Goal: Task Accomplishment & Management: Manage account settings

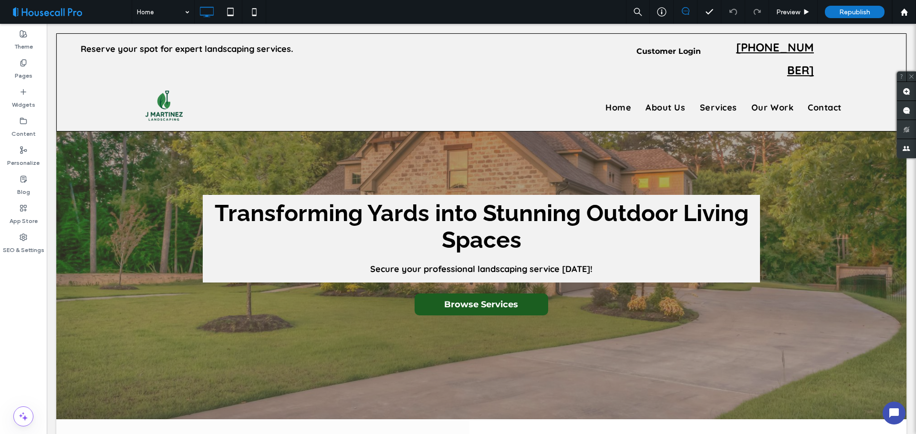
click at [9, 283] on div "Theme Pages Widgets Content Personalize Blog App Store SEO & Settings" at bounding box center [23, 229] width 47 height 411
click at [304, 13] on div "Home Preview Republish Help" at bounding box center [524, 12] width 784 height 24
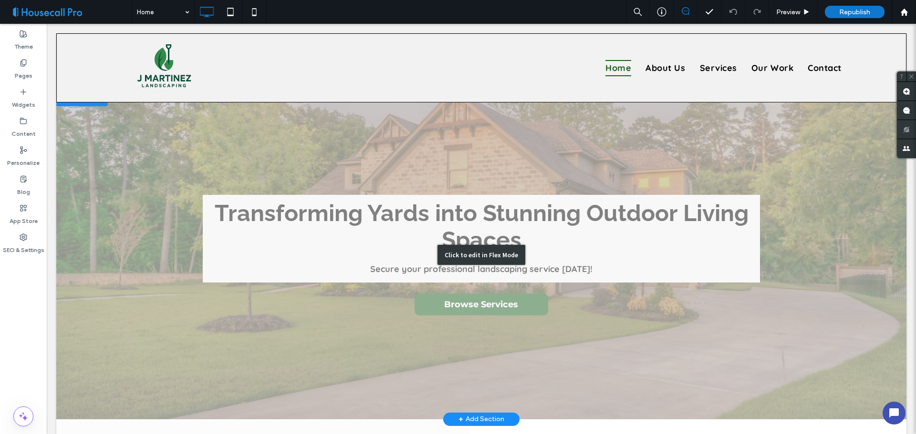
scroll to position [191, 0]
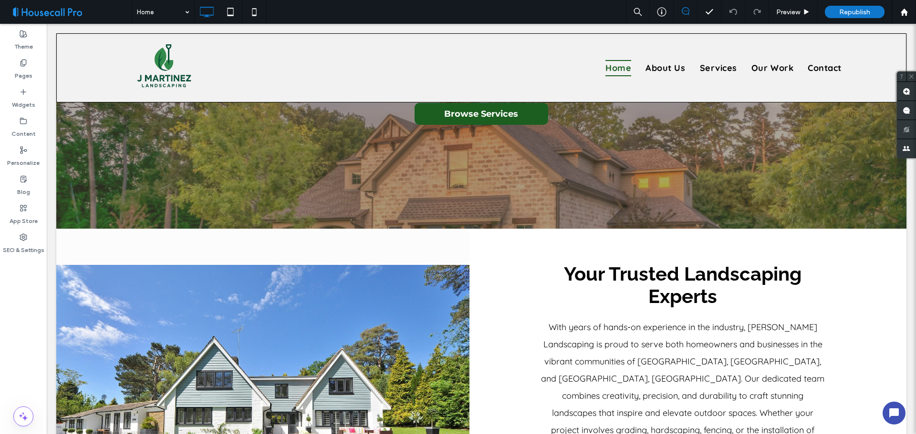
click at [9, 350] on div "Theme Pages Widgets Content Personalize Blog App Store SEO & Settings" at bounding box center [23, 229] width 47 height 411
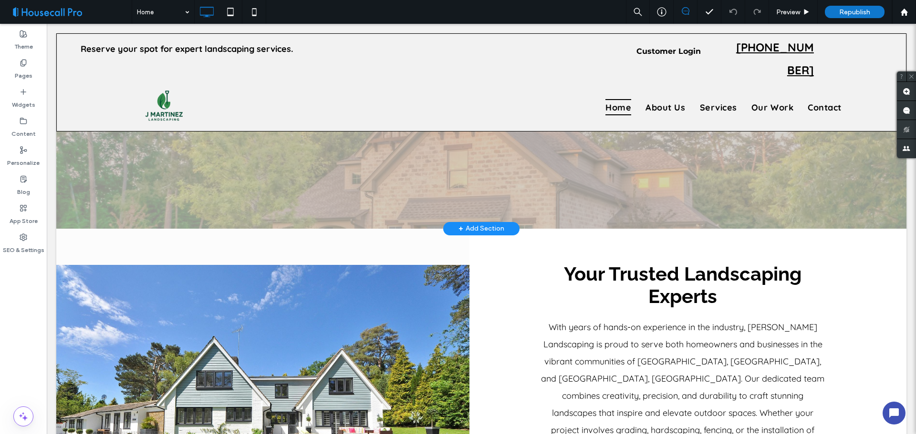
scroll to position [0, 0]
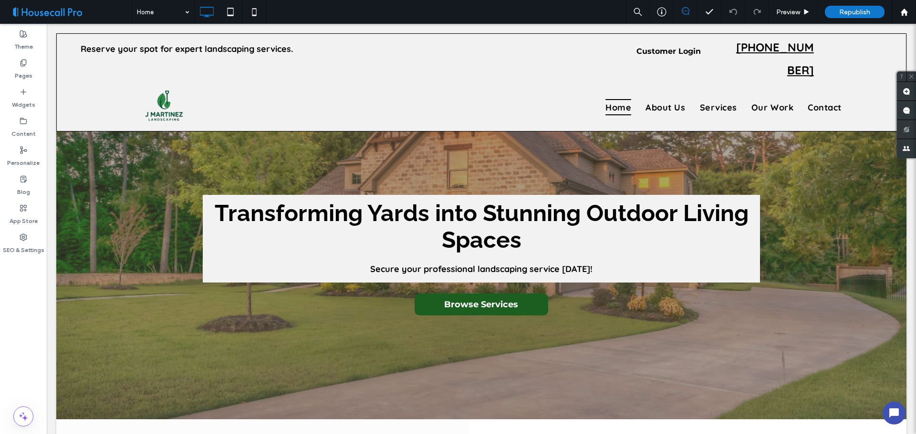
click at [17, 347] on div "Theme Pages Widgets Content Personalize Blog App Store SEO & Settings" at bounding box center [23, 229] width 47 height 411
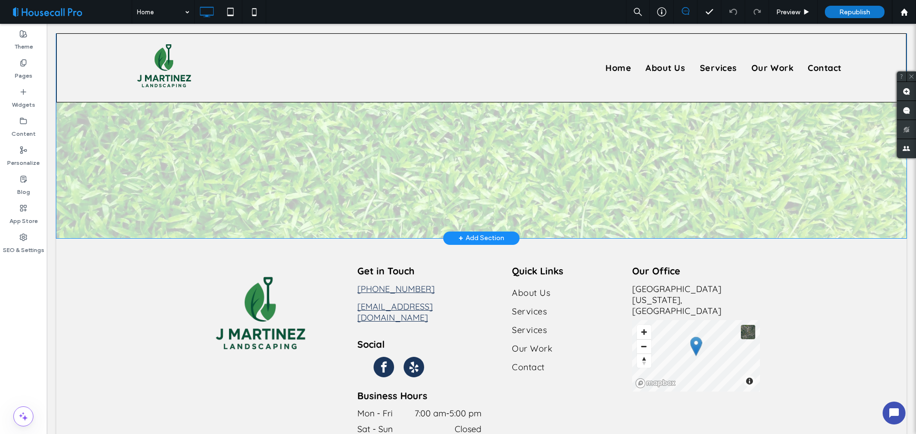
scroll to position [2467, 0]
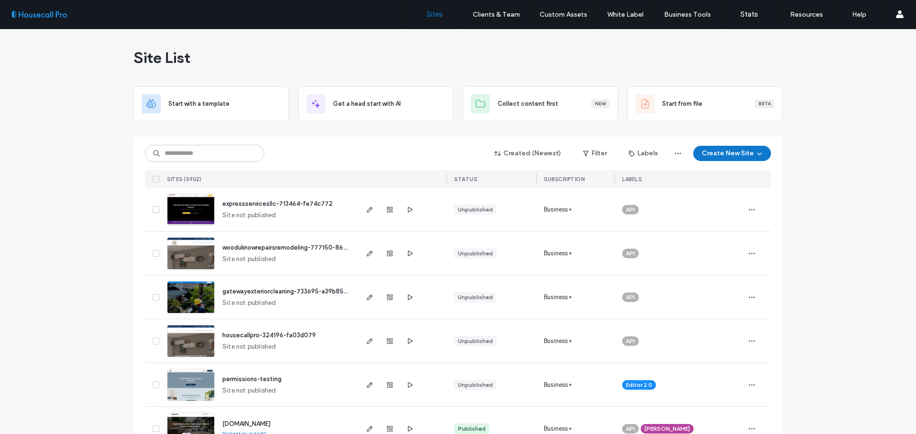
click at [440, 72] on div "Site List" at bounding box center [458, 57] width 649 height 57
click at [219, 158] on input at bounding box center [204, 153] width 119 height 17
paste input "******"
type input "******"
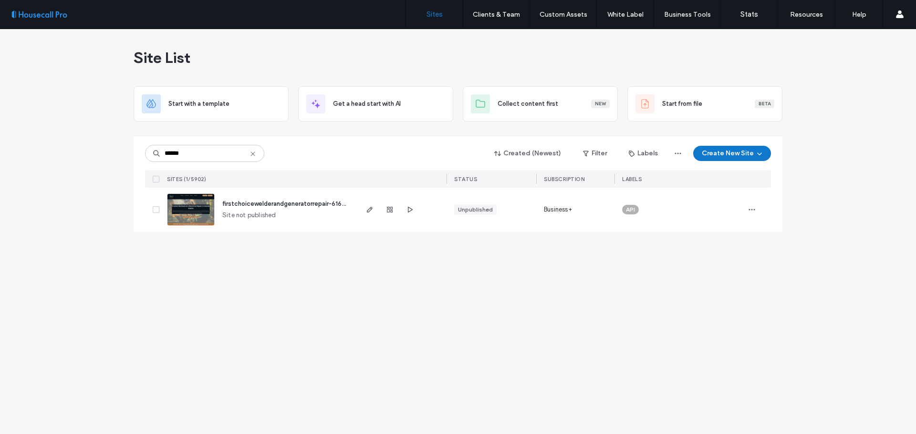
click at [248, 199] on div "firstchoicewelderandgeneratorrepair-616022-d6e51371 Site not published" at bounding box center [286, 210] width 142 height 44
click at [246, 205] on span "firstchoicewelderandgeneratorrepair-616022-d6e51371" at bounding box center [302, 203] width 161 height 7
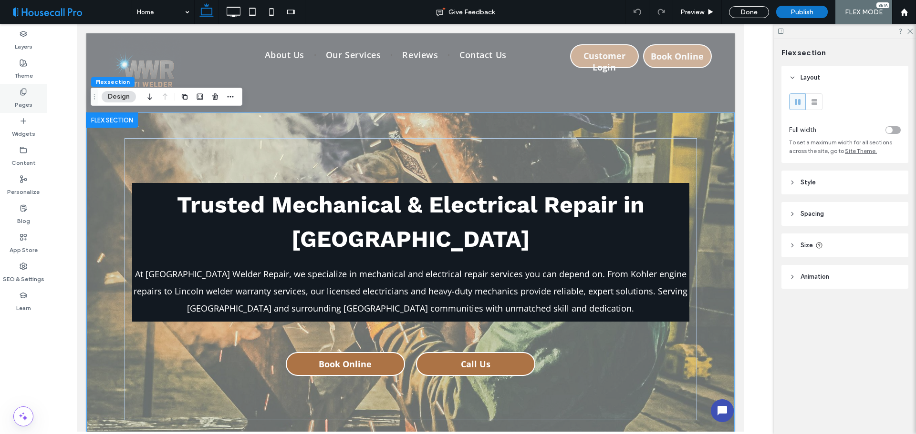
drag, startPoint x: 23, startPoint y: 102, endPoint x: 27, endPoint y: 110, distance: 8.5
click at [23, 103] on label "Pages" at bounding box center [24, 102] width 18 height 13
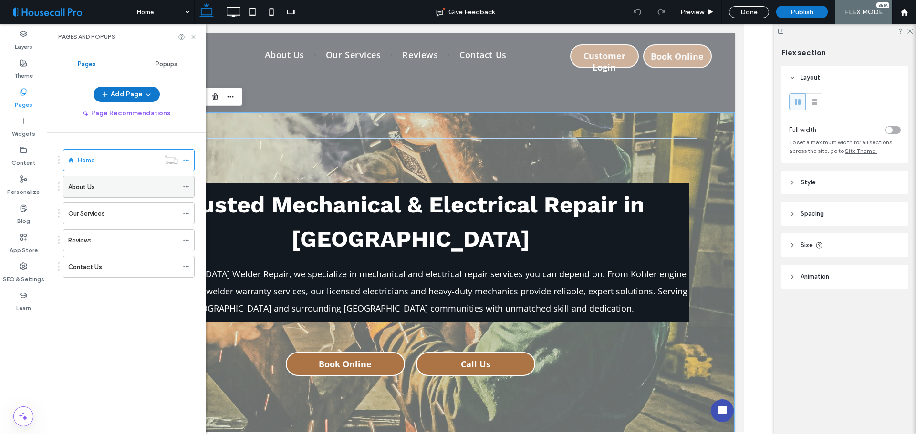
click at [119, 188] on div "About Us" at bounding box center [123, 187] width 110 height 10
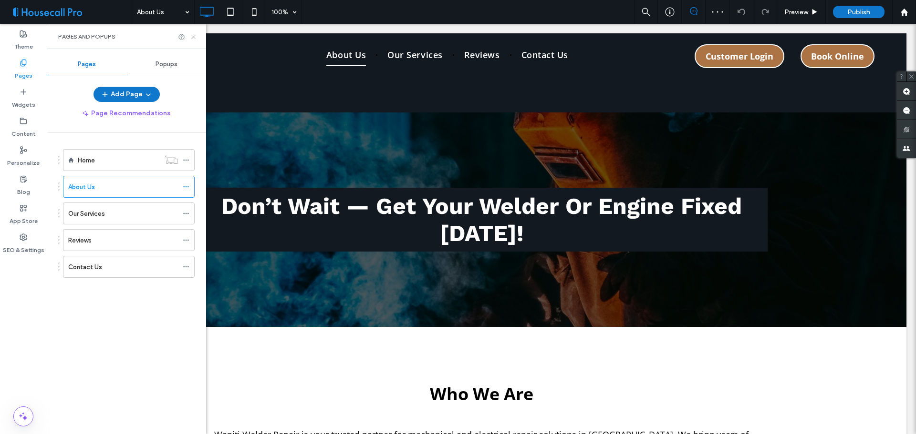
click at [193, 37] on use at bounding box center [193, 37] width 4 height 4
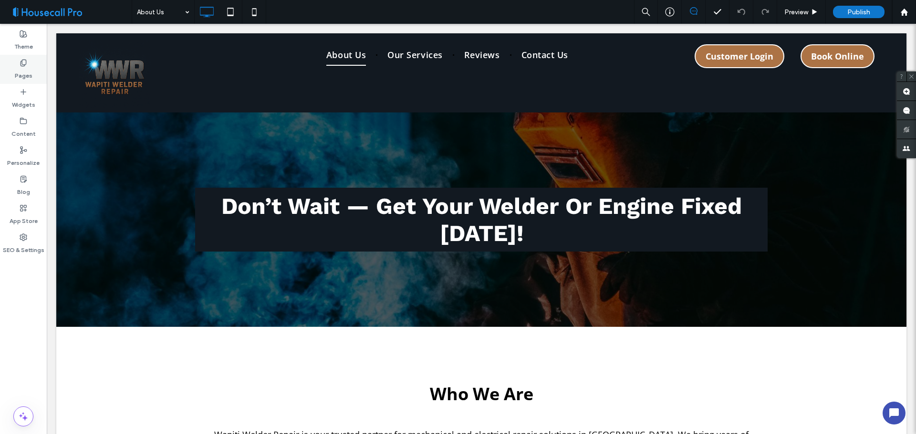
click at [15, 75] on label "Pages" at bounding box center [24, 73] width 18 height 13
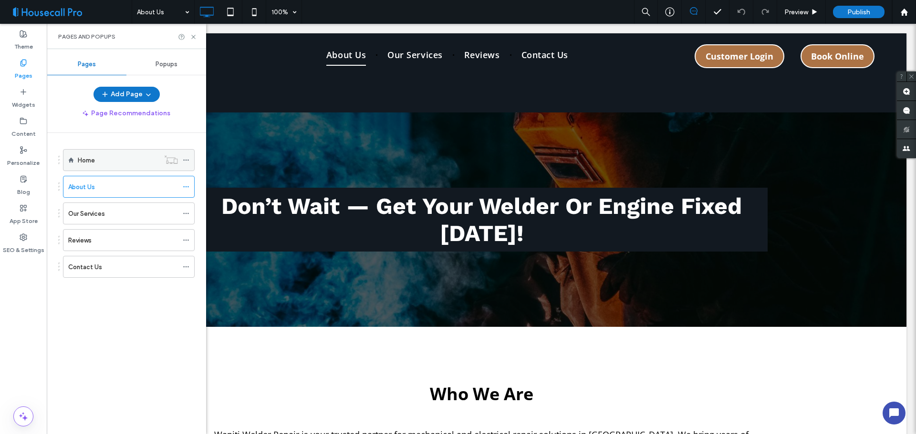
click at [136, 161] on div "Home" at bounding box center [119, 160] width 82 height 10
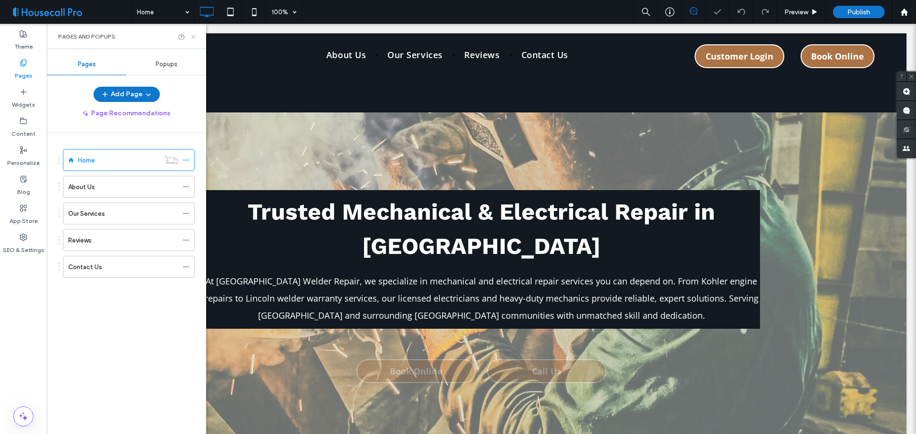
click at [193, 38] on icon at bounding box center [193, 36] width 7 height 7
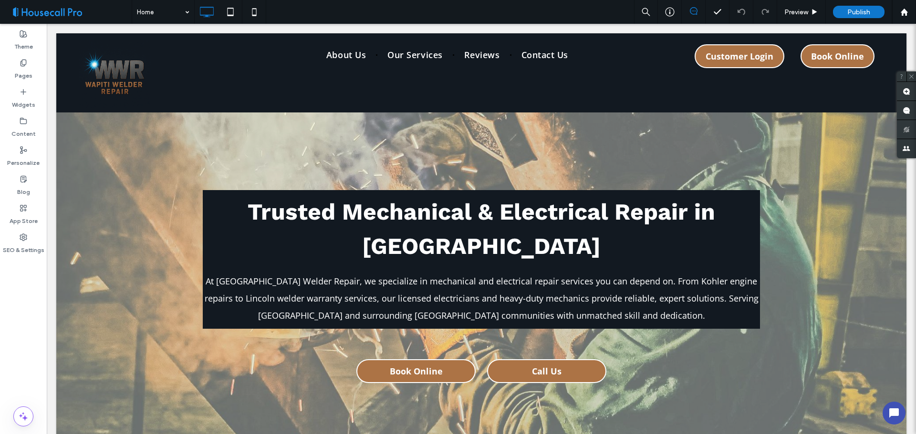
click at [14, 311] on div "Theme Pages Widgets Content Personalize Blog App Store SEO & Settings" at bounding box center [23, 229] width 47 height 411
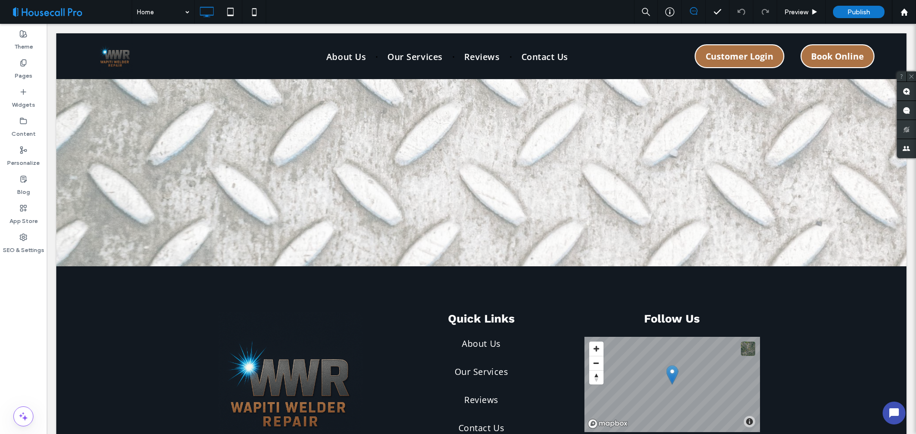
scroll to position [3280, 0]
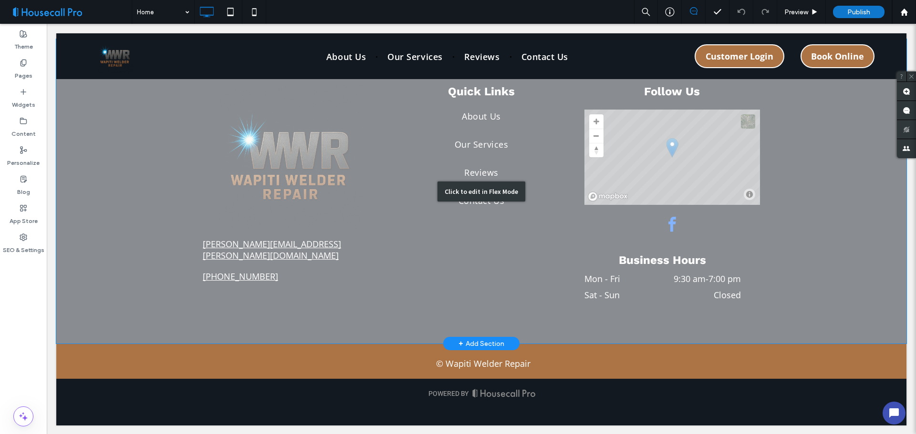
click at [666, 225] on div "Click to edit in Flex Mode" at bounding box center [481, 191] width 850 height 305
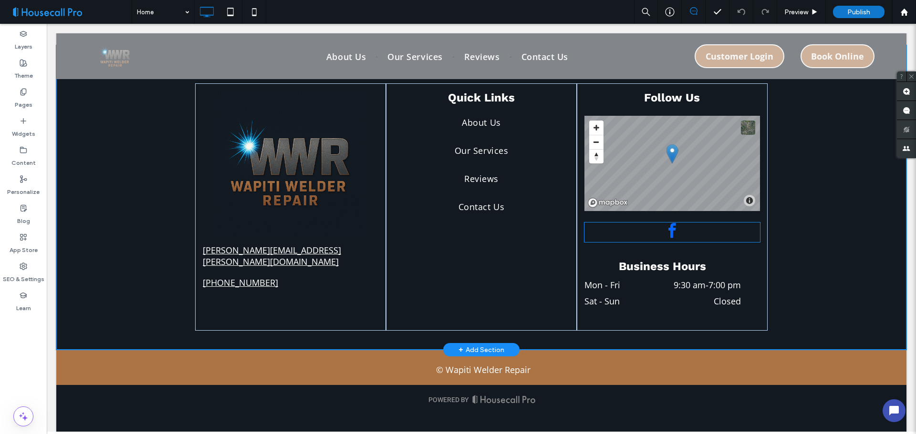
scroll to position [3343, 0]
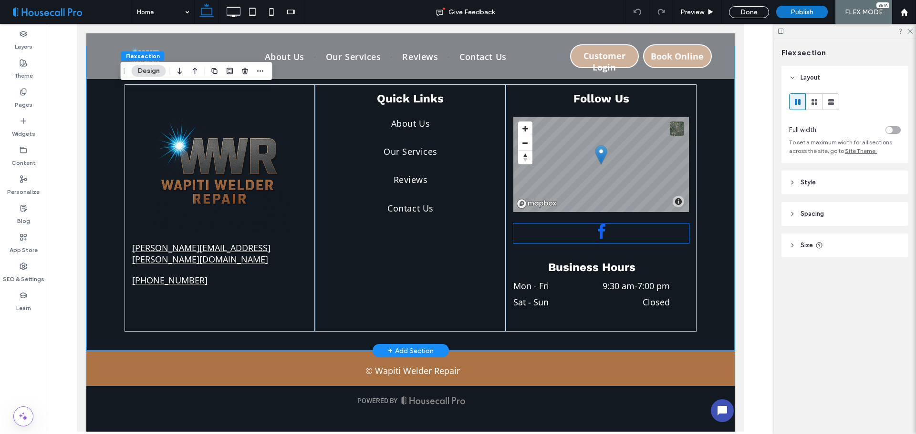
click at [595, 233] on span "facebook" at bounding box center [600, 232] width 17 height 17
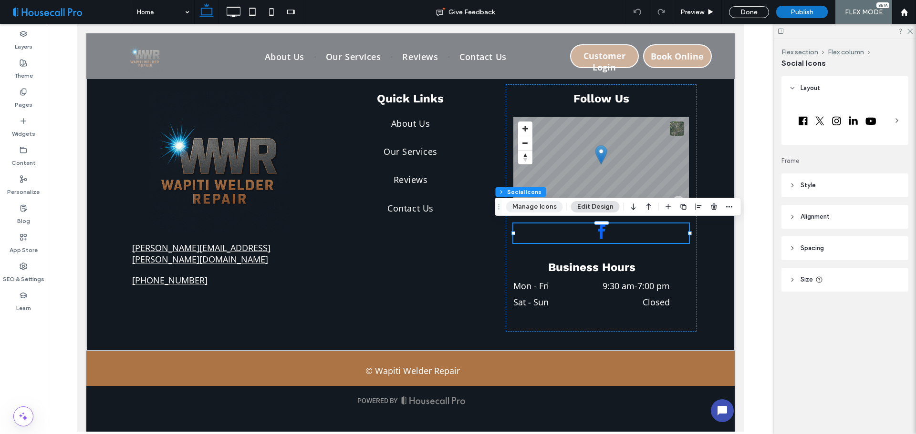
click at [529, 206] on button "Manage Icons" at bounding box center [534, 206] width 57 height 11
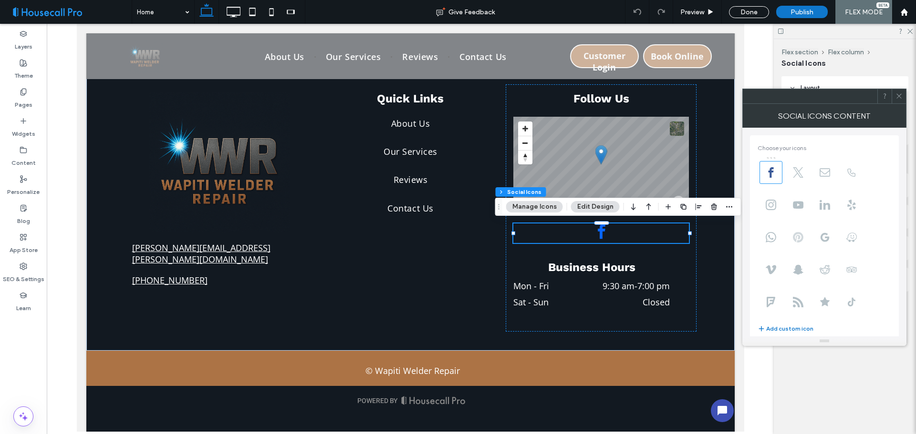
scroll to position [65, 0]
click at [897, 98] on use at bounding box center [898, 96] width 5 height 5
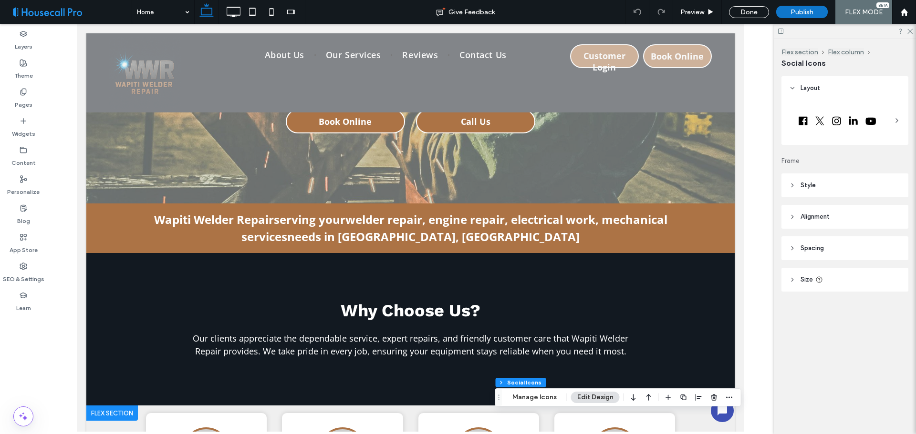
scroll to position [0, 0]
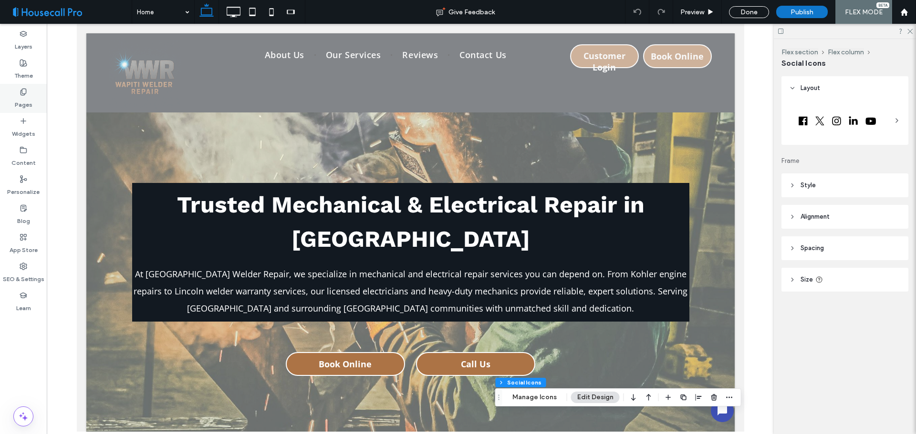
click at [20, 93] on icon at bounding box center [24, 92] width 8 height 8
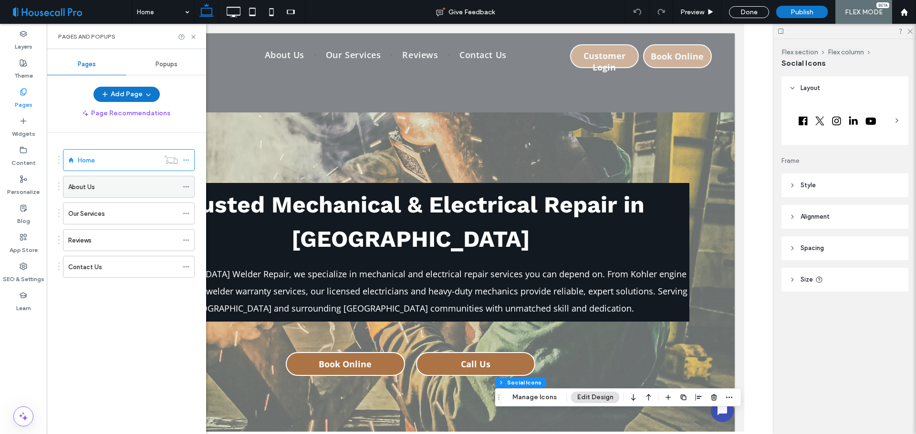
click at [105, 188] on div "About Us" at bounding box center [123, 187] width 110 height 10
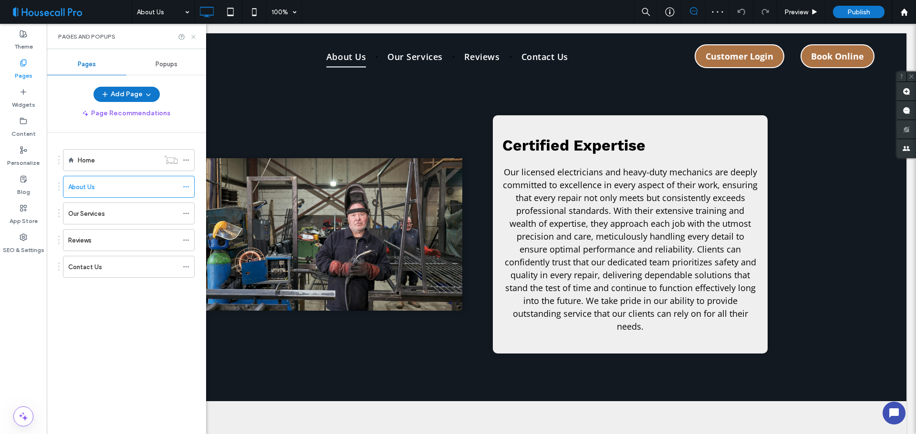
click at [195, 37] on icon at bounding box center [193, 36] width 7 height 7
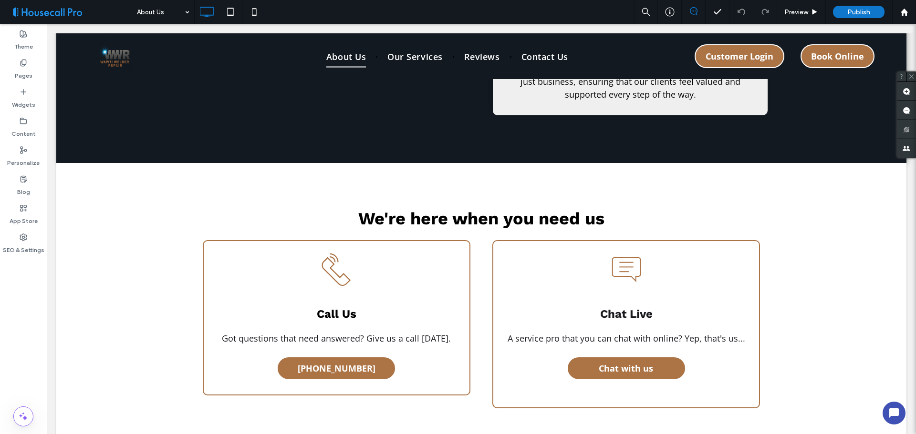
scroll to position [1431, 0]
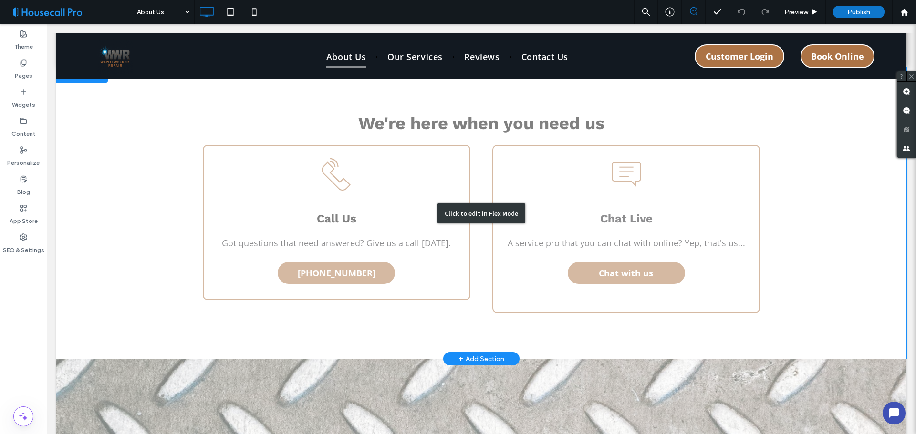
click at [477, 302] on div "Click to edit in Flex Mode" at bounding box center [481, 213] width 850 height 291
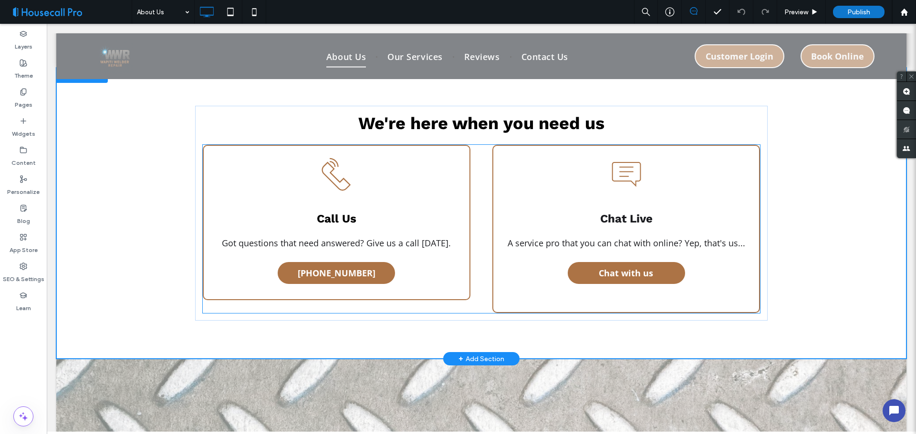
scroll to position [1475, 0]
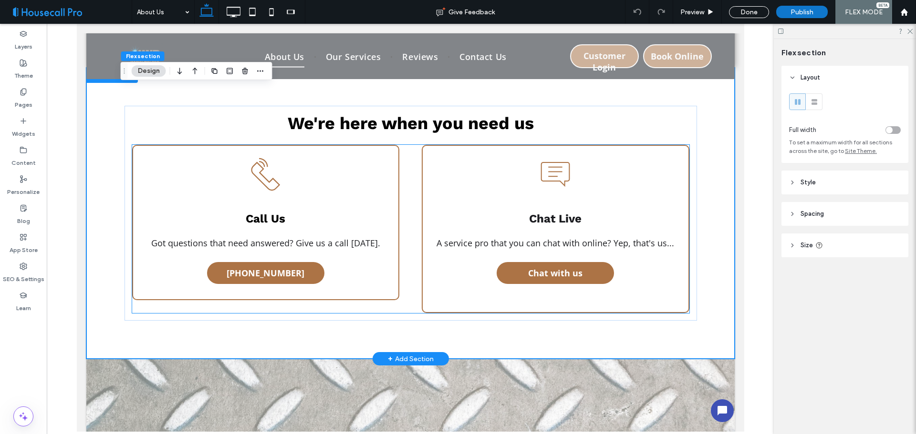
click at [370, 293] on div "Call Us Got questions that need answered? Give us a call today. (780) 978-9004" at bounding box center [266, 222] width 268 height 155
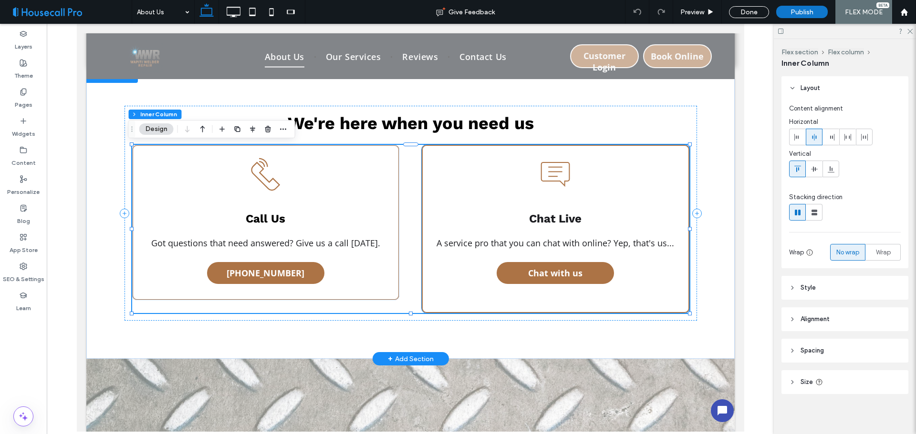
click at [432, 289] on div "Chat Live A service pro that you can chat with online? Yep, that's us... Chat w…" at bounding box center [555, 229] width 268 height 168
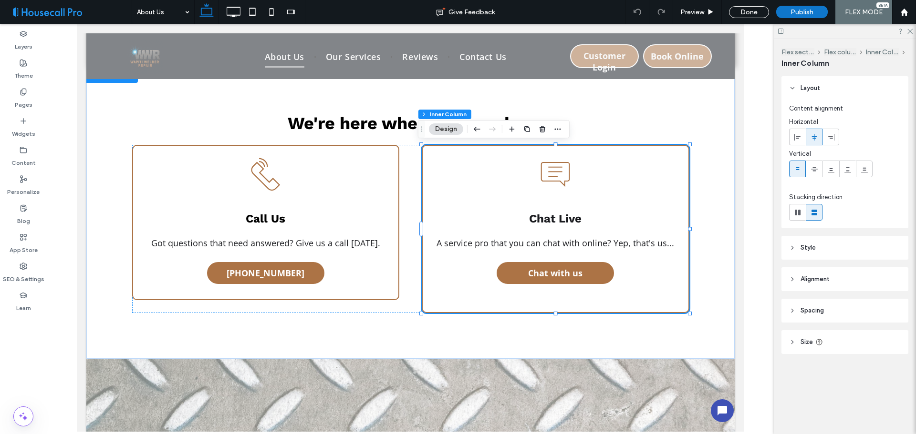
drag, startPoint x: 818, startPoint y: 312, endPoint x: 818, endPoint y: 305, distance: 7.2
click at [818, 312] on span "Spacing" at bounding box center [811, 311] width 23 height 10
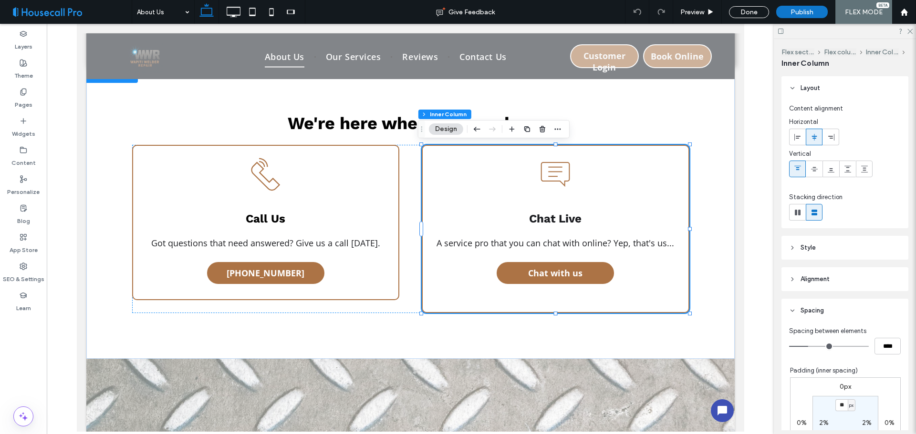
click at [821, 282] on span "Alignment" at bounding box center [814, 280] width 29 height 10
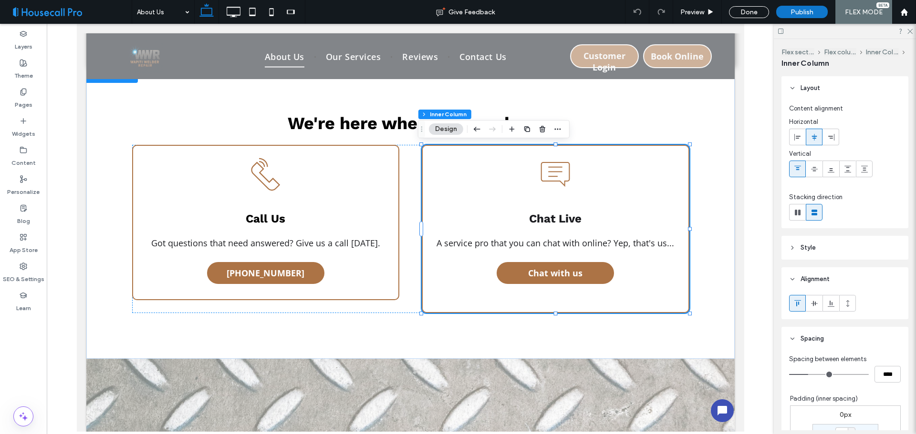
scroll to position [95, 0]
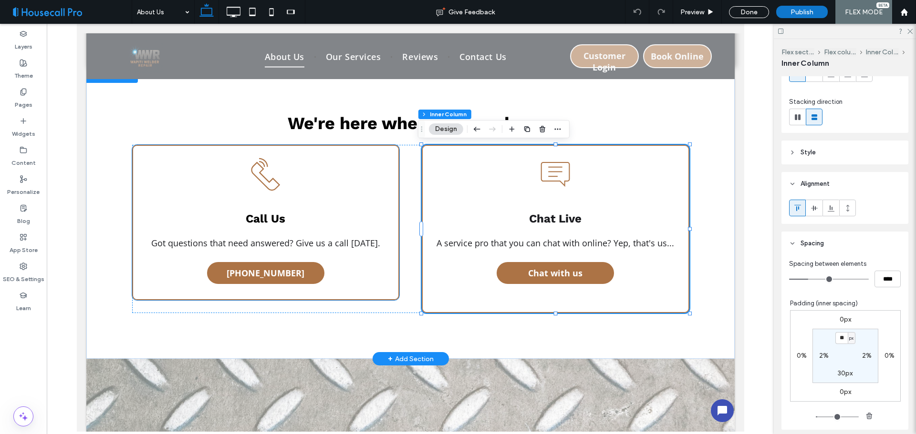
click at [362, 276] on div "Call Us Got questions that need answered? Give us a call today. (780) 978-9004" at bounding box center [266, 222] width 268 height 155
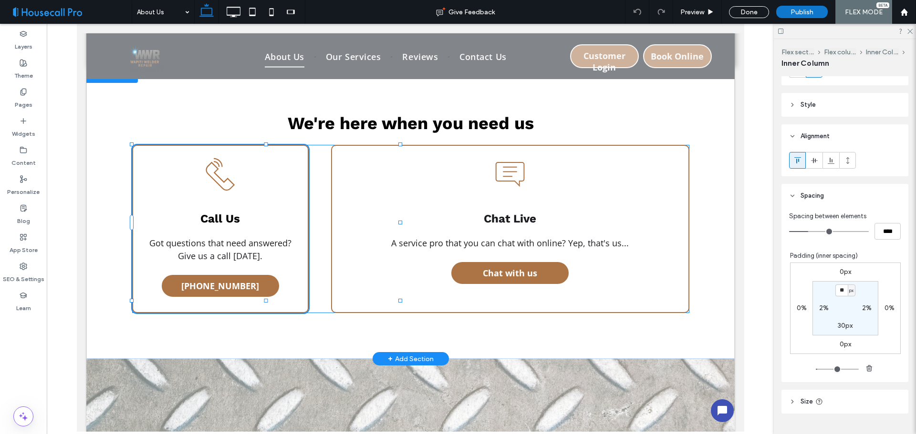
scroll to position [165, 0]
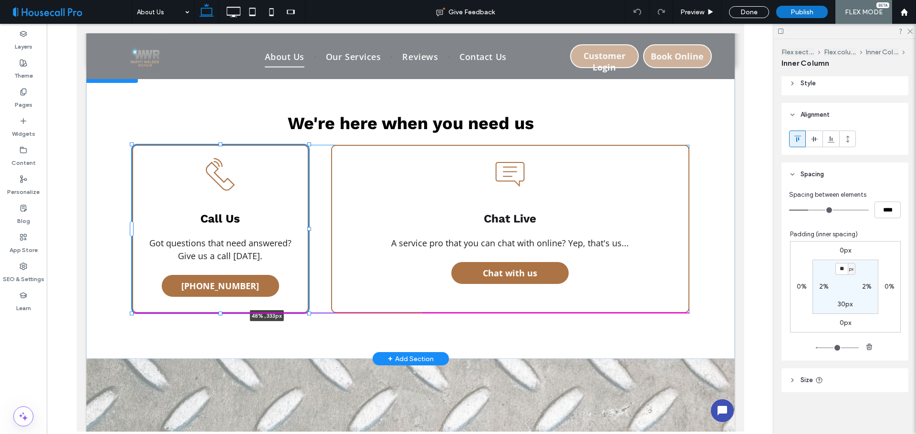
drag, startPoint x: 262, startPoint y: 302, endPoint x: 262, endPoint y: 307, distance: 5.3
click at [262, 307] on div "We're here when you need us Call Us Got questions that need answered? Give us a…" at bounding box center [410, 213] width 572 height 291
type input "***"
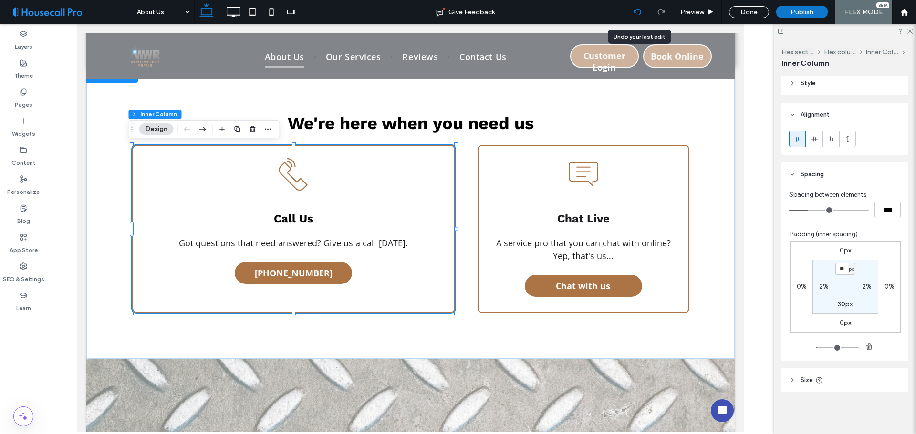
click at [637, 13] on icon at bounding box center [637, 12] width 8 height 8
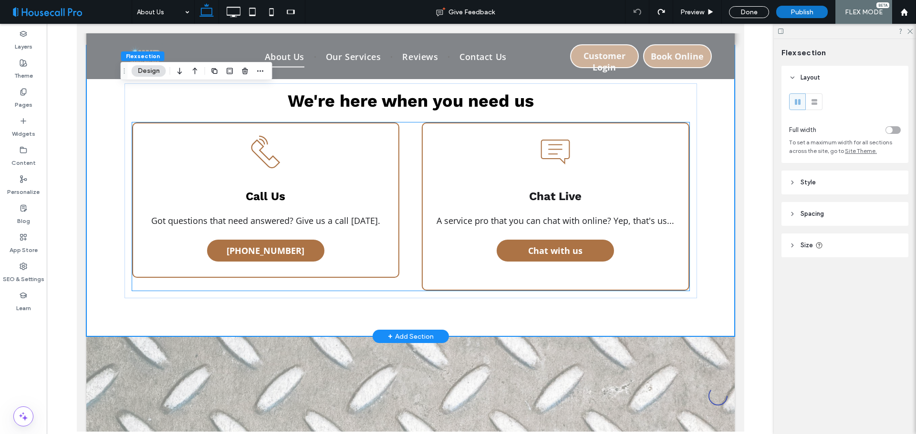
scroll to position [0, 0]
click at [372, 218] on span "Got questions that need answered? Give us a call [DATE]." at bounding box center [265, 220] width 229 height 11
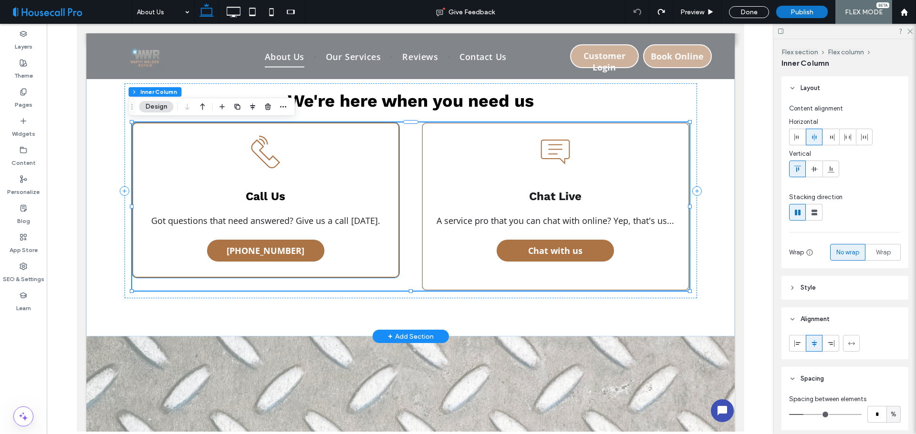
click at [314, 194] on h3 "Call Us" at bounding box center [265, 196] width 243 height 13
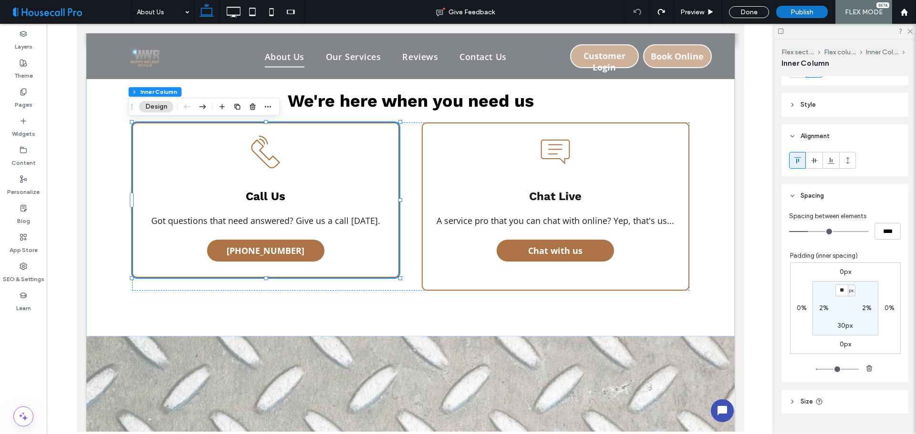
scroll to position [165, 0]
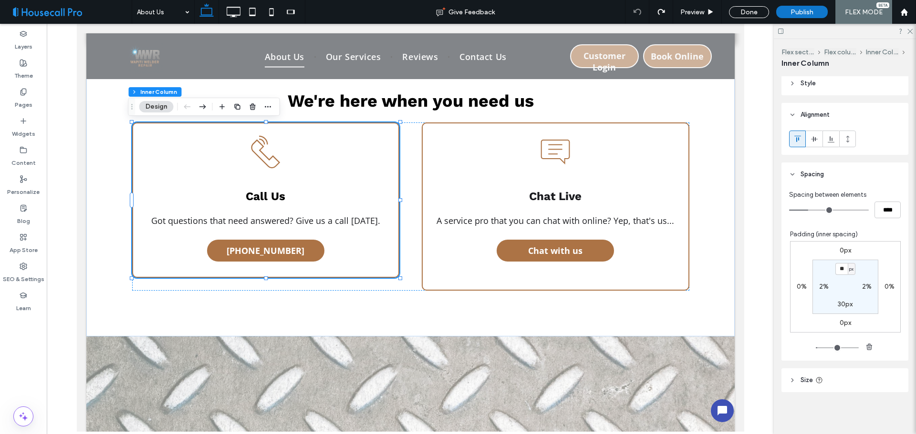
click at [824, 373] on header "Size" at bounding box center [844, 381] width 127 height 24
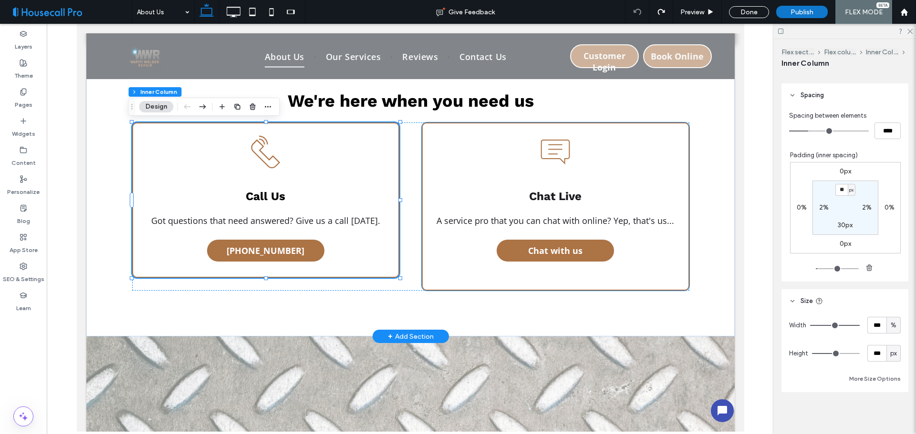
click at [516, 201] on h3 "Chat Live" at bounding box center [554, 196] width 243 height 13
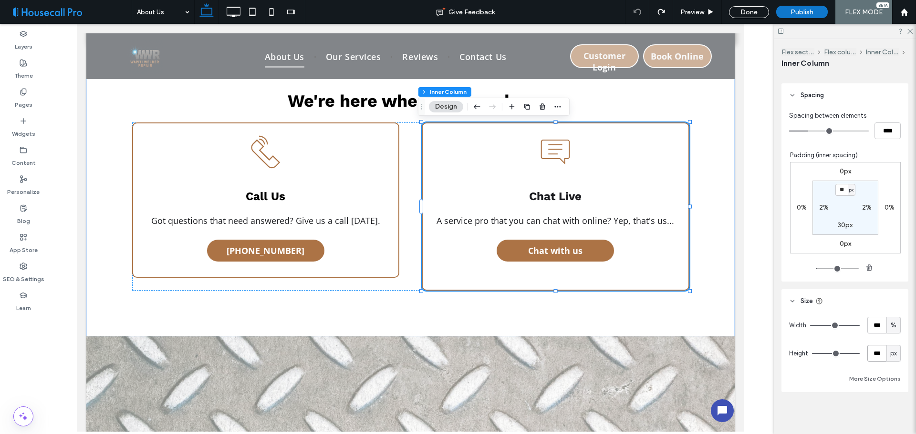
click at [875, 356] on input "***" at bounding box center [876, 353] width 19 height 17
type input "***"
click at [862, 301] on header "Size" at bounding box center [844, 301] width 127 height 24
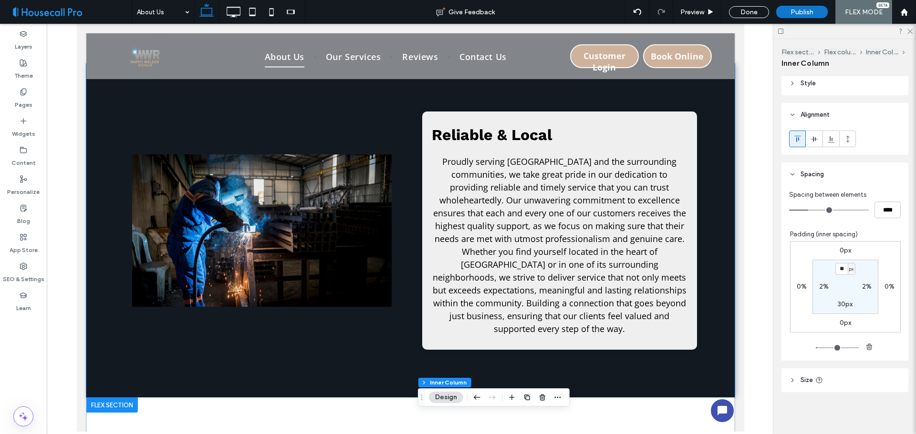
scroll to position [1192, 0]
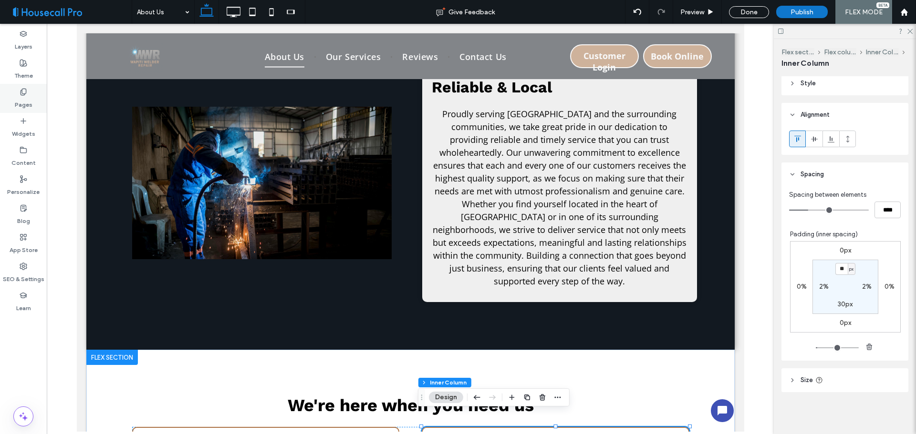
click at [22, 85] on div "Pages" at bounding box center [23, 98] width 47 height 29
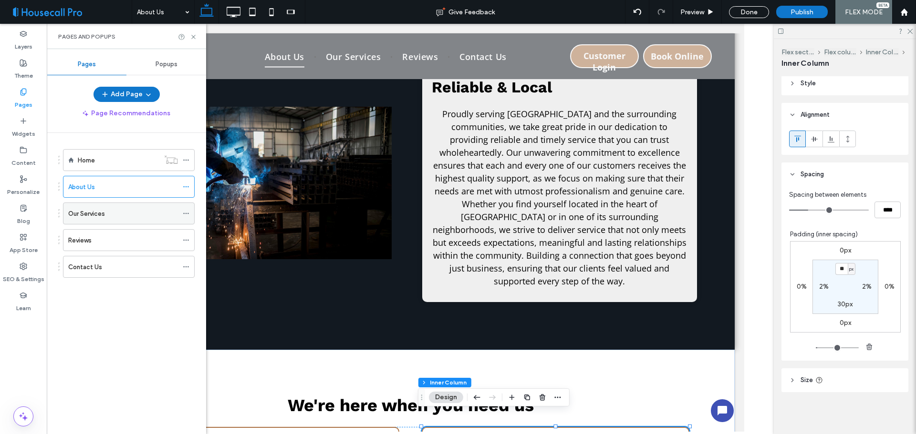
click at [118, 213] on div "Our Services" at bounding box center [123, 214] width 110 height 10
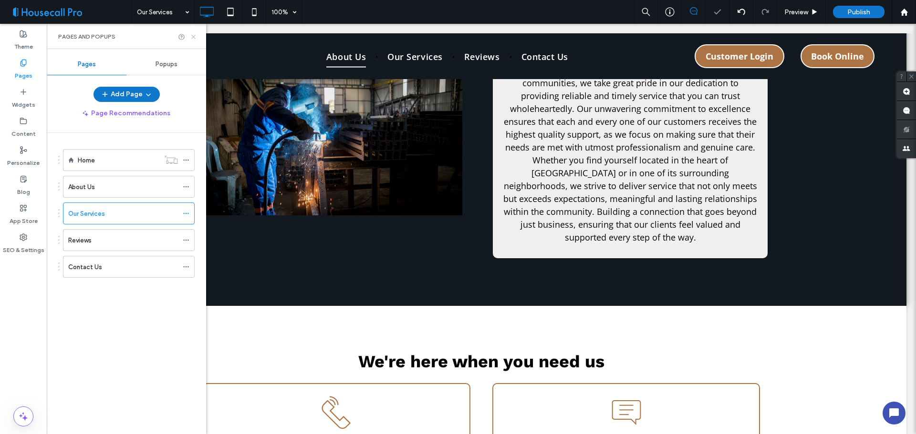
click at [196, 37] on icon at bounding box center [193, 36] width 7 height 7
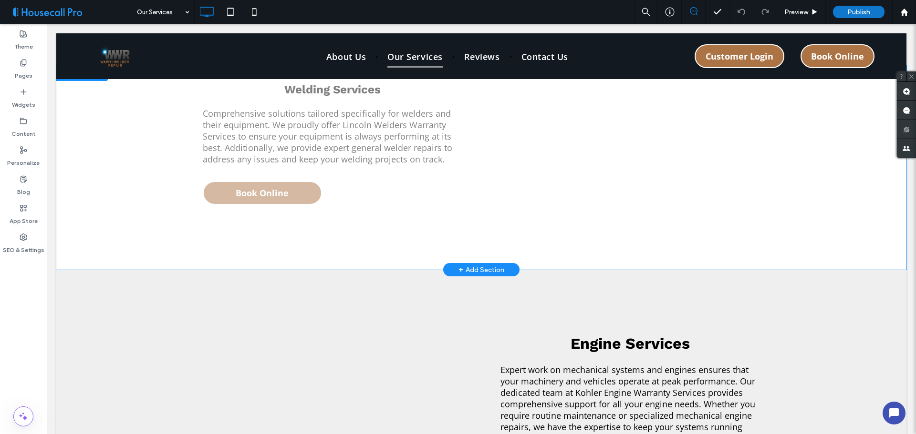
scroll to position [286, 0]
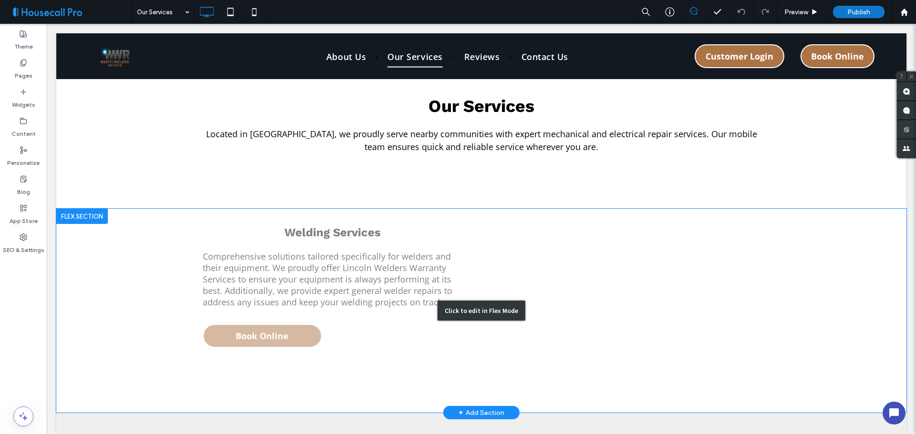
click at [488, 251] on div "Click to edit in Flex Mode" at bounding box center [481, 311] width 850 height 204
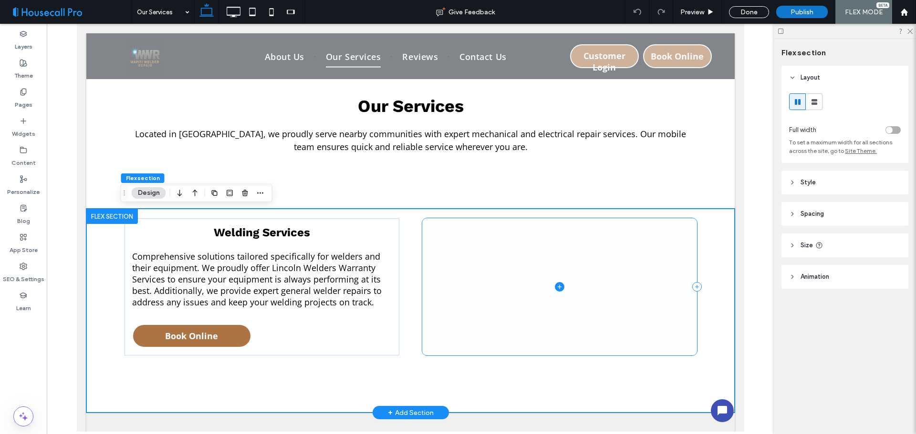
click at [558, 288] on icon at bounding box center [559, 287] width 10 height 10
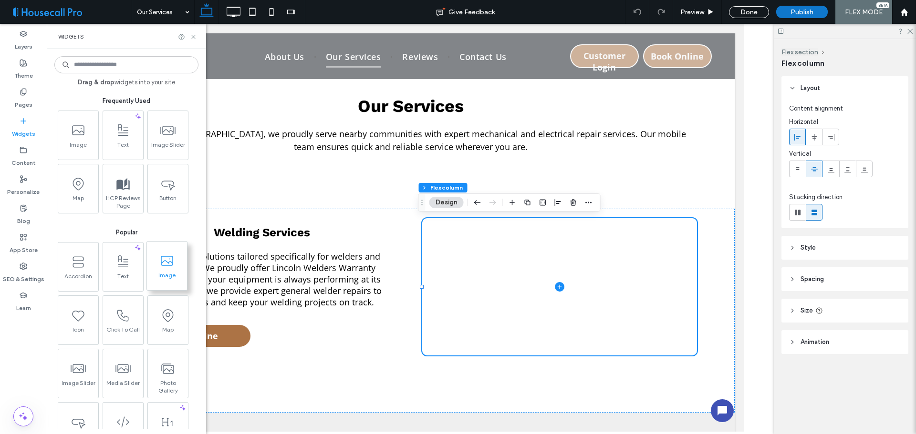
click at [169, 268] on icon at bounding box center [166, 261] width 15 height 15
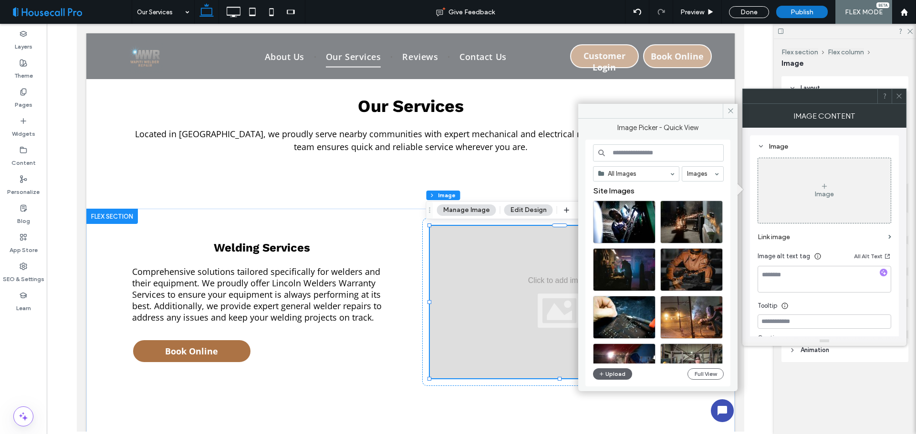
click at [646, 155] on input at bounding box center [658, 153] width 131 height 17
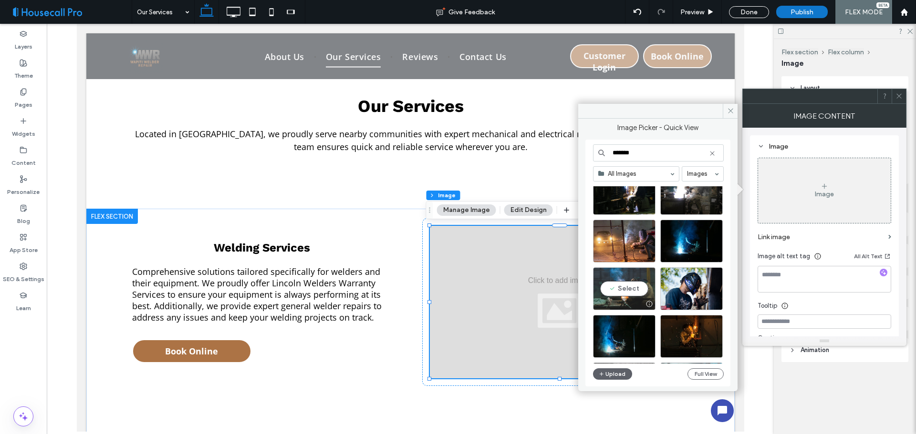
scroll to position [428, 0]
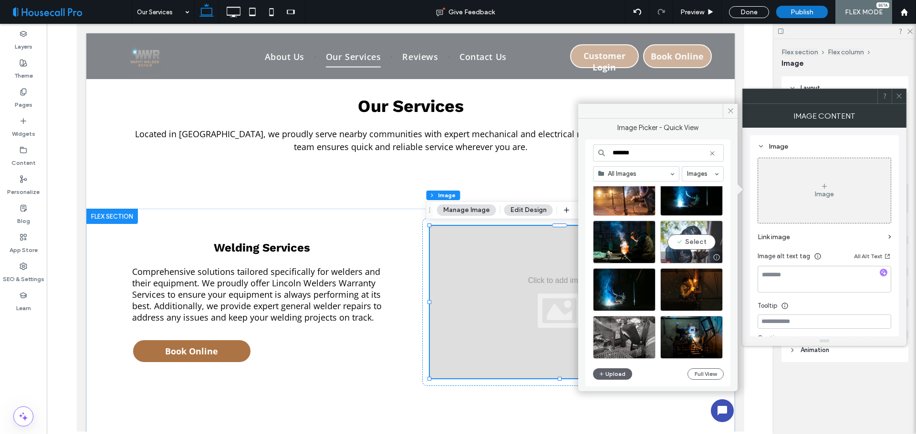
type input "******"
click at [688, 244] on div "Select" at bounding box center [691, 242] width 62 height 43
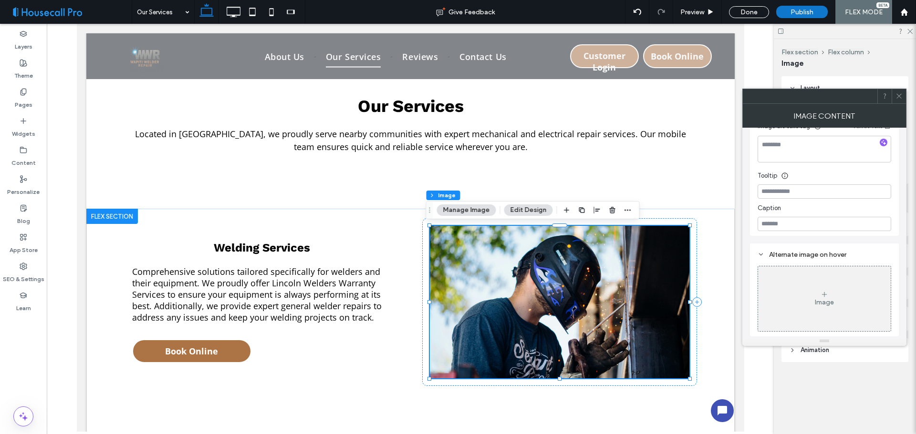
scroll to position [45, 0]
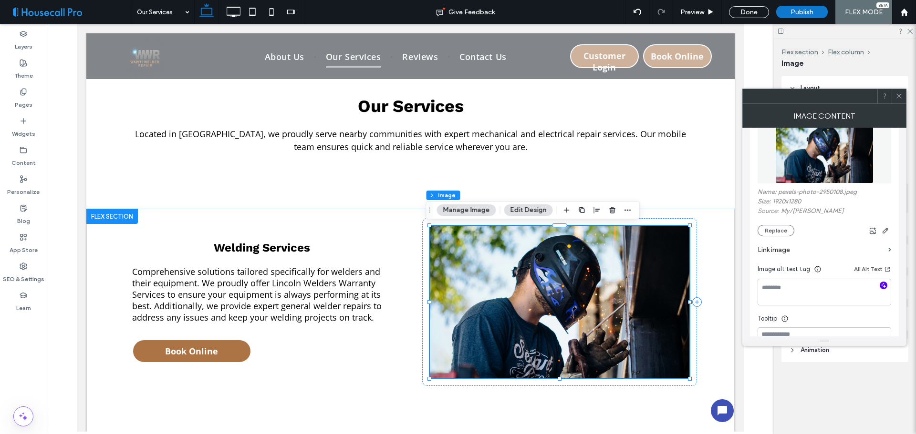
click at [880, 287] on icon "button" at bounding box center [883, 285] width 7 height 7
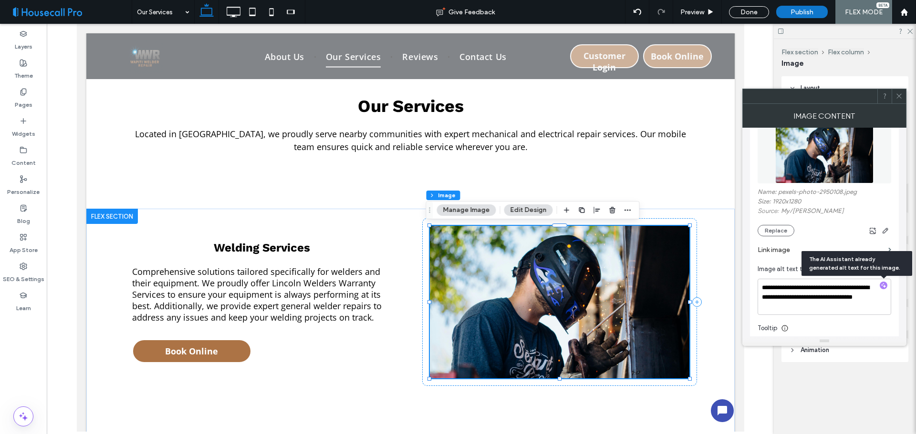
click at [900, 95] on use at bounding box center [898, 96] width 5 height 5
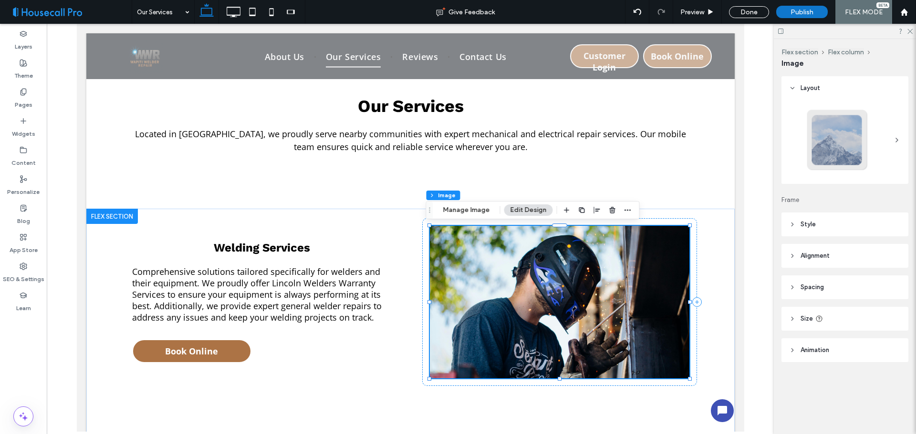
click at [820, 324] on header "Size" at bounding box center [844, 319] width 127 height 24
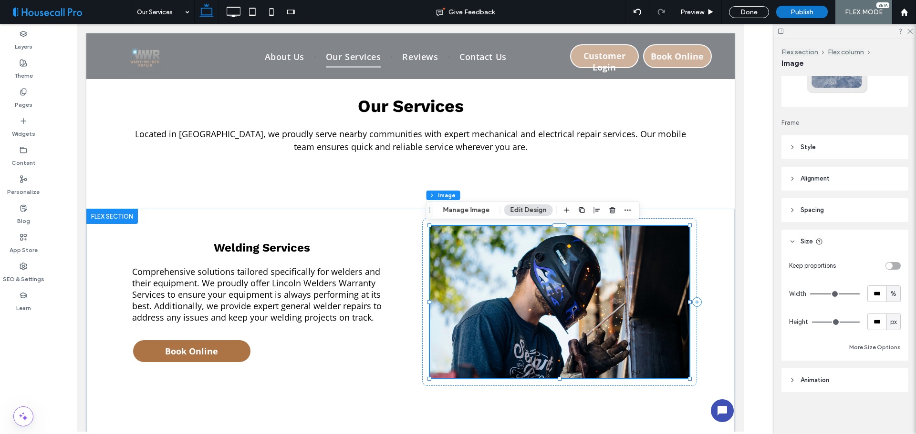
click at [816, 380] on span "Animation" at bounding box center [814, 381] width 29 height 10
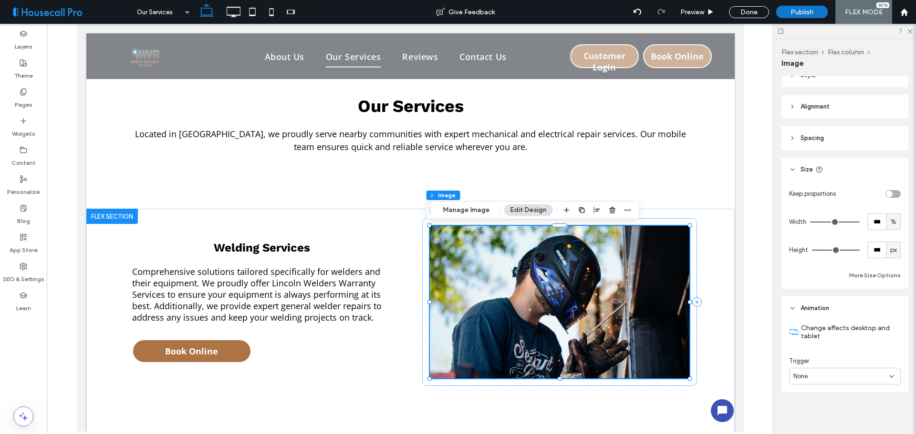
click at [824, 144] on header "Spacing" at bounding box center [844, 138] width 127 height 24
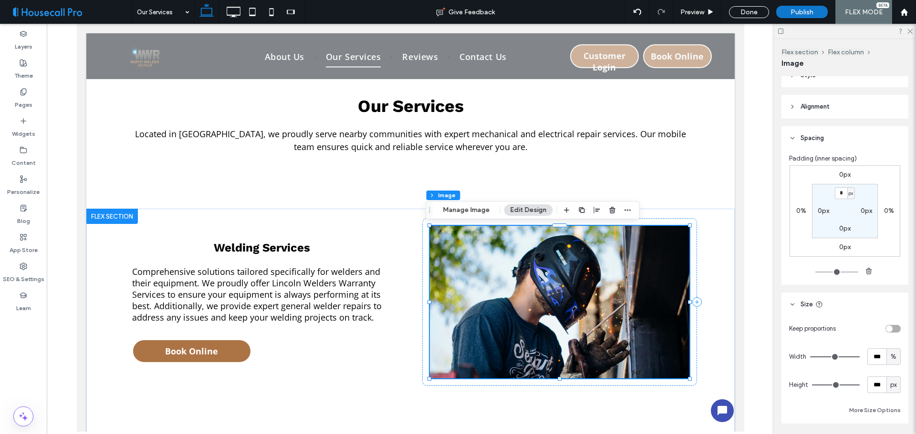
click at [827, 110] on span "Alignment" at bounding box center [814, 107] width 29 height 10
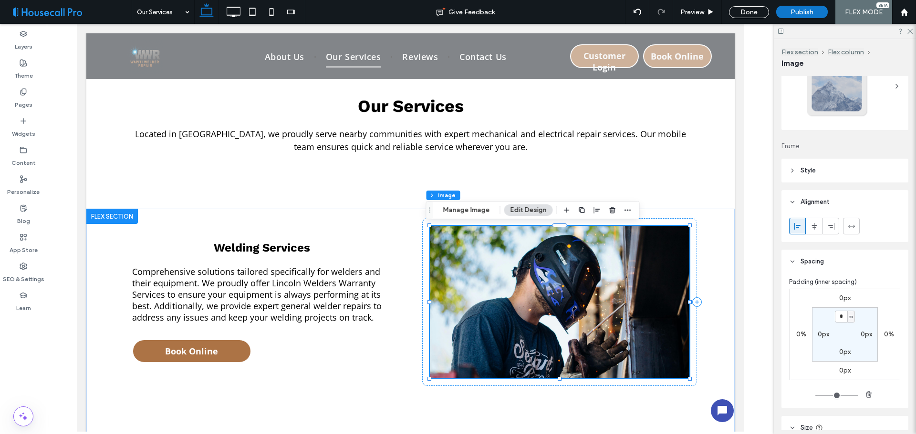
scroll to position [6, 0]
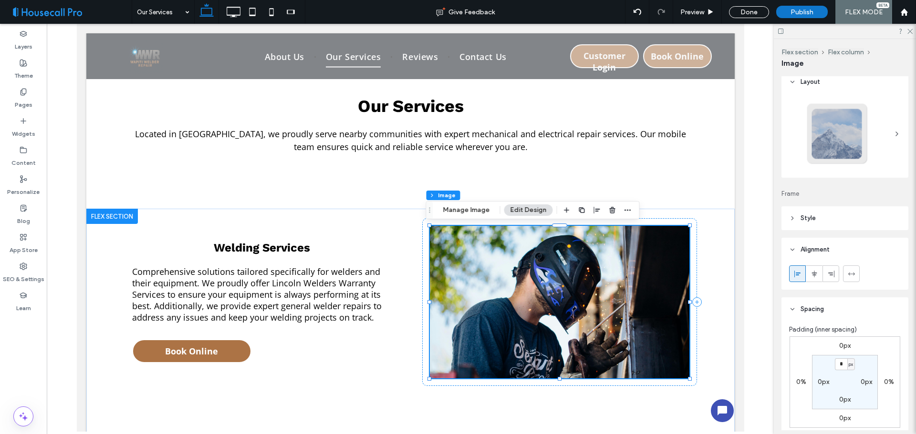
click at [826, 221] on header "Style" at bounding box center [844, 219] width 127 height 24
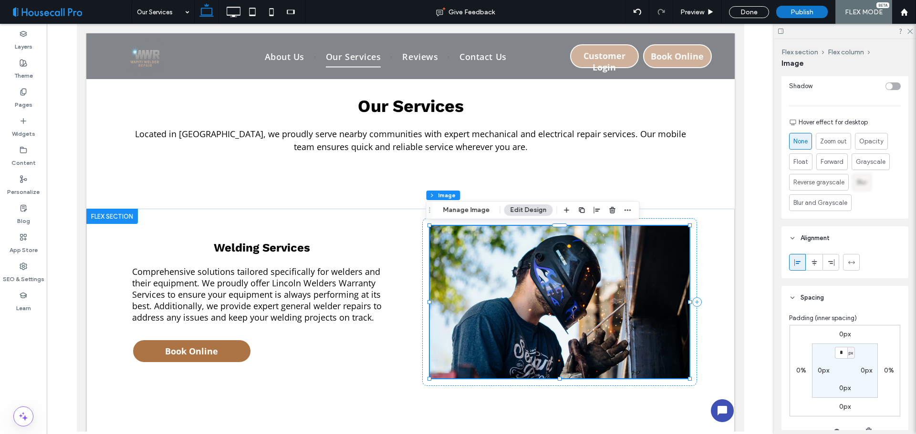
scroll to position [292, 0]
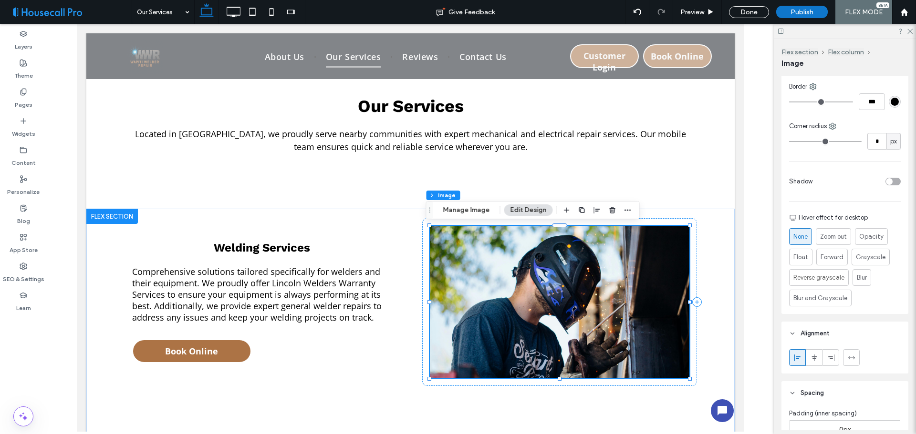
click at [888, 186] on div at bounding box center [858, 181] width 84 height 17
click at [887, 183] on div "toggle" at bounding box center [889, 181] width 7 height 7
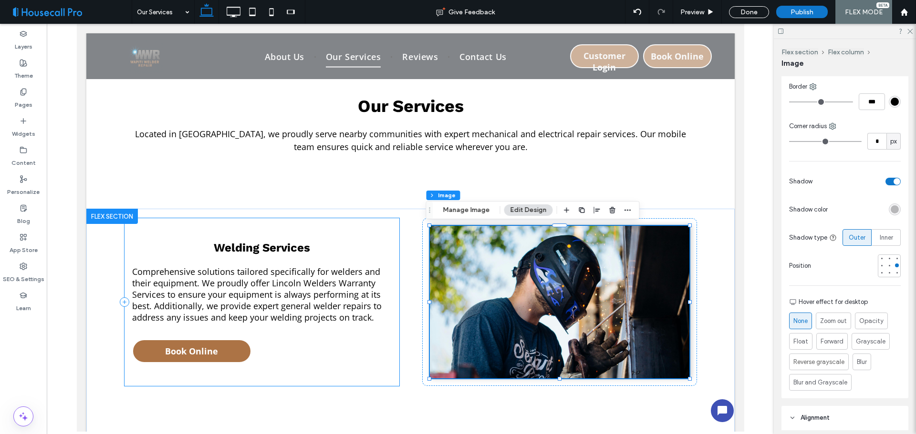
click at [371, 259] on div "Welding Services Comprehensive solutions tailored specifically for welders and …" at bounding box center [261, 302] width 275 height 168
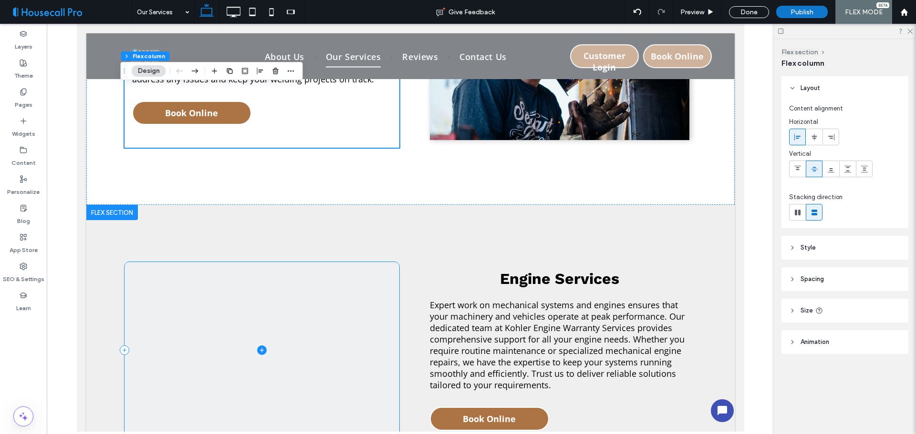
scroll to position [668, 0]
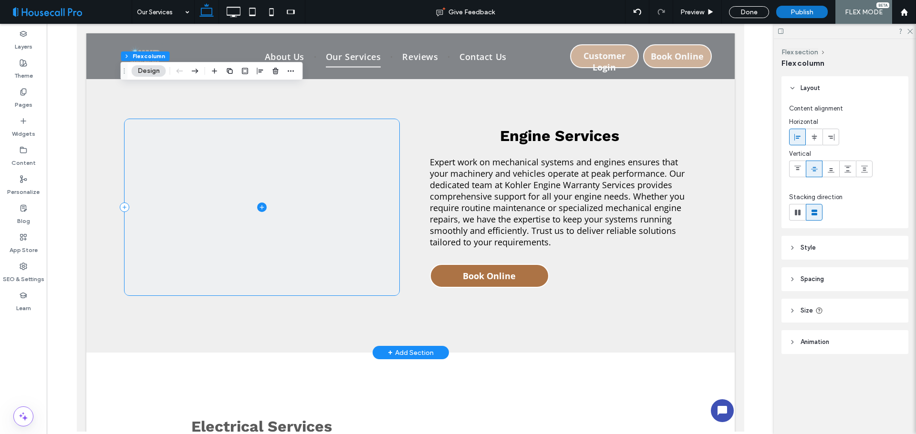
click at [262, 203] on span at bounding box center [261, 207] width 275 height 176
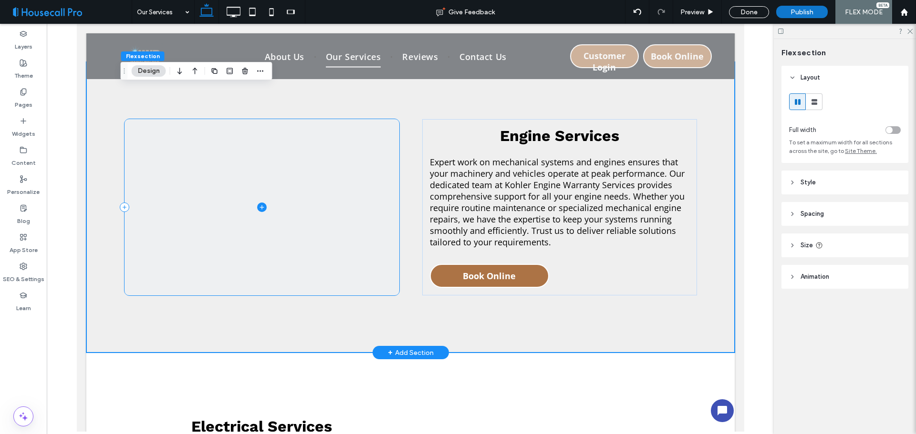
click at [258, 210] on icon at bounding box center [262, 208] width 10 height 10
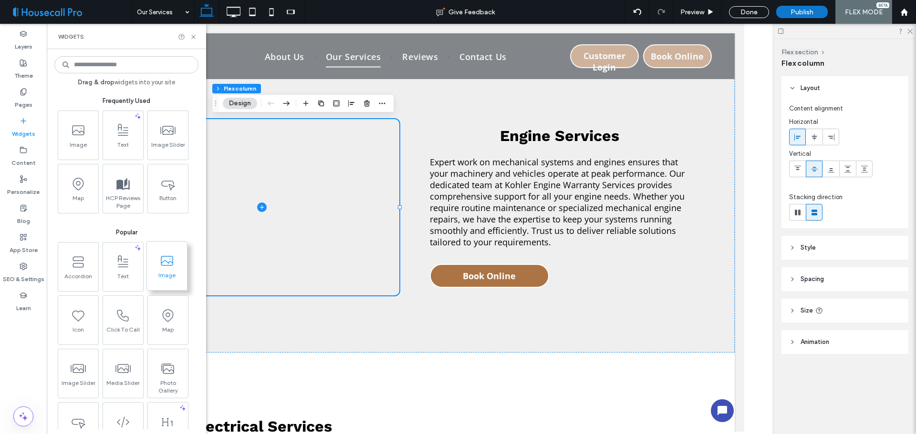
click at [172, 272] on span "Image" at bounding box center [167, 278] width 40 height 13
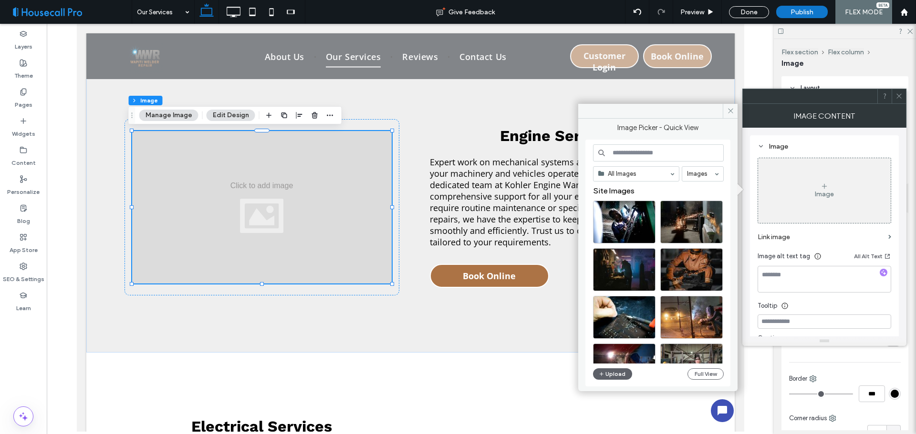
click at [696, 154] on input at bounding box center [658, 153] width 131 height 17
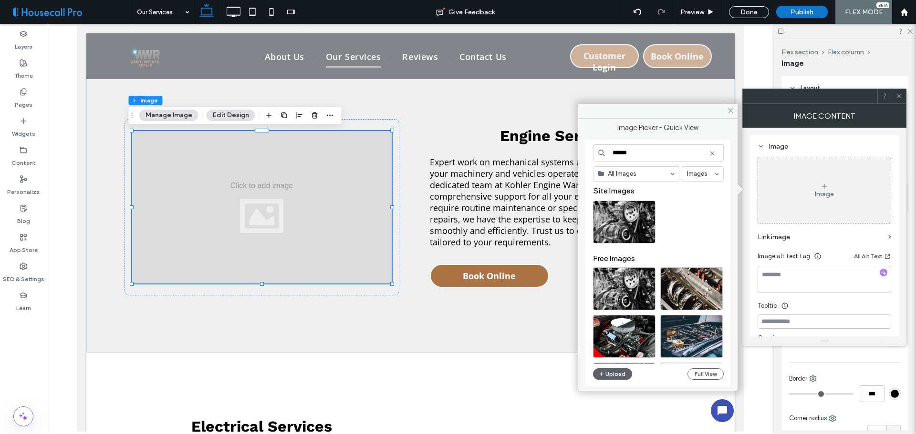
scroll to position [48, 0]
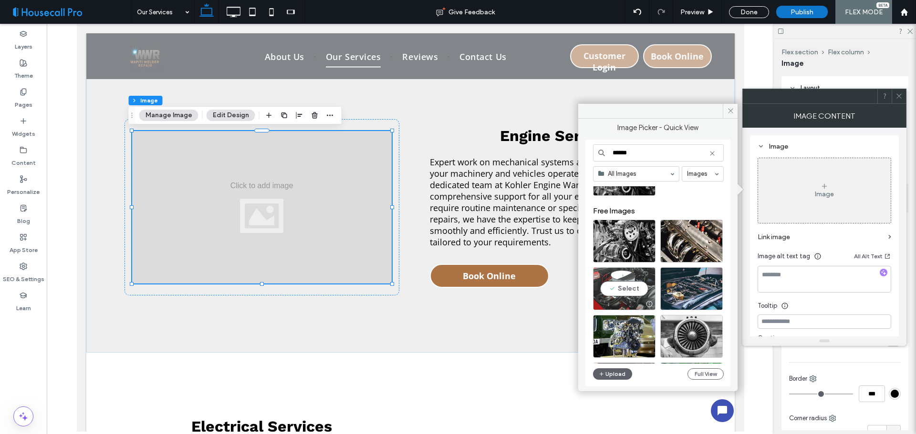
type input "******"
click at [626, 288] on div "Select" at bounding box center [624, 289] width 62 height 43
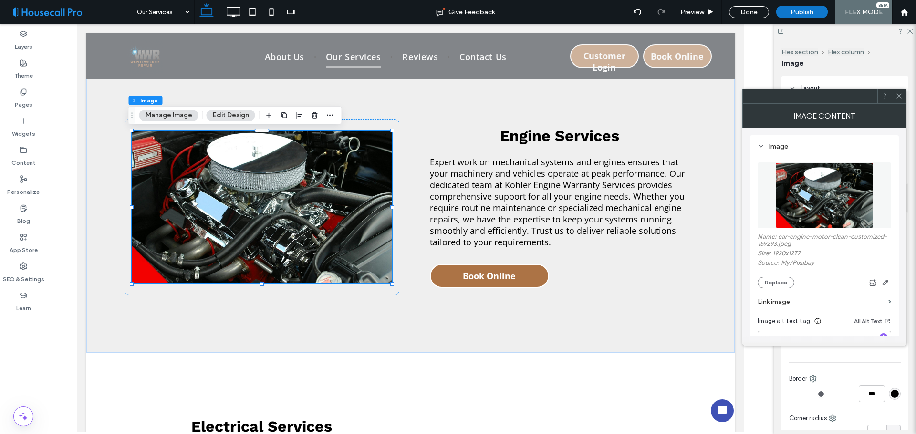
scroll to position [143, 0]
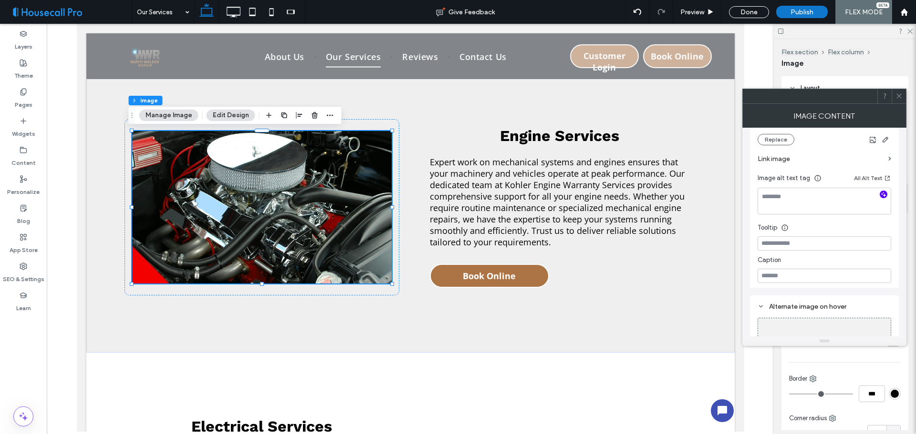
click at [882, 197] on icon "button" at bounding box center [883, 194] width 7 height 7
type textarea "**********"
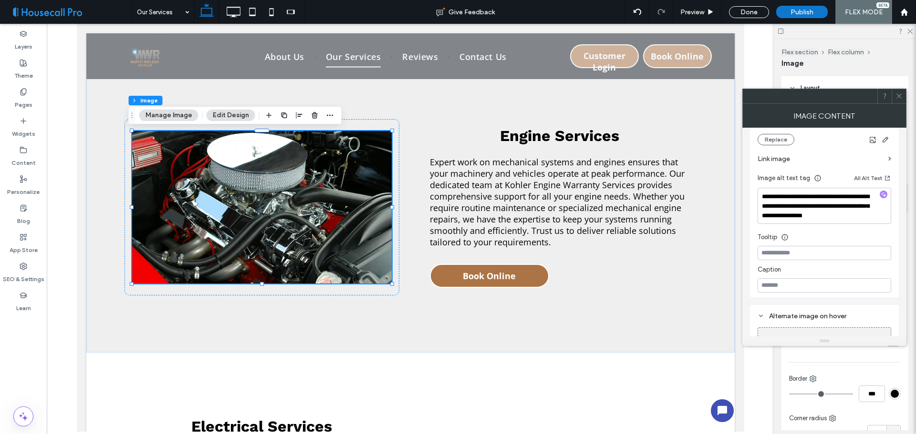
click at [900, 100] on span at bounding box center [898, 96] width 7 height 14
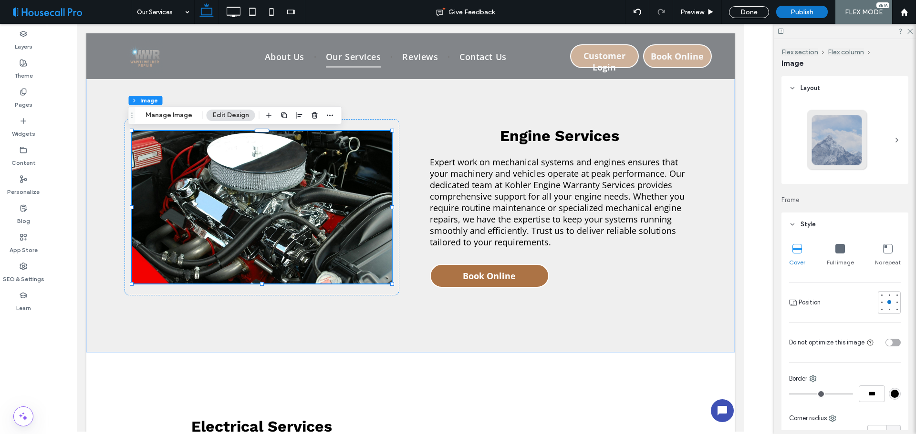
scroll to position [238, 0]
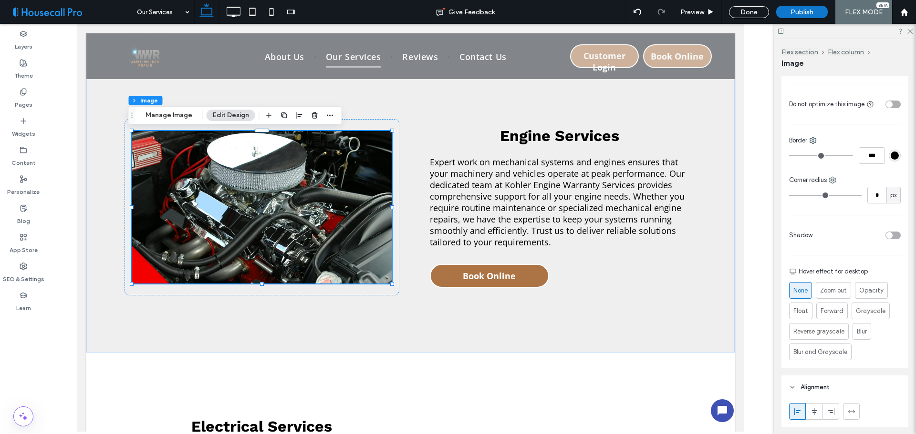
click at [887, 238] on div "toggle" at bounding box center [892, 236] width 15 height 8
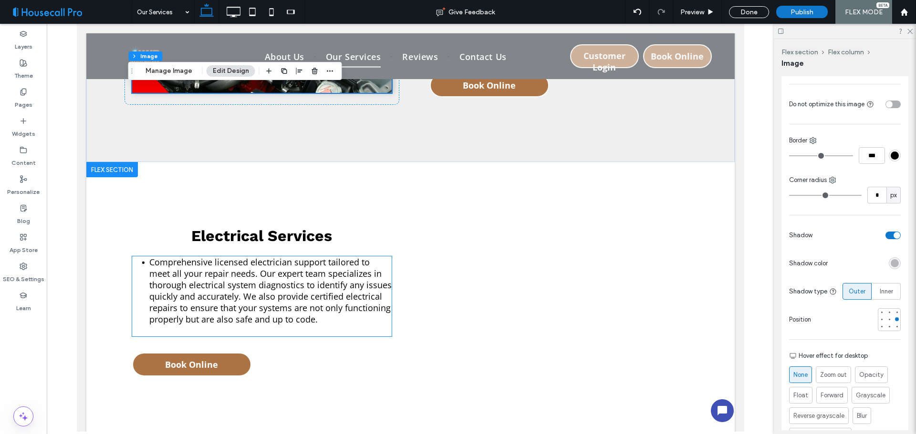
scroll to position [906, 0]
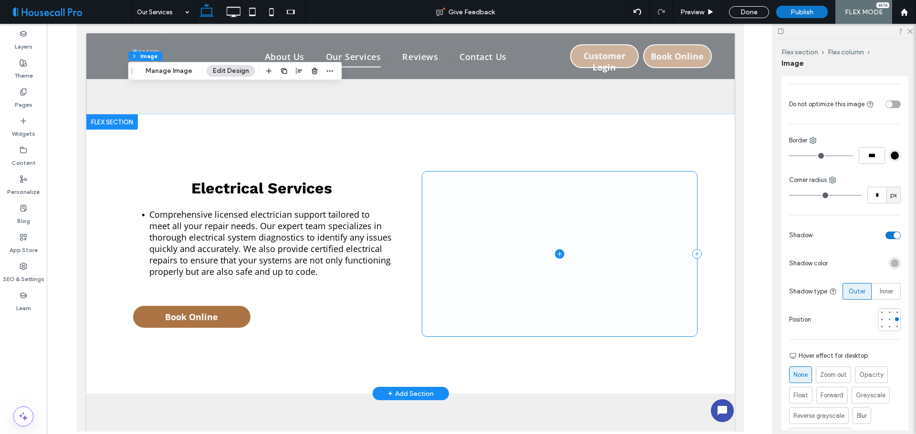
drag, startPoint x: 544, startPoint y: 250, endPoint x: 551, endPoint y: 253, distance: 7.5
click at [544, 250] on span at bounding box center [559, 254] width 275 height 165
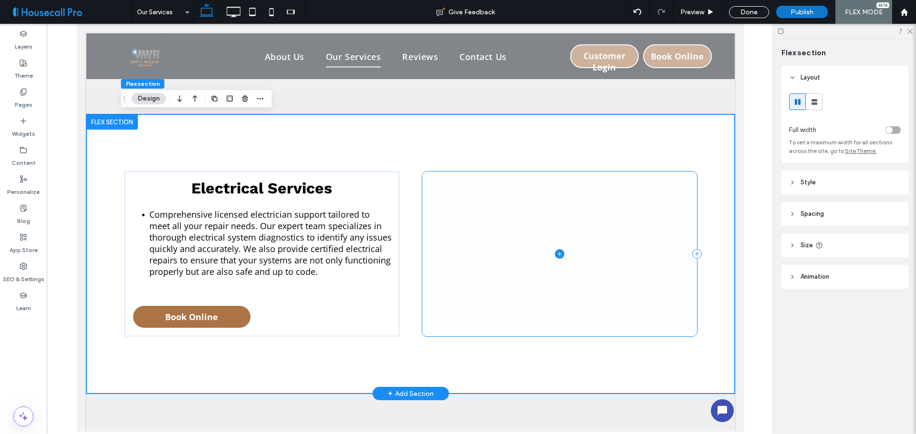
drag, startPoint x: 554, startPoint y: 253, endPoint x: 581, endPoint y: 238, distance: 31.1
click at [554, 252] on icon at bounding box center [559, 254] width 10 height 10
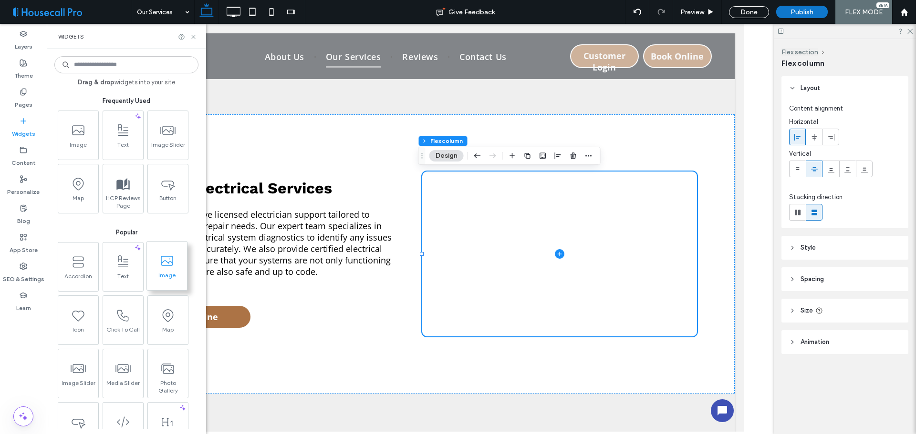
click at [164, 279] on span "Image" at bounding box center [167, 278] width 40 height 13
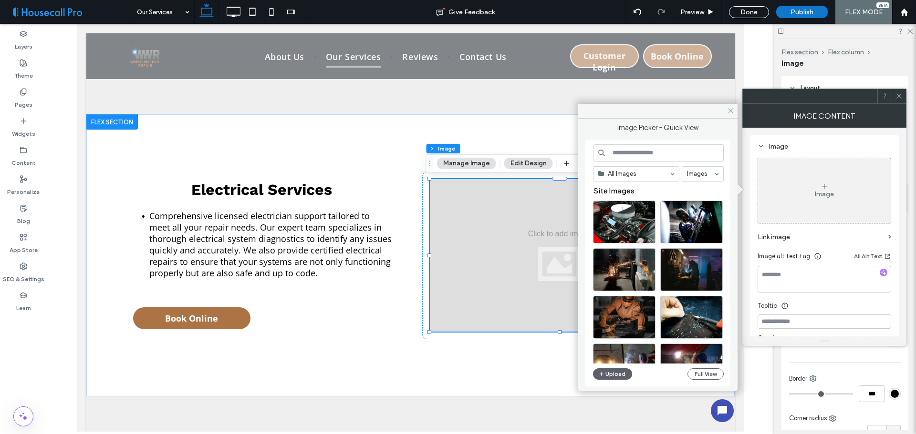
click at [666, 153] on input at bounding box center [658, 153] width 131 height 17
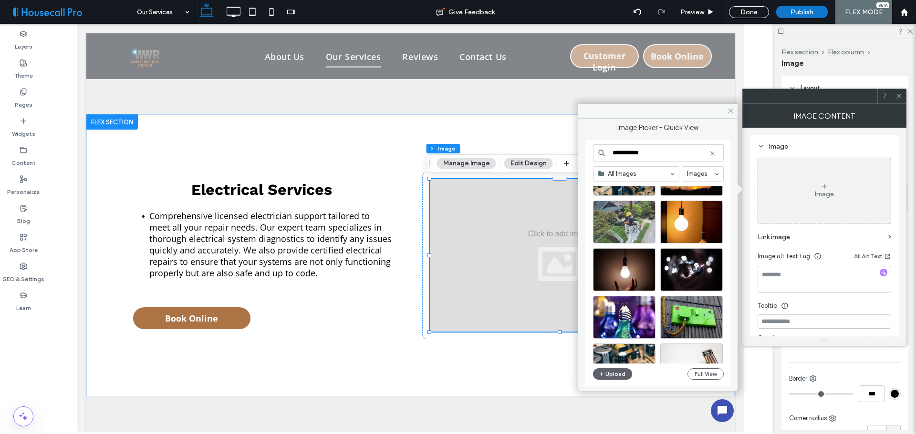
scroll to position [143, 0]
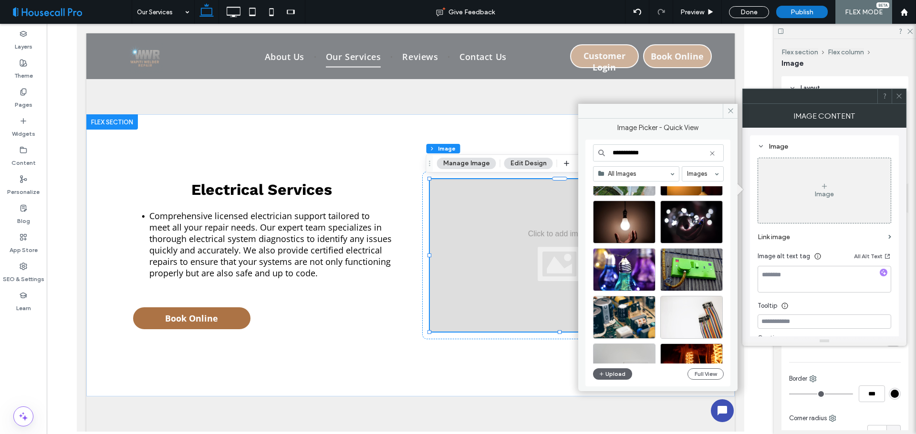
click at [677, 152] on input "**********" at bounding box center [658, 153] width 131 height 17
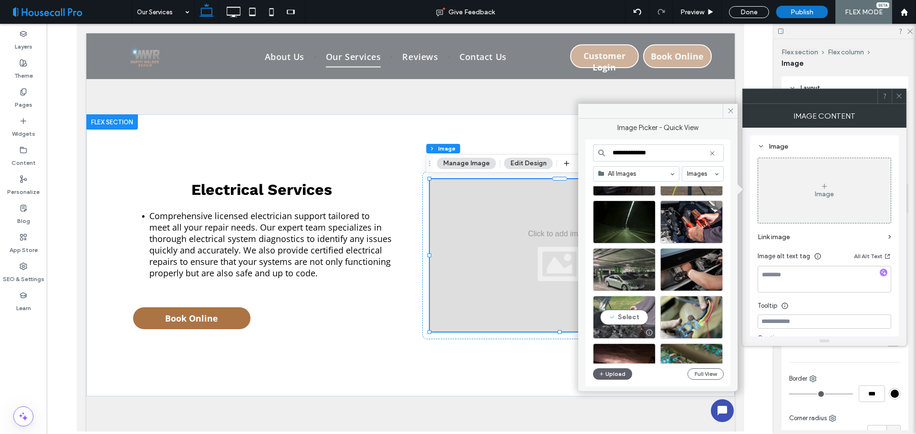
type input "**********"
click at [619, 319] on div "Select" at bounding box center [624, 317] width 62 height 43
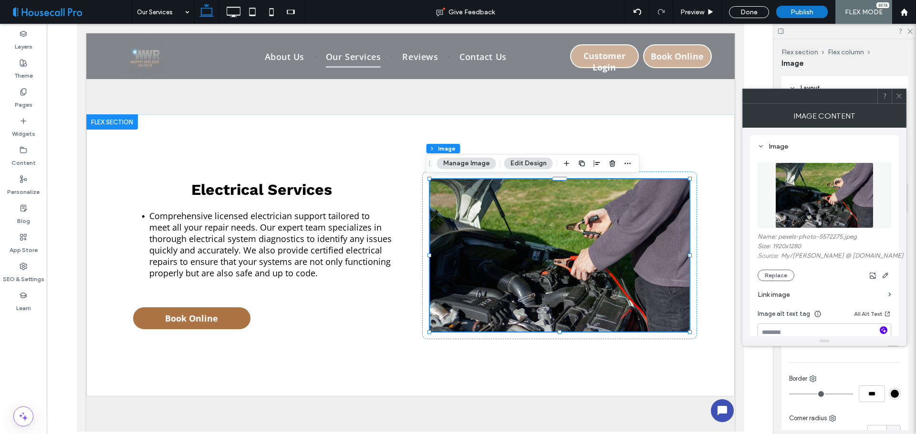
click at [884, 327] on icon "button" at bounding box center [883, 330] width 7 height 7
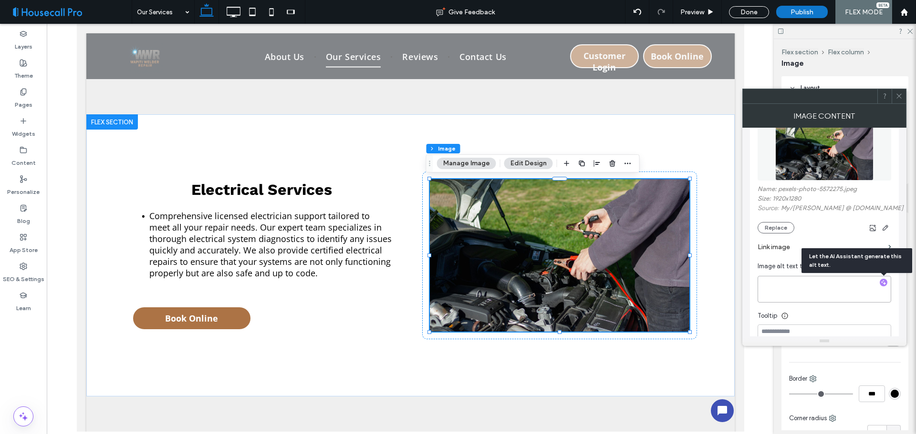
type textarea "**********"
click at [900, 96] on icon at bounding box center [898, 96] width 7 height 7
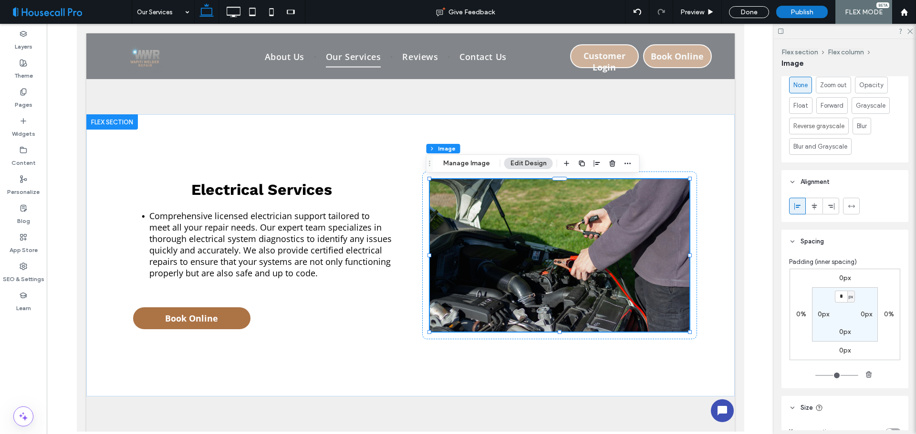
scroll to position [158, 0]
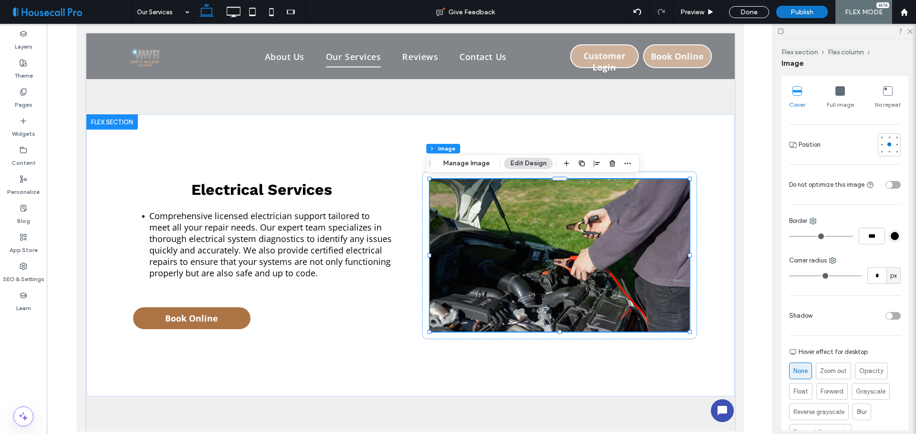
click at [894, 318] on div "toggle" at bounding box center [892, 316] width 15 height 8
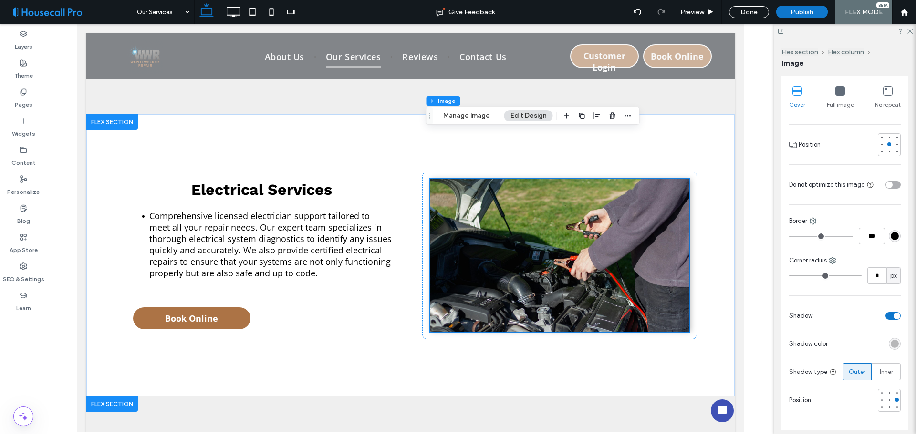
scroll to position [1145, 0]
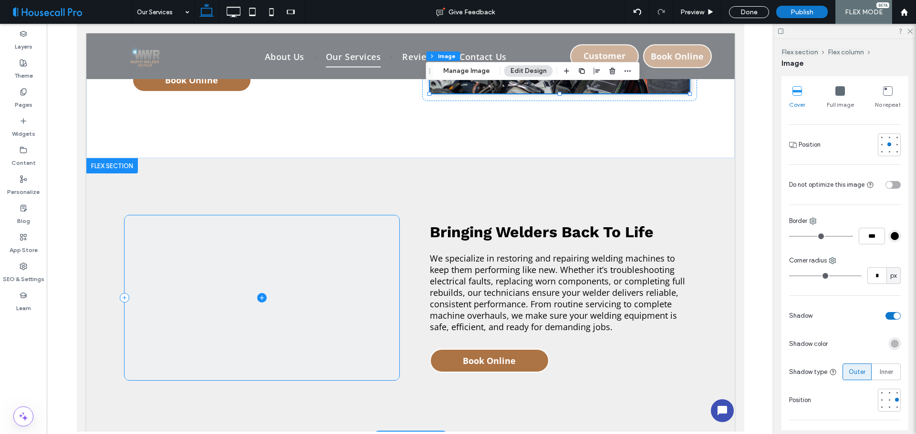
click at [258, 295] on icon at bounding box center [262, 298] width 10 height 10
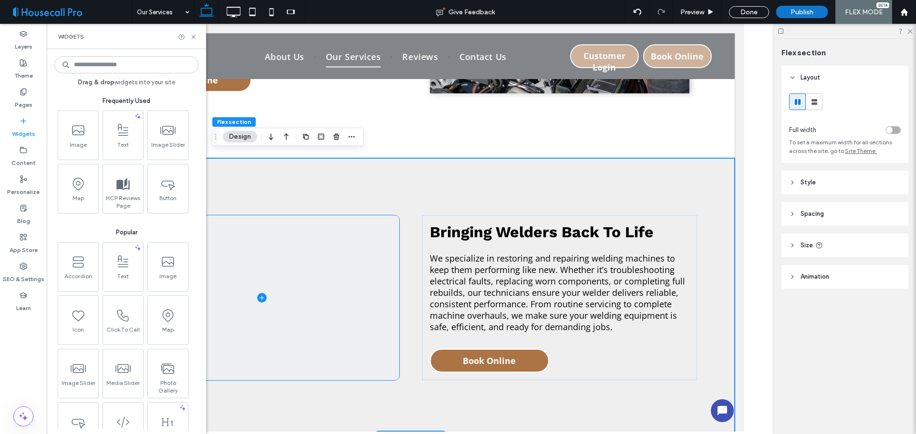
scroll to position [1150, 0]
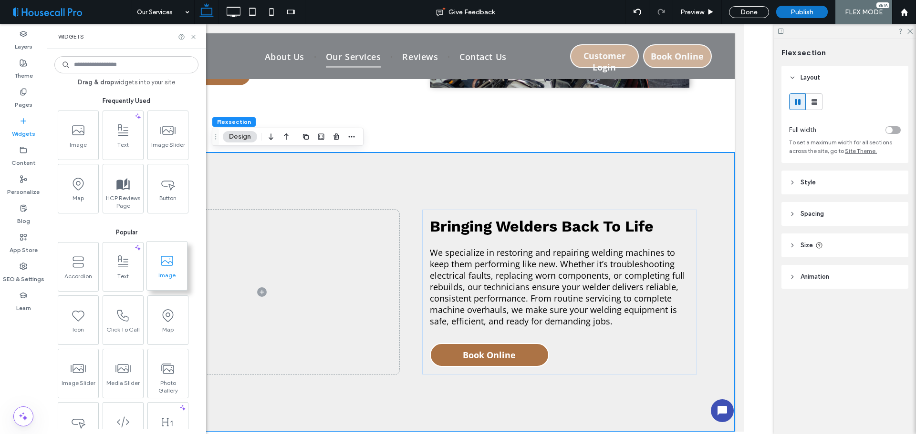
click at [168, 271] on span at bounding box center [167, 260] width 40 height 21
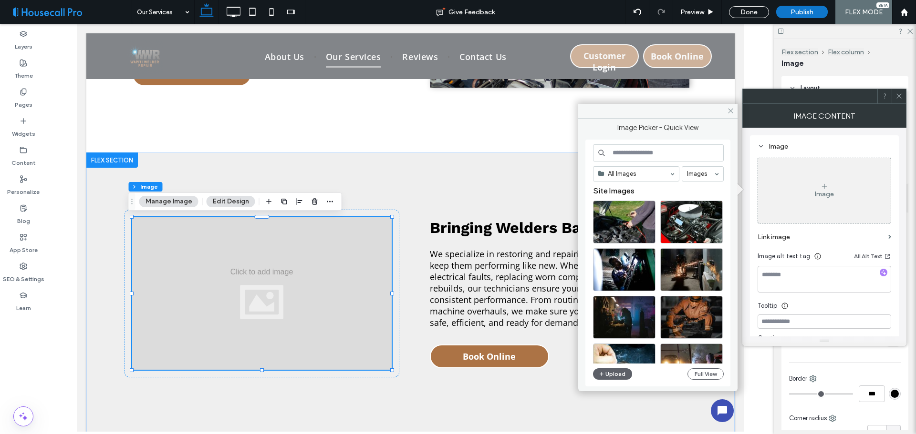
drag, startPoint x: 633, startPoint y: 142, endPoint x: 639, endPoint y: 151, distance: 10.9
click at [635, 143] on div "All Images Images Site Images Upload Full View" at bounding box center [657, 263] width 145 height 247
click at [640, 151] on input at bounding box center [658, 153] width 131 height 17
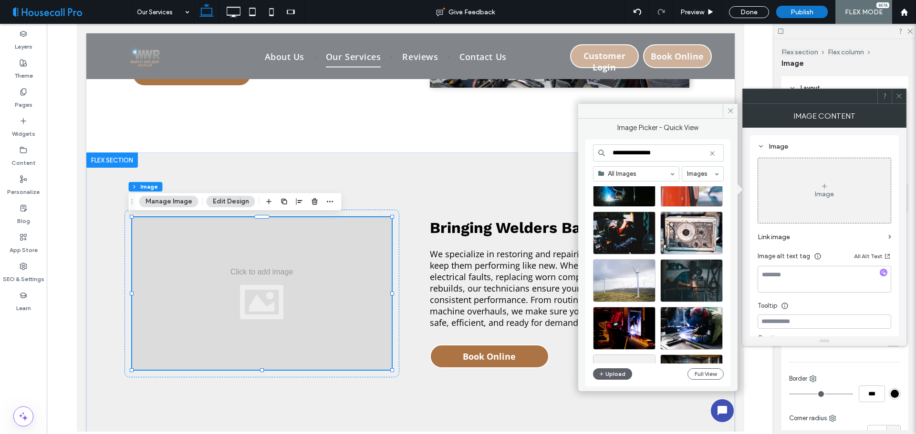
scroll to position [657, 0]
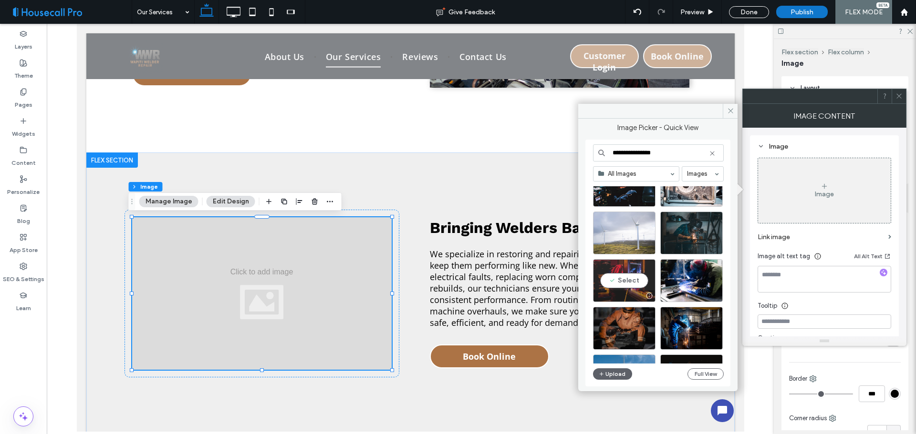
type input "**********"
click at [623, 282] on div "Select" at bounding box center [624, 280] width 62 height 43
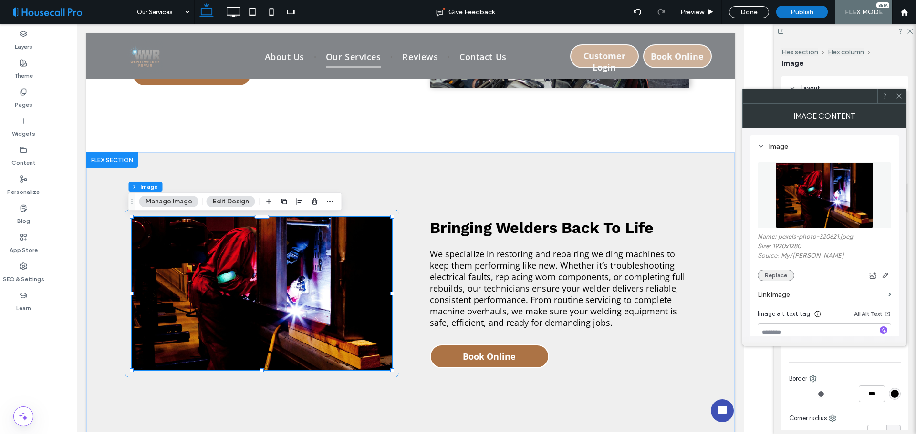
click at [776, 279] on button "Replace" at bounding box center [775, 275] width 37 height 11
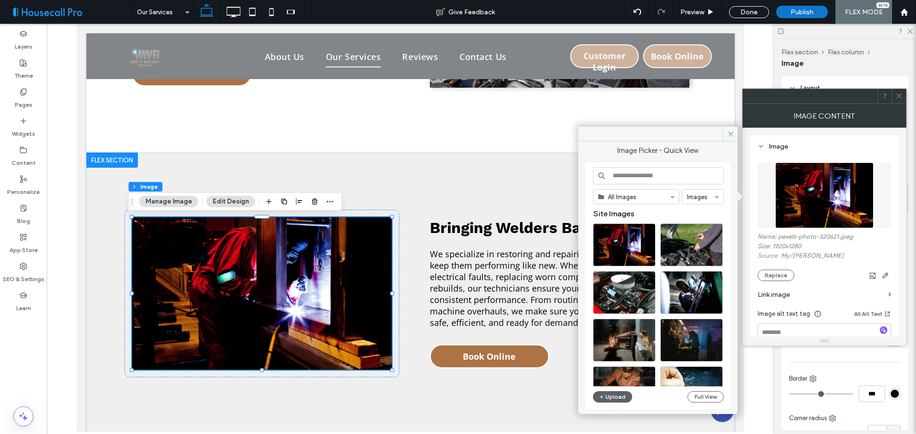
click at [637, 171] on input at bounding box center [658, 175] width 131 height 17
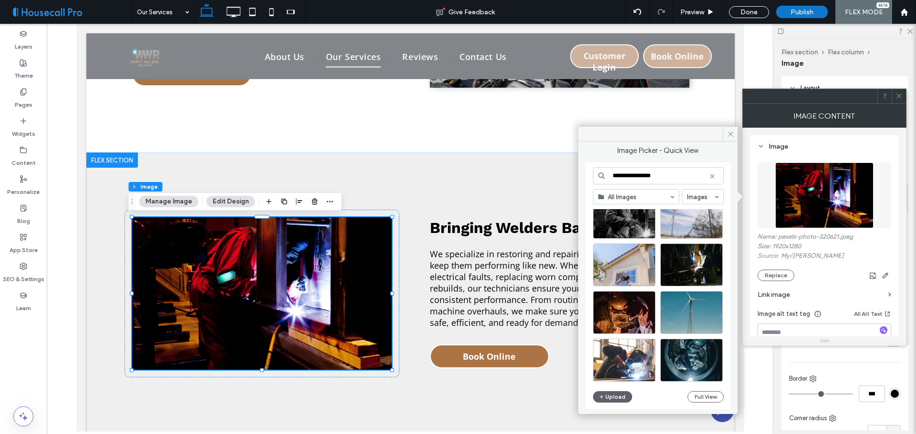
scroll to position [1029, 0]
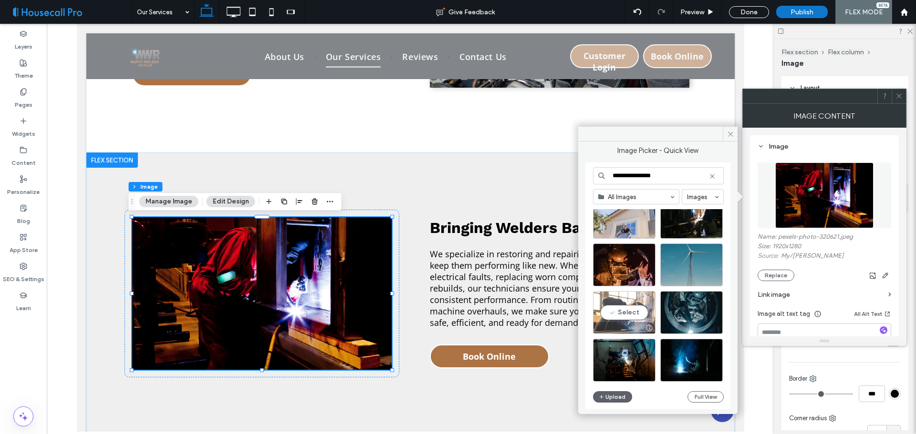
type input "**********"
click at [634, 313] on div "Select" at bounding box center [624, 312] width 62 height 43
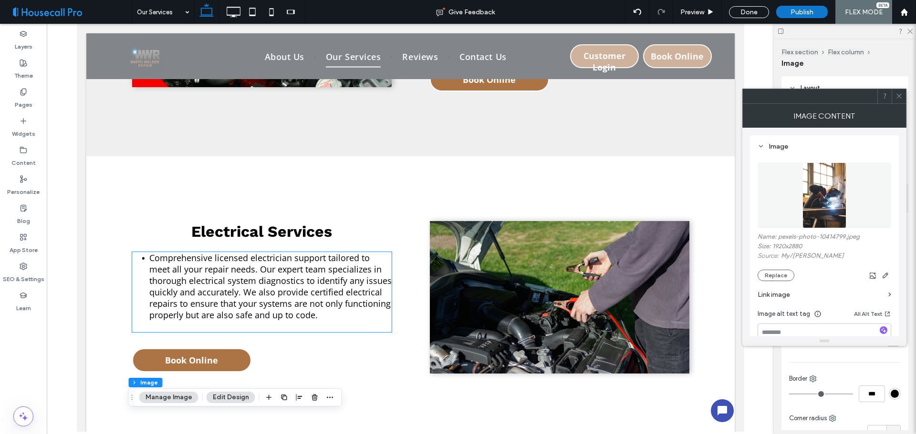
scroll to position [912, 0]
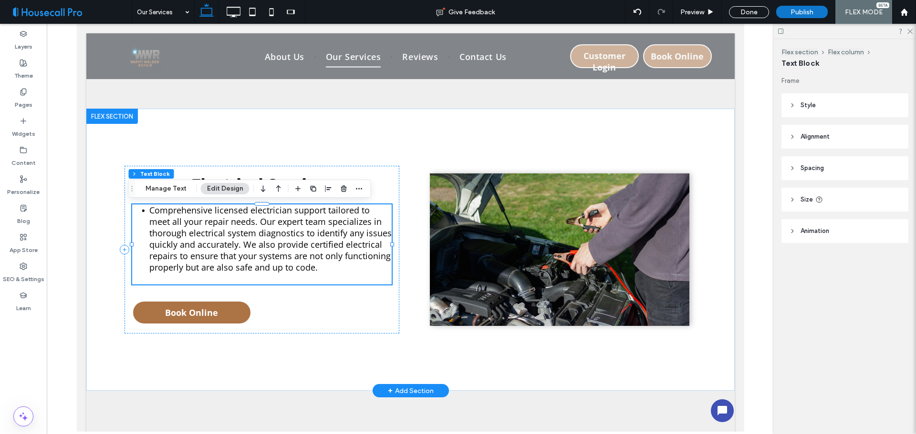
click at [149, 211] on li "Comprehensive licensed electrician support tailored to meet all your repair nee…" at bounding box center [270, 239] width 242 height 69
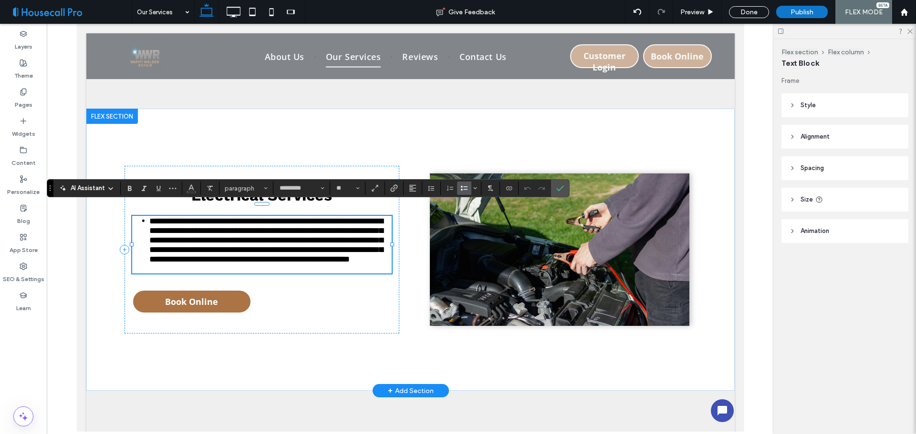
type input "*********"
type input "**"
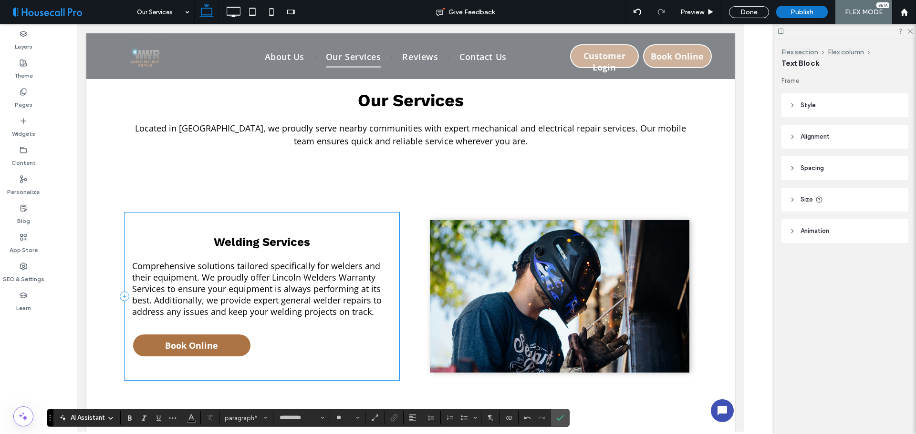
scroll to position [340, 0]
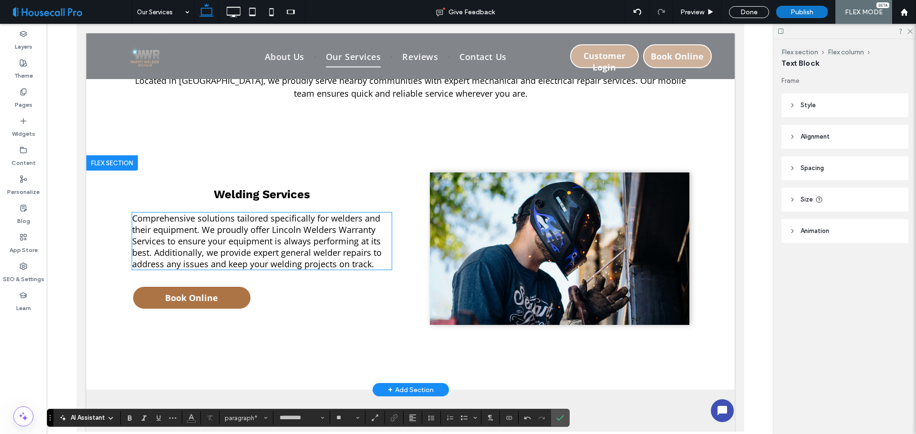
click at [279, 232] on span "Comprehensive solutions tailored specifically for welders and their equipment. …" at bounding box center [256, 241] width 249 height 57
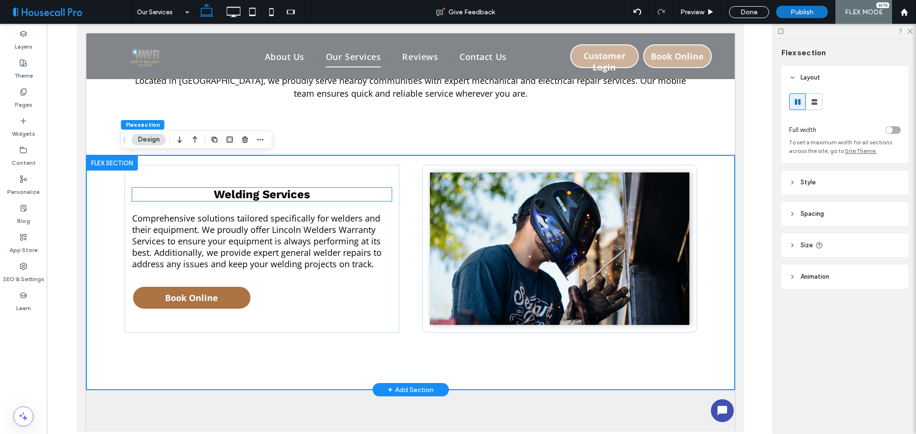
click at [179, 196] on h3 "Welding Services" at bounding box center [261, 194] width 259 height 13
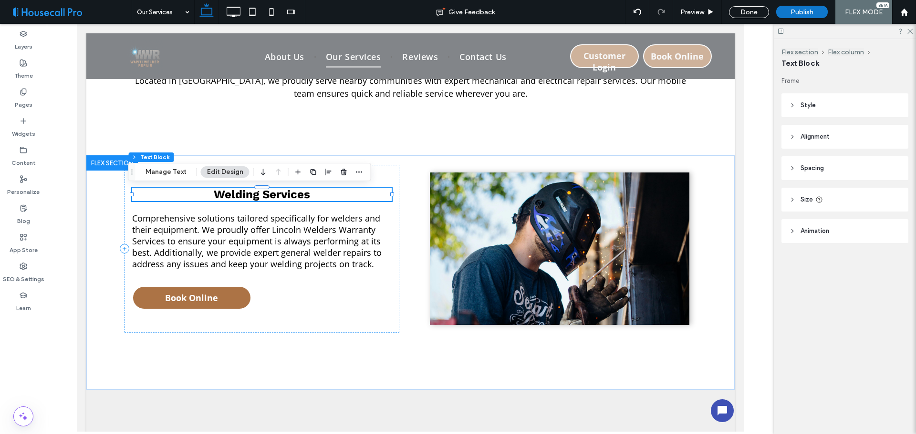
click at [155, 178] on div "Flex section Flex column Text Block Manage Text Edit Design" at bounding box center [249, 172] width 243 height 18
click at [132, 317] on div "Welding Services Comprehensive solutions tailored specifically for welders and …" at bounding box center [261, 249] width 275 height 168
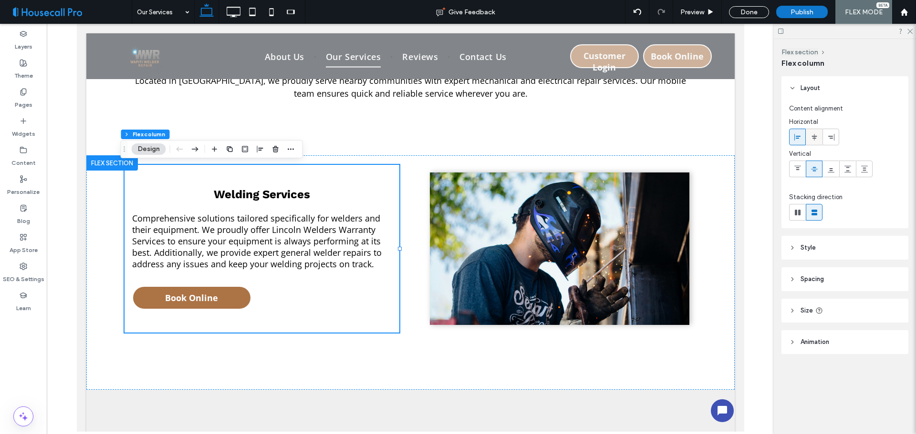
click at [815, 136] on use at bounding box center [813, 137] width 5 height 7
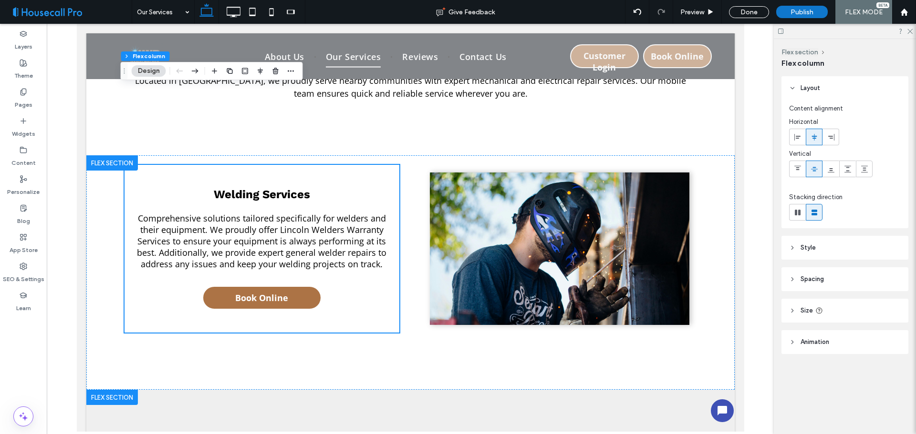
scroll to position [626, 0]
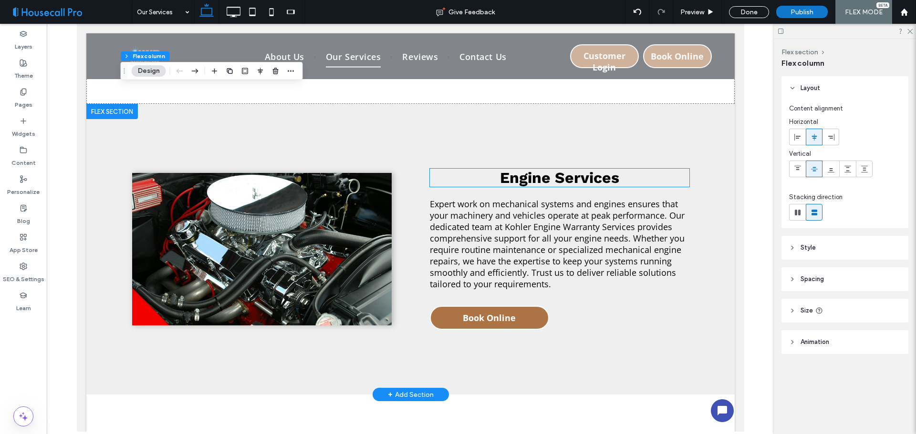
click at [450, 172] on h3 "Engine Services" at bounding box center [558, 178] width 259 height 18
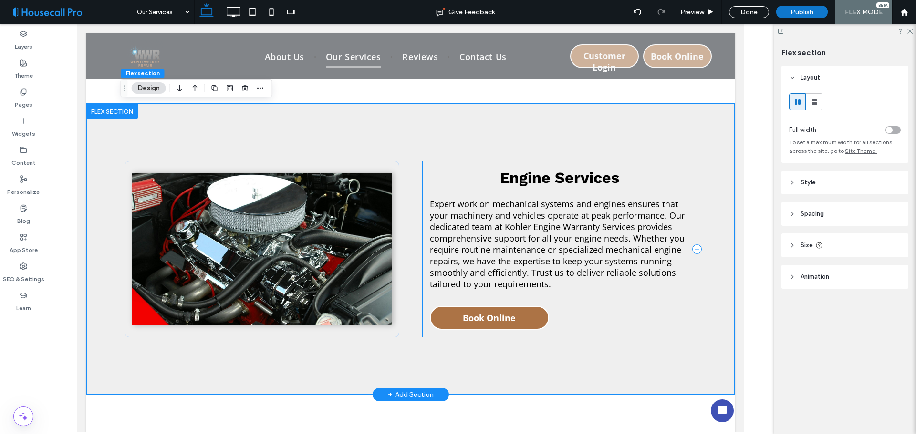
click at [641, 330] on div "Engine Services Expert work on mechanical systems and engines ensures that your…" at bounding box center [559, 249] width 275 height 176
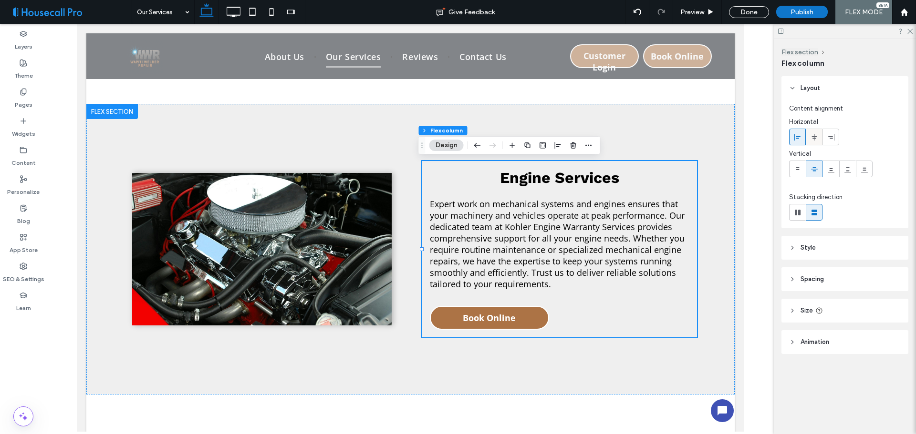
click at [815, 139] on icon at bounding box center [814, 138] width 8 height 8
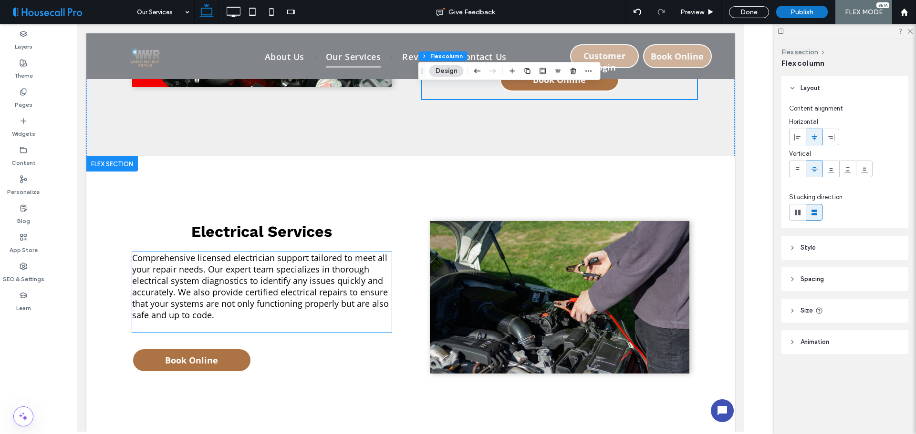
scroll to position [912, 0]
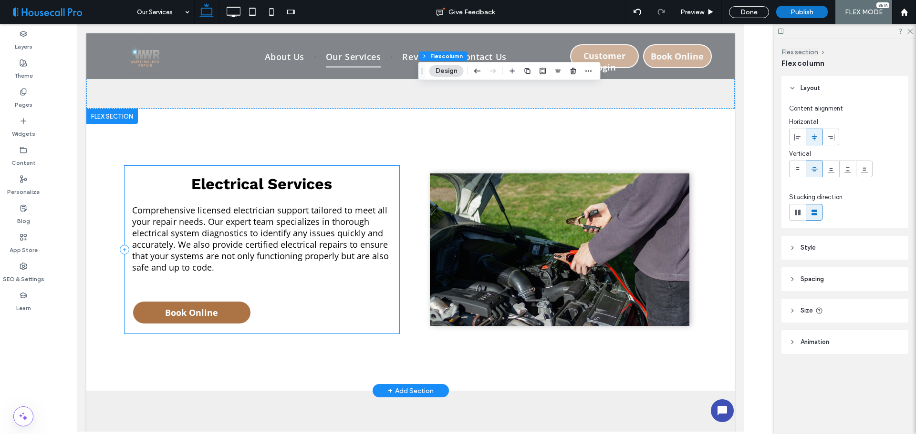
click at [338, 304] on div "Electrical Services Comprehensive licensed electrician support tailored to meet…" at bounding box center [261, 250] width 275 height 168
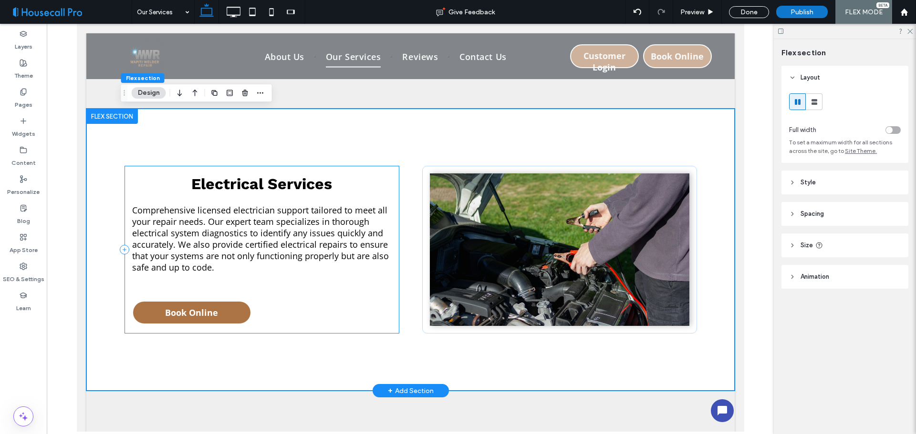
click at [356, 305] on div "Electrical Services Comprehensive licensed electrician support tailored to meet…" at bounding box center [261, 250] width 275 height 168
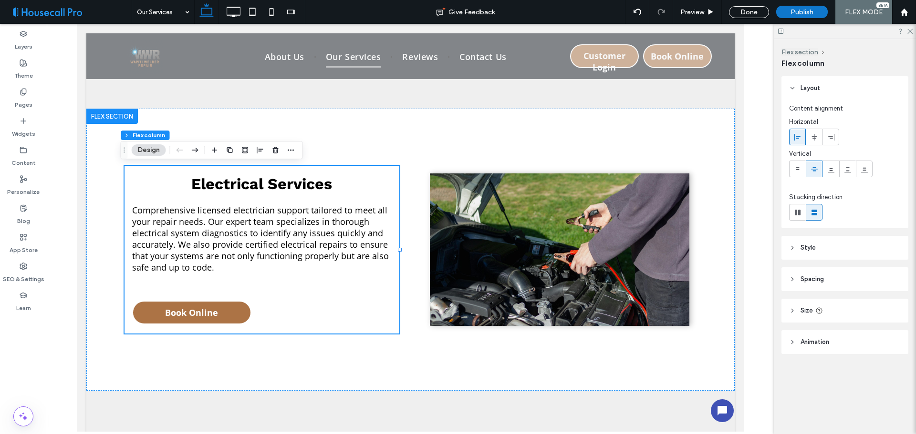
click at [811, 135] on icon at bounding box center [814, 138] width 8 height 8
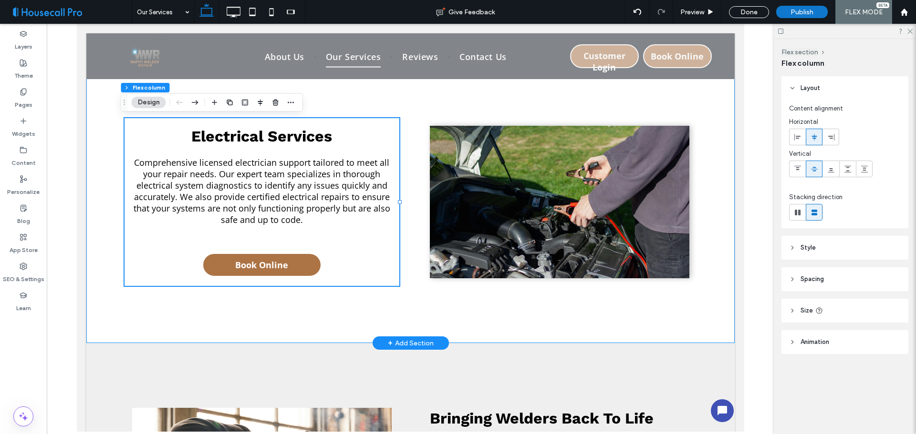
scroll to position [1246, 0]
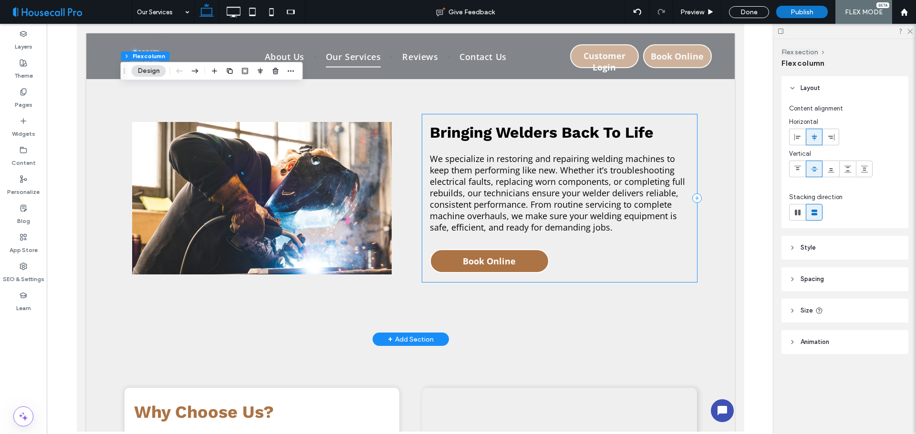
click at [597, 266] on div "Bringing Welders Back To Life We specialize in restoring and repairing welding …" at bounding box center [559, 198] width 275 height 168
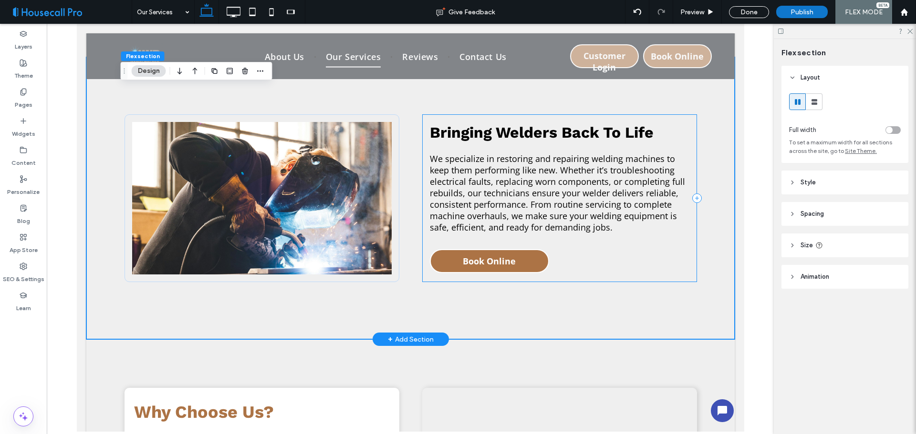
click at [663, 258] on div "Bringing Welders Back To Life We specialize in restoring and repairing welding …" at bounding box center [559, 198] width 275 height 168
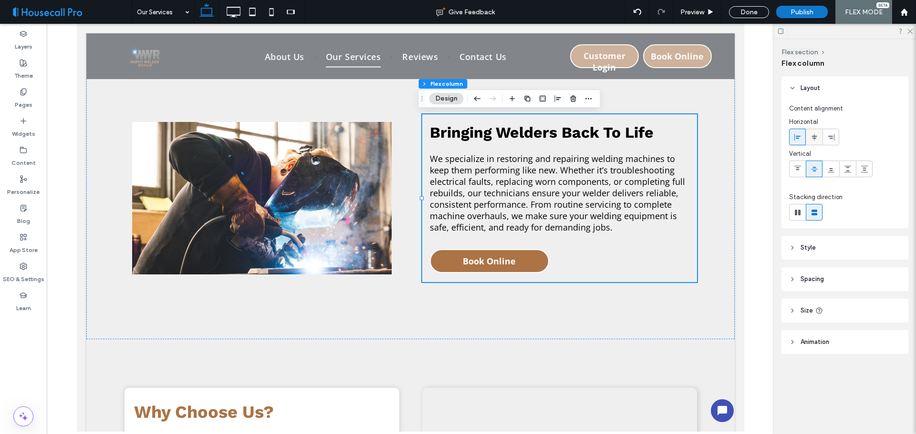
drag, startPoint x: 291, startPoint y: 216, endPoint x: 814, endPoint y: 138, distance: 527.9
click at [814, 138] on use at bounding box center [813, 137] width 5 height 7
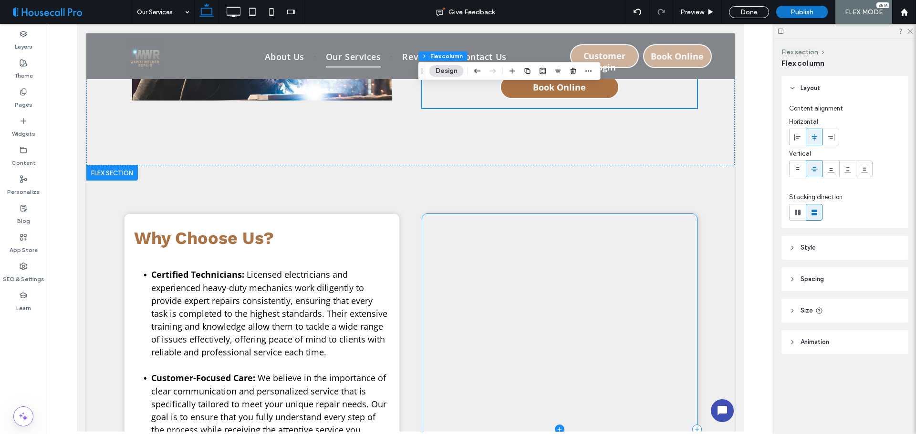
scroll to position [1563, 0]
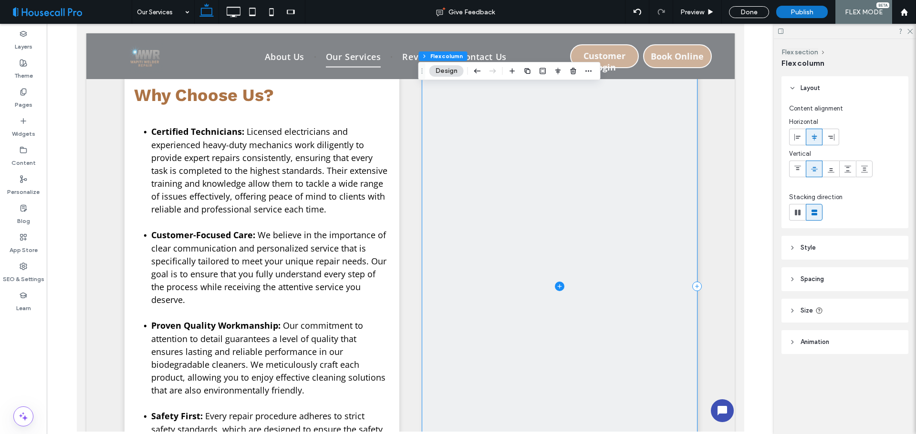
click at [551, 283] on span at bounding box center [559, 286] width 275 height 431
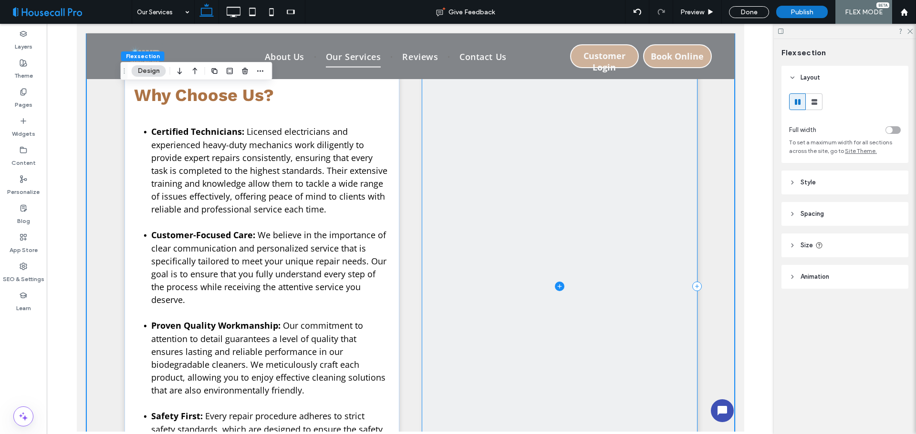
click at [557, 286] on icon at bounding box center [559, 286] width 4 height 0
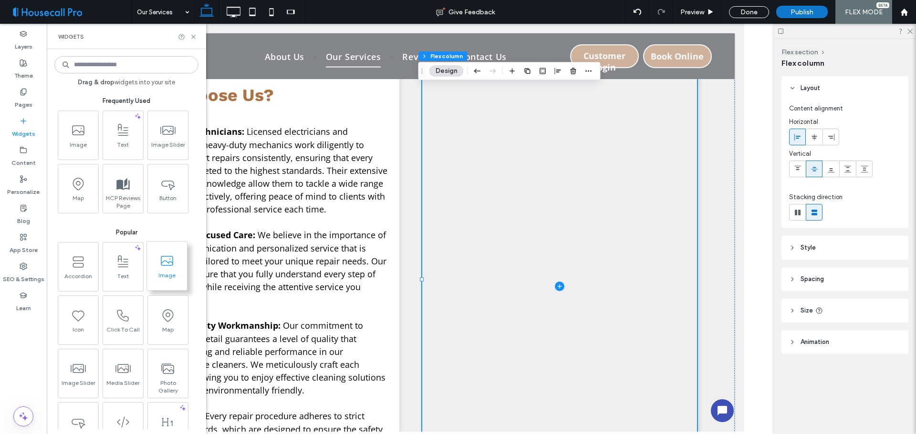
click at [174, 266] on icon at bounding box center [166, 261] width 15 height 15
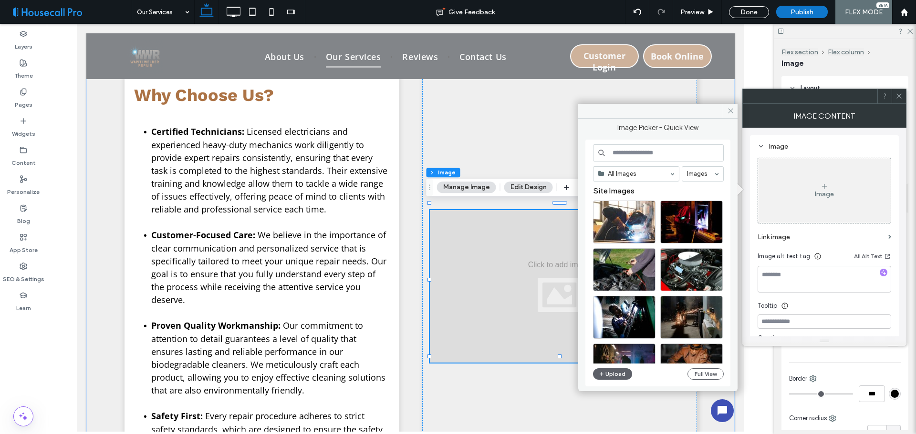
click at [645, 151] on input at bounding box center [658, 153] width 131 height 17
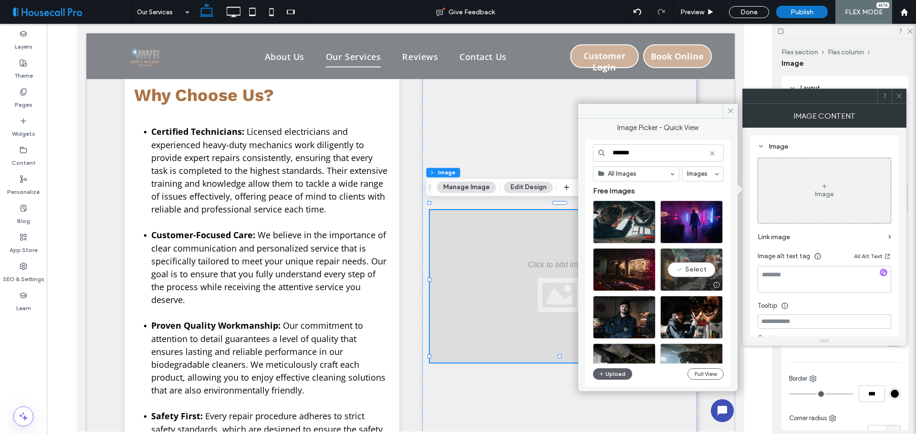
scroll to position [48, 0]
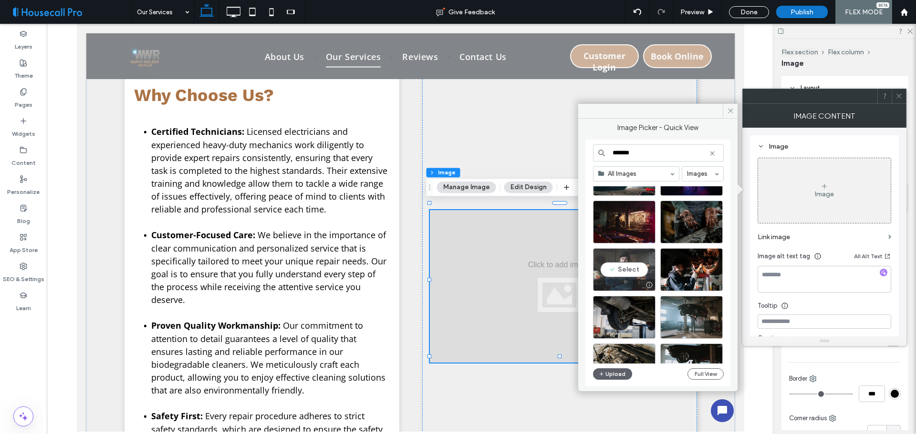
type input "*******"
click at [623, 270] on div "Select" at bounding box center [624, 269] width 62 height 43
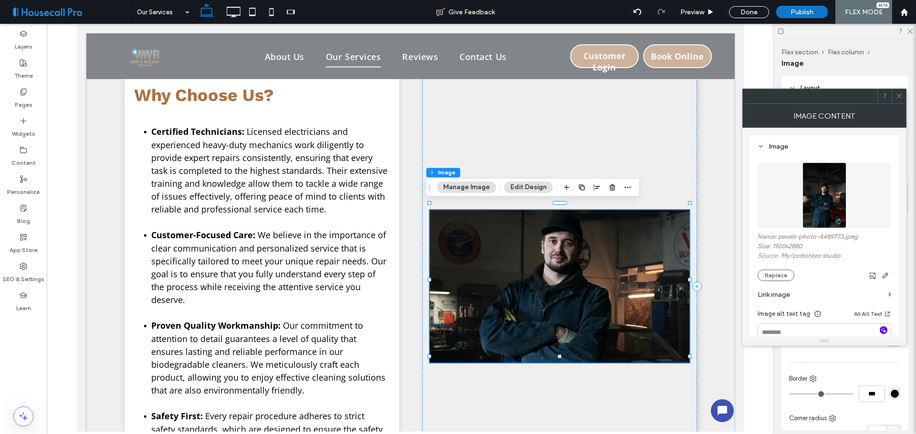
click at [883, 328] on icon "button" at bounding box center [883, 330] width 7 height 7
type textarea "**********"
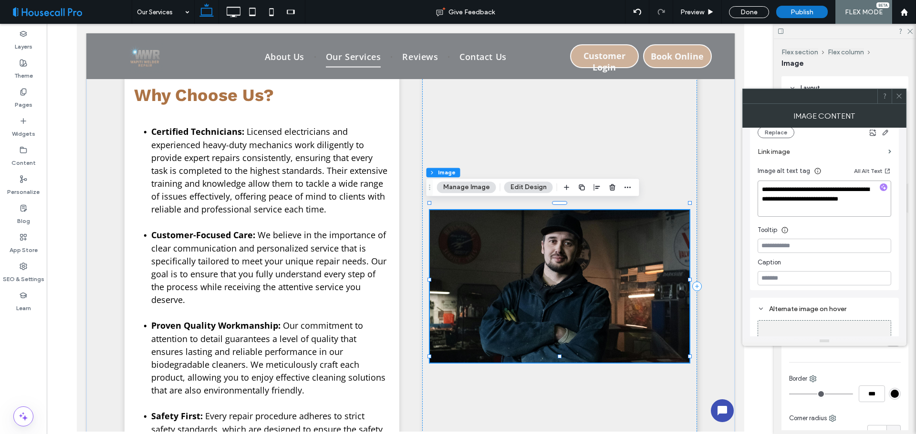
scroll to position [191, 0]
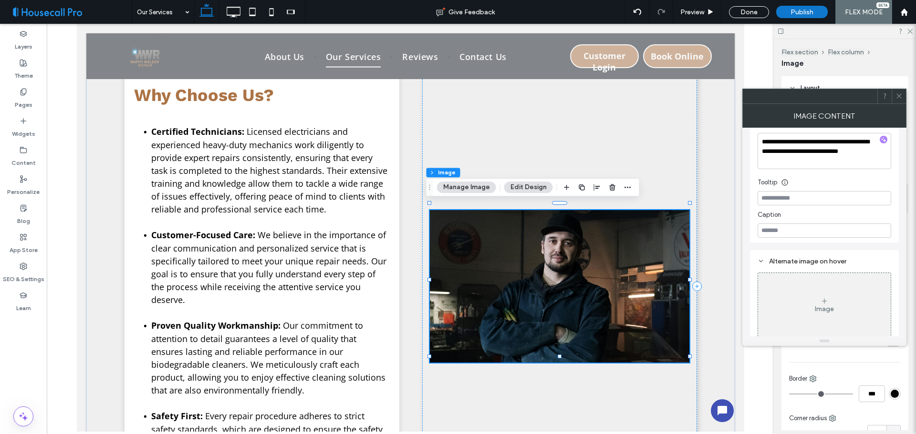
click at [898, 95] on icon at bounding box center [898, 96] width 7 height 7
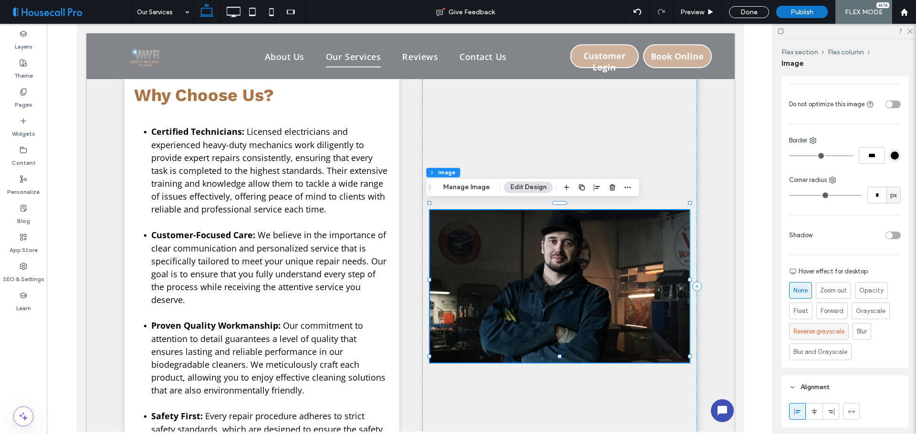
scroll to position [286, 0]
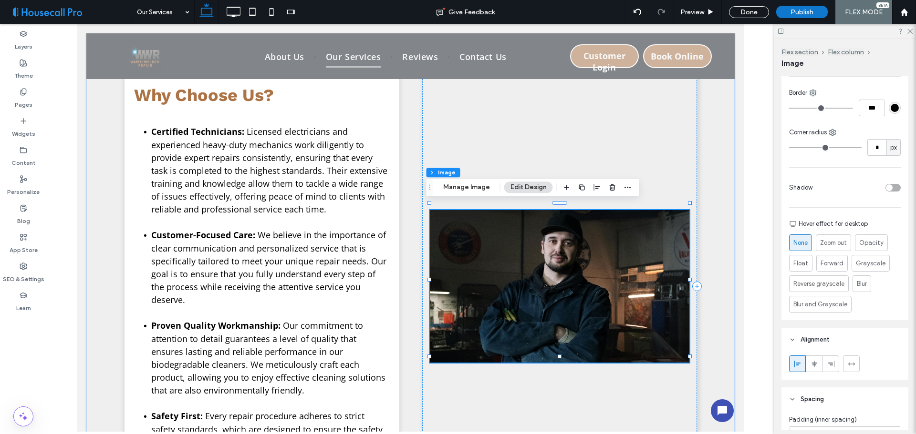
click at [886, 190] on div "toggle" at bounding box center [889, 188] width 7 height 7
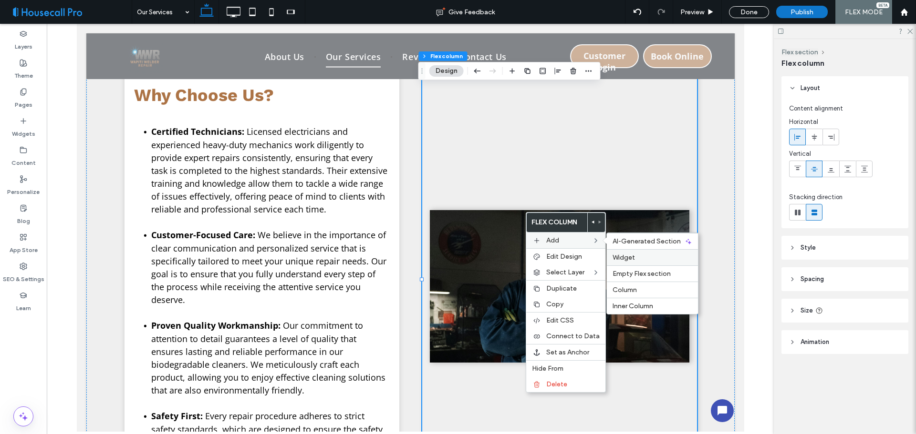
click at [651, 257] on label "Widget" at bounding box center [652, 258] width 80 height 8
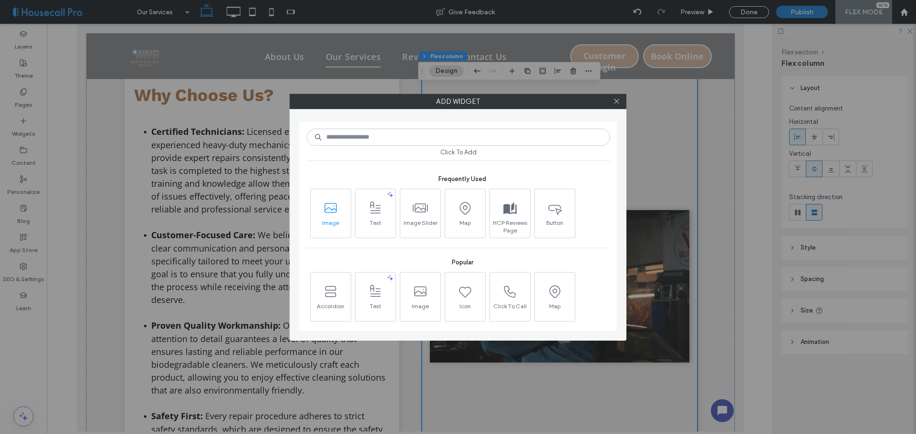
click at [327, 224] on span "Image" at bounding box center [330, 225] width 40 height 13
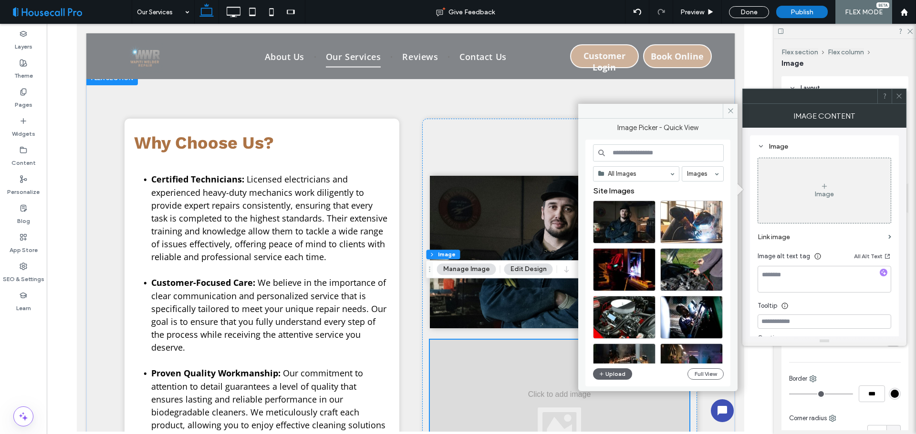
scroll to position [1563, 0]
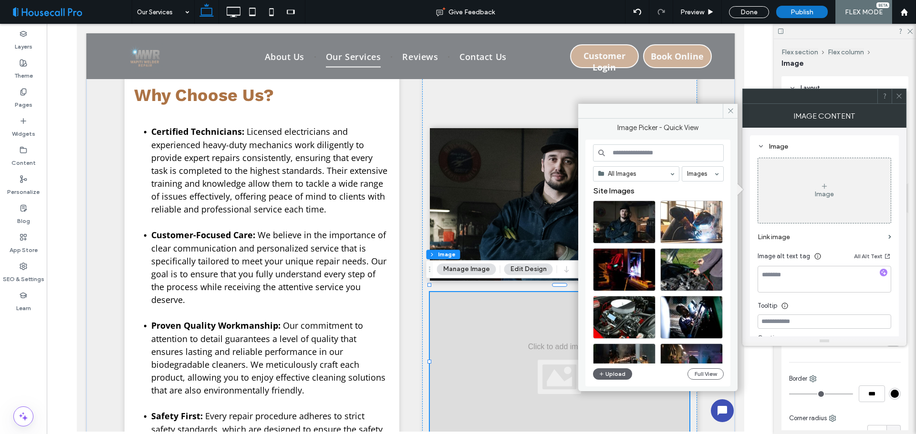
click at [643, 155] on input at bounding box center [658, 153] width 131 height 17
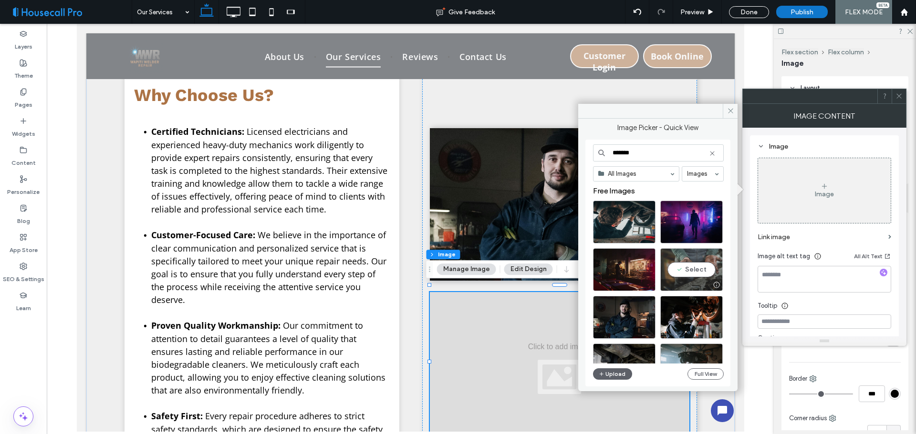
scroll to position [95, 0]
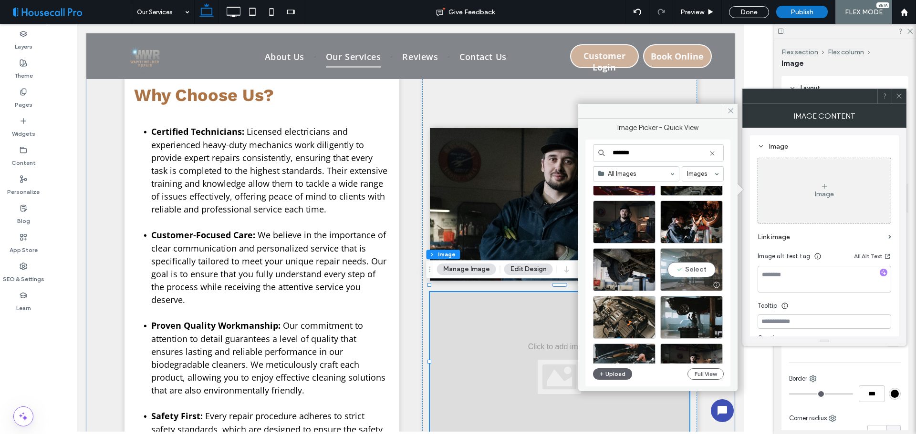
type input "*******"
click at [678, 265] on div "Select" at bounding box center [691, 269] width 62 height 43
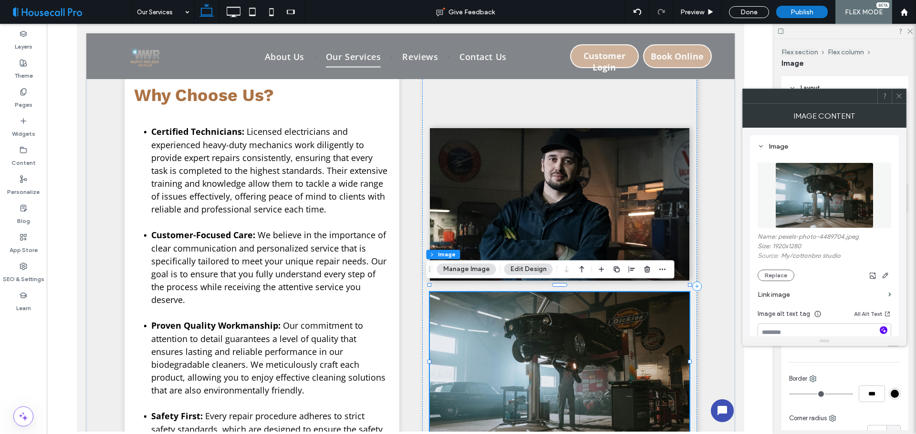
click at [884, 331] on use "button" at bounding box center [883, 330] width 5 height 5
type textarea "**********"
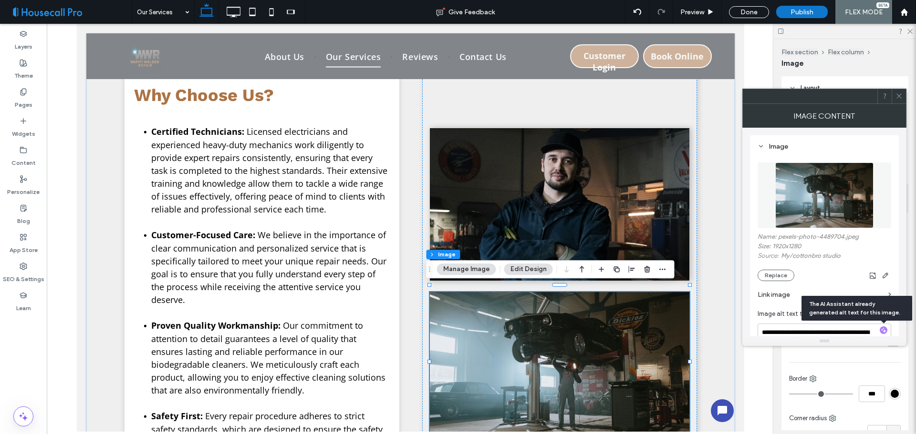
drag, startPoint x: 899, startPoint y: 103, endPoint x: 867, endPoint y: 175, distance: 78.5
click at [899, 104] on div "Image Content" at bounding box center [824, 116] width 164 height 24
click at [899, 95] on icon at bounding box center [898, 96] width 7 height 7
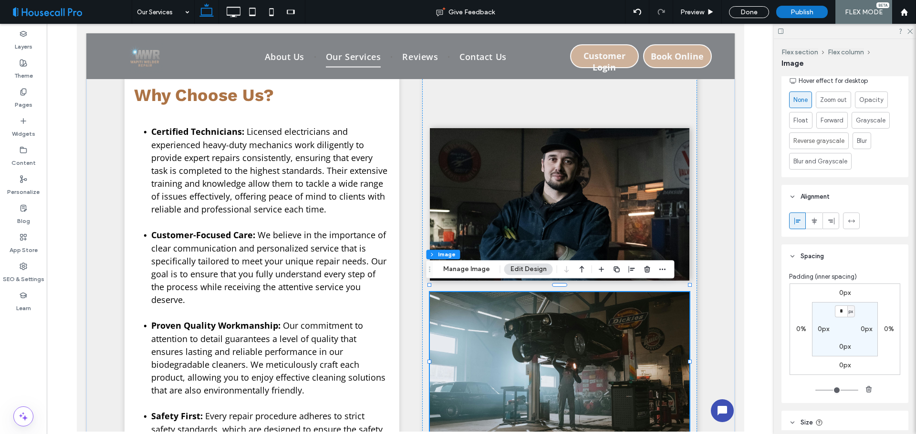
scroll to position [334, 0]
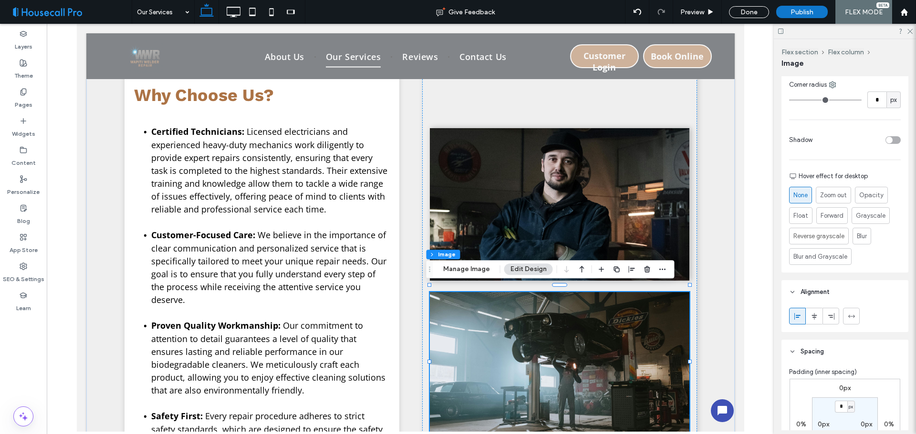
click at [887, 144] on div "toggle" at bounding box center [892, 140] width 15 height 8
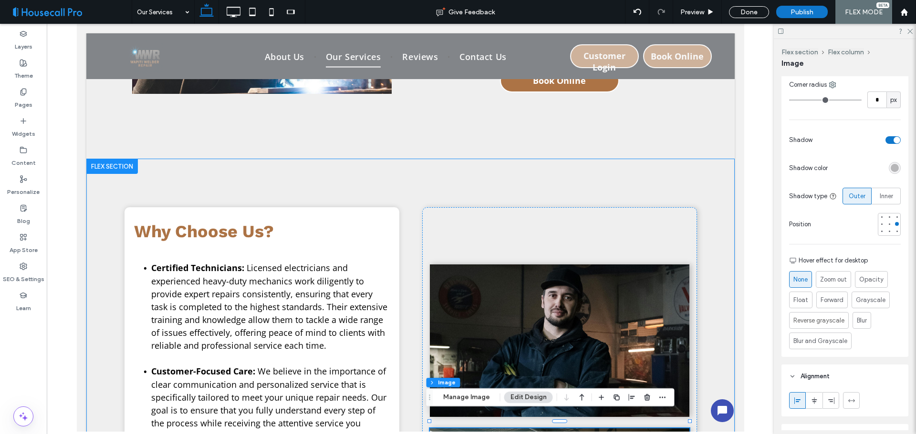
scroll to position [1140, 0]
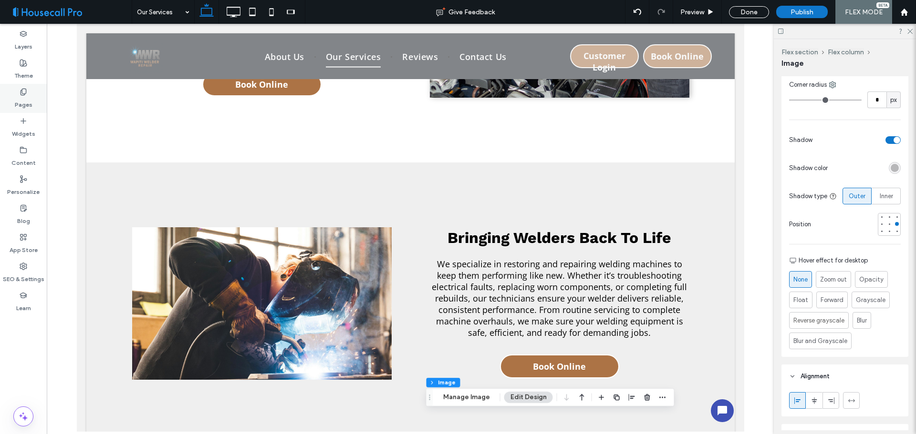
click at [20, 92] on icon at bounding box center [24, 92] width 8 height 8
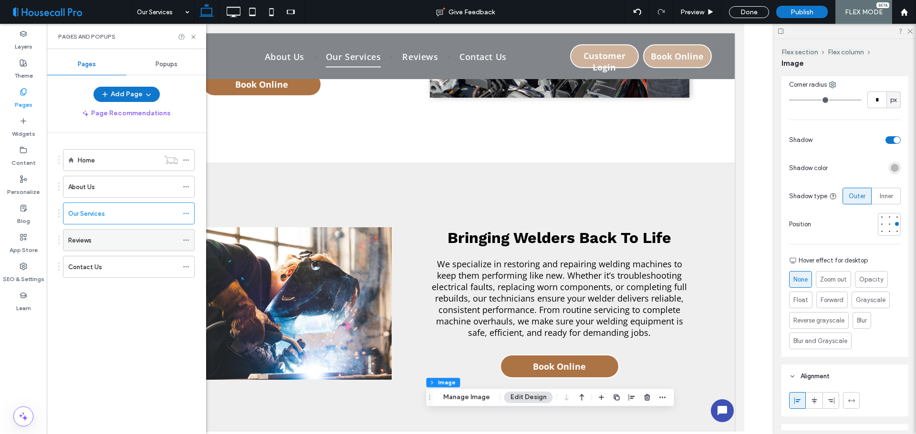
click at [110, 238] on div "Reviews" at bounding box center [123, 241] width 110 height 10
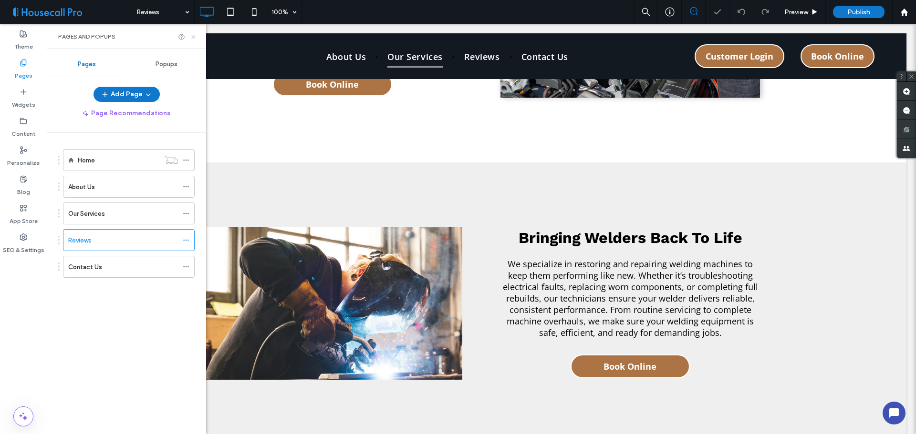
click at [193, 39] on icon at bounding box center [193, 36] width 7 height 7
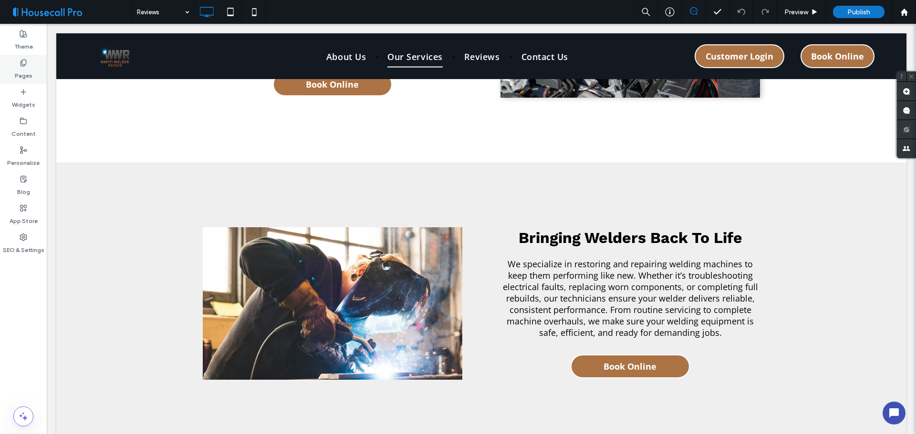
click at [34, 71] on div "Pages" at bounding box center [23, 69] width 47 height 29
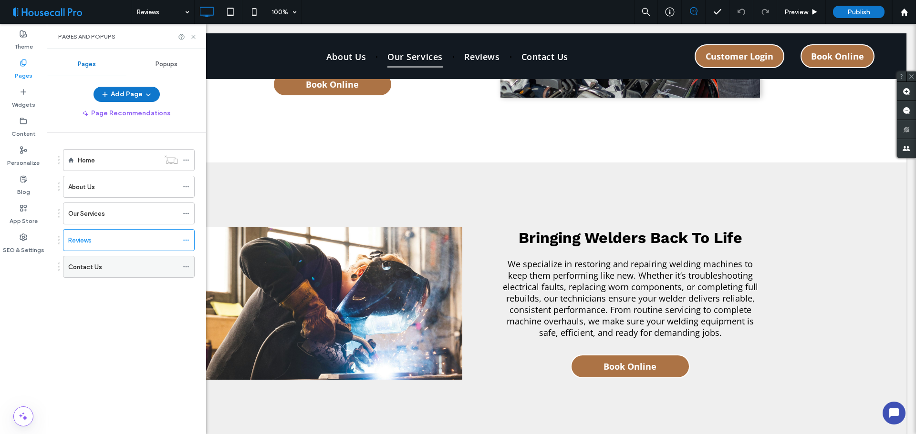
click at [106, 273] on div "Contact Us" at bounding box center [123, 267] width 110 height 21
click at [195, 35] on use at bounding box center [193, 37] width 4 height 4
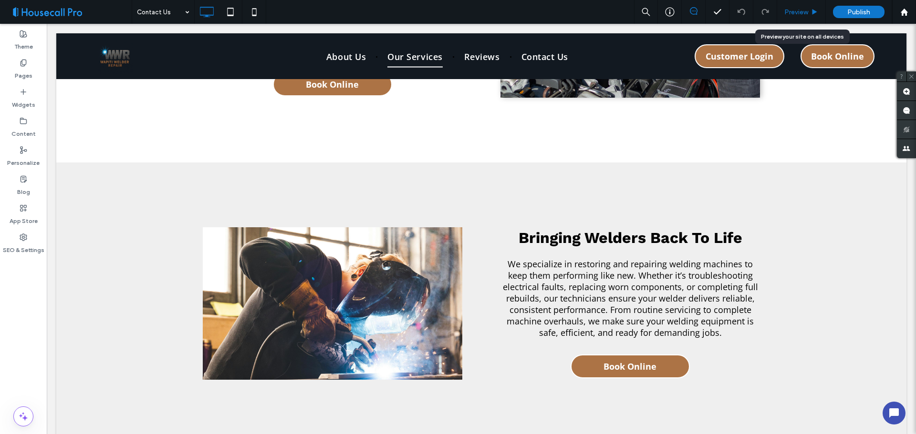
click at [803, 14] on span "Preview" at bounding box center [796, 12] width 24 height 8
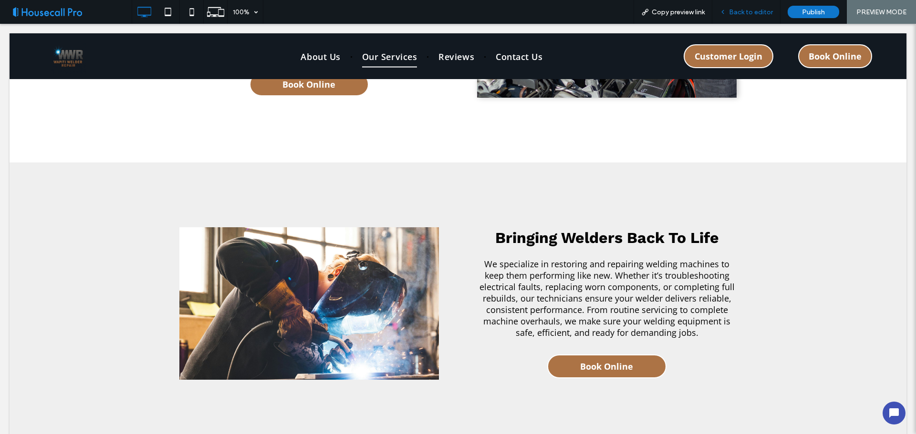
click at [738, 14] on span "Back to editor" at bounding box center [751, 12] width 44 height 8
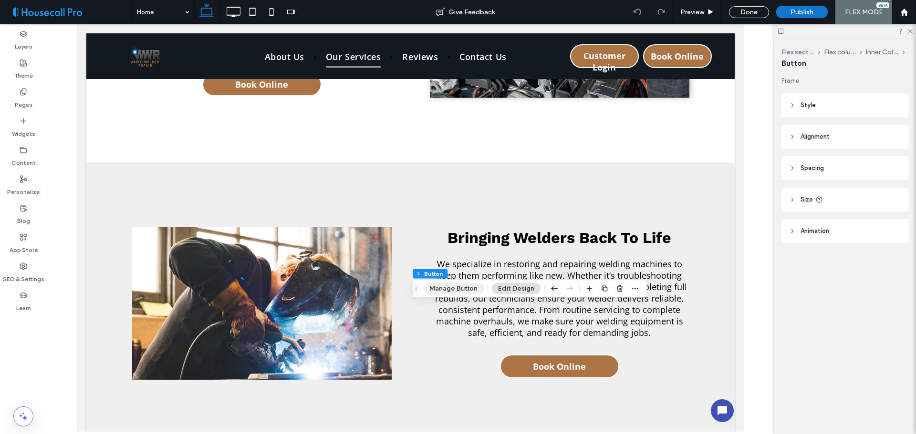
click at [462, 291] on button "Manage Button" at bounding box center [453, 288] width 61 height 11
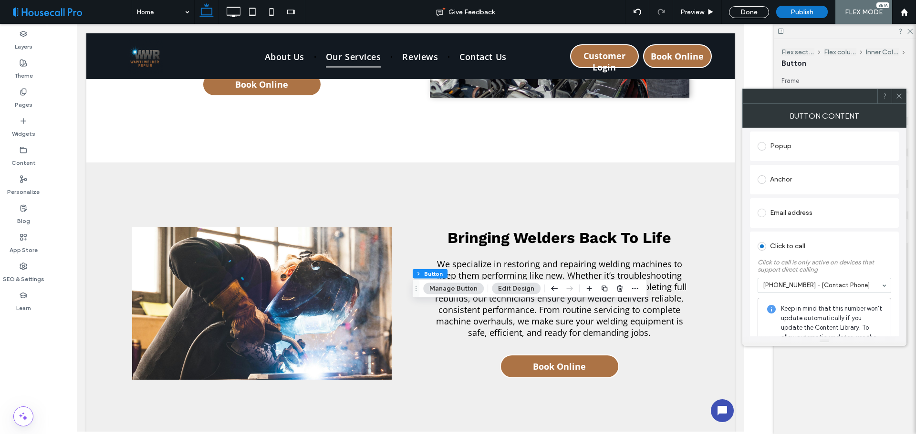
scroll to position [237, 0]
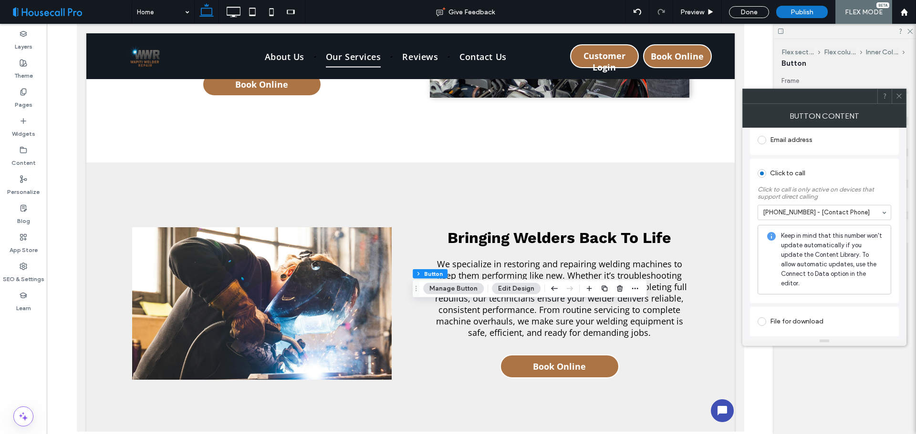
click at [899, 94] on icon at bounding box center [898, 96] width 7 height 7
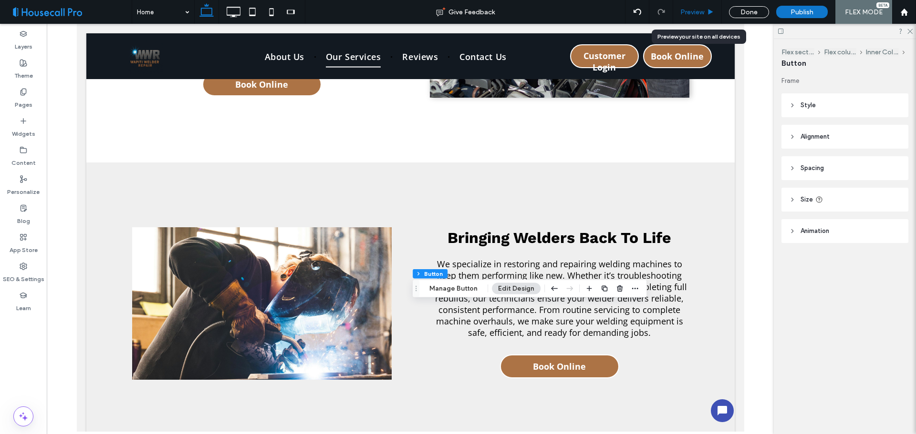
click at [696, 14] on span "Preview" at bounding box center [692, 12] width 24 height 8
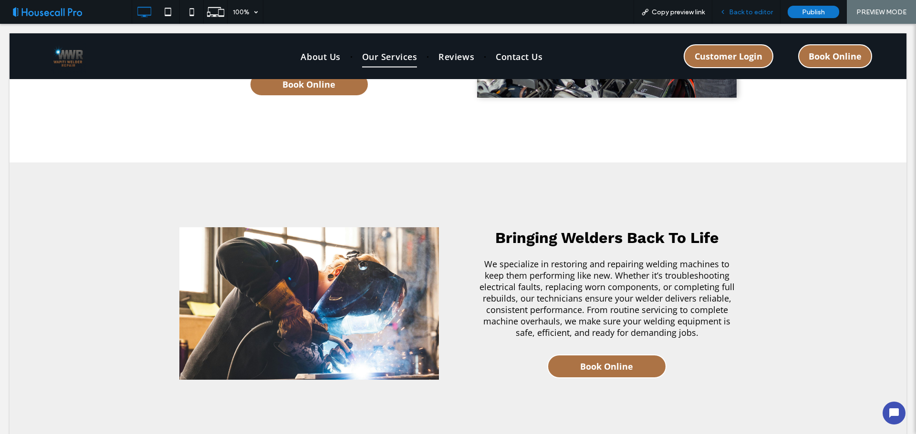
click at [738, 13] on span "Back to editor" at bounding box center [751, 12] width 44 height 8
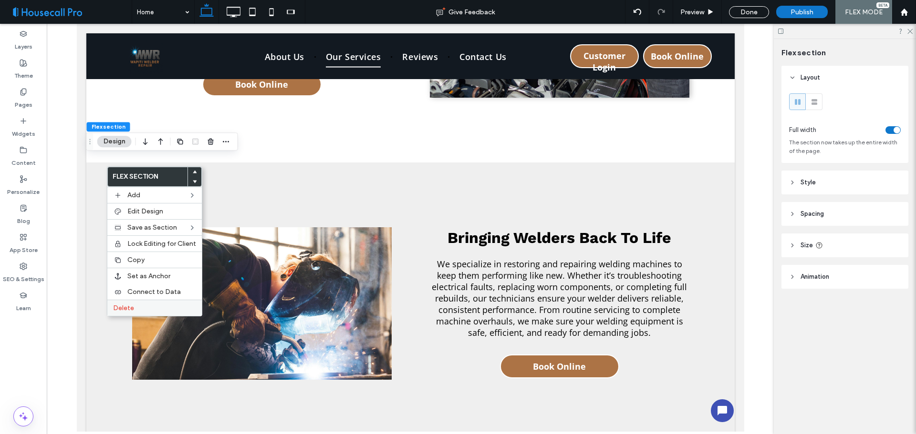
click at [142, 308] on label "Delete" at bounding box center [154, 308] width 83 height 8
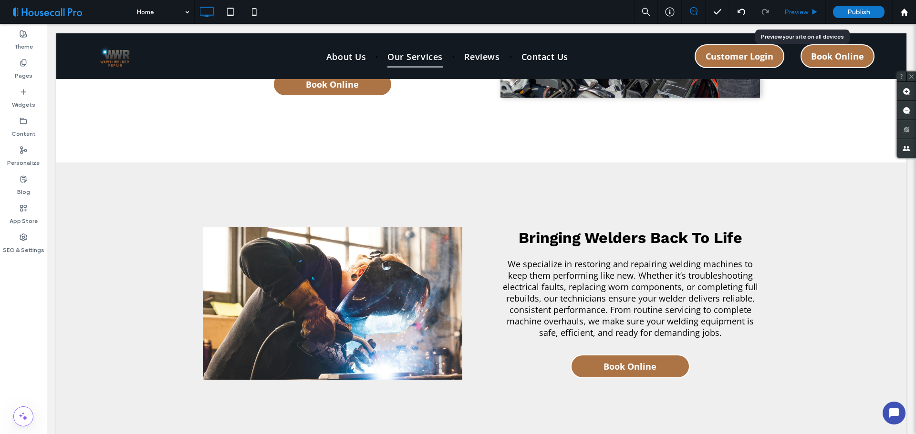
click at [808, 15] on div "Preview" at bounding box center [801, 12] width 48 height 8
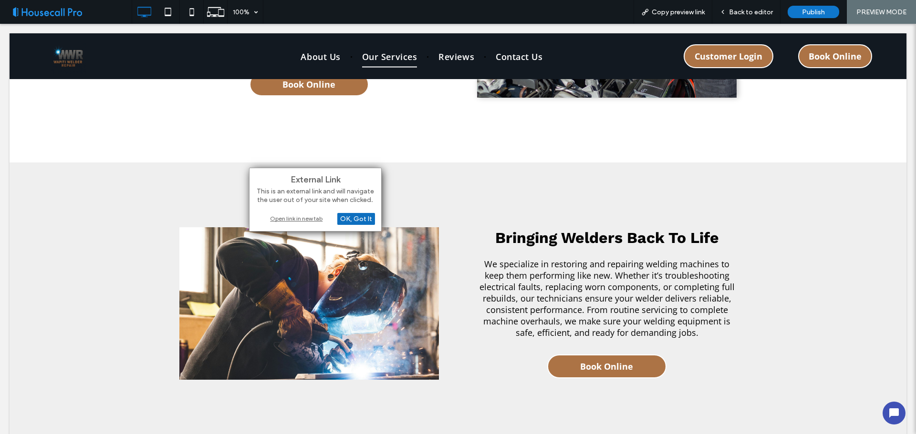
click at [350, 218] on div "OK, Got It" at bounding box center [356, 219] width 38 height 12
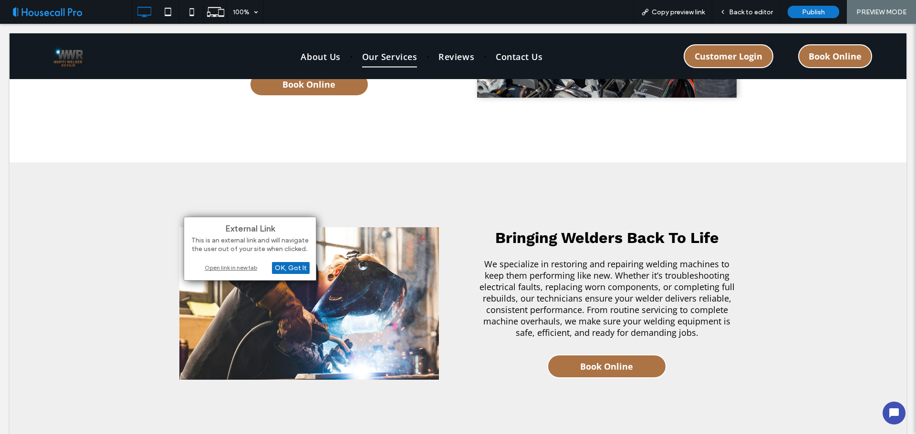
click at [299, 271] on div "OK, Got It" at bounding box center [291, 268] width 38 height 12
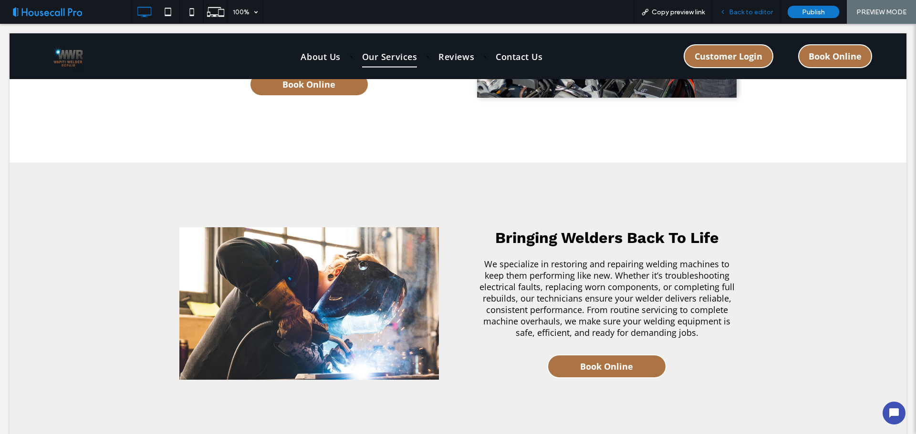
click at [752, 7] on div "Back to editor" at bounding box center [746, 12] width 68 height 24
click at [734, 12] on span "Back to editor" at bounding box center [751, 12] width 44 height 8
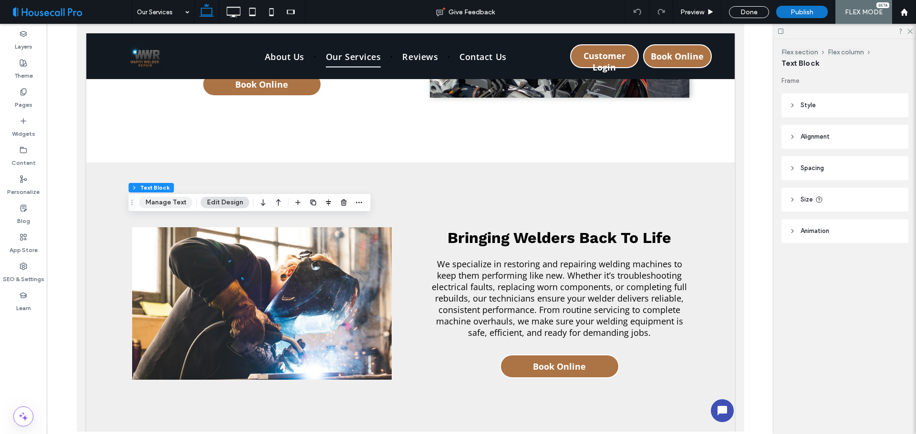
click at [162, 199] on button "Manage Text" at bounding box center [165, 202] width 53 height 11
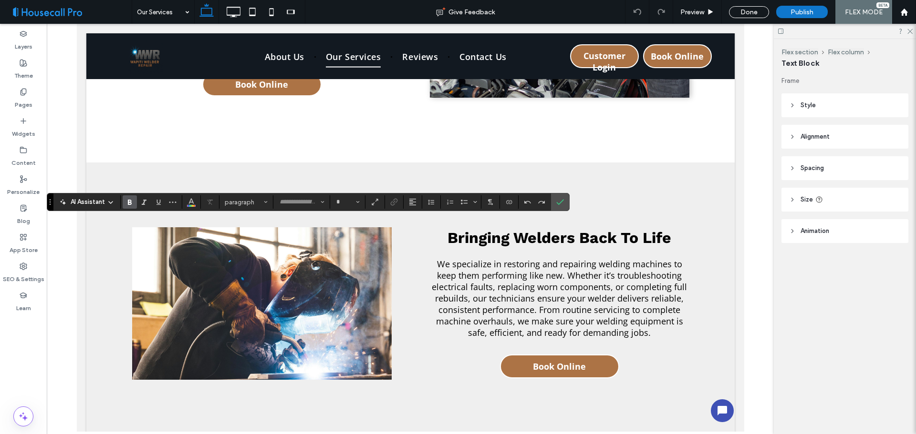
type input "*********"
type input "**"
click at [87, 196] on div "AI Assistant" at bounding box center [86, 201] width 63 height 11
click at [91, 205] on span "AI Assistant" at bounding box center [88, 202] width 34 height 10
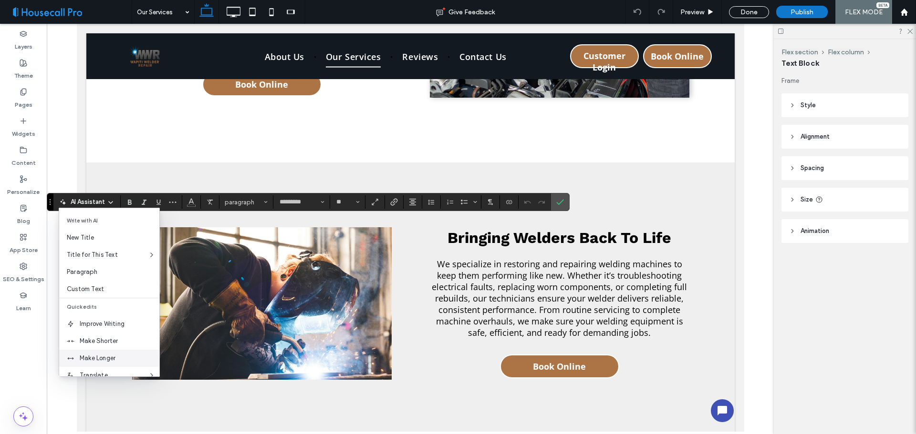
click at [101, 357] on span "Make Longer" at bounding box center [120, 359] width 80 height 10
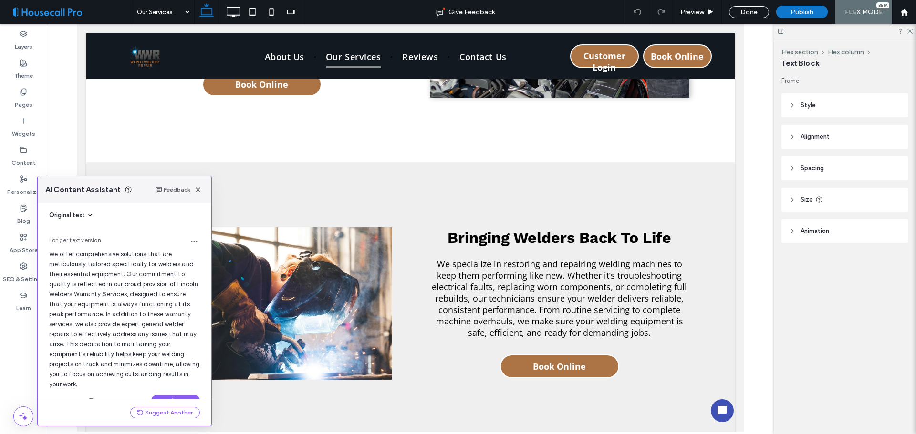
scroll to position [21, 0]
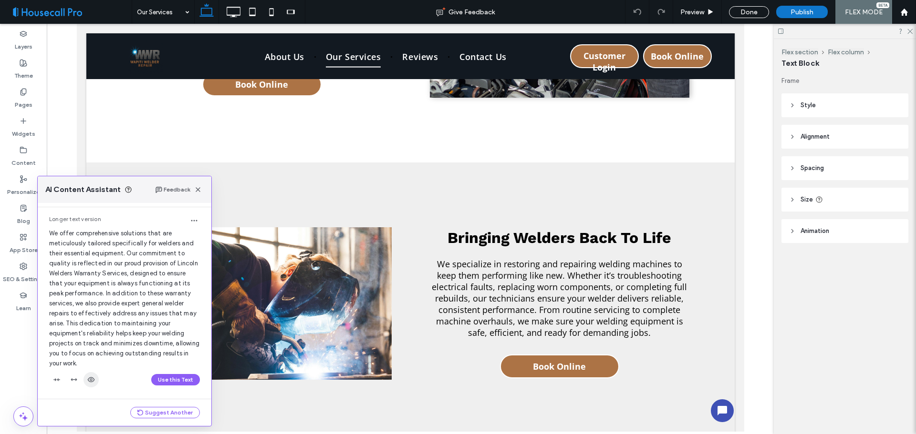
click at [89, 379] on use "button" at bounding box center [91, 380] width 7 height 5
click at [174, 380] on button "Use this Text" at bounding box center [175, 379] width 49 height 11
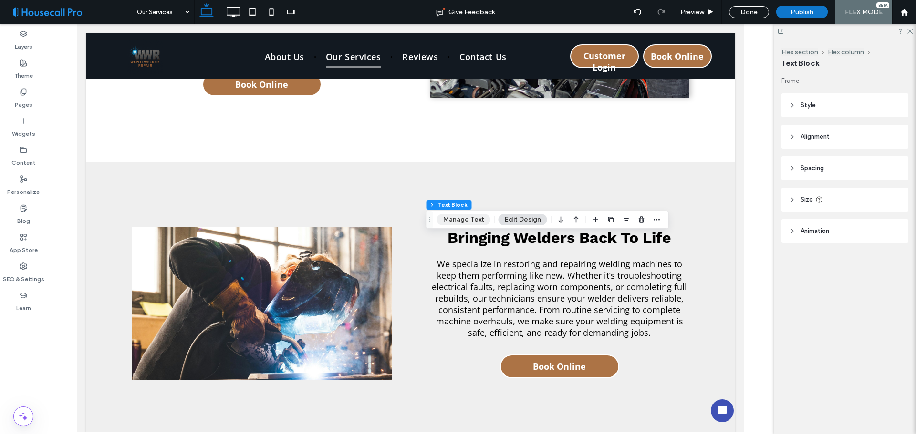
click at [482, 216] on button "Manage Text" at bounding box center [463, 219] width 53 height 11
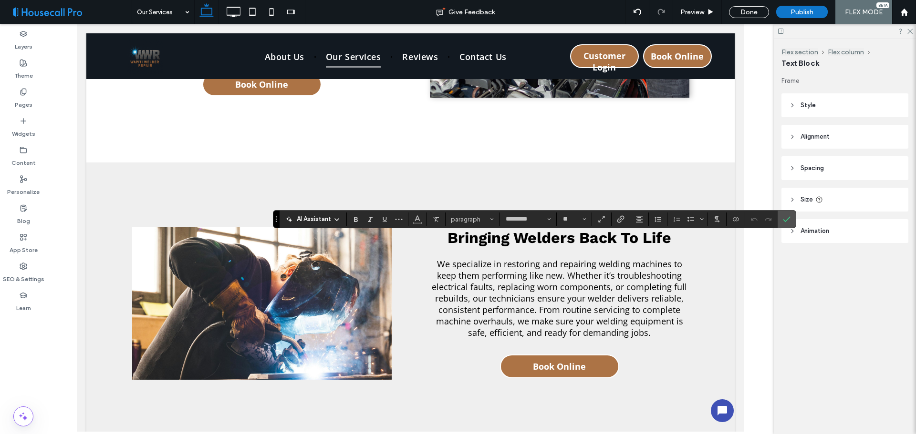
type input "*********"
type input "**"
click at [305, 222] on span "AI Assistant" at bounding box center [314, 220] width 34 height 10
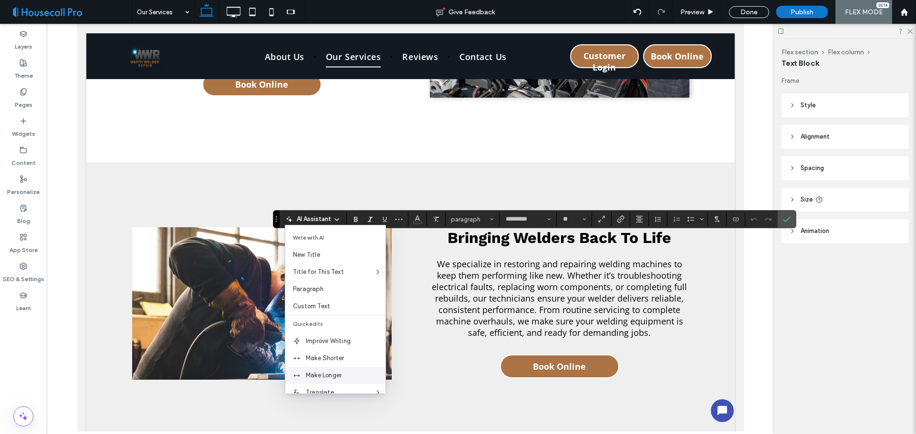
click at [326, 375] on span "Make Longer" at bounding box center [346, 376] width 80 height 10
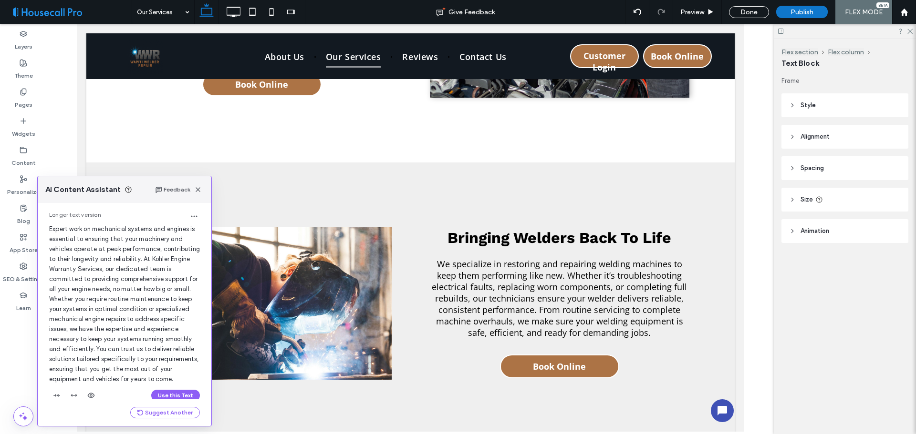
scroll to position [51, 0]
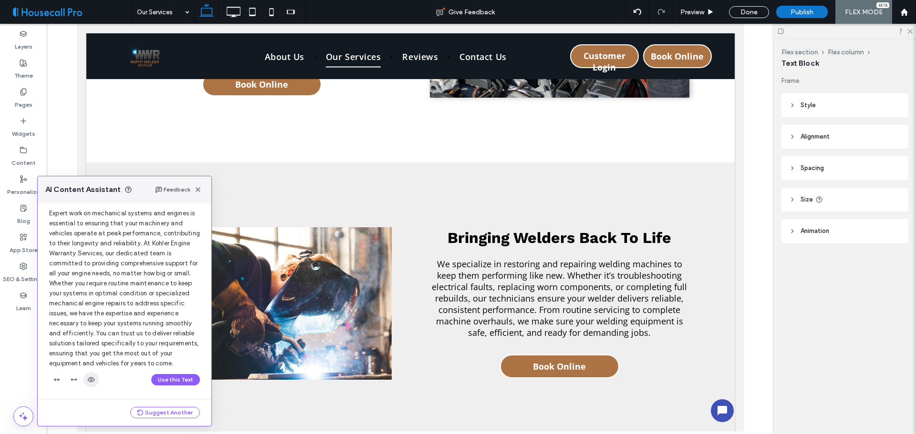
click at [90, 378] on use "button" at bounding box center [91, 380] width 7 height 5
click at [176, 380] on button "Use this Text" at bounding box center [175, 379] width 49 height 11
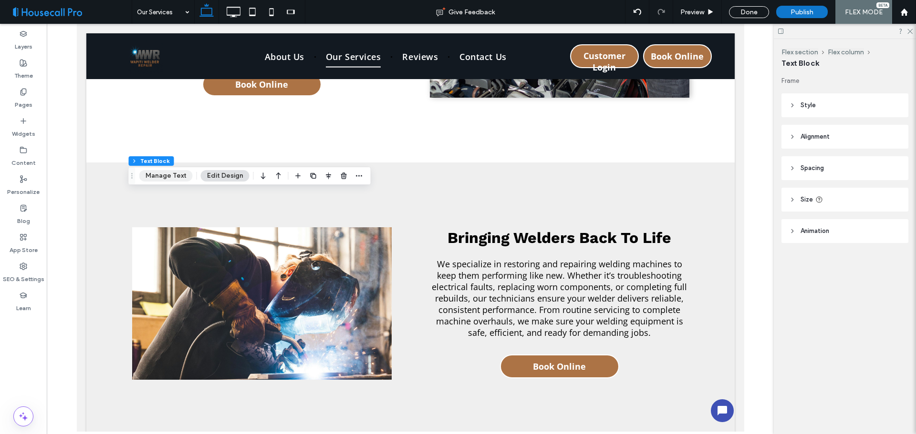
click at [161, 176] on button "Manage Text" at bounding box center [165, 175] width 53 height 11
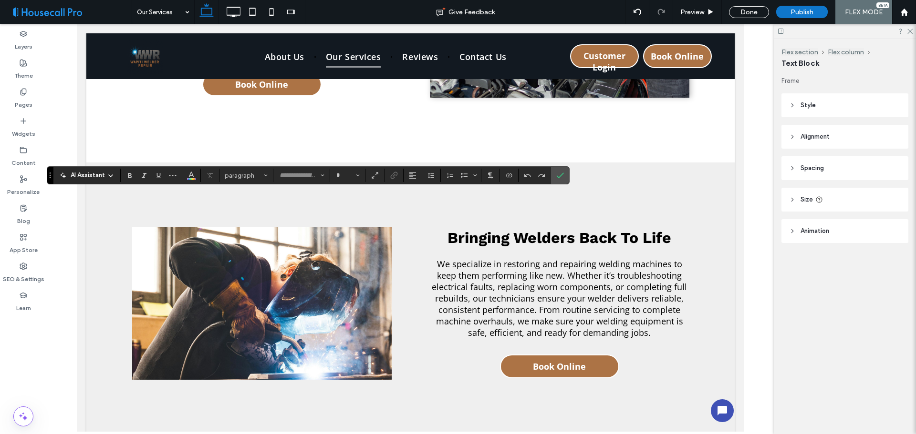
type input "*********"
type input "**"
click at [107, 172] on icon at bounding box center [111, 176] width 8 height 8
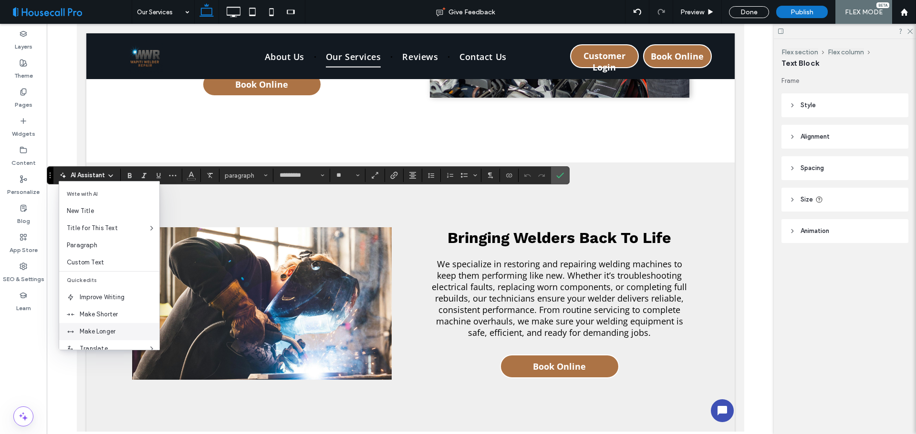
click at [102, 330] on span "Make Longer" at bounding box center [120, 332] width 80 height 10
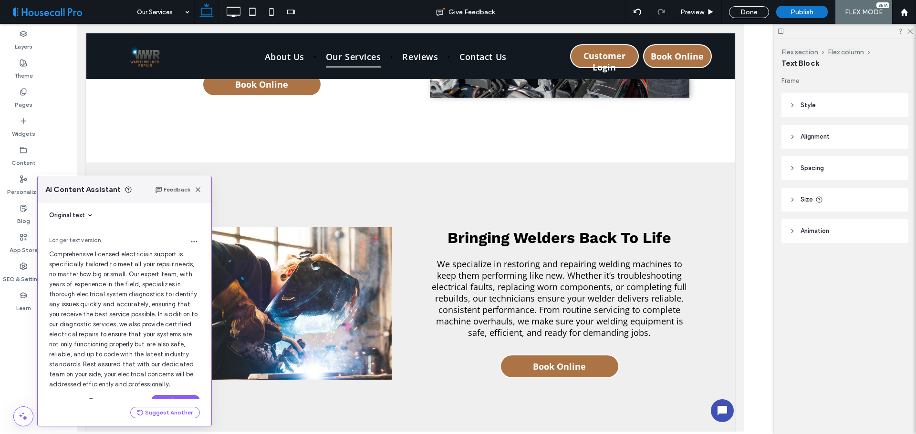
scroll to position [25, 0]
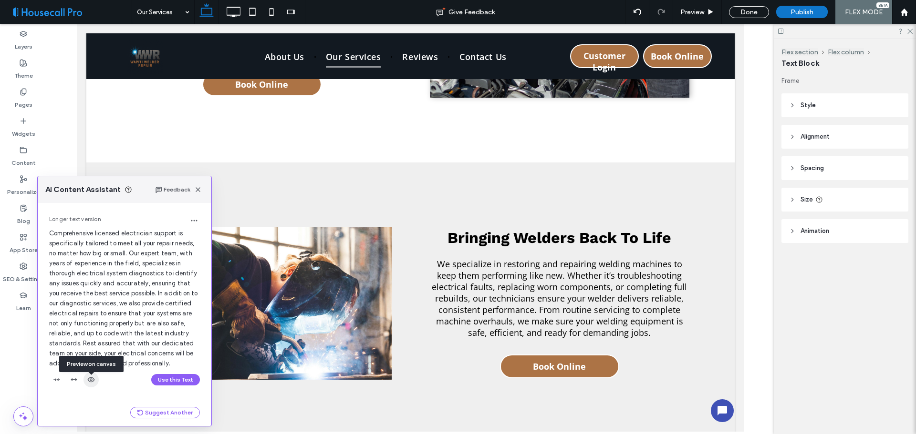
click at [85, 388] on span "button" at bounding box center [90, 379] width 15 height 15
click at [169, 386] on button "Use this Text" at bounding box center [175, 379] width 49 height 11
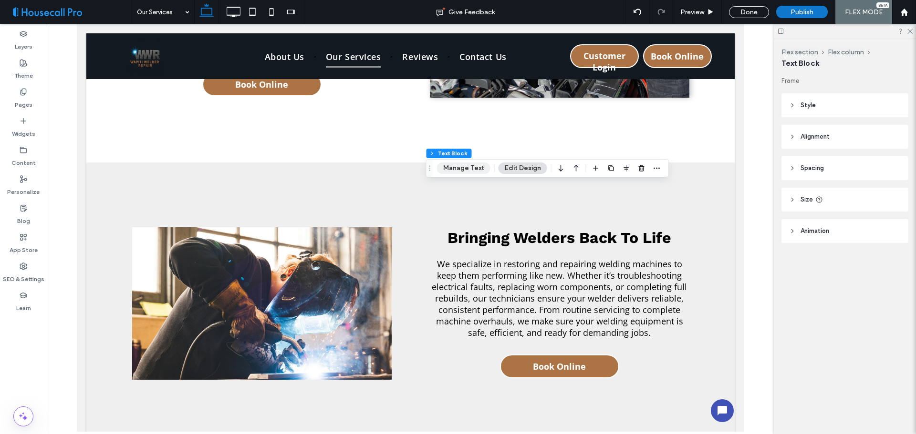
click at [460, 168] on button "Manage Text" at bounding box center [463, 168] width 53 height 11
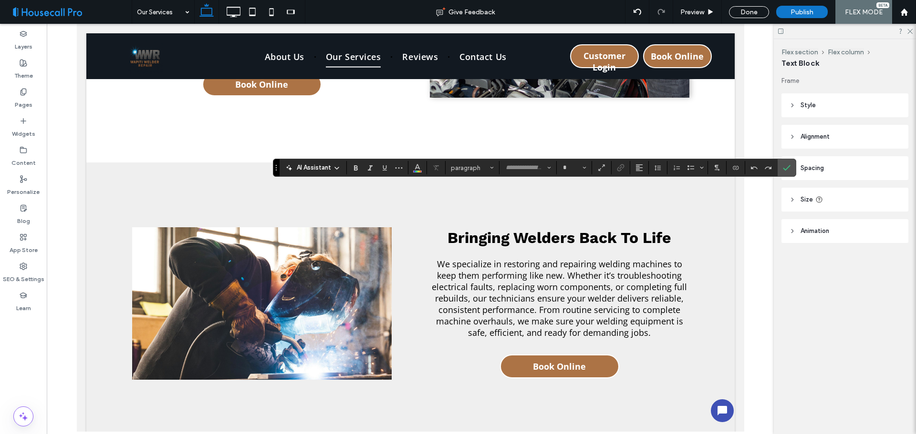
type input "*********"
type input "**"
click at [311, 168] on span "AI Assistant" at bounding box center [314, 168] width 34 height 10
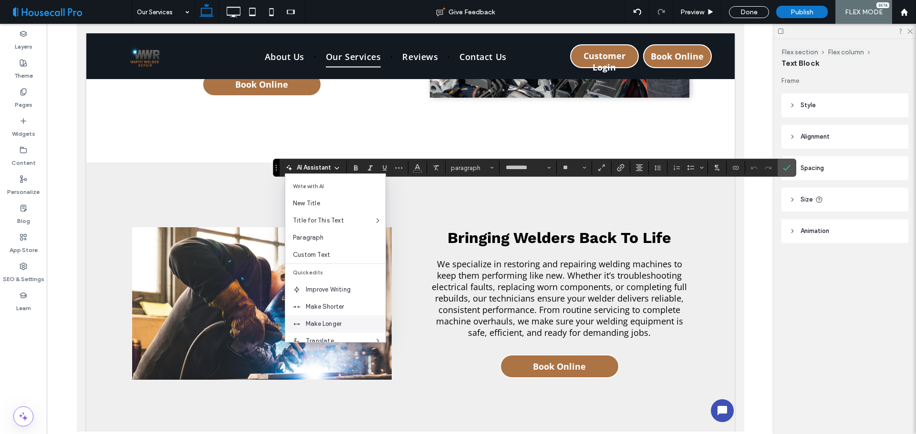
click at [329, 320] on span "Make Longer" at bounding box center [346, 325] width 80 height 10
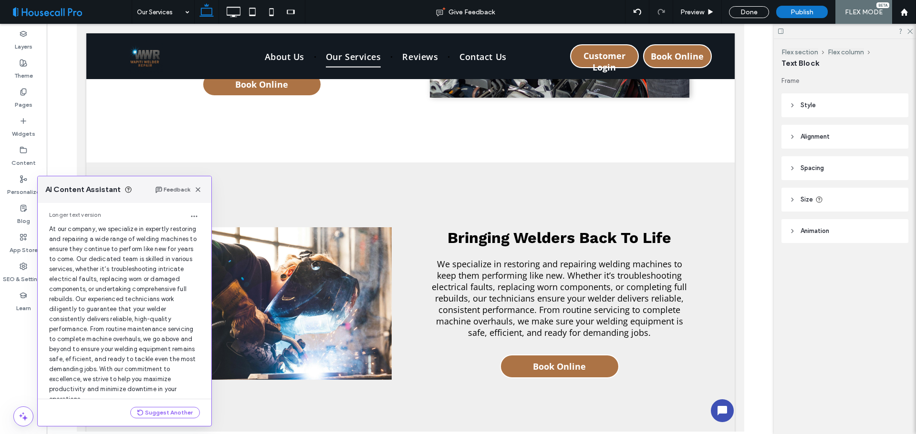
scroll to position [61, 0]
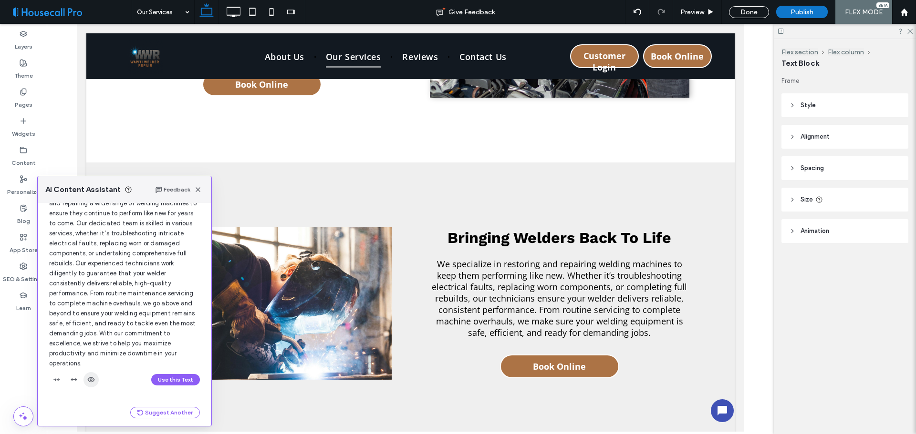
click at [96, 378] on span "button" at bounding box center [90, 379] width 15 height 15
click at [180, 381] on button "Use this Text" at bounding box center [175, 379] width 49 height 11
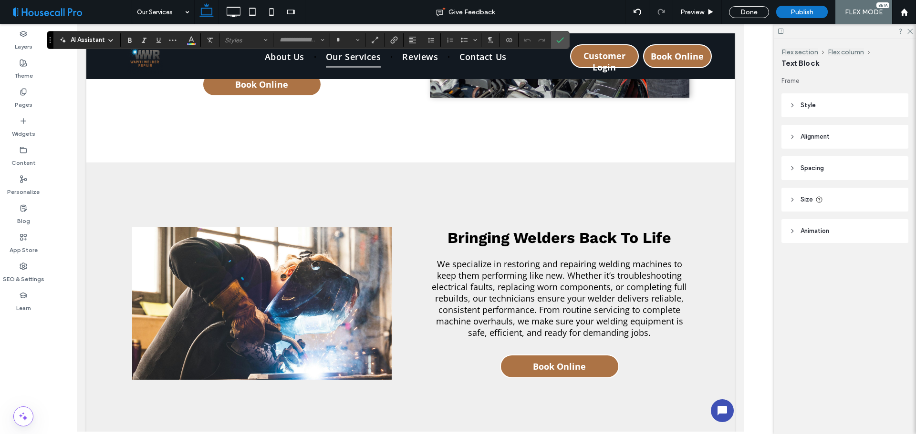
type input "*********"
type input "**"
click at [565, 38] on label "Confirm" at bounding box center [560, 39] width 14 height 17
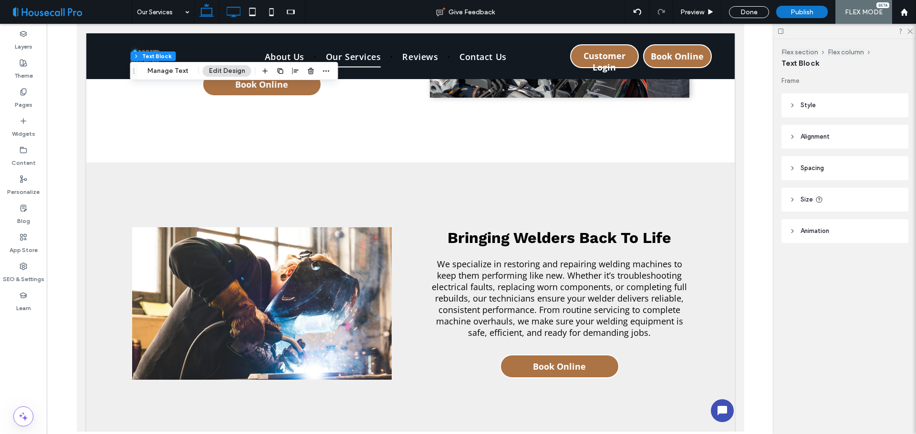
click at [232, 11] on icon at bounding box center [233, 11] width 19 height 19
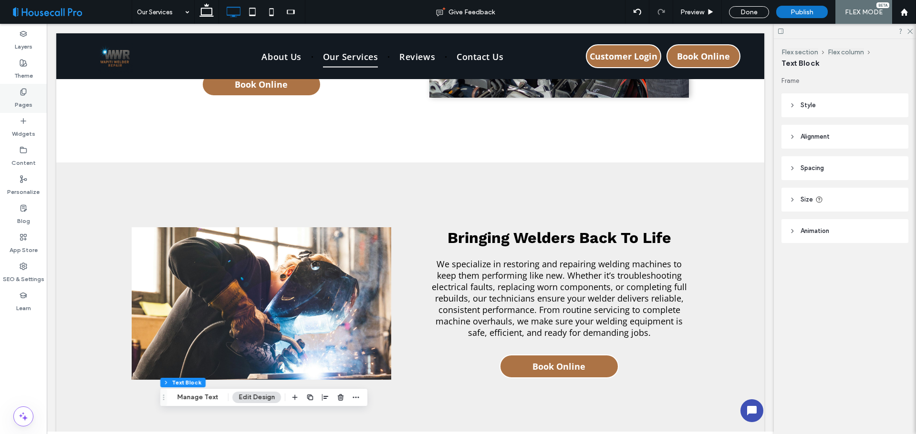
click at [22, 94] on icon at bounding box center [24, 92] width 8 height 8
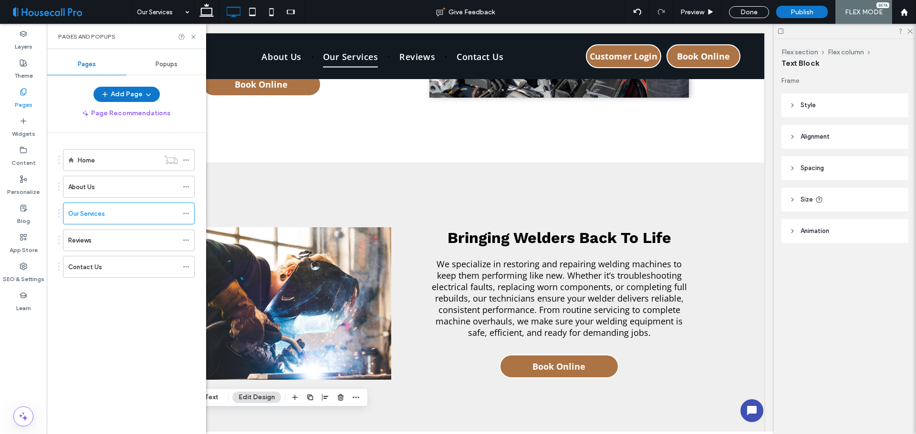
drag, startPoint x: 121, startPoint y: 151, endPoint x: 254, endPoint y: 13, distance: 191.9
click at [121, 152] on div "Home" at bounding box center [119, 160] width 82 height 21
click at [0, 0] on div at bounding box center [0, 0] width 0 height 0
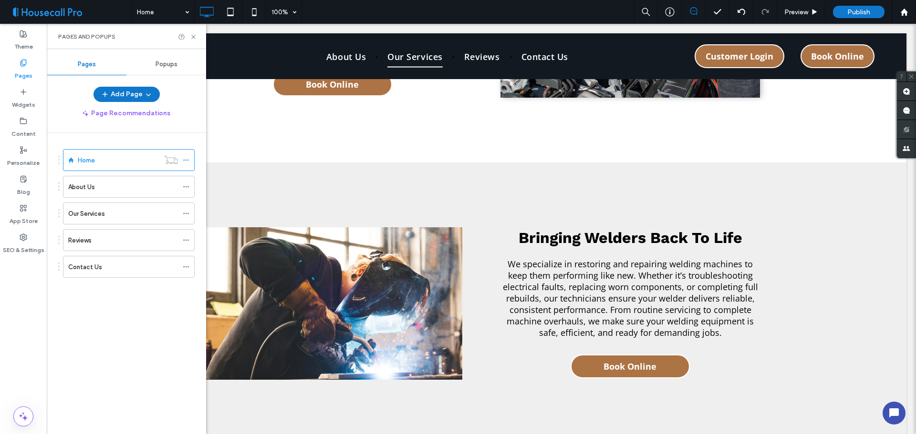
click at [233, 16] on div at bounding box center [458, 217] width 916 height 434
drag, startPoint x: 231, startPoint y: 13, endPoint x: 207, endPoint y: 38, distance: 34.7
click at [231, 13] on icon at bounding box center [230, 11] width 19 height 19
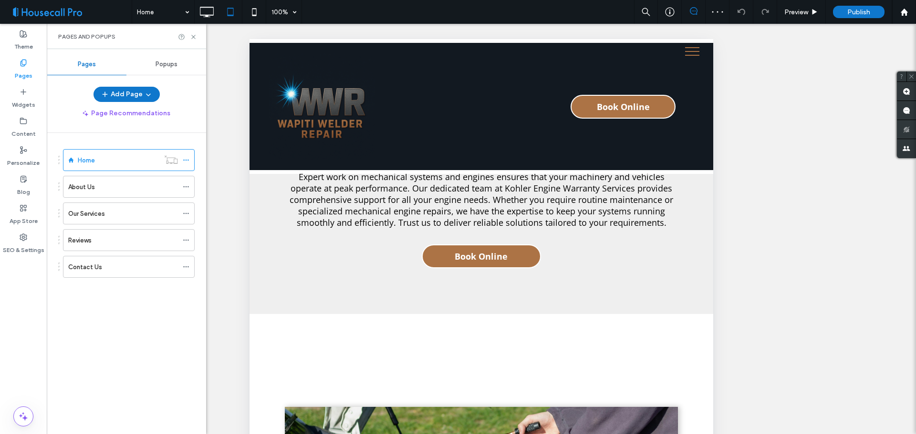
click at [192, 55] on div "Popups" at bounding box center [166, 64] width 80 height 21
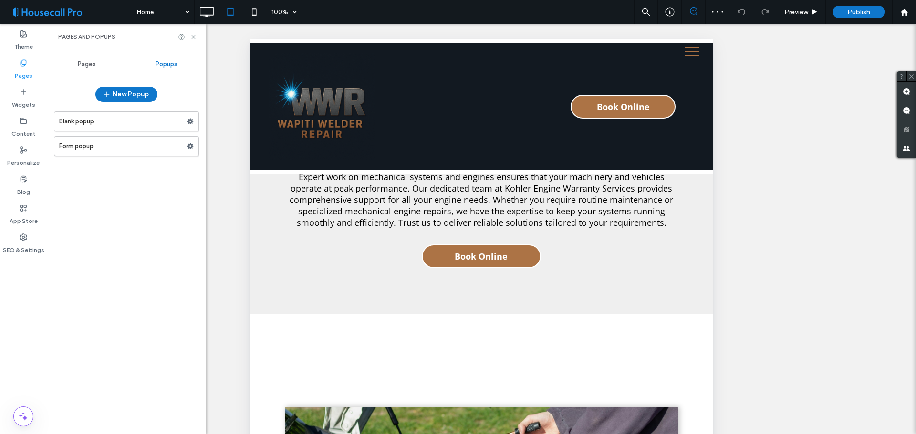
click at [191, 39] on icon at bounding box center [193, 36] width 7 height 7
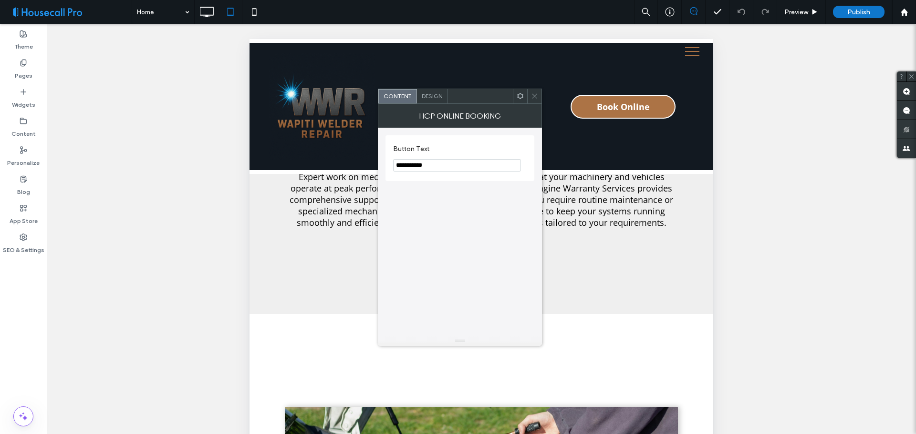
click at [532, 97] on icon at bounding box center [534, 96] width 7 height 7
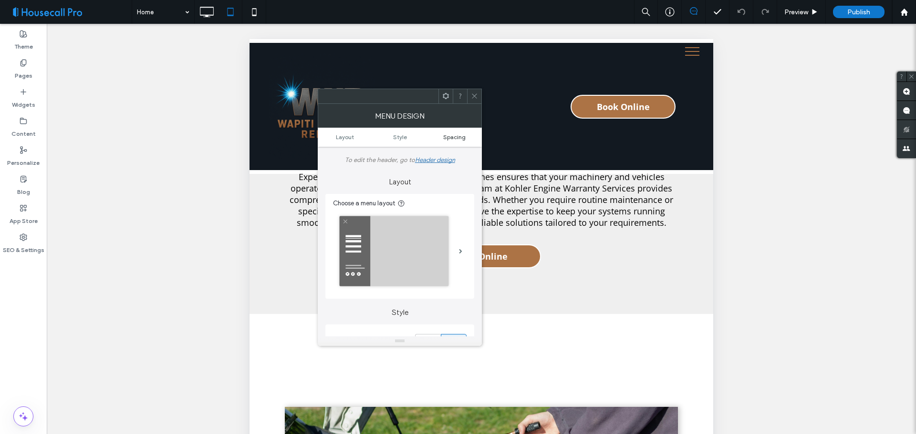
click at [457, 137] on span "Spacing" at bounding box center [454, 137] width 22 height 7
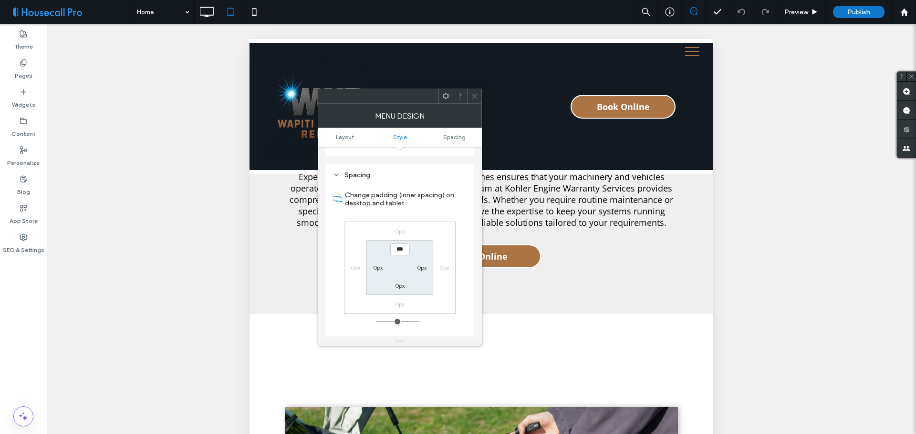
scroll to position [483, 0]
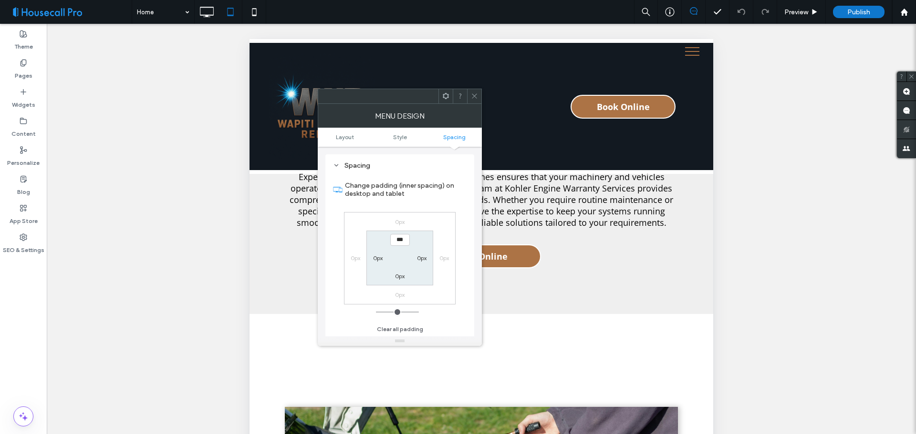
click at [411, 258] on div "0px" at bounding box center [422, 258] width 22 height 10
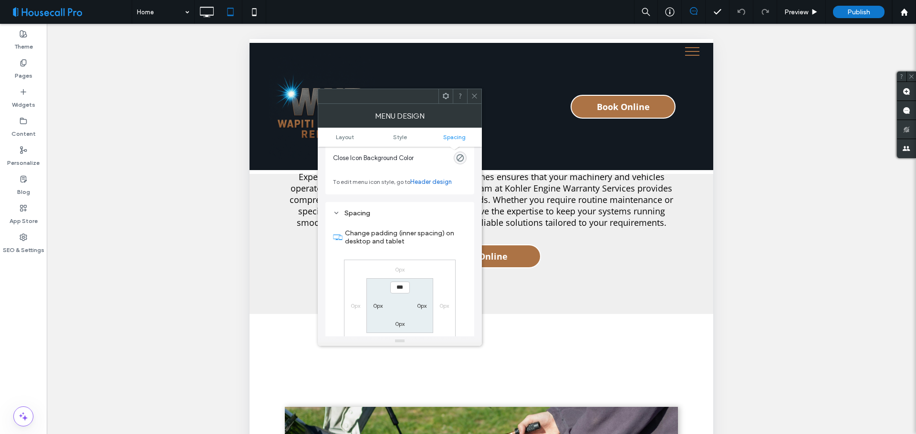
scroll to position [530, 0]
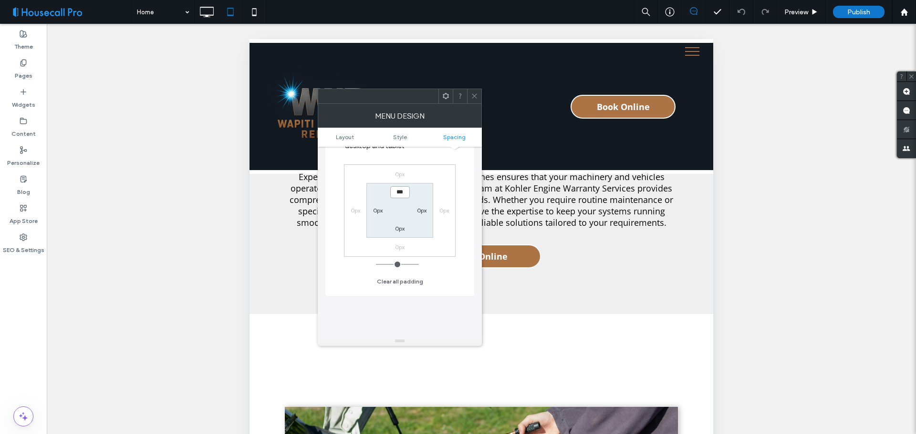
click at [399, 193] on input "***" at bounding box center [400, 192] width 20 height 12
type input "****"
type input "**"
click at [403, 208] on section "**** 0px 0px 0px" at bounding box center [399, 210] width 66 height 55
click at [400, 191] on input "****" at bounding box center [400, 192] width 20 height 12
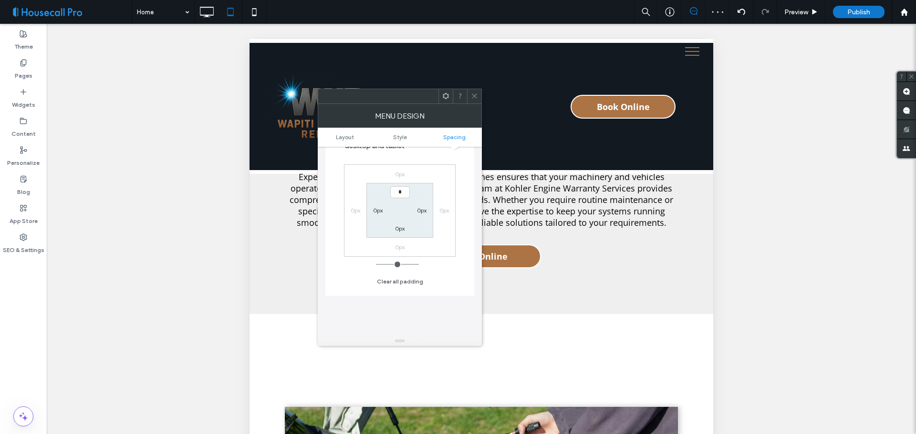
type input "***"
type input "*"
click at [399, 210] on section "*** 0px 0px 0px" at bounding box center [399, 210] width 66 height 55
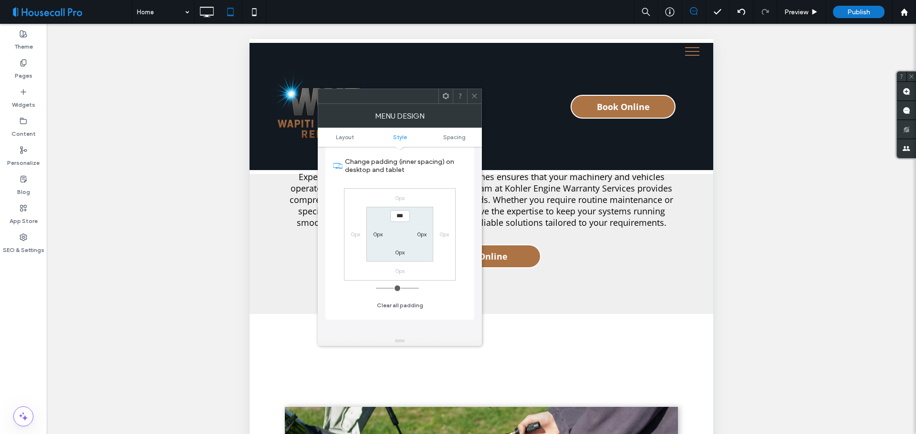
scroll to position [459, 0]
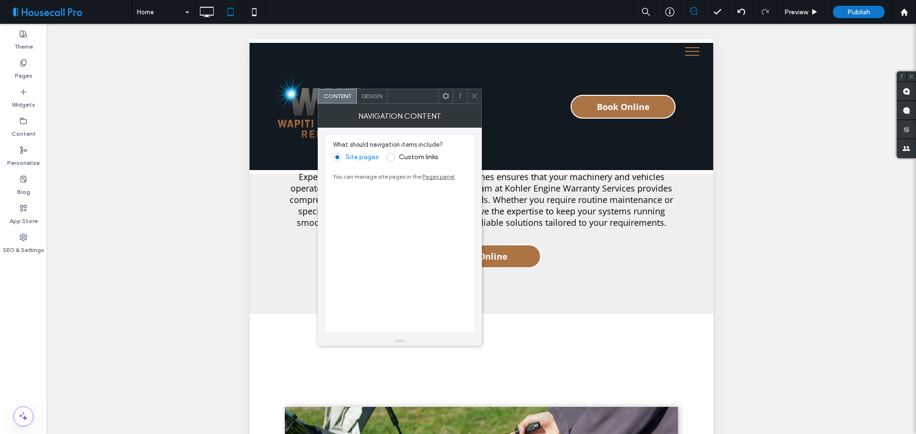
click at [375, 98] on span "Design" at bounding box center [372, 96] width 21 height 7
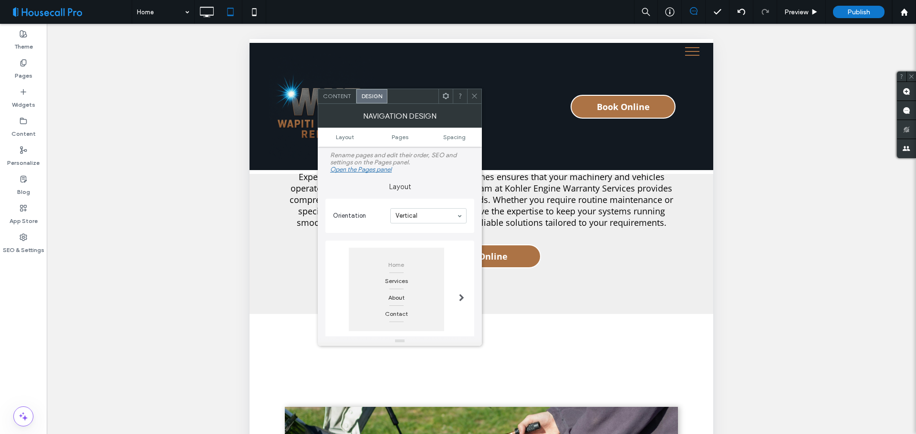
click at [450, 143] on ul "Layout Pages Spacing" at bounding box center [400, 137] width 164 height 19
click at [450, 139] on span "Spacing" at bounding box center [454, 137] width 22 height 7
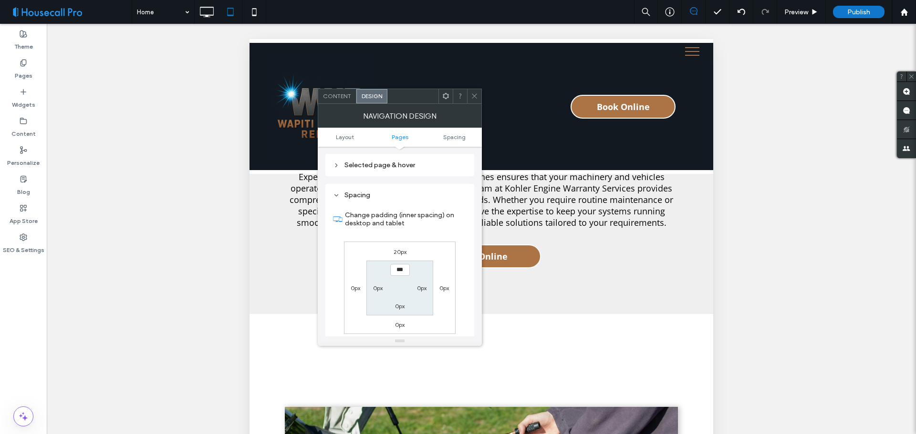
scroll to position [275, 0]
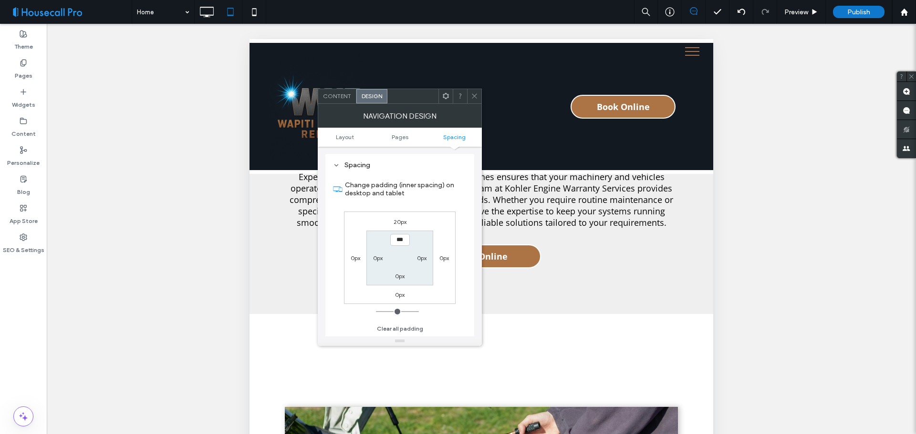
click at [399, 221] on label "20px" at bounding box center [399, 221] width 13 height 7
type input "**"
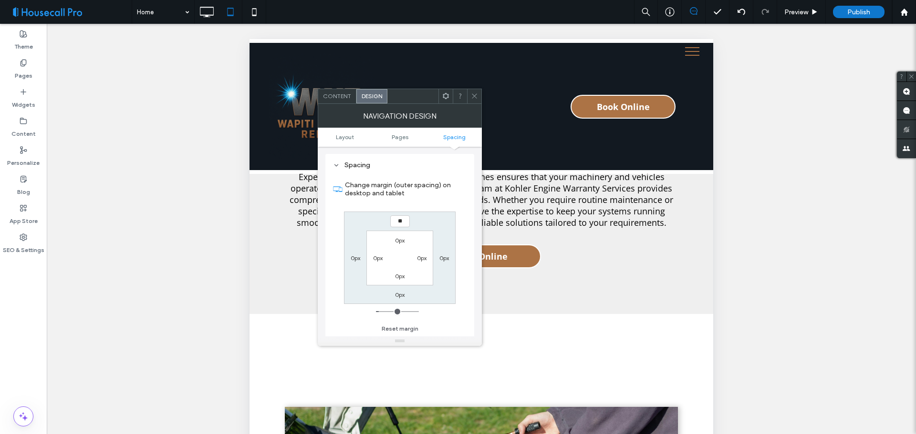
type input "**"
drag, startPoint x: 398, startPoint y: 255, endPoint x: 406, endPoint y: 174, distance: 81.0
click at [398, 253] on section "0px 0px 0px 0px" at bounding box center [399, 258] width 66 height 55
click at [403, 217] on input "****" at bounding box center [400, 222] width 20 height 12
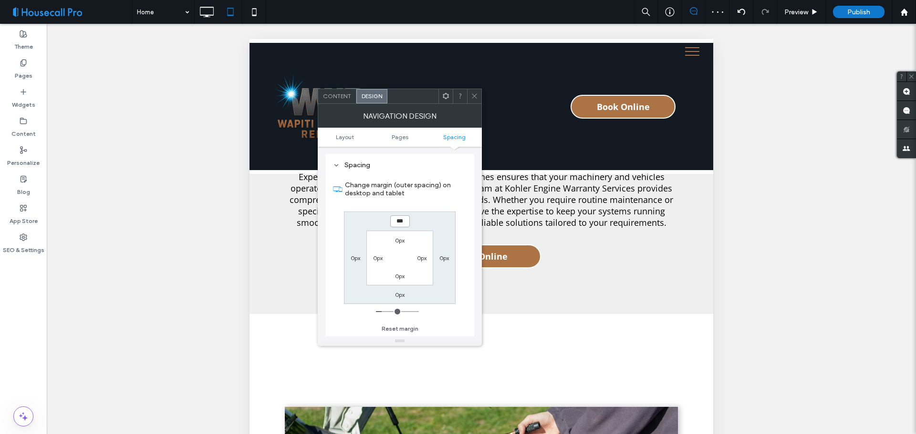
type input "***"
click at [400, 266] on section "0px 0px 0px 0px" at bounding box center [399, 258] width 66 height 55
click at [405, 218] on input "*****" at bounding box center [400, 222] width 20 height 12
type input "***"
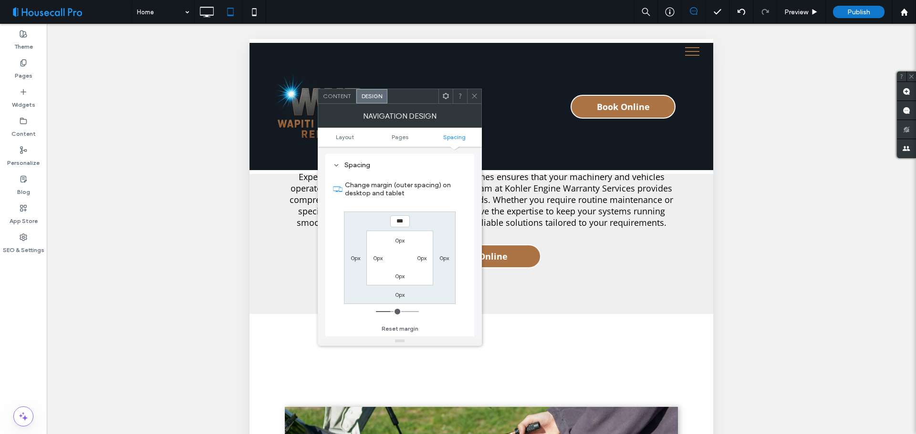
type input "***"
click at [397, 260] on section "0px 0px 0px 0px" at bounding box center [399, 258] width 66 height 55
click at [399, 219] on input "*****" at bounding box center [400, 222] width 20 height 12
type input "***"
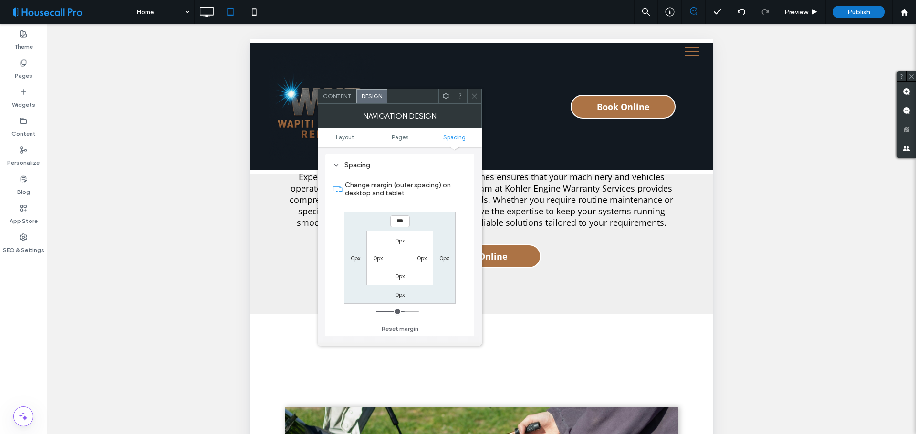
type input "*****"
click at [404, 263] on section "0px 0px 0px 0px" at bounding box center [399, 258] width 66 height 55
click at [472, 100] on span at bounding box center [474, 96] width 7 height 14
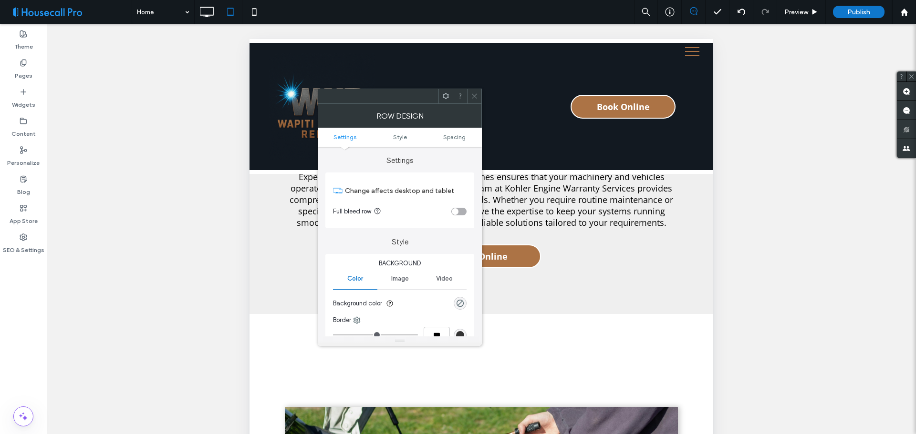
scroll to position [48, 0]
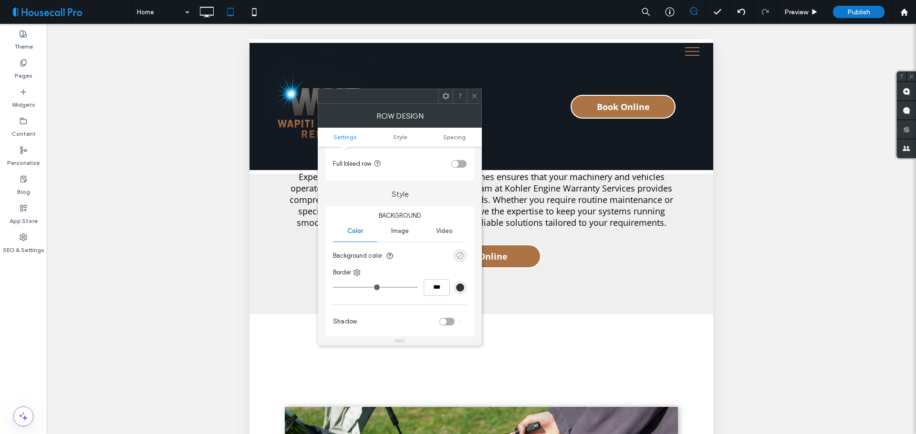
click at [458, 256] on div "rgba(0, 0, 0, 0)" at bounding box center [460, 256] width 8 height 8
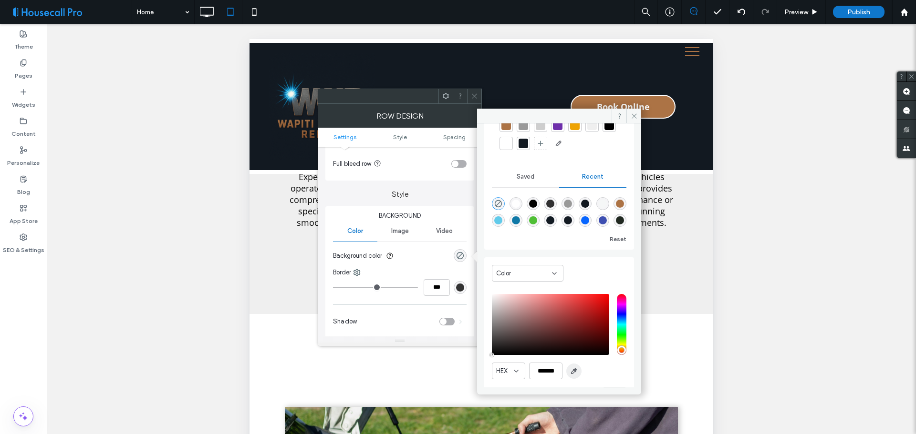
click at [578, 372] on icon "button" at bounding box center [574, 372] width 8 height 8
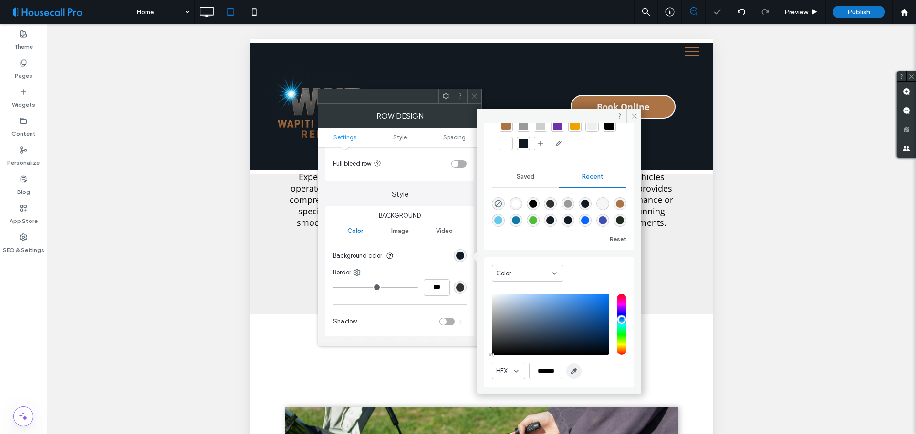
type input "*******"
type input "***"
type input "****"
click at [634, 116] on use at bounding box center [633, 116] width 5 height 5
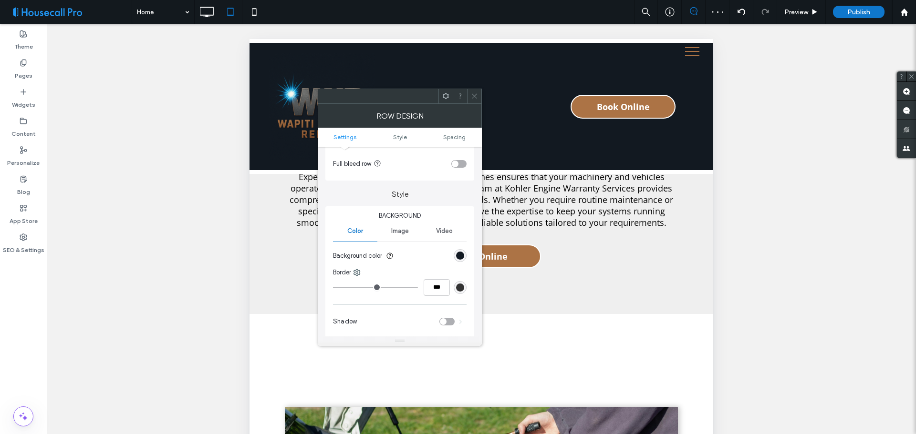
click at [472, 98] on icon at bounding box center [474, 96] width 7 height 7
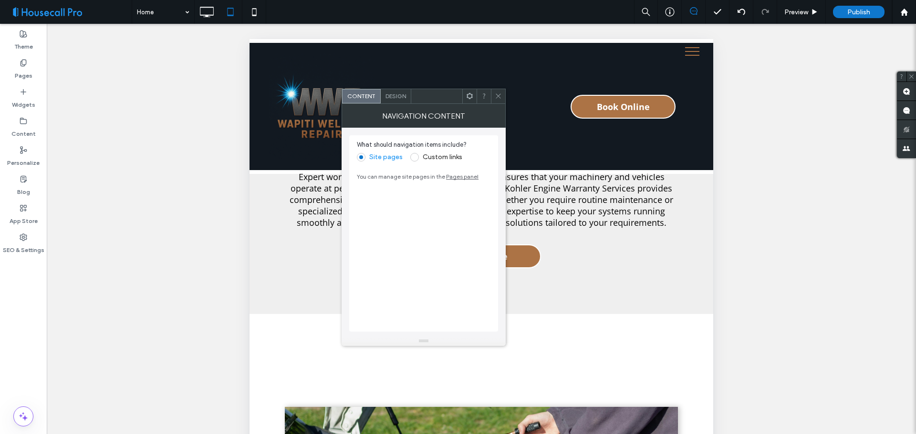
click at [414, 157] on span at bounding box center [414, 157] width 9 height 9
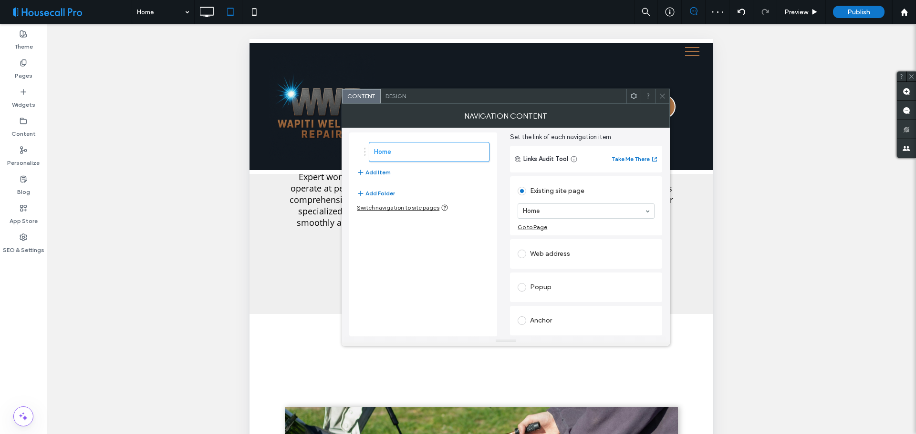
scroll to position [0, 0]
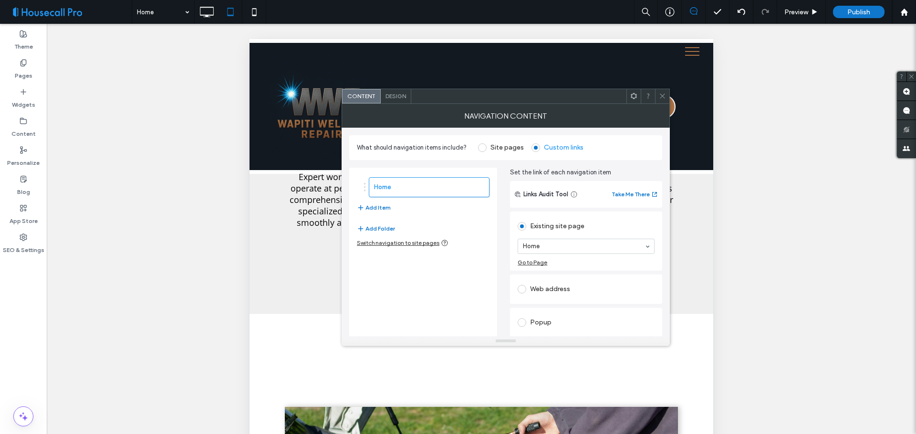
click at [398, 101] on div "Design" at bounding box center [396, 96] width 31 height 14
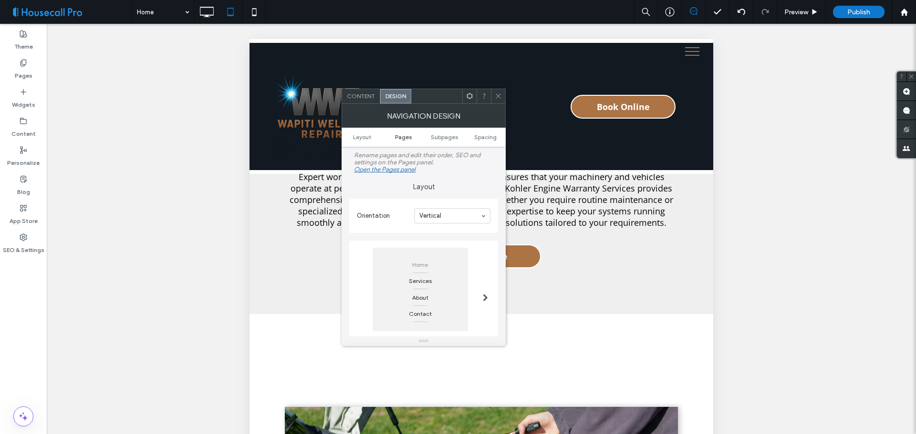
click at [411, 136] on span "Pages" at bounding box center [403, 137] width 17 height 7
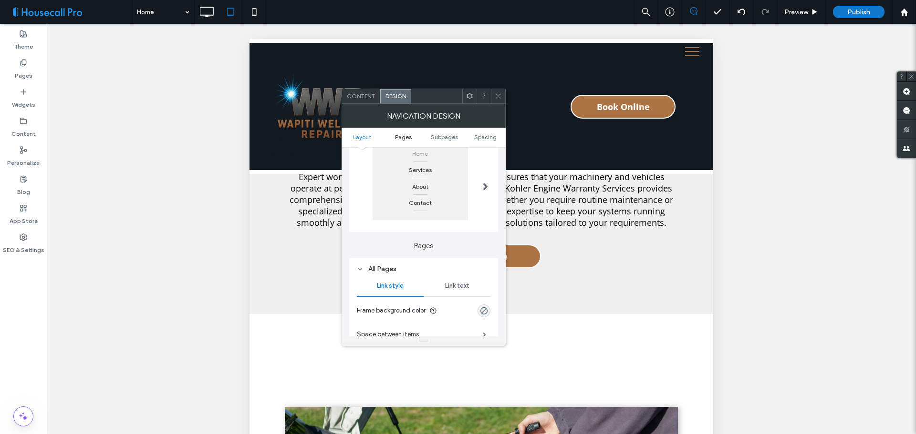
scroll to position [197, 0]
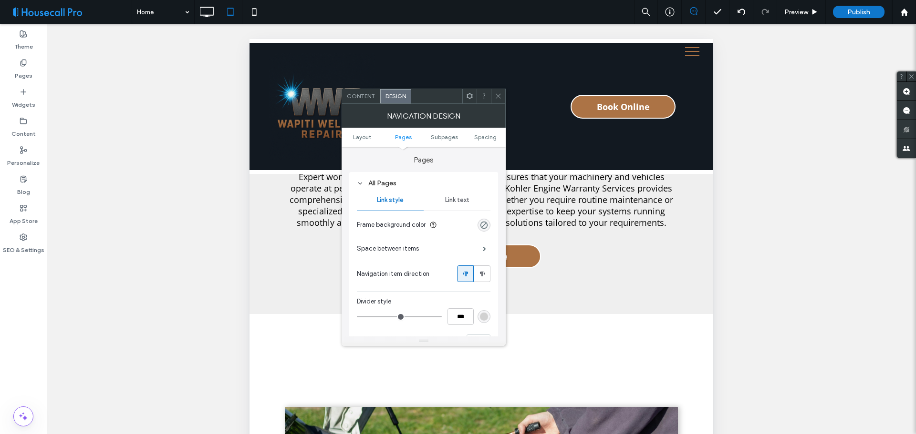
click at [460, 200] on span "Link text" at bounding box center [457, 200] width 24 height 8
click at [478, 300] on div "rgb(0, 0, 0)" at bounding box center [483, 297] width 13 height 13
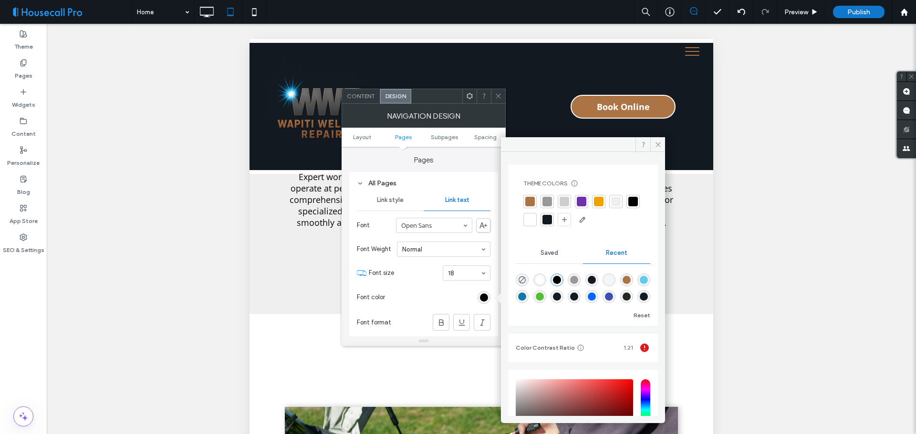
click at [541, 279] on div "rgba(255, 255, 255, 1)" at bounding box center [540, 280] width 8 height 8
type input "*******"
click at [660, 147] on icon at bounding box center [657, 144] width 7 height 7
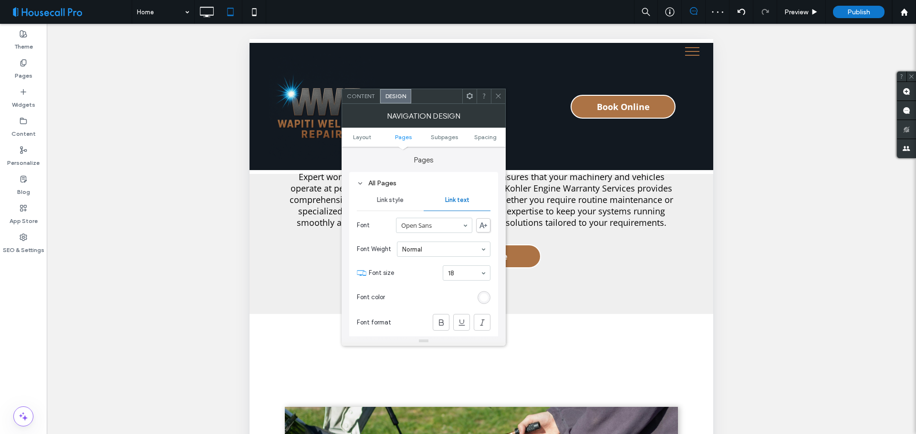
scroll to position [340, 0]
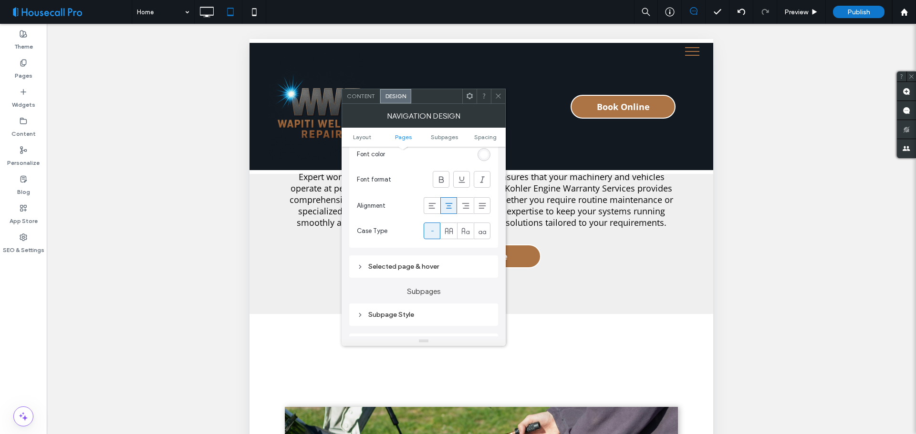
click at [439, 266] on div "Selected page & hover" at bounding box center [424, 267] width 134 height 8
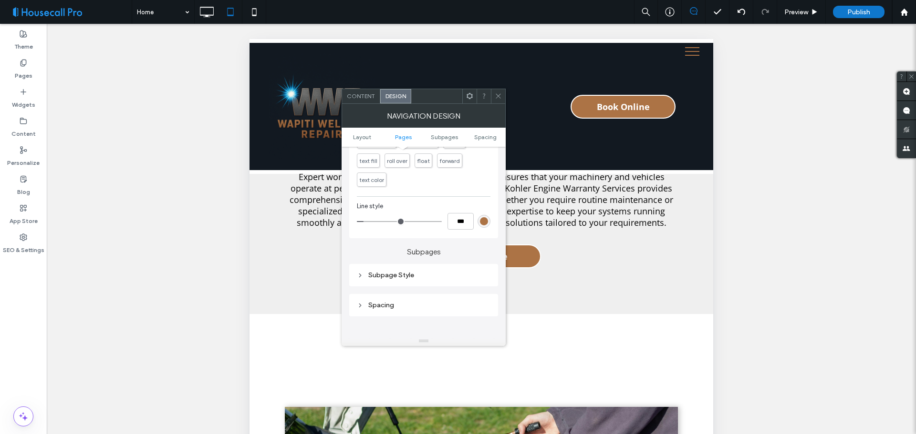
scroll to position [435, 0]
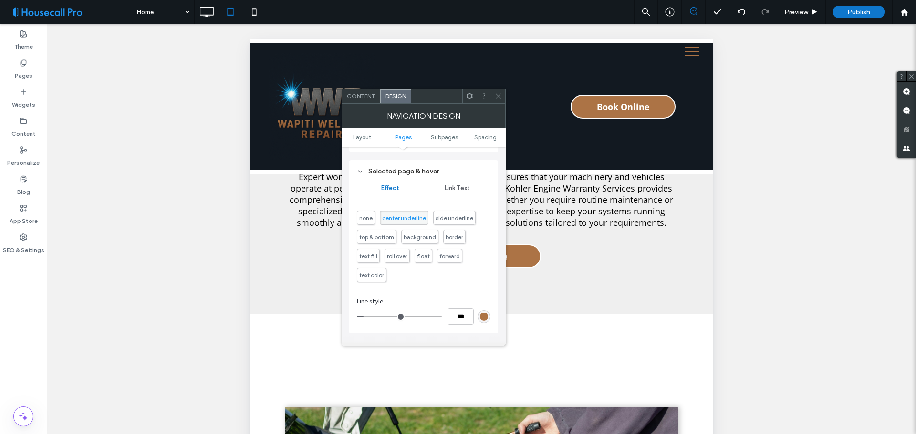
click at [485, 317] on div "rgb(172, 115, 69)" at bounding box center [484, 317] width 8 height 8
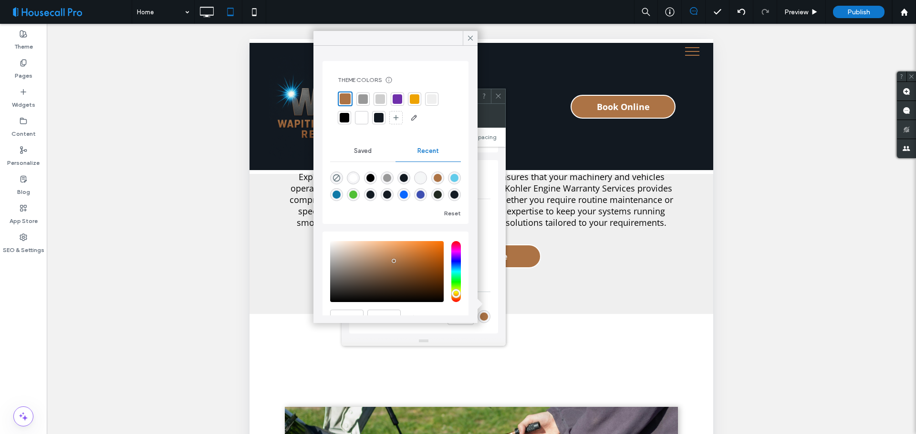
click at [357, 178] on div "rgba(255, 255, 255, 1)" at bounding box center [353, 178] width 8 height 8
type input "*******"
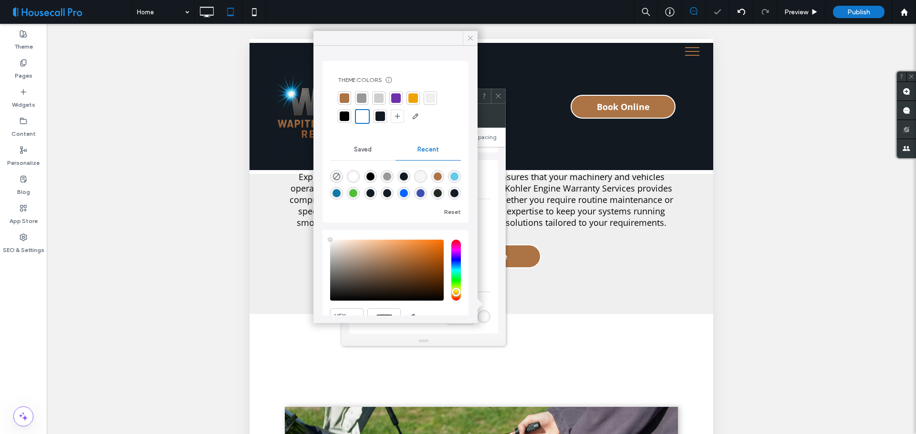
click at [469, 41] on icon at bounding box center [470, 38] width 9 height 9
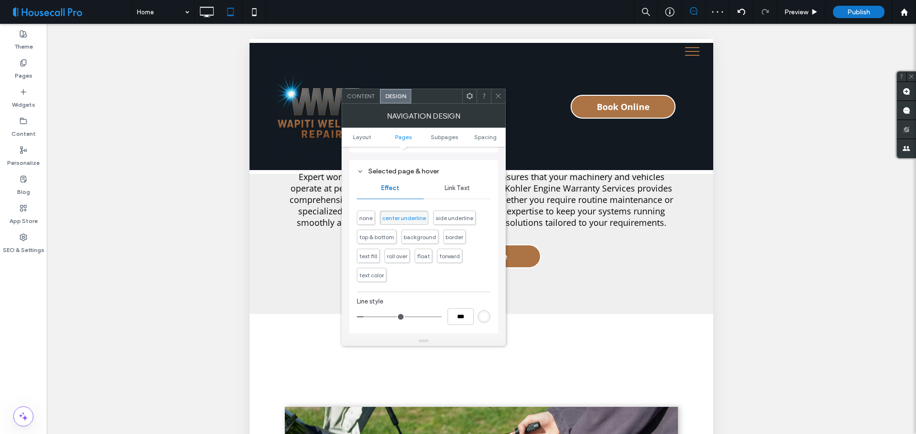
click at [461, 191] on span "Link Text" at bounding box center [456, 189] width 25 height 8
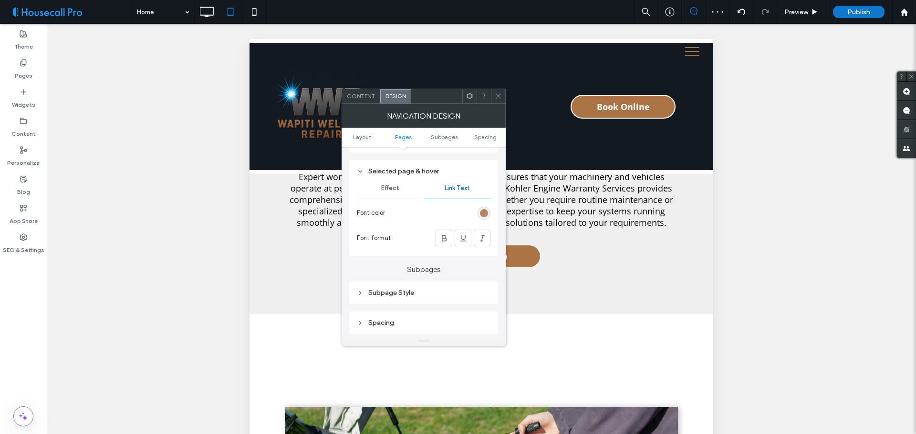
click at [482, 211] on div "rgb(172, 115, 69)" at bounding box center [484, 213] width 8 height 8
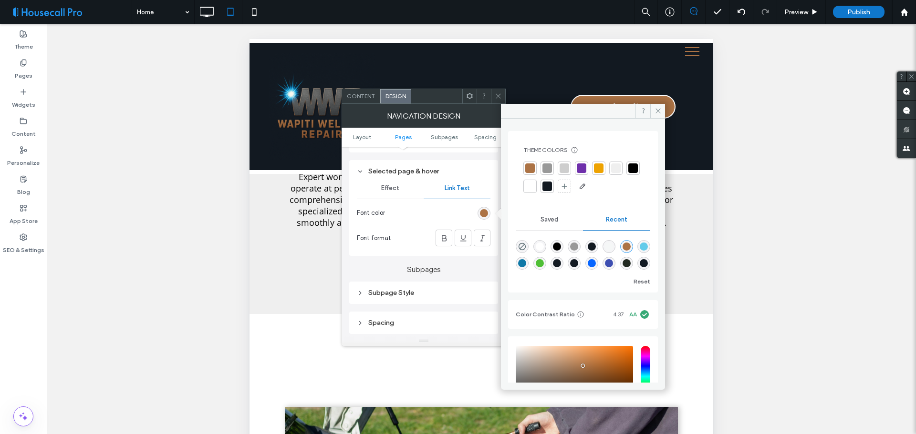
click at [541, 246] on div "rgba(255, 255, 255, 1)" at bounding box center [540, 247] width 8 height 8
type input "*******"
click at [656, 106] on span at bounding box center [657, 111] width 15 height 14
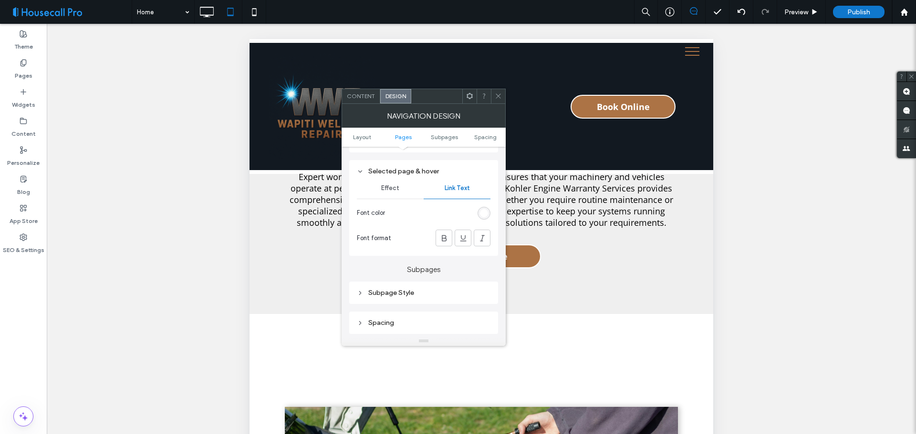
click at [498, 101] on span at bounding box center [498, 96] width 7 height 14
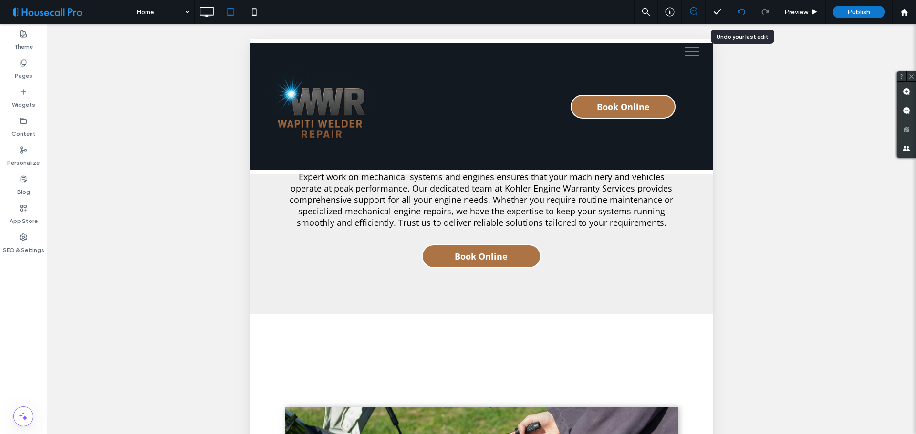
click at [741, 12] on icon at bounding box center [741, 12] width 8 height 8
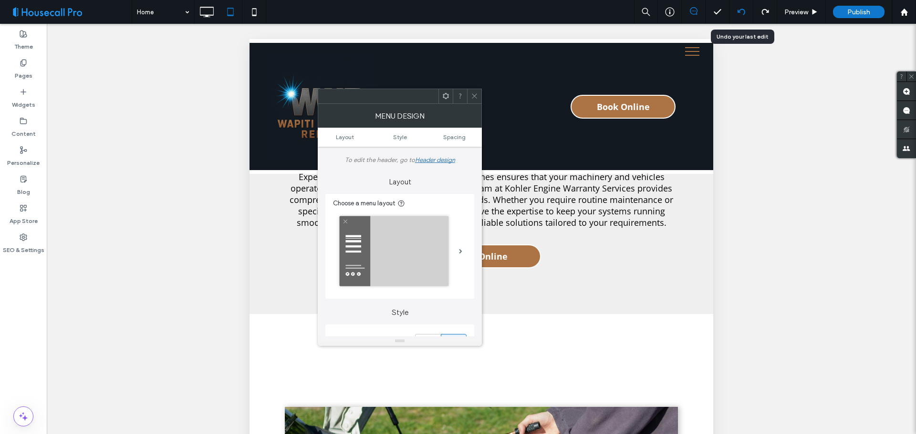
drag, startPoint x: 744, startPoint y: 10, endPoint x: 151, endPoint y: 154, distance: 609.8
click at [736, 13] on div at bounding box center [740, 12] width 23 height 8
click at [742, 13] on icon at bounding box center [741, 12] width 8 height 8
click at [742, 12] on icon at bounding box center [741, 12] width 8 height 8
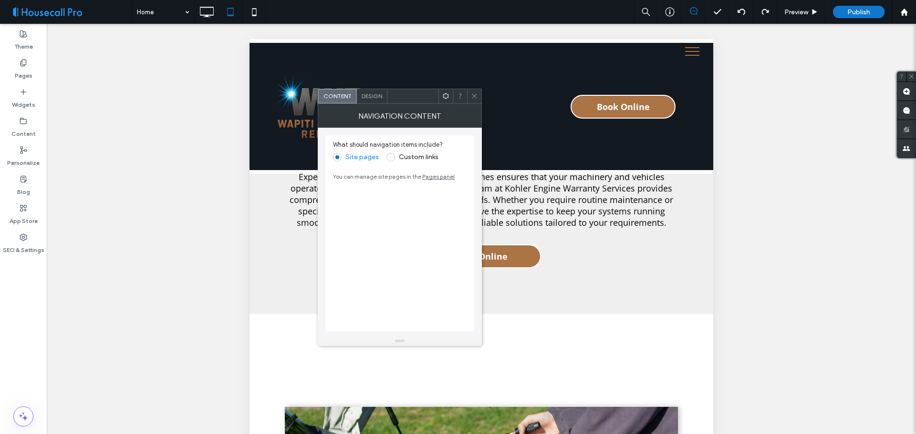
click at [375, 99] on span "Design" at bounding box center [372, 96] width 21 height 7
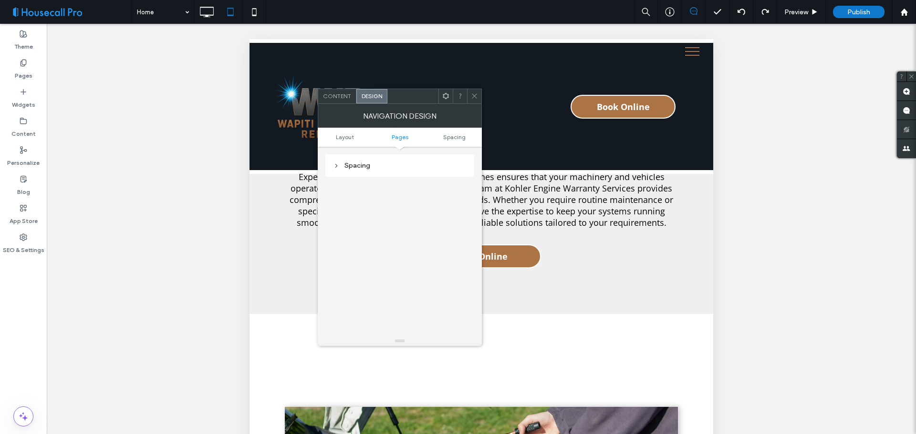
scroll to position [84, 0]
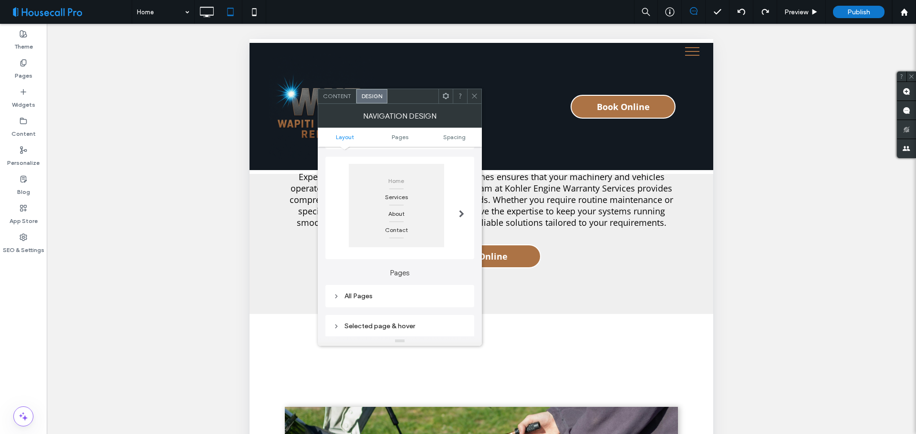
click at [382, 289] on div "All Pages" at bounding box center [399, 296] width 149 height 22
click at [388, 293] on div "All Pages" at bounding box center [400, 296] width 134 height 8
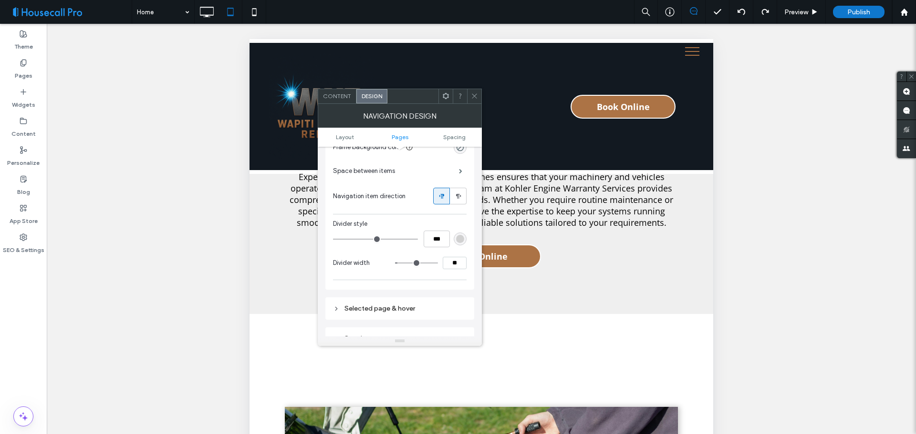
scroll to position [322, 0]
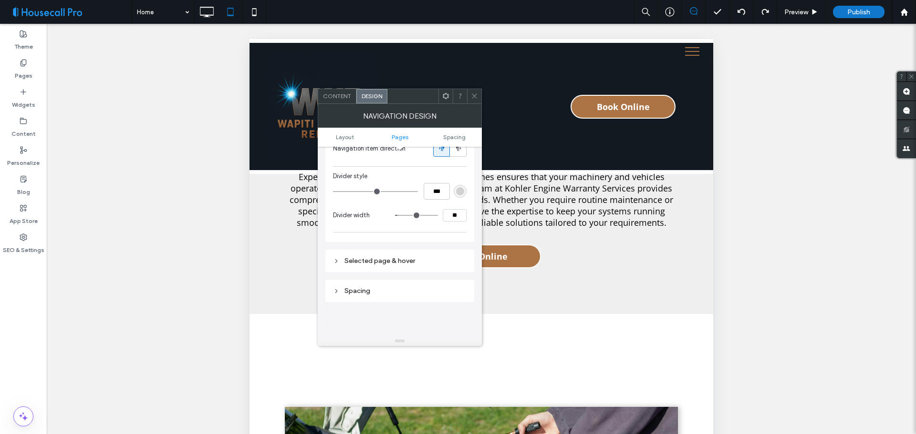
click at [430, 264] on div "Selected page & hover" at bounding box center [400, 261] width 134 height 8
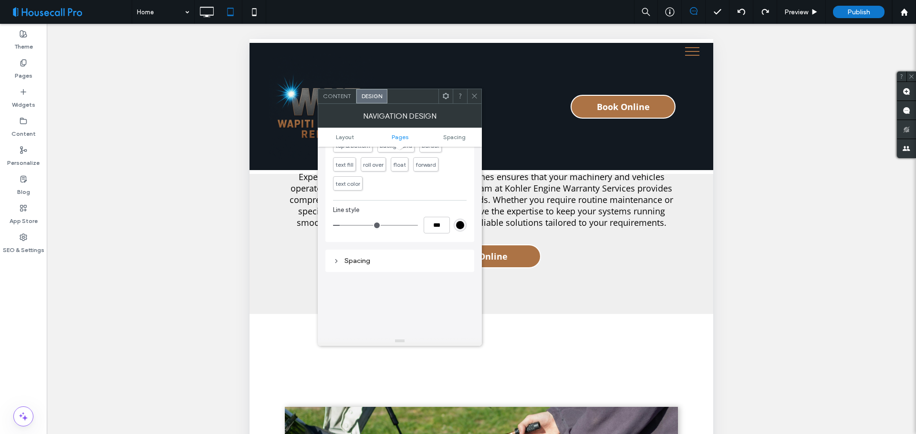
scroll to position [456, 0]
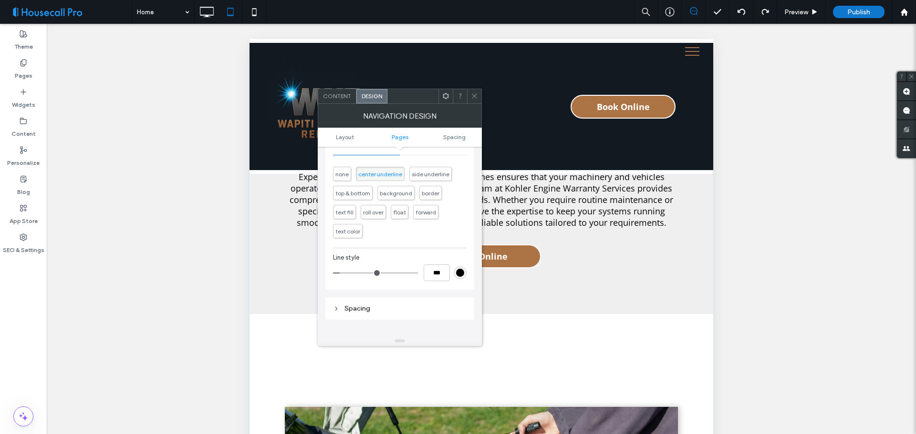
click at [460, 273] on div "rgb(0, 0, 0)" at bounding box center [460, 273] width 8 height 8
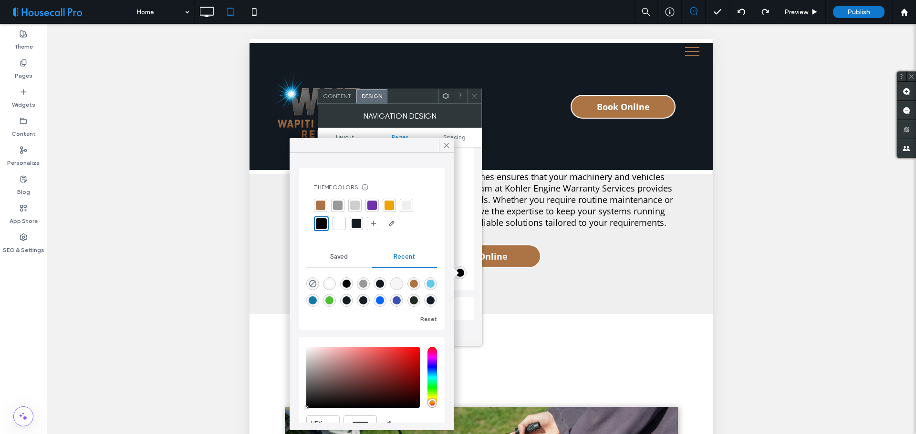
click at [330, 284] on div "rgba(255, 255, 255, 1)" at bounding box center [329, 284] width 8 height 8
type input "*******"
click at [444, 149] on icon at bounding box center [446, 145] width 9 height 9
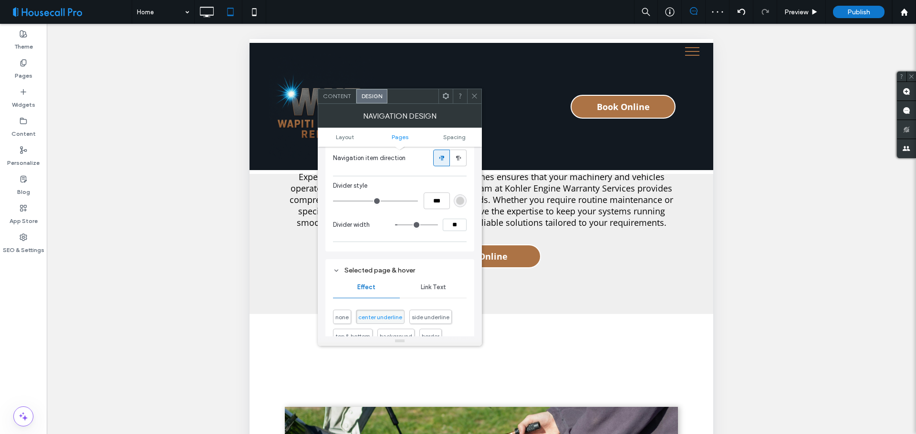
scroll to position [361, 0]
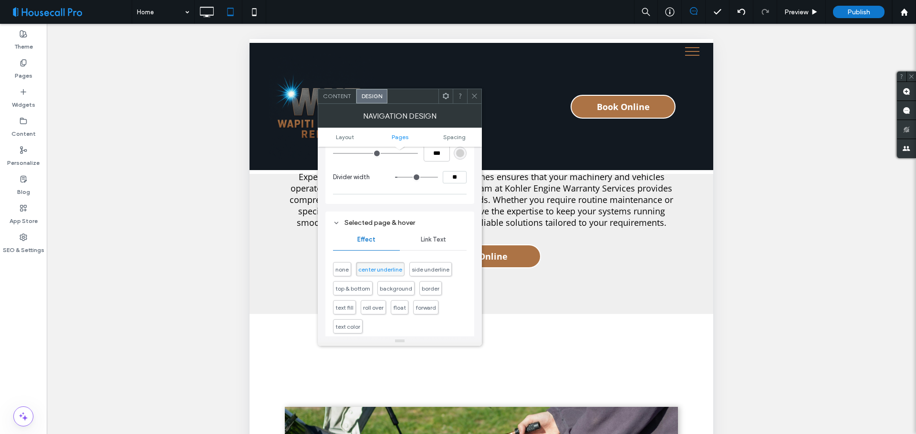
click at [431, 243] on span "Link Text" at bounding box center [433, 240] width 25 height 8
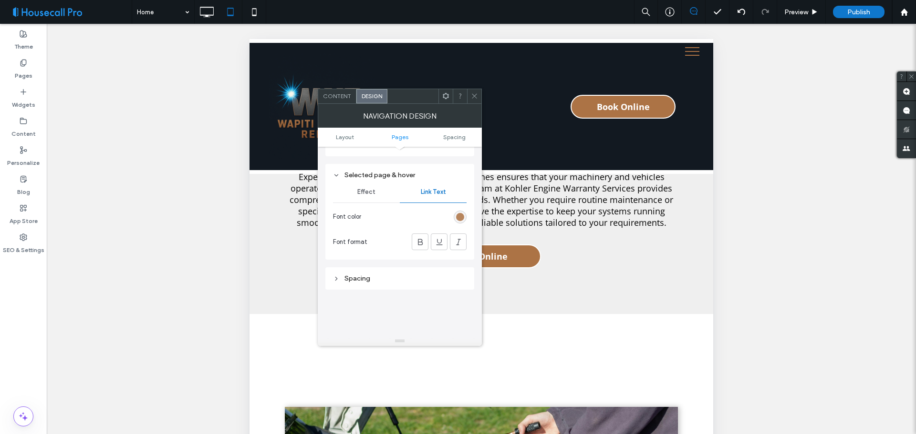
click at [459, 217] on div "rgb(172, 115, 69)" at bounding box center [460, 217] width 8 height 8
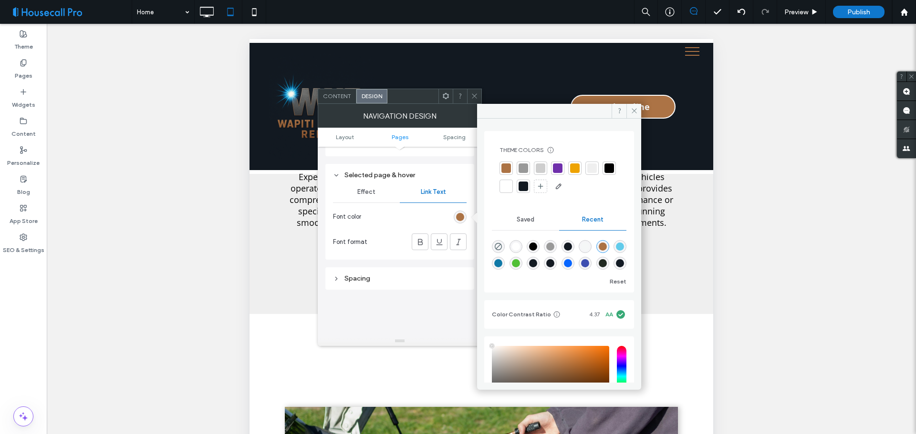
type input "****"
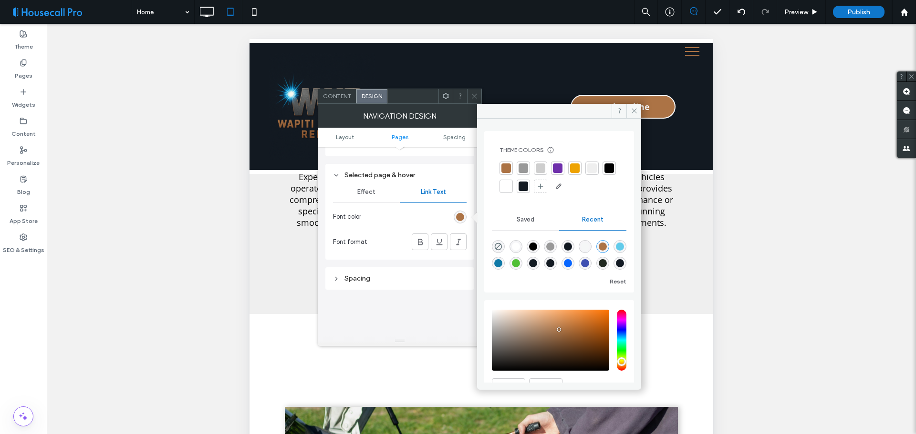
click at [514, 243] on div "rgba(255, 255, 255, 1)" at bounding box center [516, 247] width 8 height 8
type input "*******"
click at [635, 114] on icon at bounding box center [633, 110] width 7 height 7
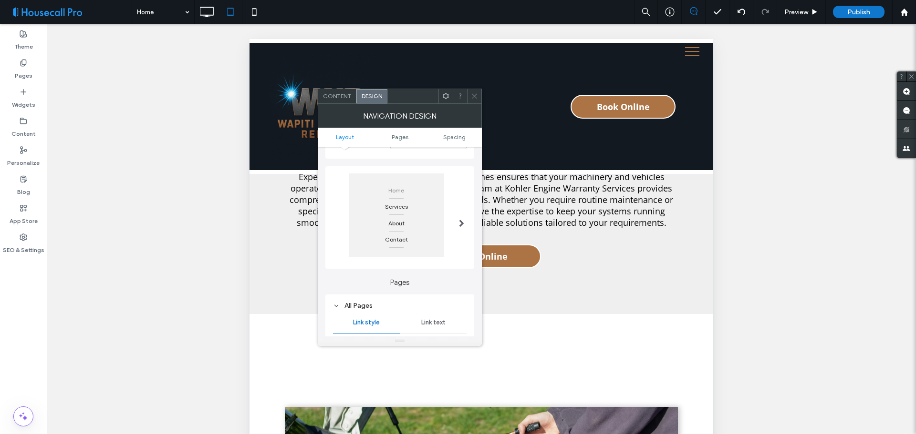
scroll to position [170, 0]
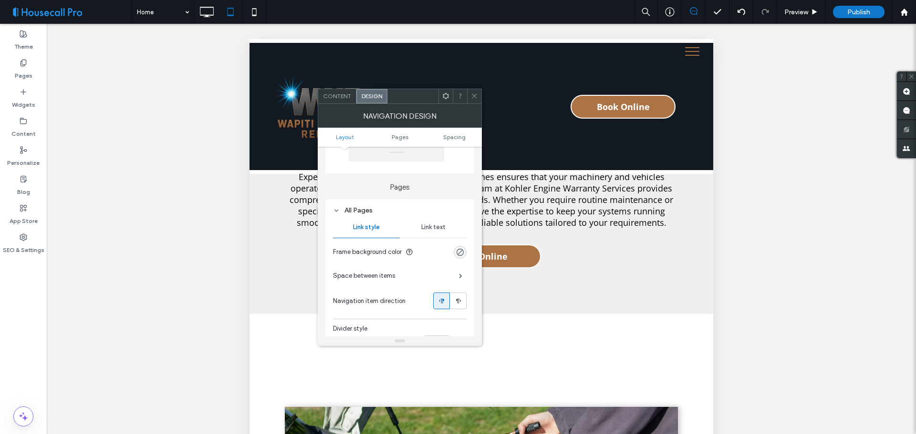
click at [436, 219] on div "Link text" at bounding box center [433, 227] width 67 height 21
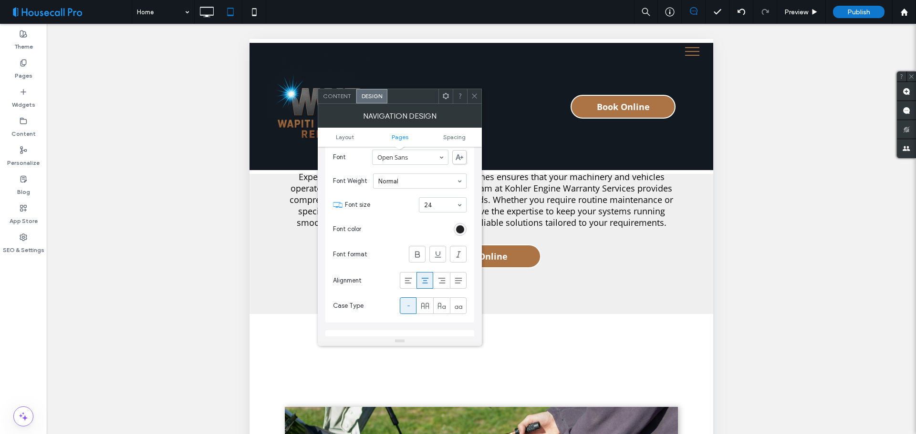
click at [461, 231] on div "rgb(0, 0, 0)" at bounding box center [460, 230] width 8 height 8
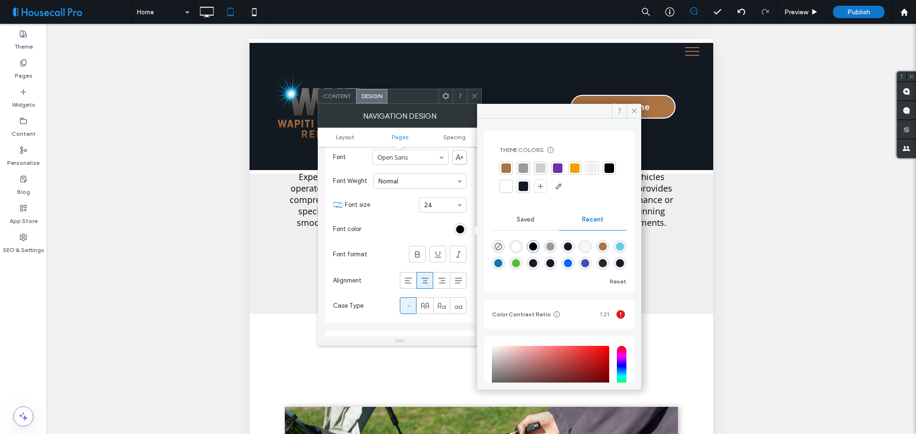
click at [517, 246] on div "rgba(255, 255, 255, 1)" at bounding box center [516, 247] width 8 height 8
type input "*******"
click at [633, 113] on icon at bounding box center [633, 110] width 7 height 7
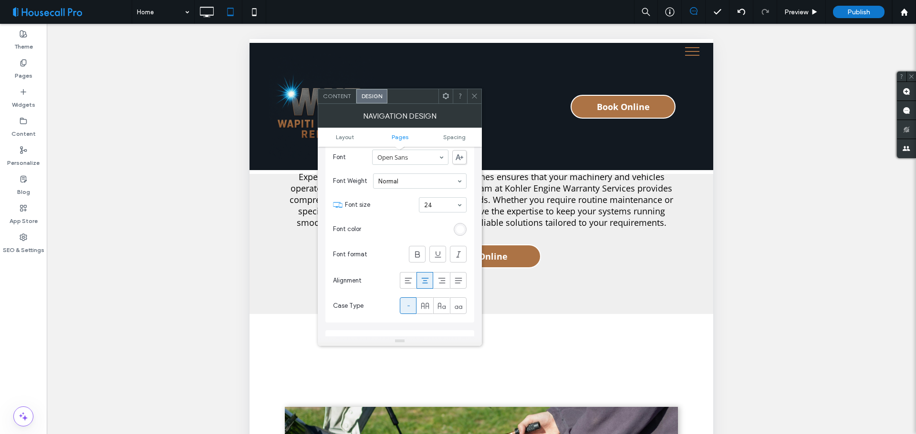
click at [475, 96] on icon at bounding box center [474, 96] width 7 height 7
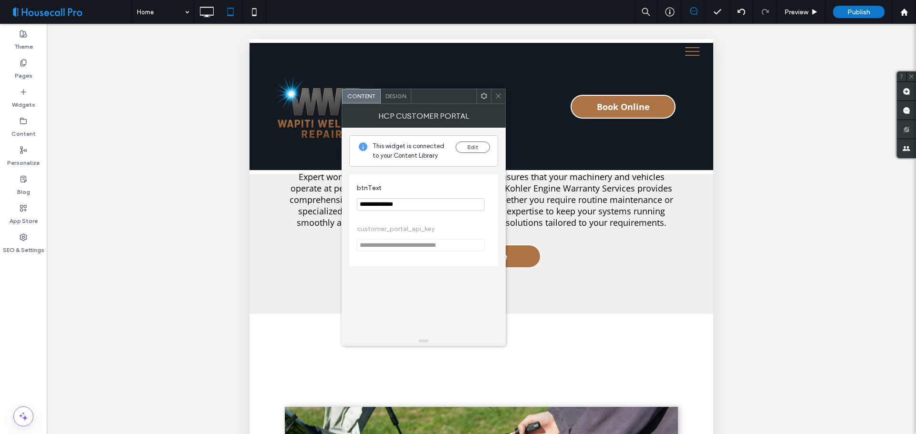
click at [400, 94] on span "Design" at bounding box center [395, 96] width 21 height 7
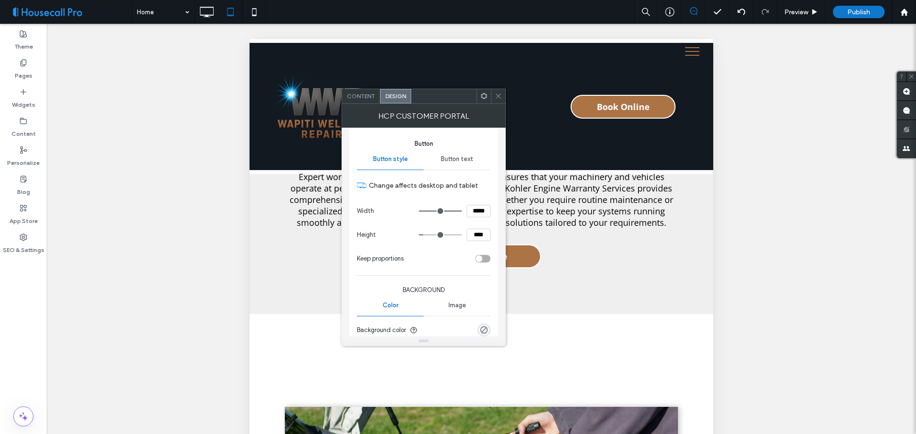
scroll to position [0, 0]
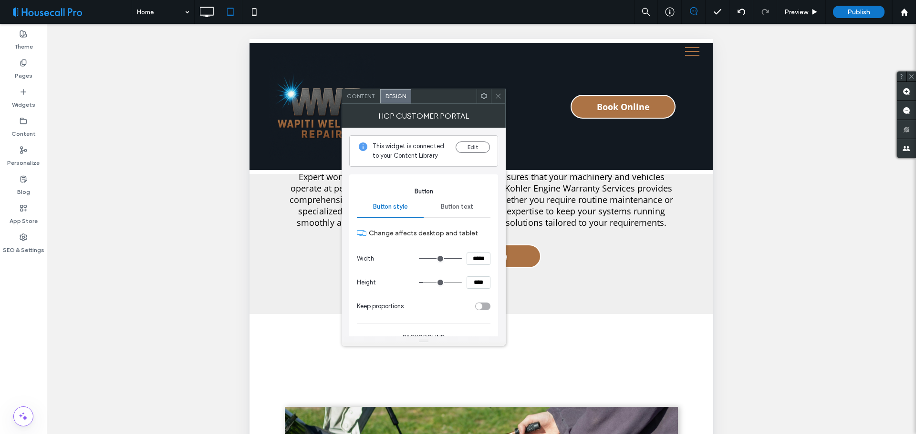
click at [456, 203] on span "Button text" at bounding box center [457, 207] width 32 height 8
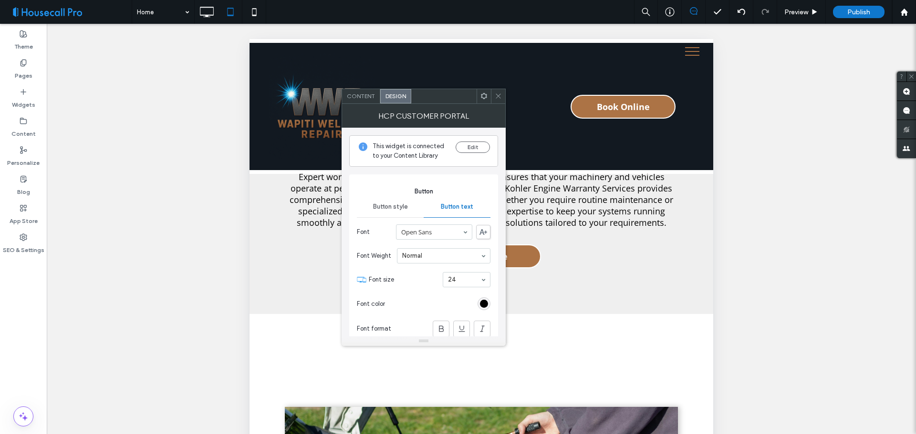
scroll to position [48, 0]
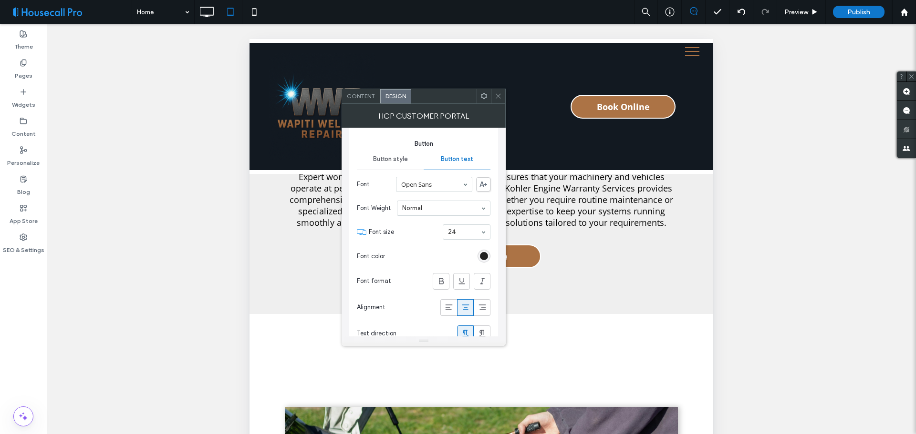
click at [485, 257] on div "rgb(0, 0, 0)" at bounding box center [484, 256] width 8 height 8
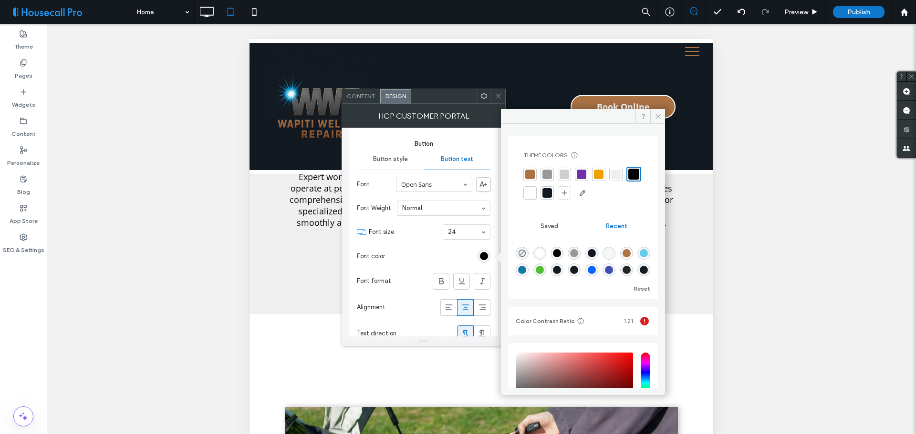
click at [535, 247] on div at bounding box center [539, 253] width 13 height 13
click at [541, 256] on div "rgba(255, 255, 255, 1)" at bounding box center [539, 253] width 13 height 13
type input "*******"
click at [658, 114] on icon at bounding box center [657, 116] width 7 height 7
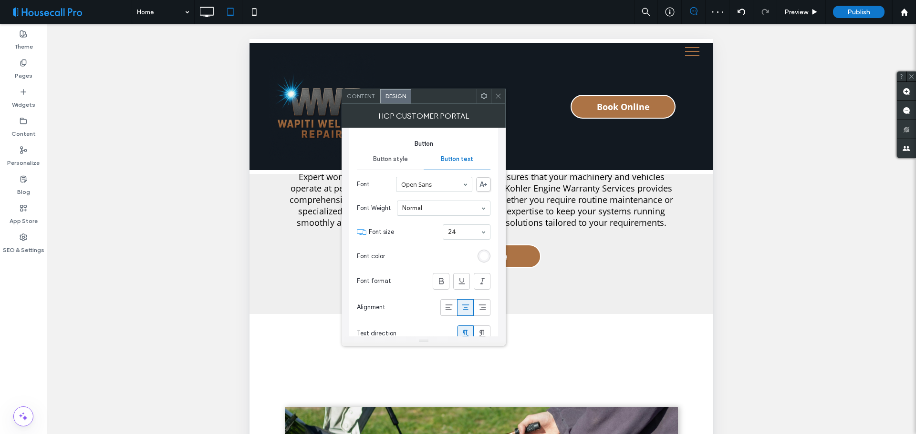
click at [500, 102] on span at bounding box center [498, 96] width 7 height 14
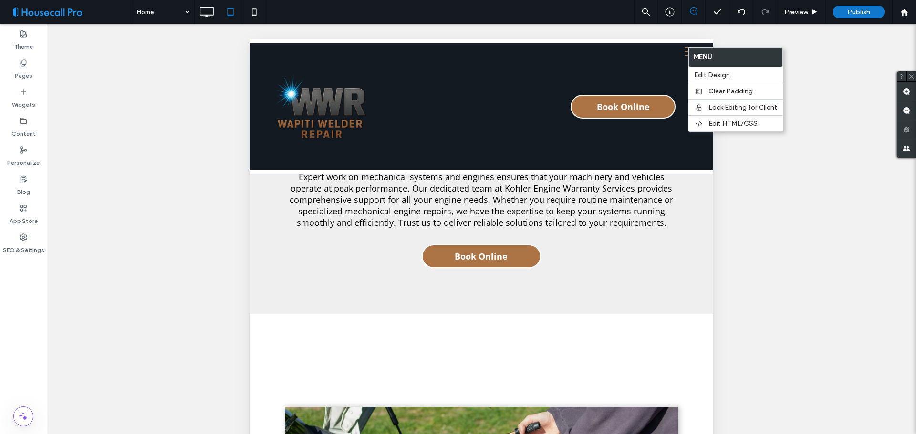
click at [874, 49] on div at bounding box center [481, 241] width 869 height 434
click at [802, 15] on span "Preview" at bounding box center [796, 12] width 24 height 8
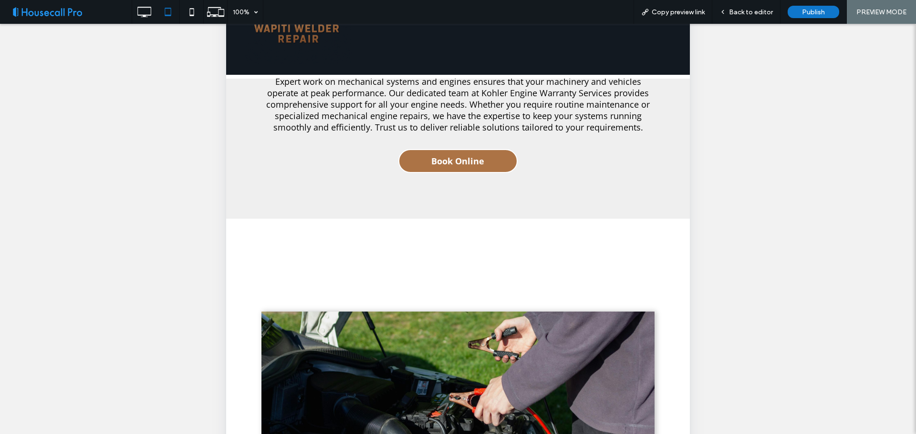
scroll to position [230, 0]
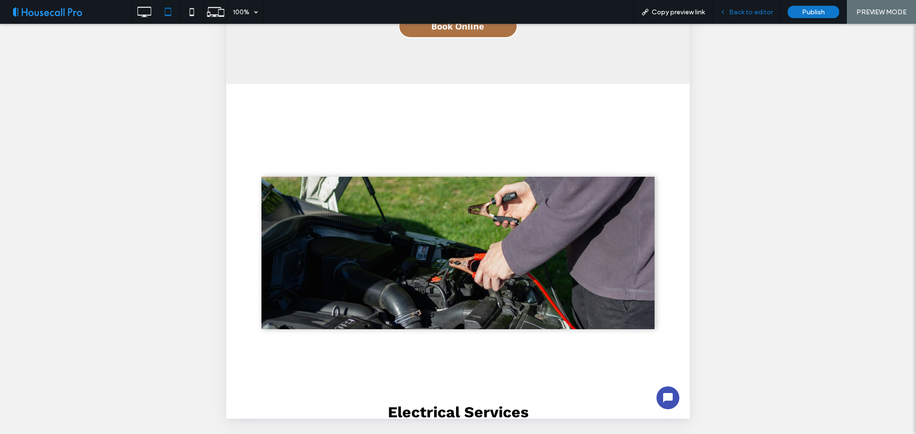
click at [763, 11] on span "Back to editor" at bounding box center [751, 12] width 44 height 8
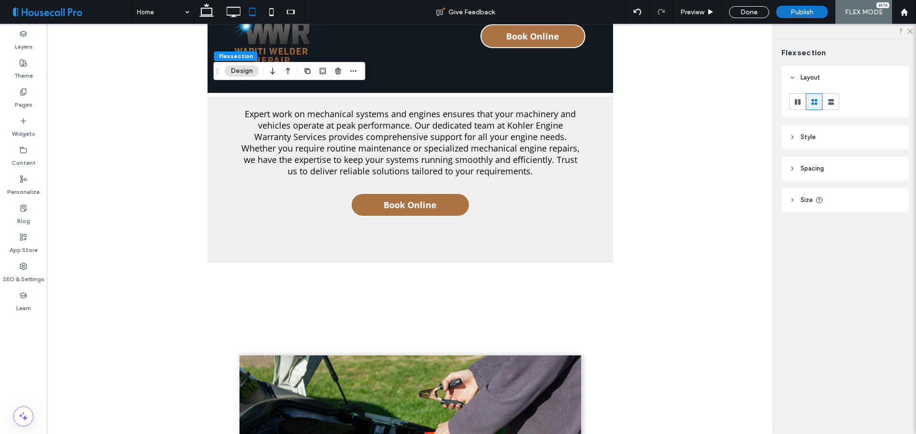
scroll to position [143, 0]
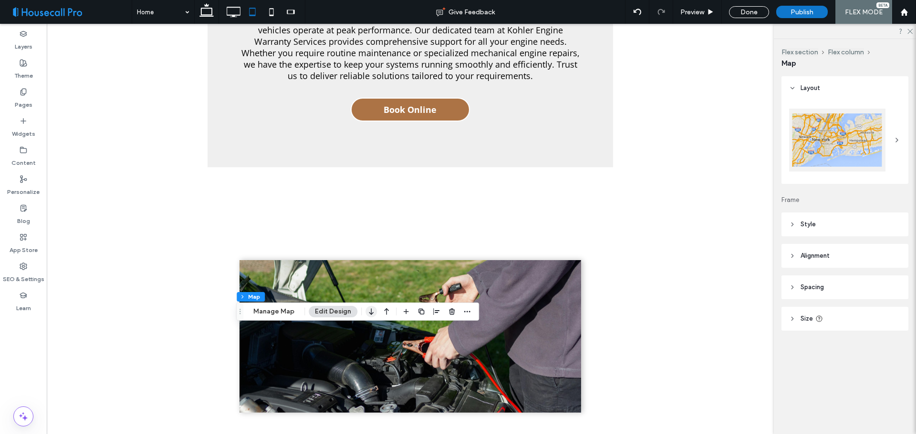
click at [369, 314] on use "button" at bounding box center [371, 312] width 4 height 7
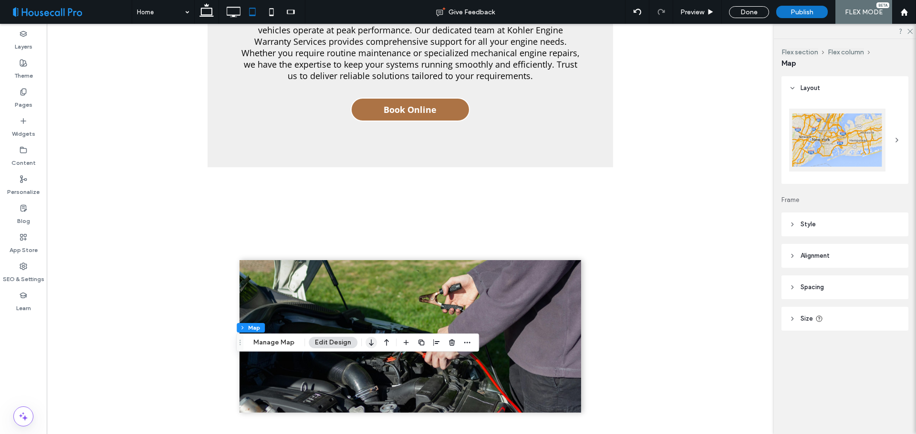
click at [367, 347] on icon "button" at bounding box center [370, 342] width 11 height 17
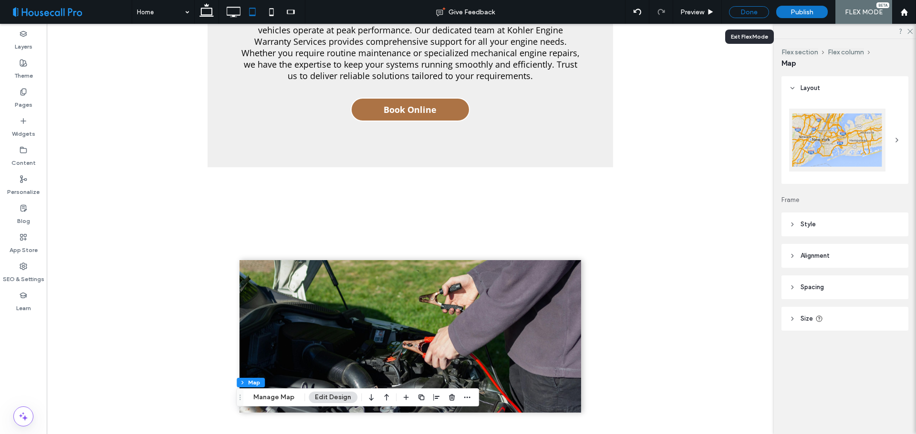
click at [751, 6] on div "Done" at bounding box center [749, 12] width 40 height 12
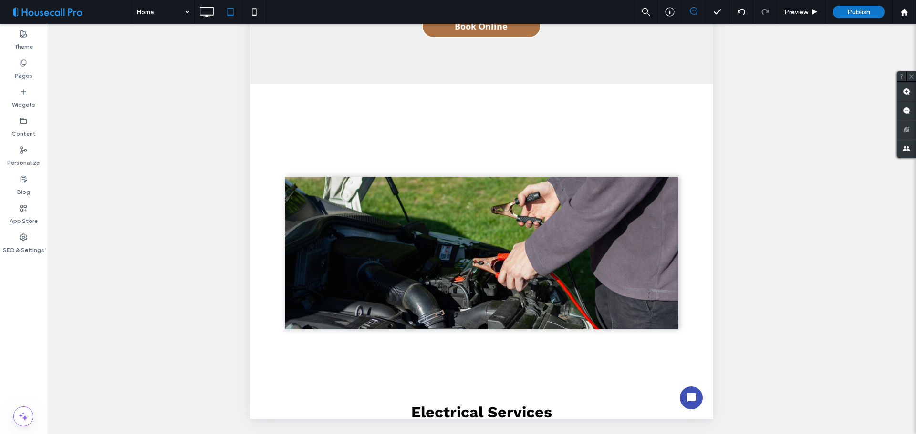
click at [783, 26] on div at bounding box center [481, 241] width 869 height 434
click at [797, 3] on div "Preview" at bounding box center [801, 12] width 49 height 24
click at [803, 16] on div "Preview" at bounding box center [801, 12] width 49 height 24
click at [793, 10] on span "Preview" at bounding box center [796, 12] width 24 height 8
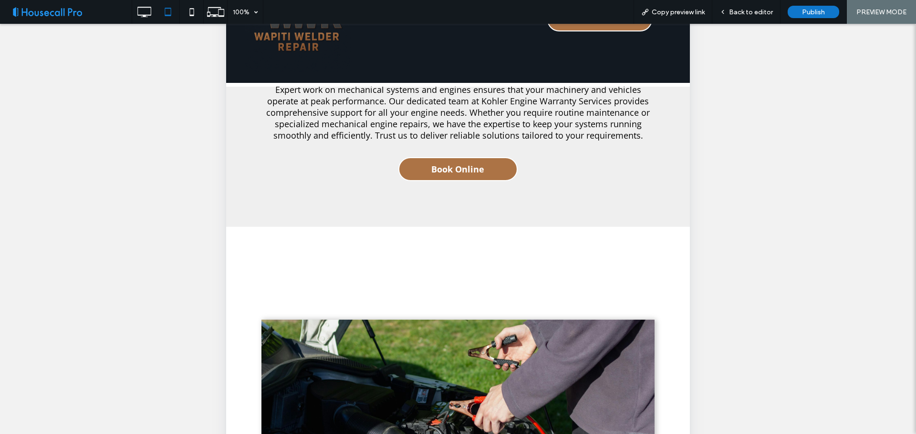
scroll to position [40, 0]
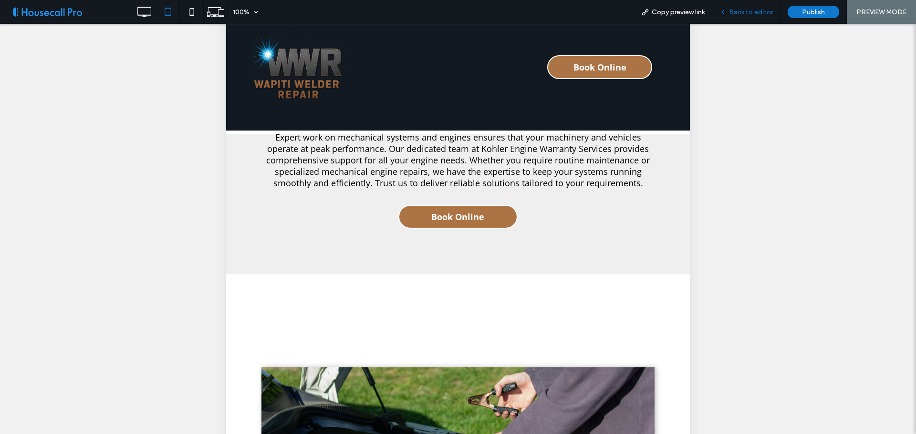
click at [744, 14] on span "Back to editor" at bounding box center [751, 12] width 44 height 8
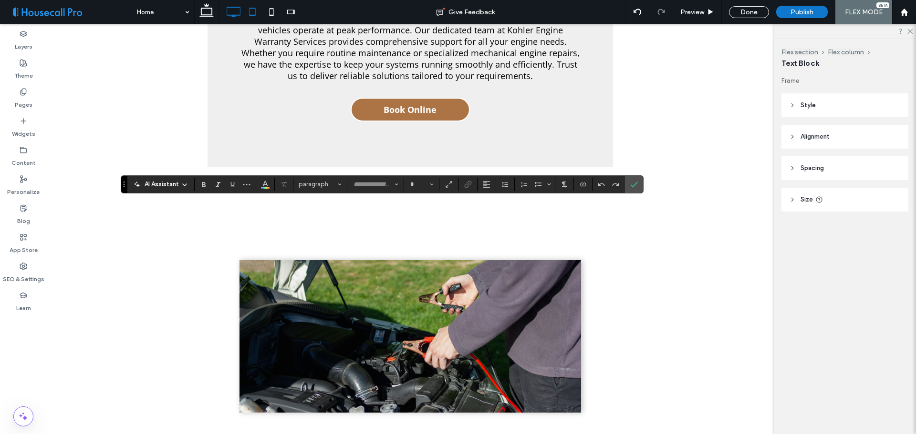
type input "*********"
type input "**"
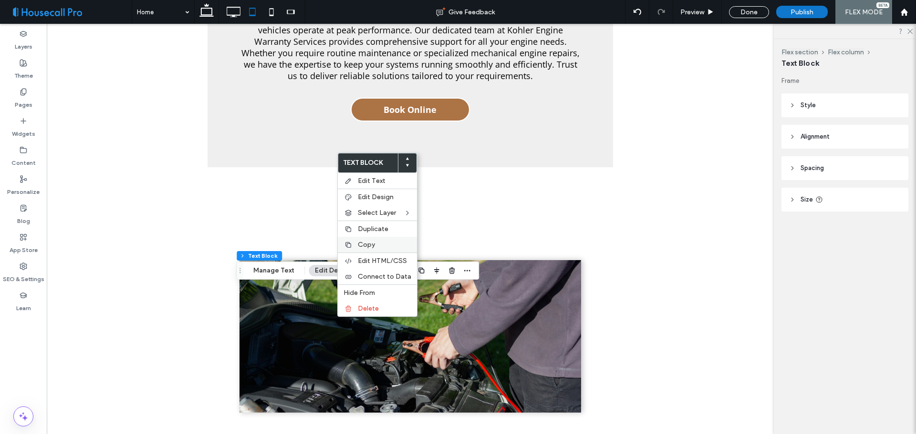
click at [361, 245] on span "Copy" at bounding box center [366, 245] width 17 height 8
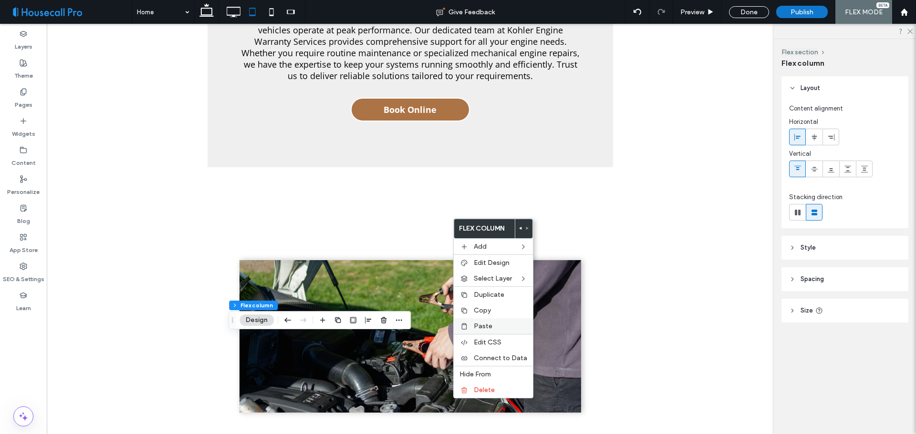
click at [481, 324] on span "Paste" at bounding box center [483, 326] width 19 height 8
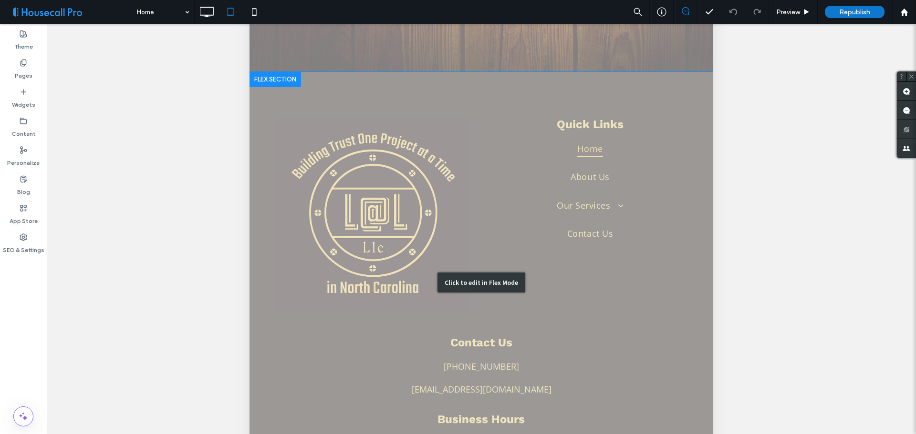
scroll to position [230, 0]
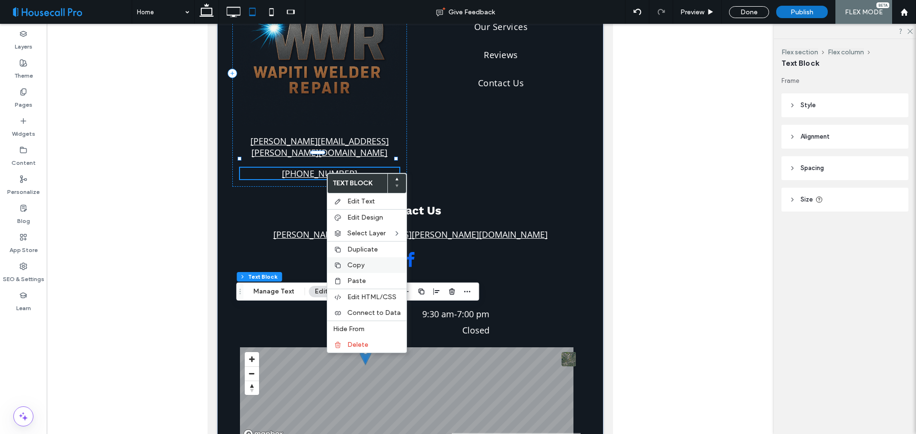
click at [359, 269] on span "Copy" at bounding box center [355, 265] width 17 height 8
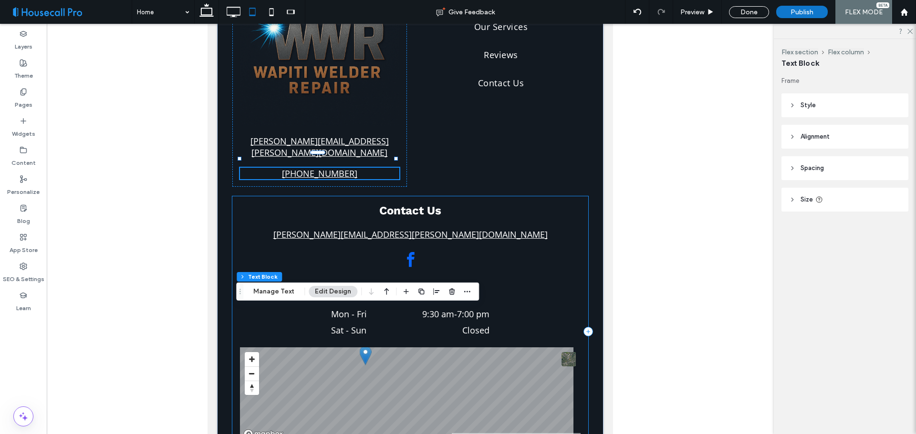
click at [475, 244] on div "Contact Us [PERSON_NAME][EMAIL_ADDRESS][PERSON_NAME][DOMAIN_NAME] © Mapbox © Op…" at bounding box center [409, 331] width 355 height 270
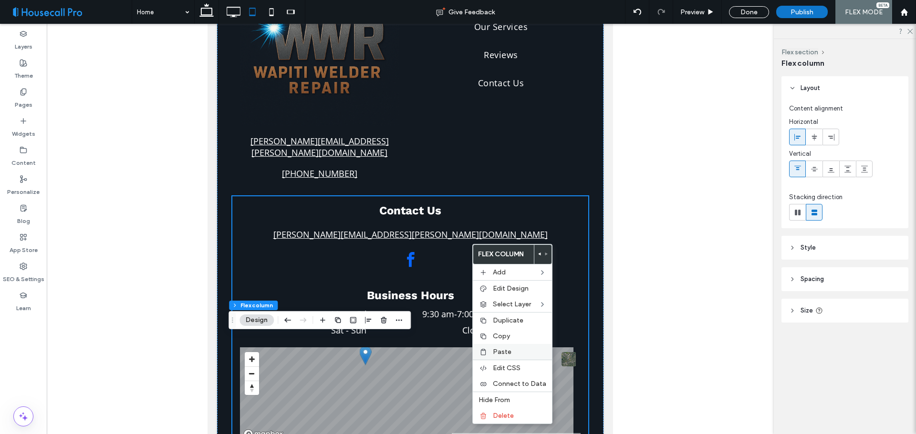
click at [505, 356] on span "Paste" at bounding box center [502, 352] width 19 height 8
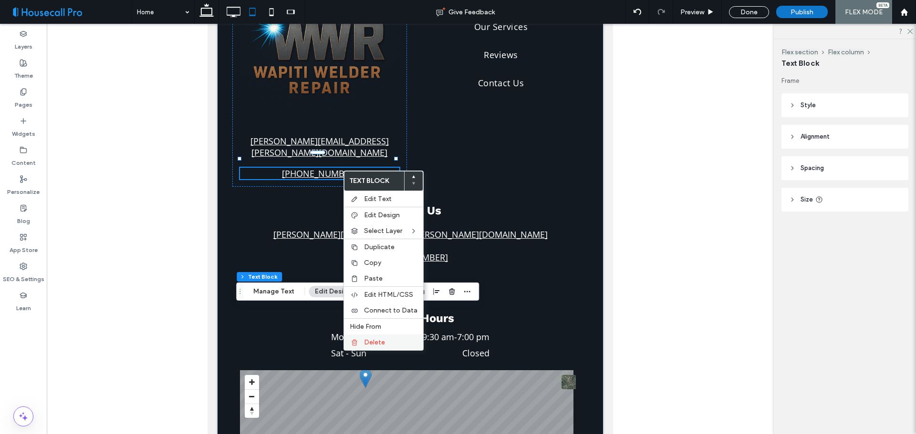
click at [385, 341] on label "Delete" at bounding box center [390, 343] width 53 height 8
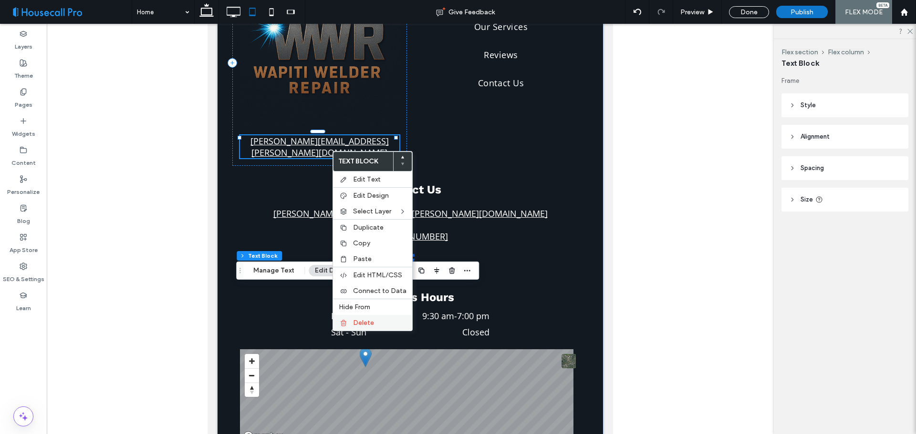
click at [363, 323] on span "Delete" at bounding box center [363, 323] width 21 height 8
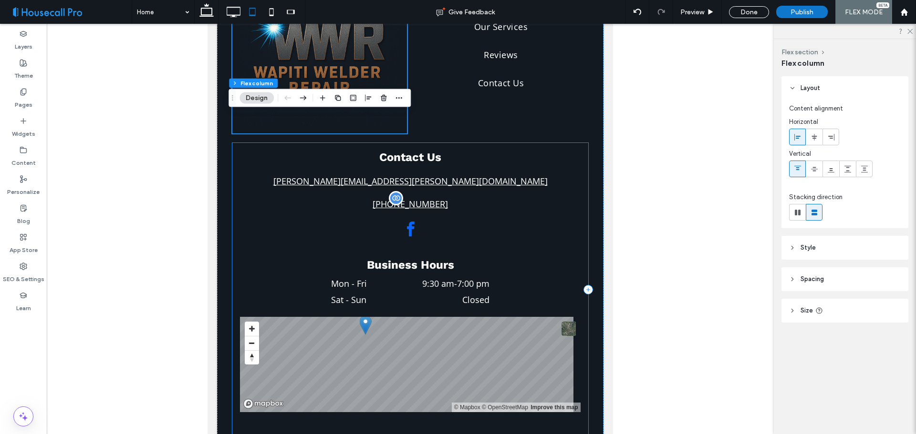
click at [415, 205] on div "Contact Us [PERSON_NAME][EMAIL_ADDRESS][PERSON_NAME][DOMAIN_NAME] [PHONE_NUMBER…" at bounding box center [409, 289] width 355 height 293
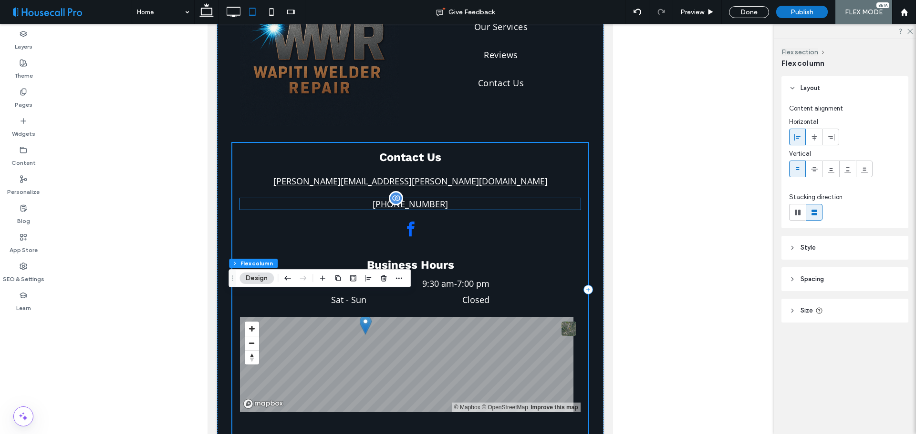
click at [406, 210] on span "[PHONE_NUMBER]" at bounding box center [409, 203] width 75 height 11
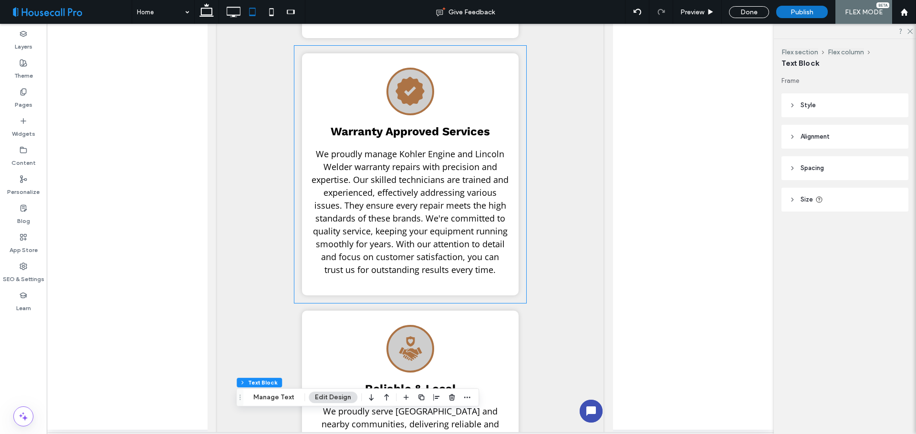
scroll to position [436, 0]
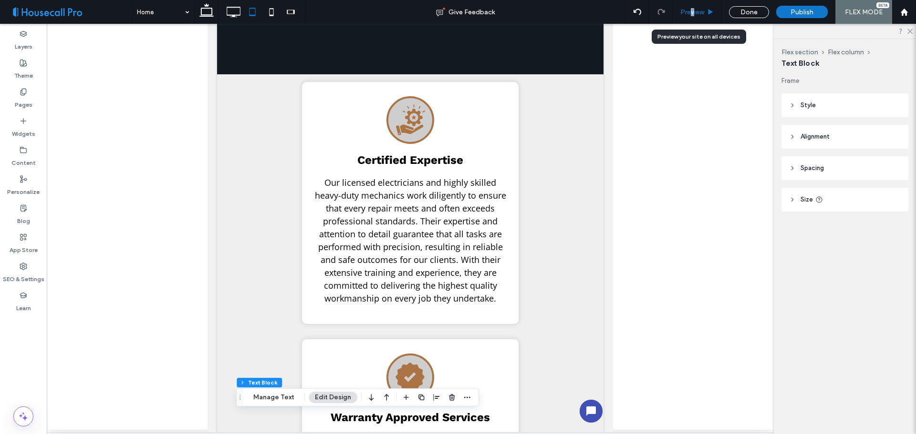
click at [692, 14] on span "Preview" at bounding box center [692, 12] width 24 height 8
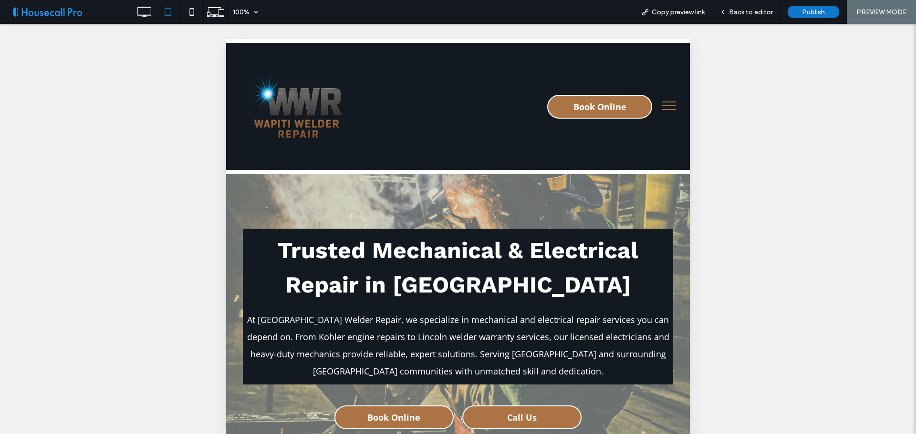
click at [662, 106] on button "menu" at bounding box center [668, 105] width 25 height 25
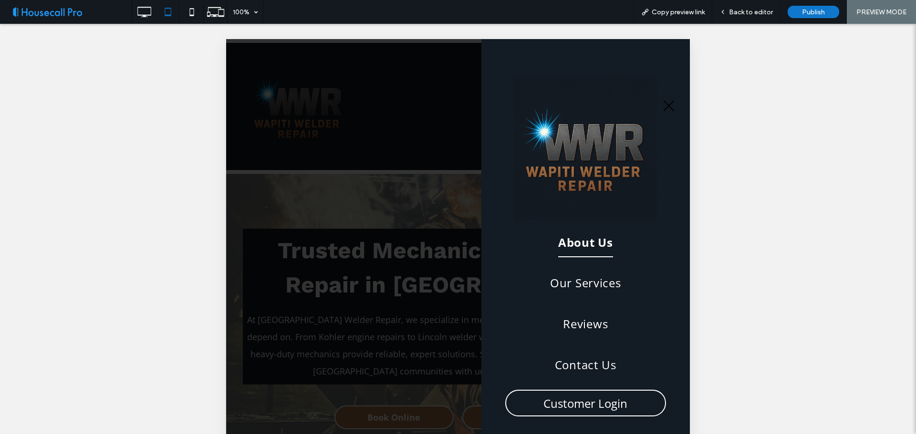
click at [572, 244] on span "About Us" at bounding box center [585, 243] width 55 height 30
click at [606, 206] on div at bounding box center [458, 217] width 916 height 434
click at [572, 204] on div at bounding box center [458, 217] width 916 height 434
click at [629, 124] on div at bounding box center [458, 217] width 916 height 434
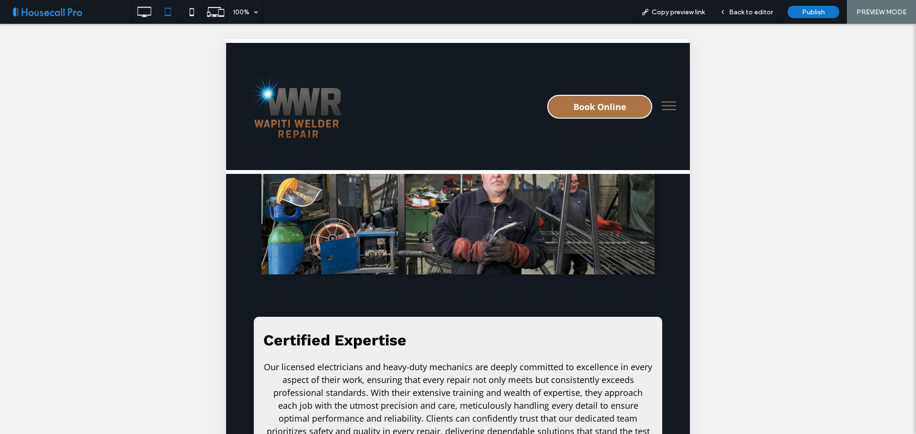
scroll to position [668, 0]
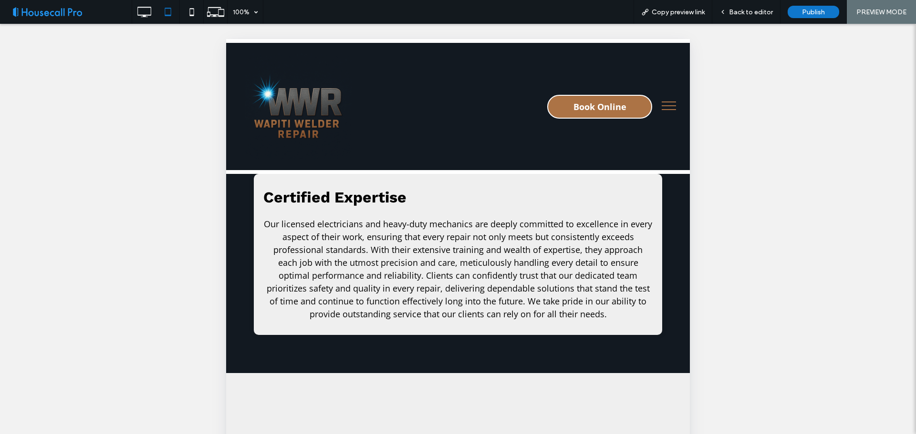
click at [457, 192] on h3 "Certified Expertise" at bounding box center [457, 197] width 389 height 18
click at [735, 14] on span "Back to editor" at bounding box center [751, 12] width 44 height 8
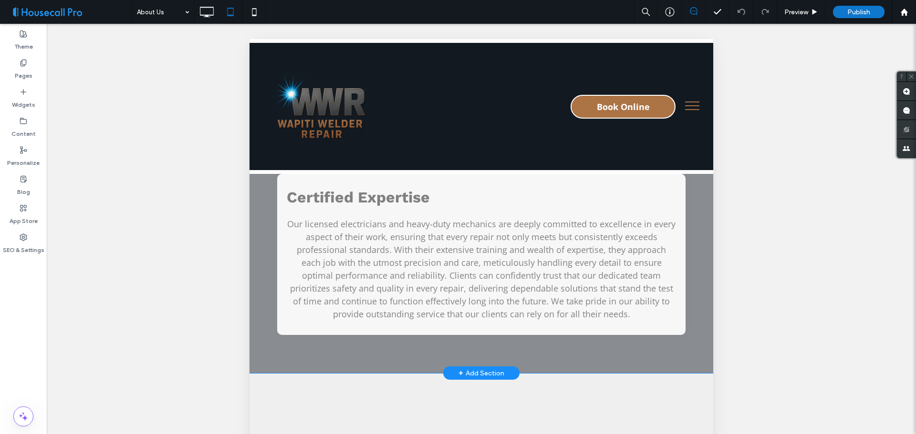
click at [456, 211] on div "Click to edit in Flex Mode" at bounding box center [481, 136] width 464 height 473
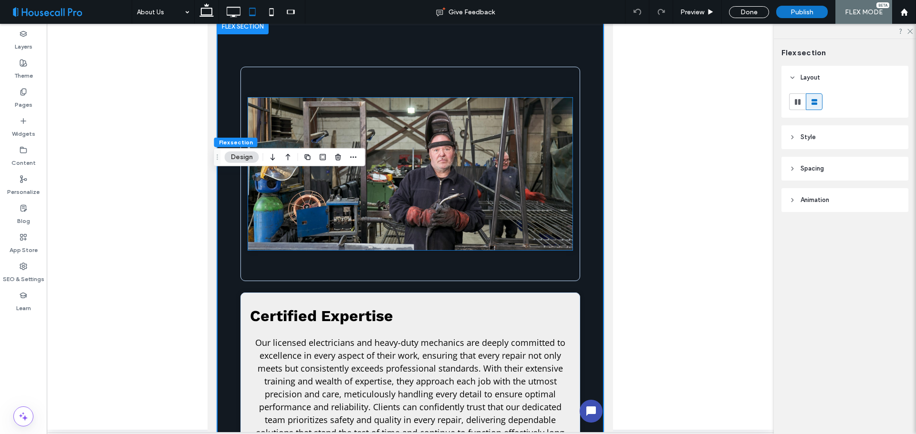
scroll to position [429, 0]
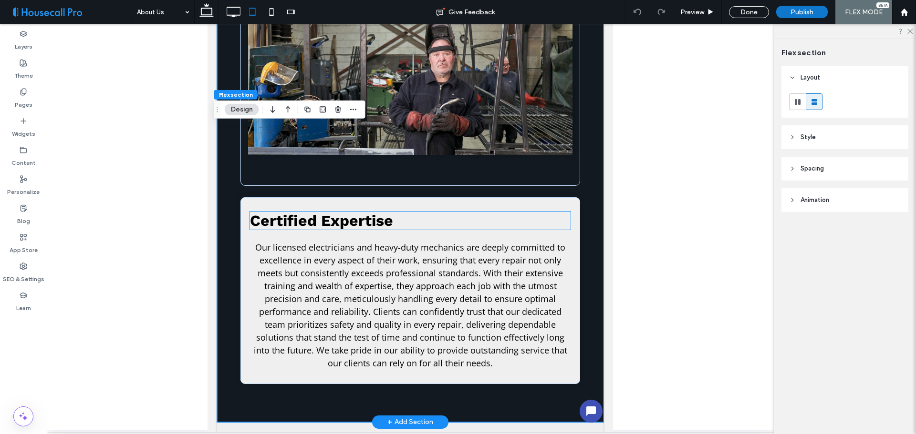
click at [429, 216] on h3 "Certified Expertise" at bounding box center [410, 221] width 321 height 18
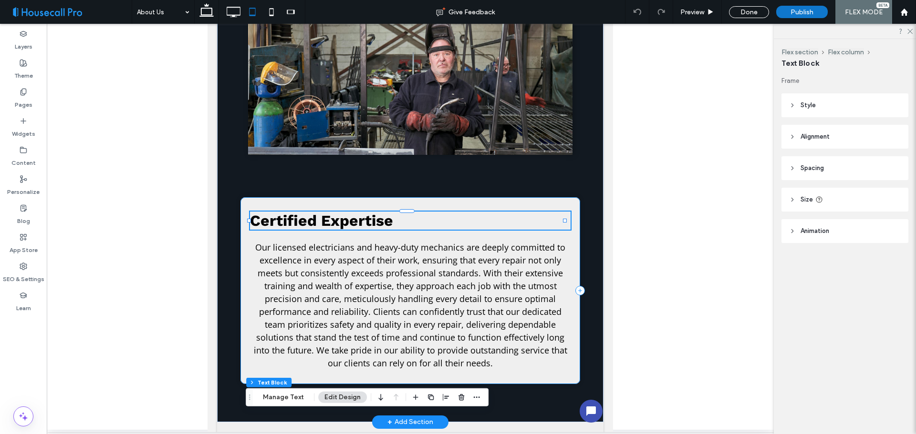
click at [444, 207] on div "Certified Expertise Our licensed electricians and heavy-duty mechanics are deep…" at bounding box center [410, 290] width 340 height 187
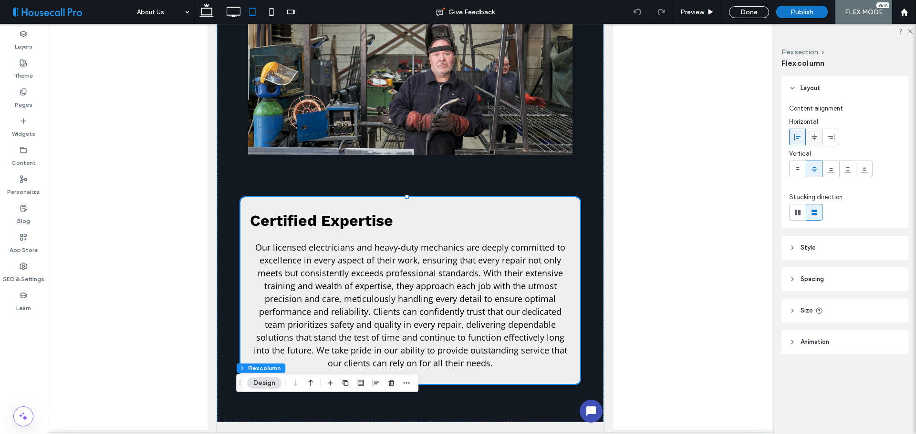
click at [816, 138] on use at bounding box center [813, 137] width 5 height 7
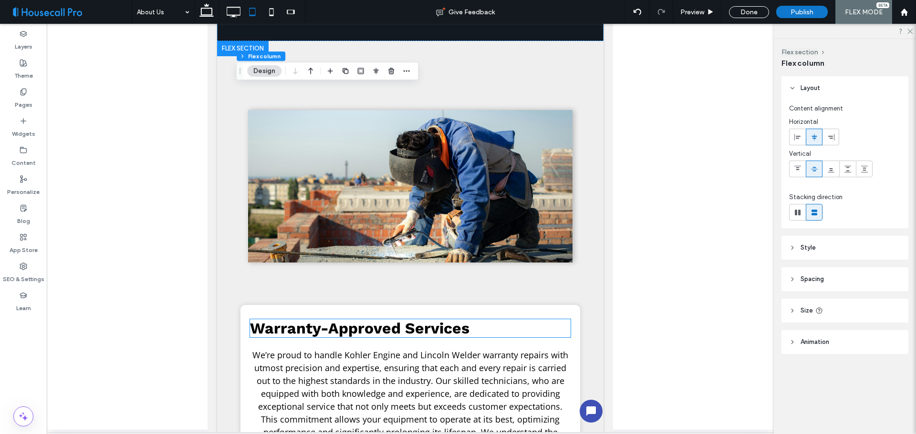
click at [498, 322] on h3 "Warranty-Approved Services" at bounding box center [410, 329] width 321 height 18
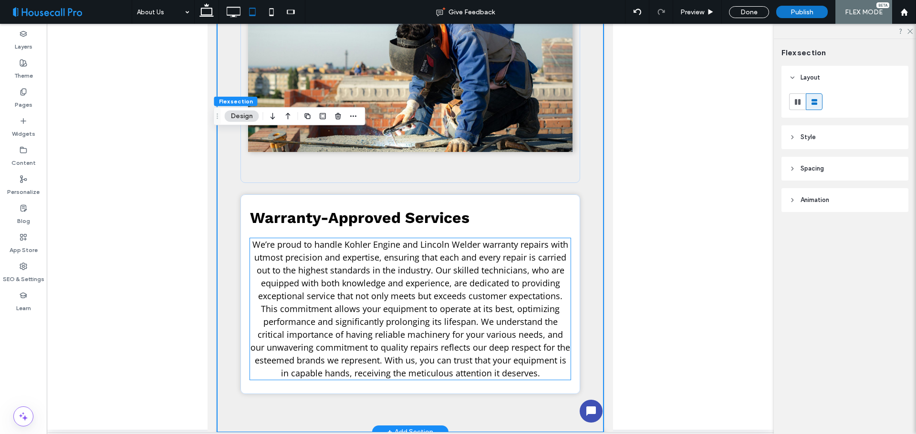
scroll to position [200, 0]
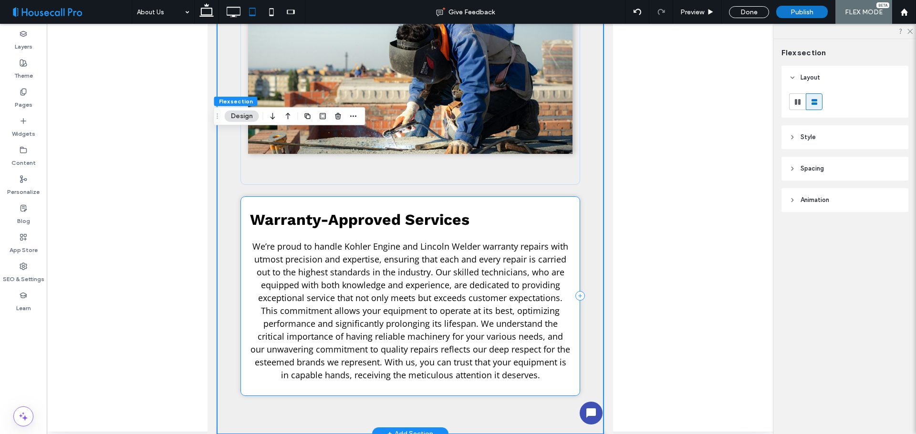
drag, startPoint x: 514, startPoint y: 208, endPoint x: 962, endPoint y: -49, distance: 516.4
click at [514, 208] on div "Warranty-Approved Services We’re proud to handle Kohler Engine and Lincoln Weld…" at bounding box center [410, 296] width 340 height 200
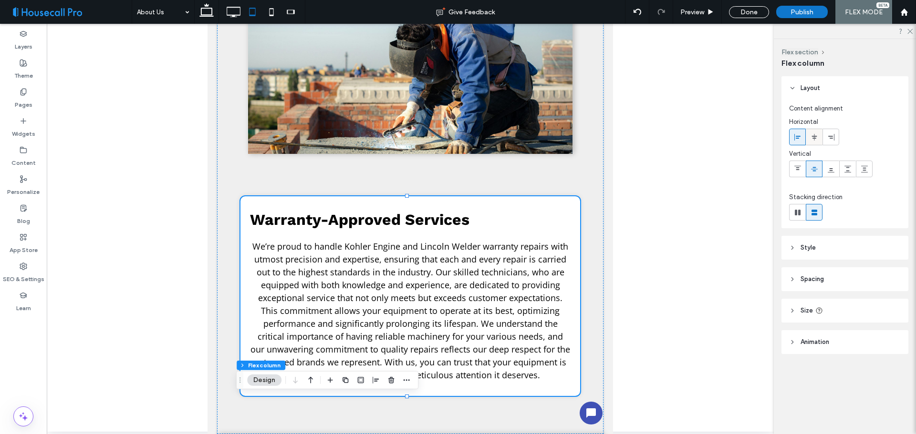
click at [815, 134] on icon at bounding box center [814, 138] width 8 height 8
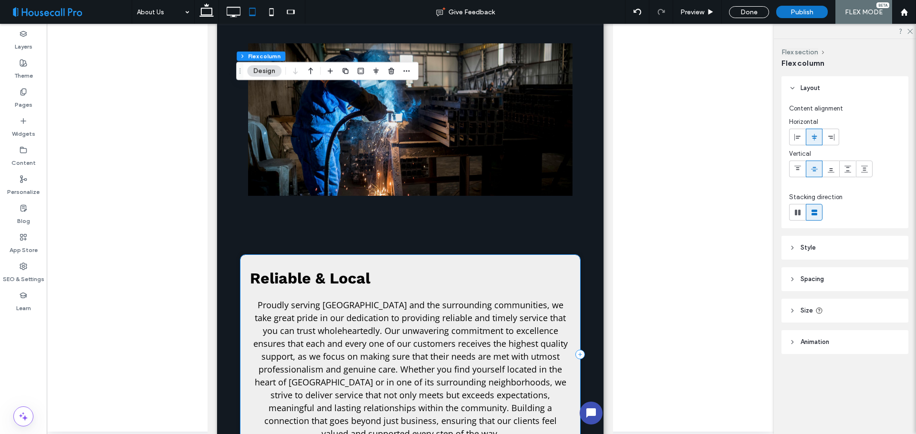
click at [419, 262] on div "Reliable & Local Proudly serving Grande Prairie and the surrounding communities…" at bounding box center [410, 355] width 340 height 200
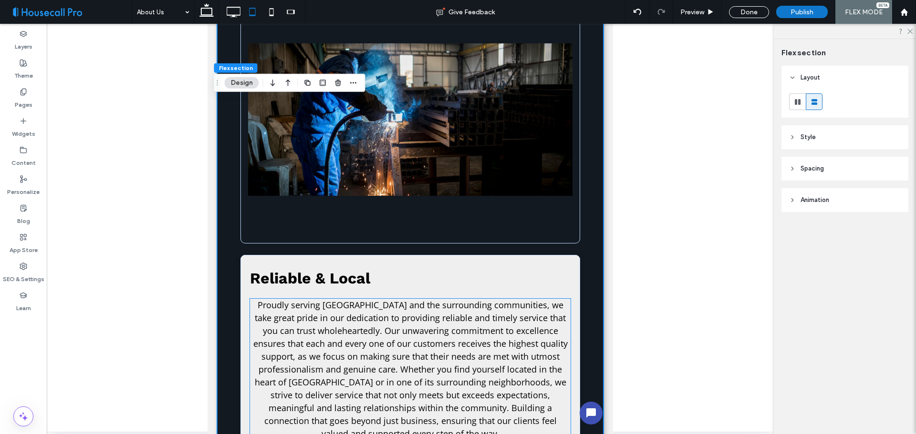
scroll to position [1457, 0]
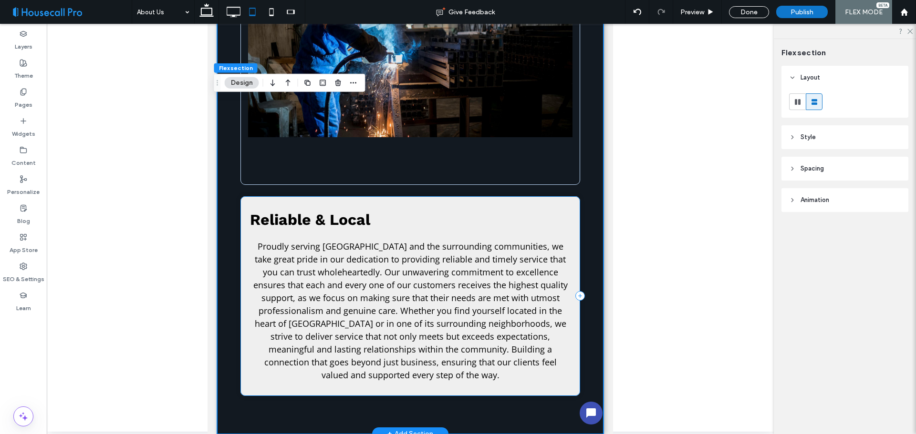
click at [472, 210] on div "Reliable & Local Proudly serving Grande Prairie and the surrounding communities…" at bounding box center [410, 296] width 340 height 200
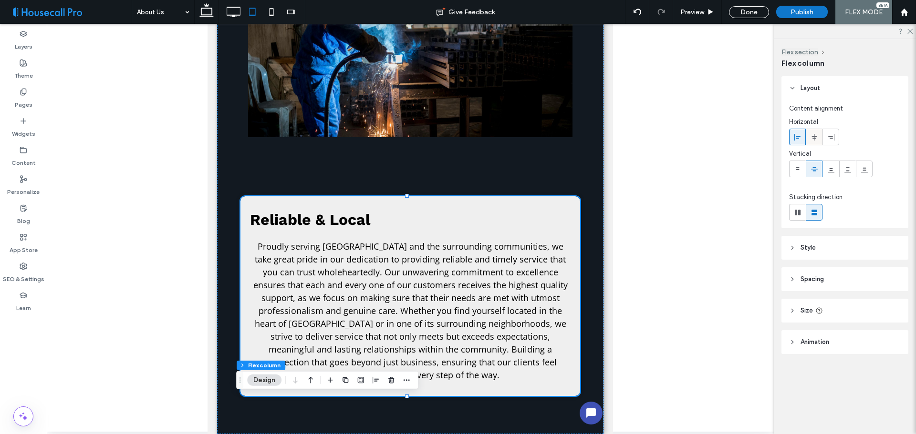
click at [818, 138] on div at bounding box center [814, 137] width 16 height 16
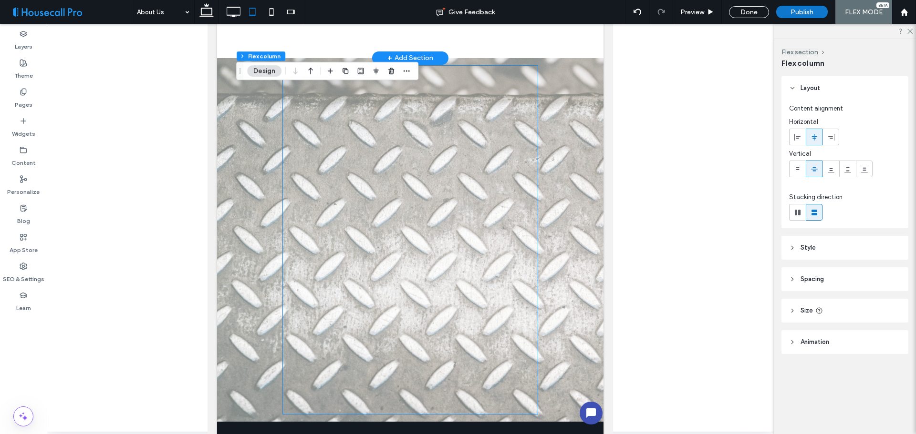
scroll to position [2363, 0]
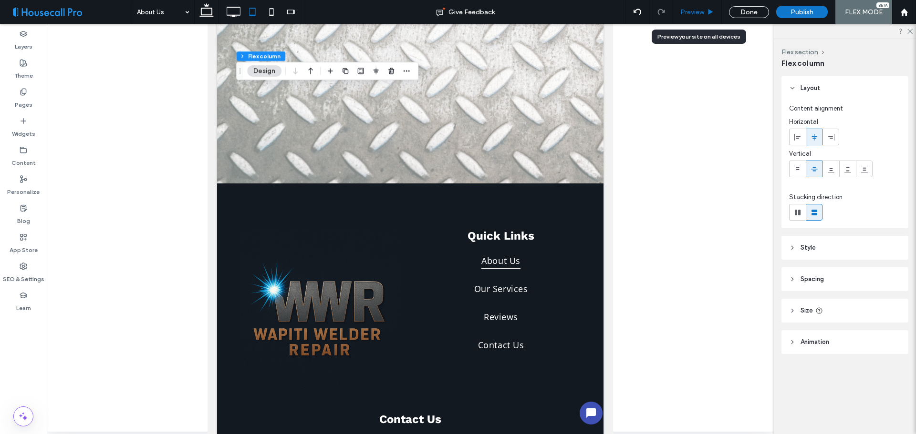
click at [708, 10] on icon at bounding box center [710, 12] width 7 height 7
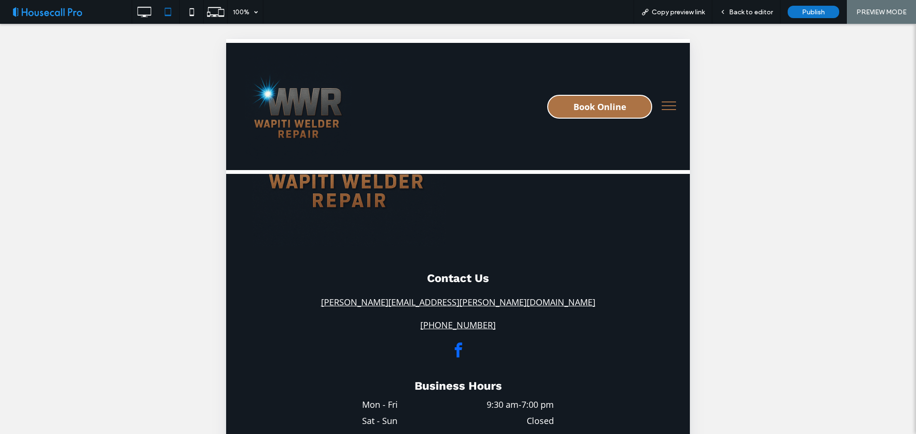
scroll to position [2449, 0]
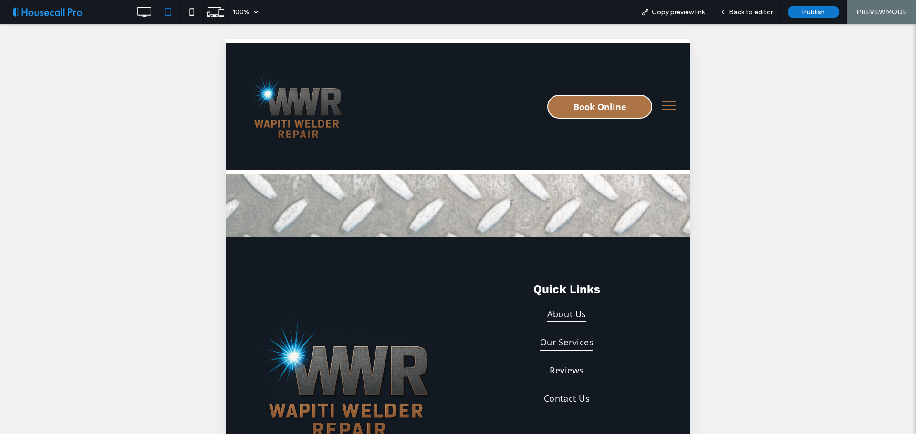
drag, startPoint x: 560, startPoint y: 355, endPoint x: 784, endPoint y: 395, distance: 227.3
click at [560, 351] on span "Our Services" at bounding box center [566, 342] width 53 height 17
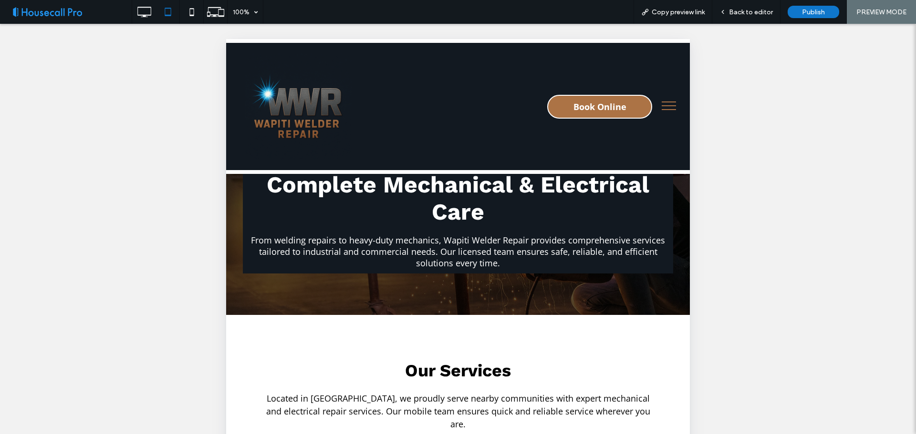
scroll to position [238, 0]
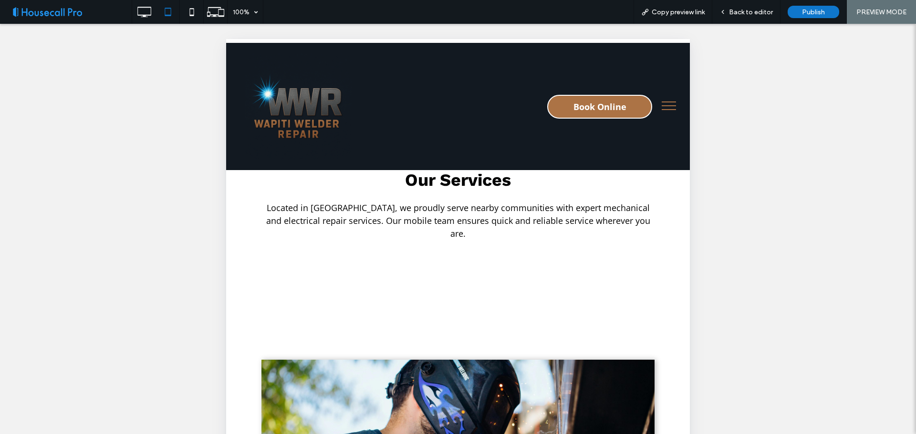
click at [467, 305] on div at bounding box center [458, 436] width 408 height 262
drag, startPoint x: 747, startPoint y: 9, endPoint x: 427, endPoint y: 39, distance: 321.9
click at [747, 9] on span "Back to editor" at bounding box center [751, 12] width 44 height 8
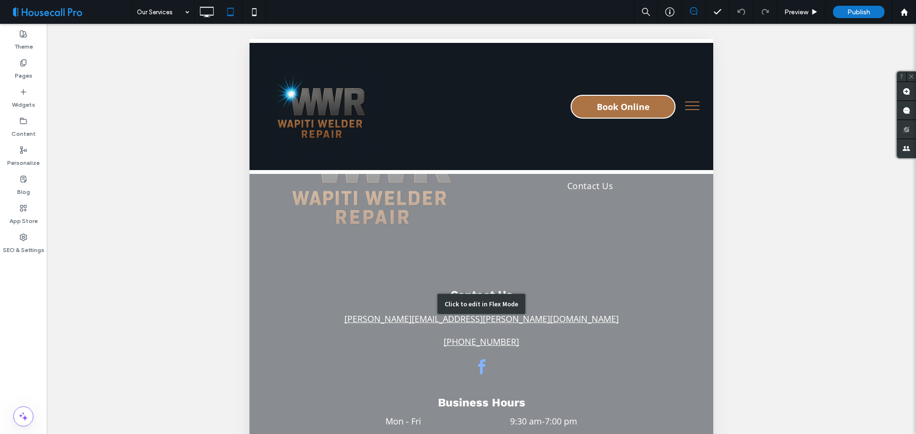
scroll to position [3857, 0]
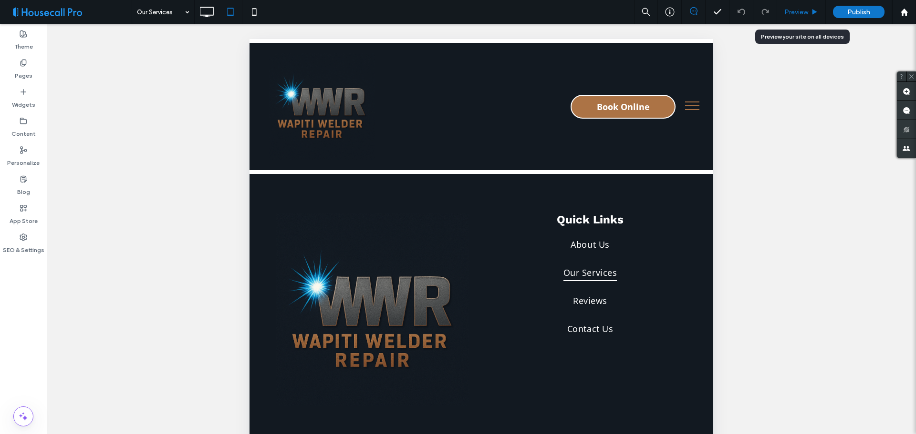
click at [795, 14] on span "Preview" at bounding box center [796, 12] width 24 height 8
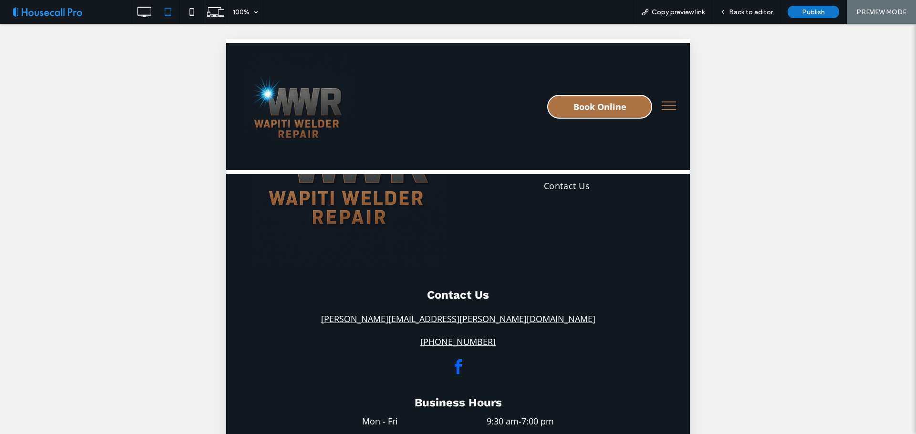
scroll to position [3857, 0]
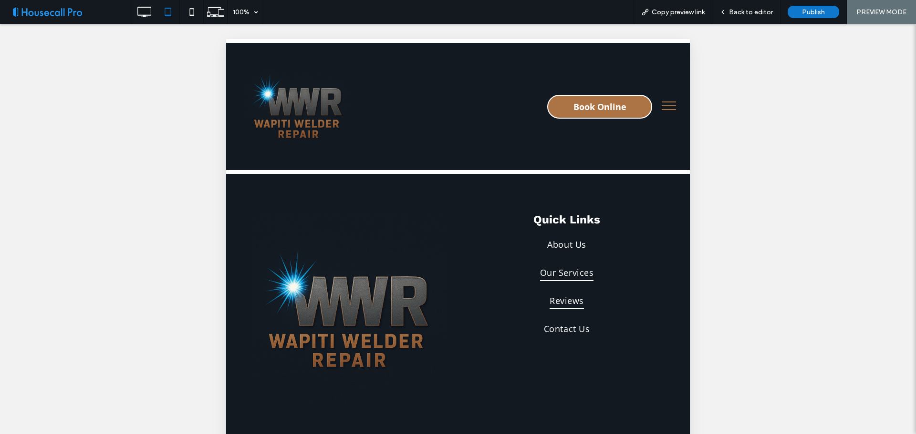
click at [560, 295] on span "Reviews" at bounding box center [566, 301] width 34 height 17
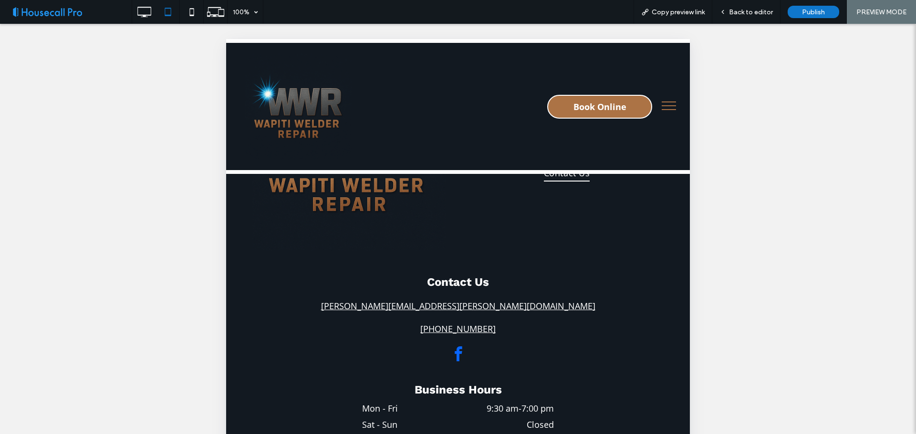
scroll to position [1189, 0]
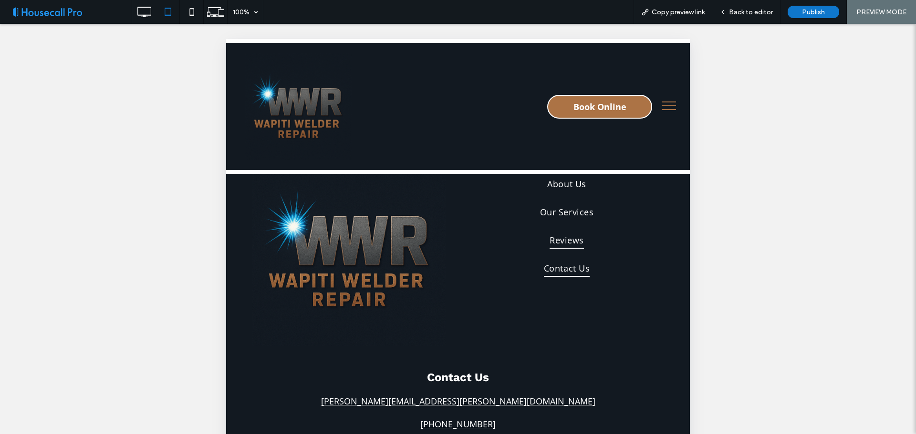
click at [562, 268] on span "Contact Us" at bounding box center [567, 268] width 46 height 17
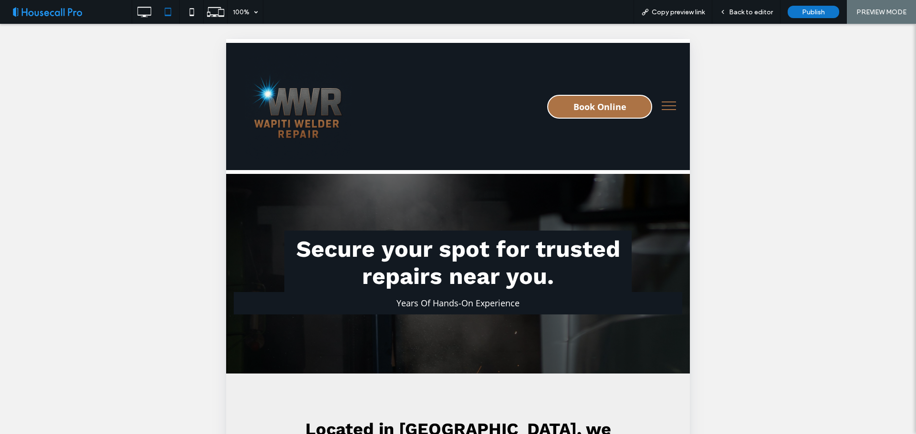
click at [349, 297] on p "Years Of Hands-On Experience" at bounding box center [458, 303] width 448 height 13
click at [755, 8] on div "Back to editor" at bounding box center [746, 12] width 68 height 24
click at [334, 287] on h1 "Secure your spot for trusted repairs near you." at bounding box center [458, 263] width 348 height 54
click at [746, 5] on div "Back to editor" at bounding box center [746, 12] width 68 height 24
click at [749, 14] on span "Back to editor" at bounding box center [751, 12] width 44 height 8
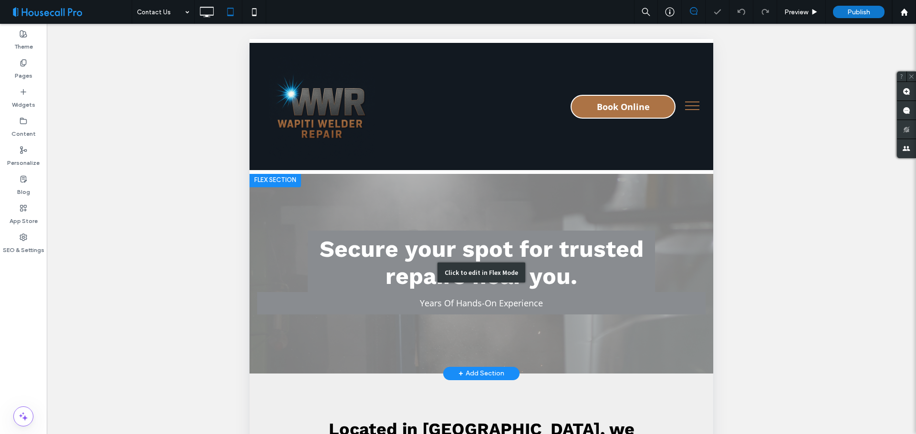
click at [468, 267] on div "Click to edit in Flex Mode" at bounding box center [481, 273] width 88 height 20
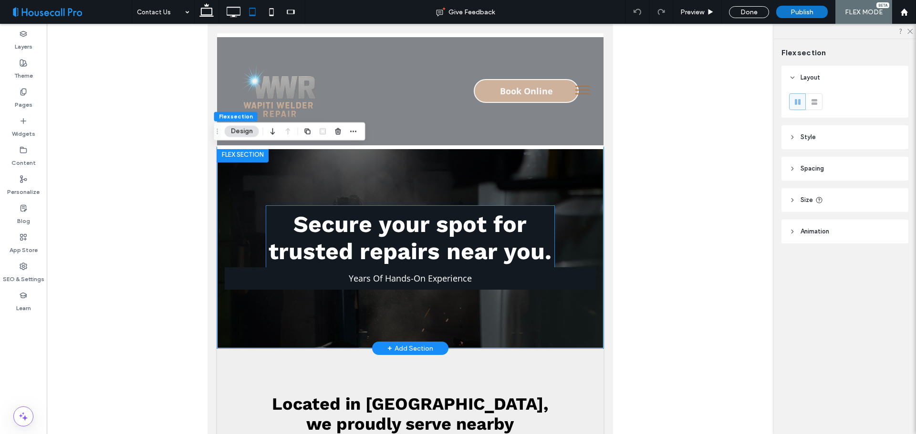
click at [359, 248] on span "Secure your spot for trusted repairs near you." at bounding box center [410, 238] width 283 height 54
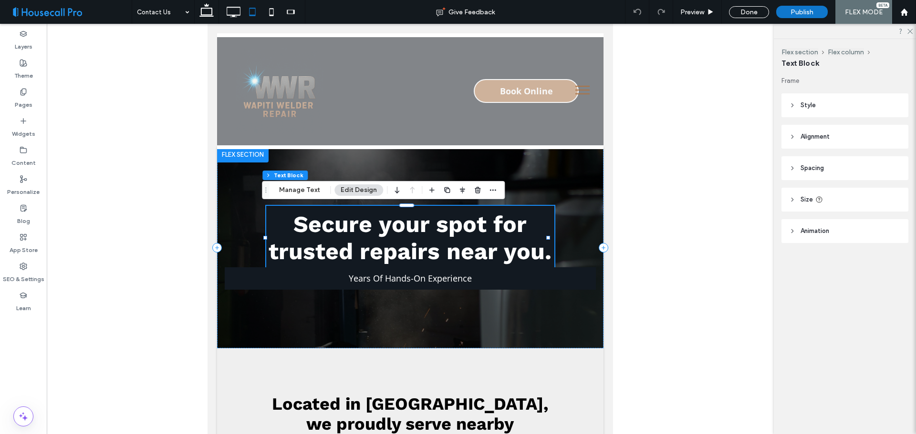
click at [817, 159] on header "Spacing" at bounding box center [844, 168] width 127 height 24
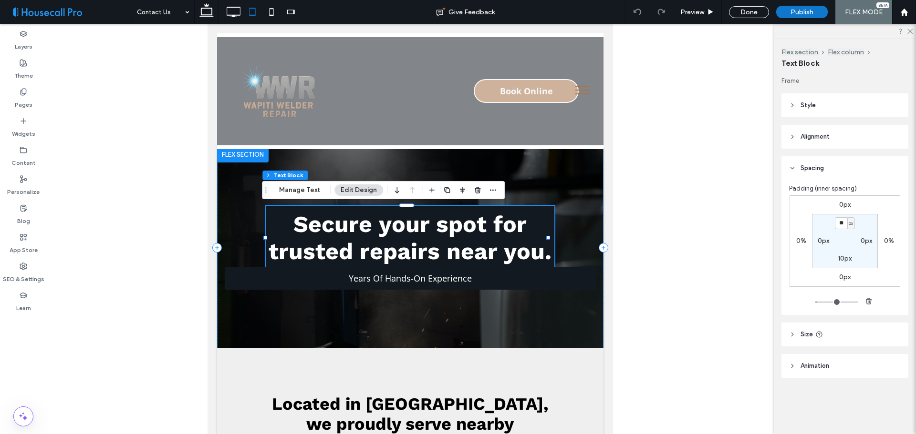
click at [817, 338] on icon at bounding box center [819, 335] width 8 height 8
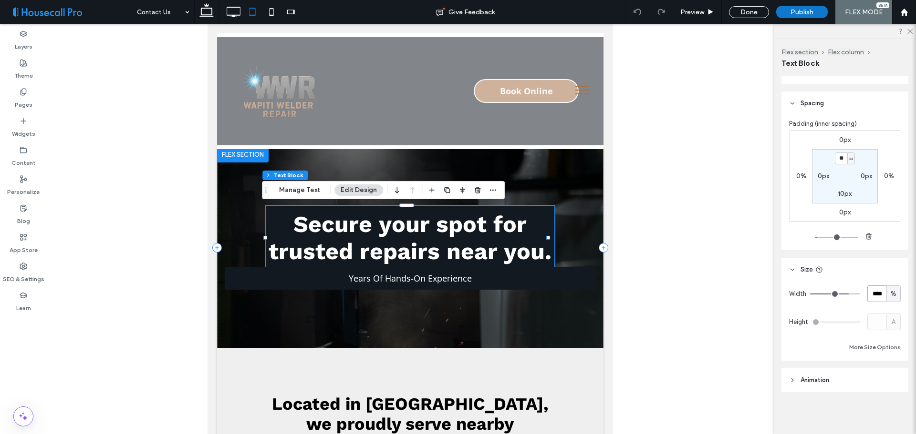
click at [870, 295] on input "****" at bounding box center [876, 294] width 19 height 17
type input "***"
click at [862, 267] on header "Size" at bounding box center [844, 270] width 127 height 24
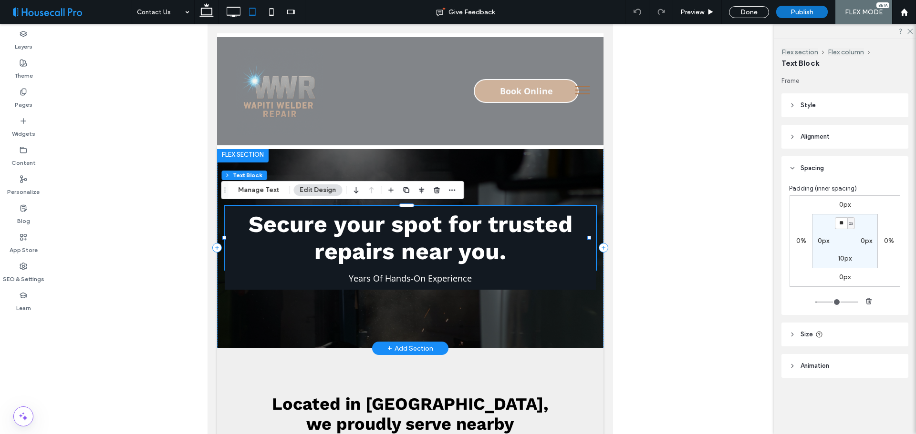
scroll to position [0, 0]
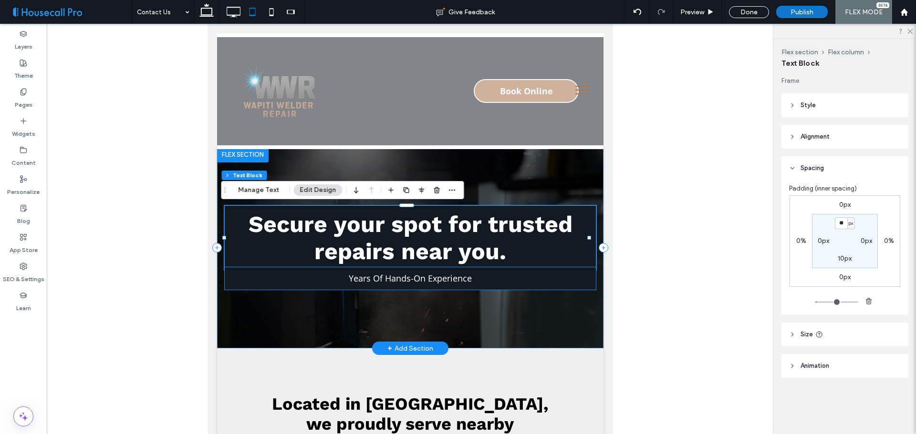
click at [391, 280] on span "Years Of Hands-On Experience" at bounding box center [410, 278] width 123 height 11
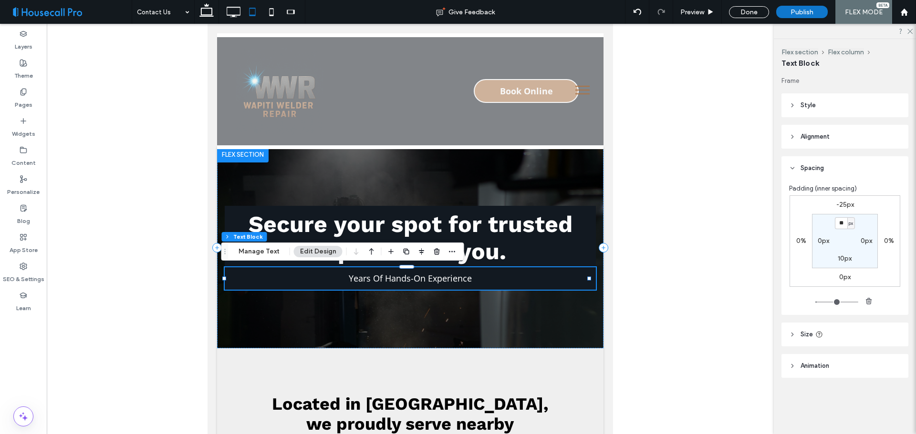
click at [827, 332] on header "Size" at bounding box center [844, 335] width 127 height 24
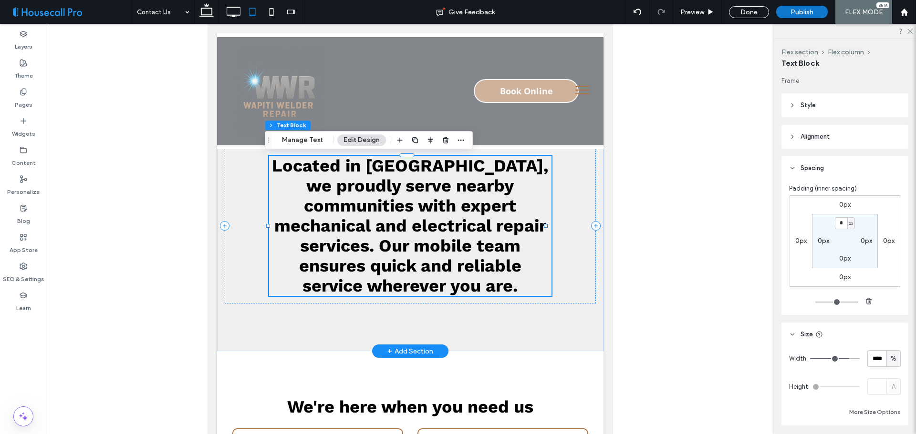
scroll to position [65, 0]
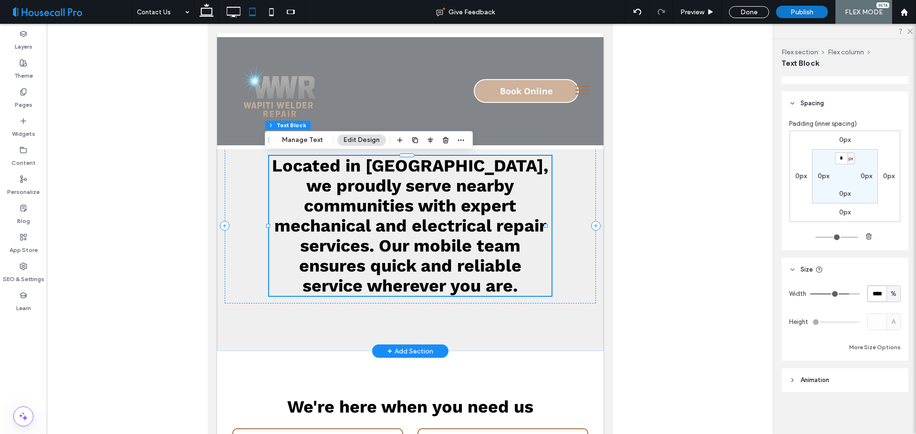
click at [872, 290] on input "****" at bounding box center [876, 294] width 19 height 17
type input "***"
click at [869, 270] on header "Size" at bounding box center [844, 270] width 127 height 24
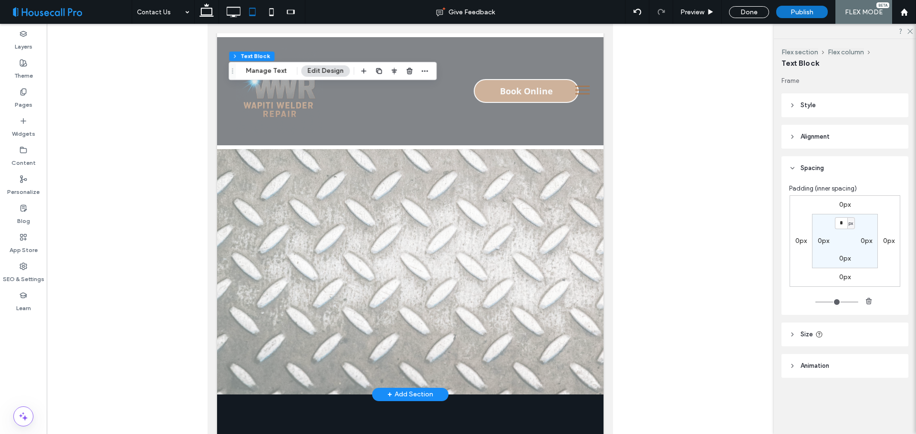
scroll to position [1097, 0]
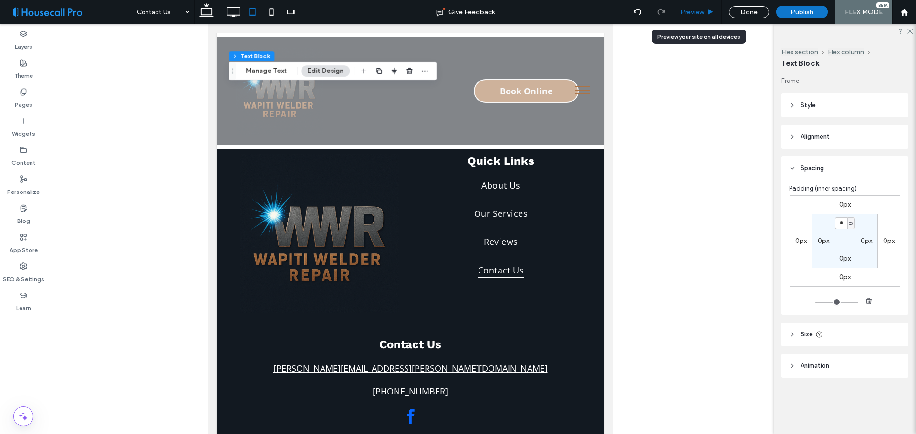
drag, startPoint x: 708, startPoint y: 11, endPoint x: 164, endPoint y: 263, distance: 599.4
click at [708, 11] on icon at bounding box center [710, 12] width 7 height 7
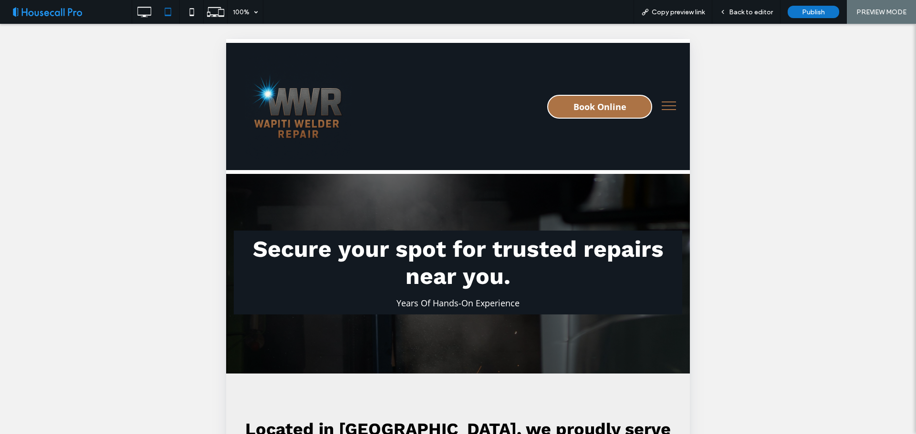
click at [658, 103] on button "menu" at bounding box center [668, 105] width 25 height 25
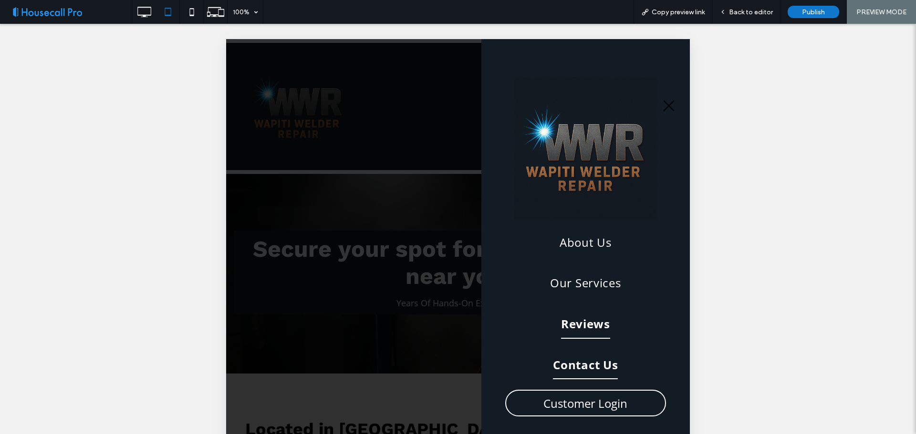
click at [596, 323] on span "Reviews" at bounding box center [585, 325] width 49 height 30
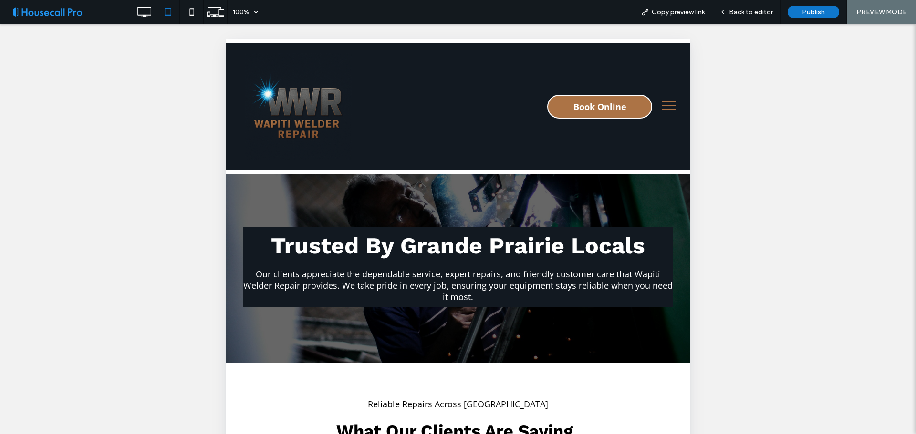
click at [662, 105] on span "menu" at bounding box center [668, 105] width 14 height 1
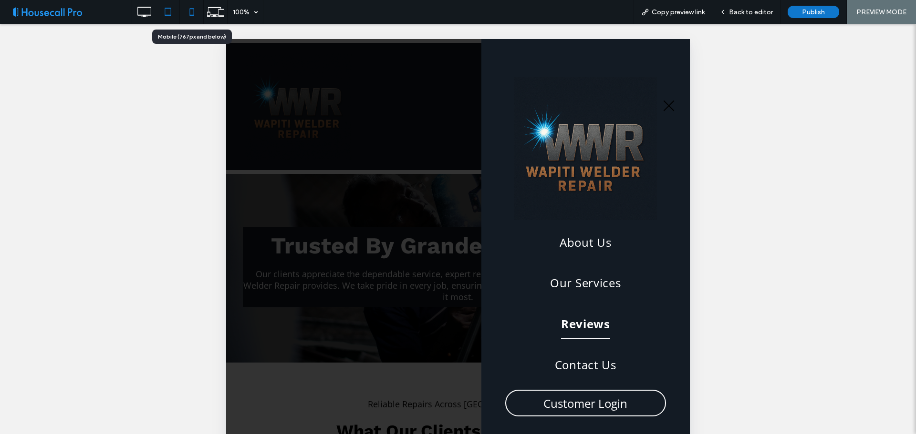
click at [187, 10] on icon at bounding box center [191, 11] width 19 height 19
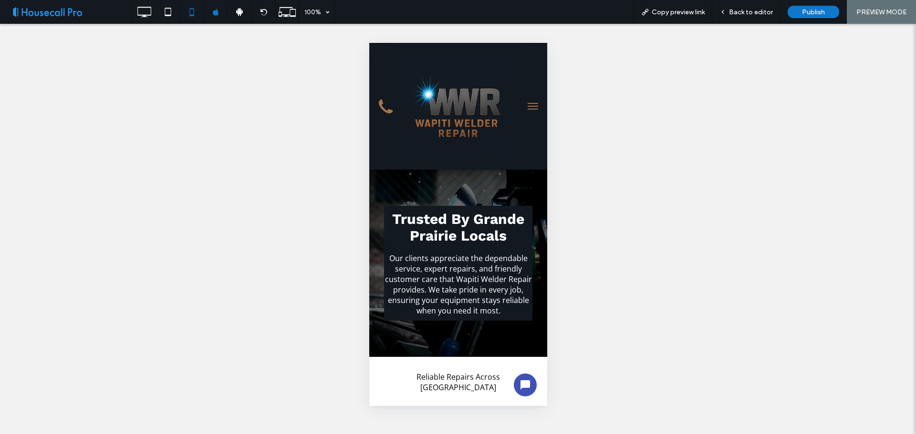
click at [523, 107] on button "menu" at bounding box center [532, 106] width 19 height 19
click at [742, 12] on div at bounding box center [458, 217] width 916 height 434
click at [522, 104] on div at bounding box center [458, 217] width 916 height 434
click at [737, 12] on span "Back to editor" at bounding box center [751, 12] width 44 height 8
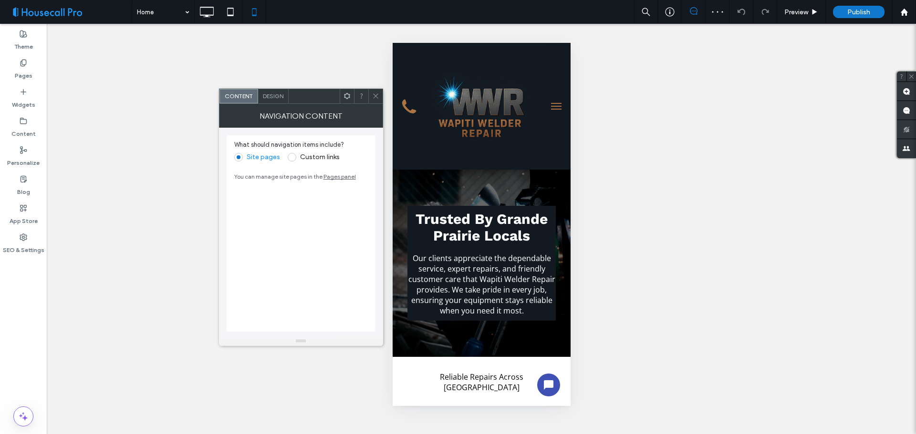
click at [268, 103] on div "Design" at bounding box center [273, 96] width 31 height 14
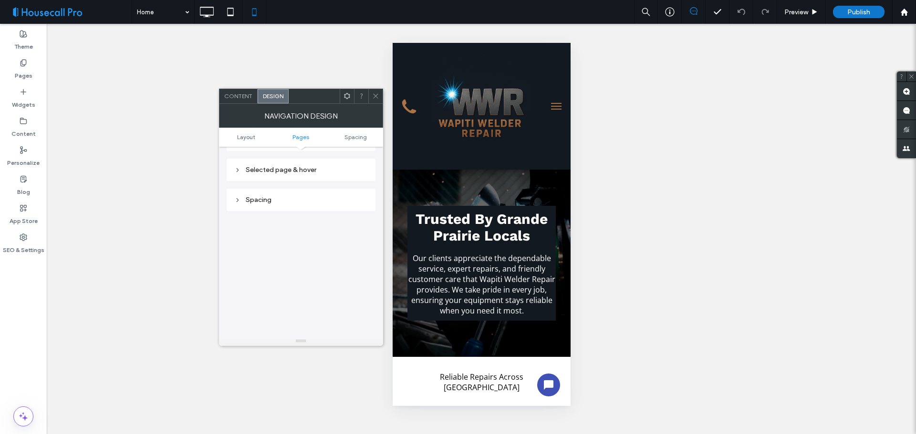
scroll to position [191, 0]
click at [289, 186] on div "All Pages" at bounding box center [301, 188] width 134 height 8
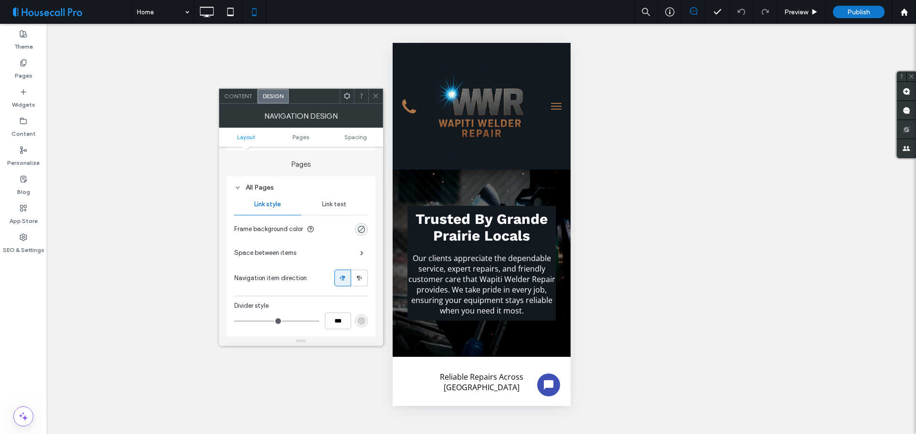
click at [337, 202] on span "Link text" at bounding box center [334, 205] width 24 height 8
click at [362, 300] on div "rgb(172, 115, 69)" at bounding box center [361, 302] width 8 height 8
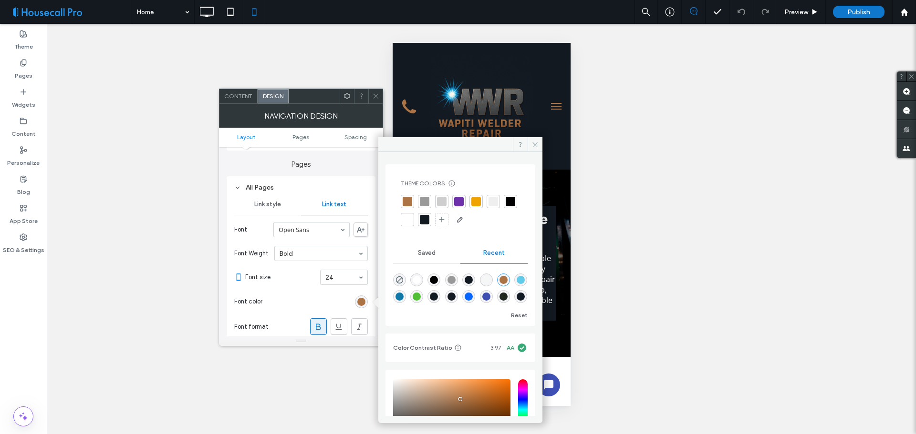
click at [417, 281] on div "rgba(255, 255, 255, 1)" at bounding box center [417, 280] width 8 height 8
type input "*******"
click at [533, 140] on span at bounding box center [534, 144] width 15 height 14
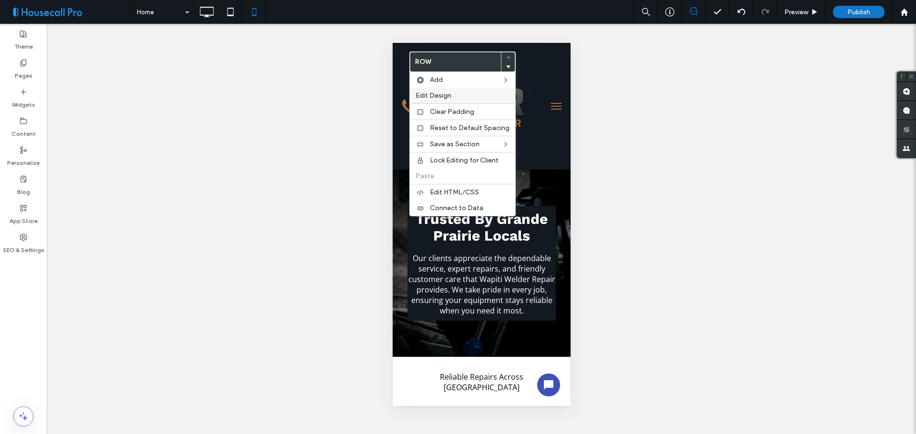
click at [431, 90] on div "Edit Design" at bounding box center [462, 96] width 105 height 16
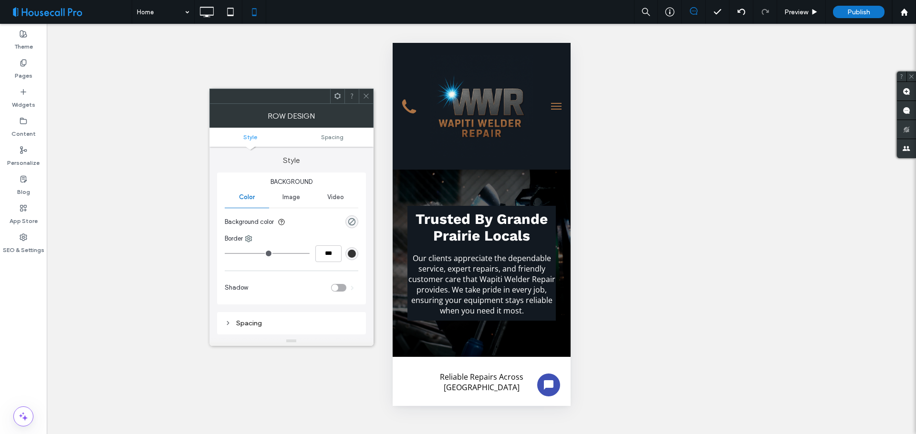
click at [356, 221] on div "rgba(0, 0, 0, 0)" at bounding box center [351, 222] width 13 height 13
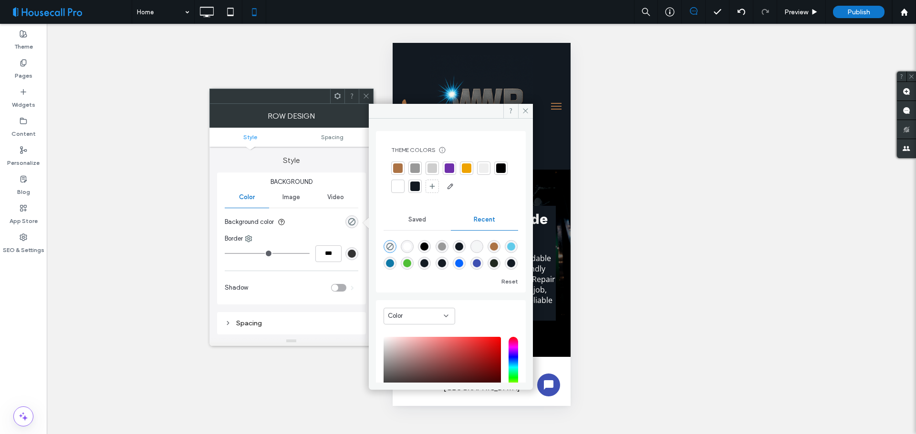
scroll to position [76, 0]
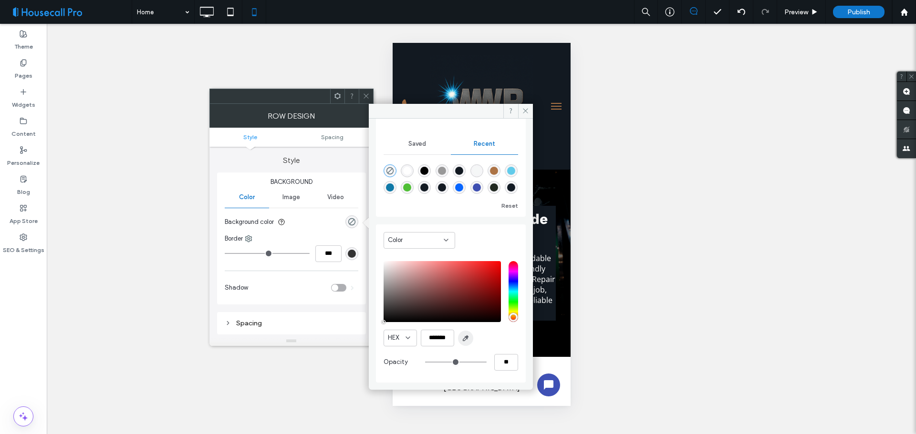
click at [462, 337] on icon "button" at bounding box center [466, 339] width 8 height 8
type input "*******"
type input "***"
type input "****"
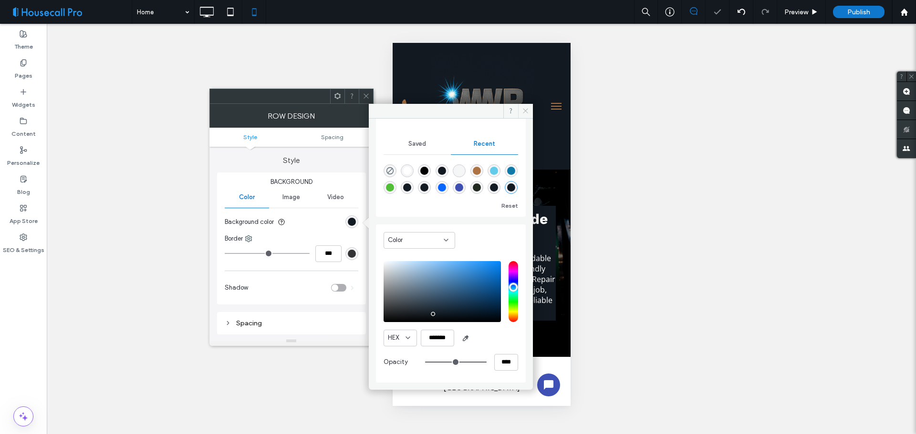
click at [527, 107] on icon at bounding box center [525, 110] width 7 height 7
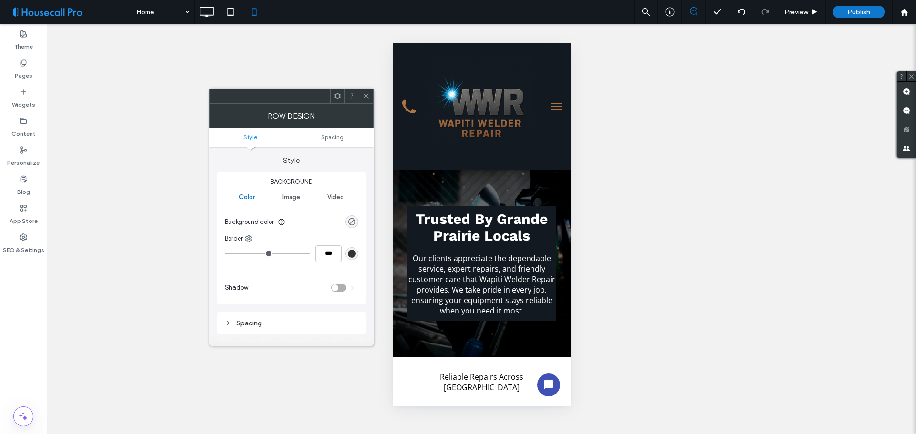
scroll to position [48, 0]
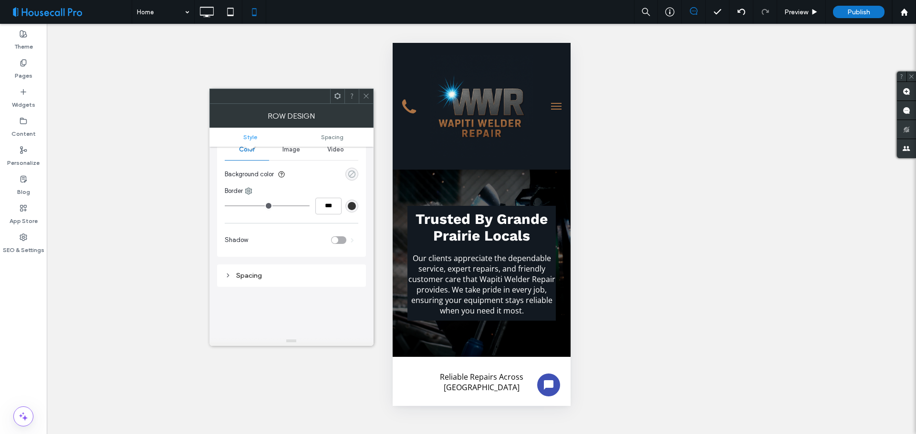
click at [351, 176] on div "rgba(0, 0, 0, 0)" at bounding box center [352, 174] width 8 height 8
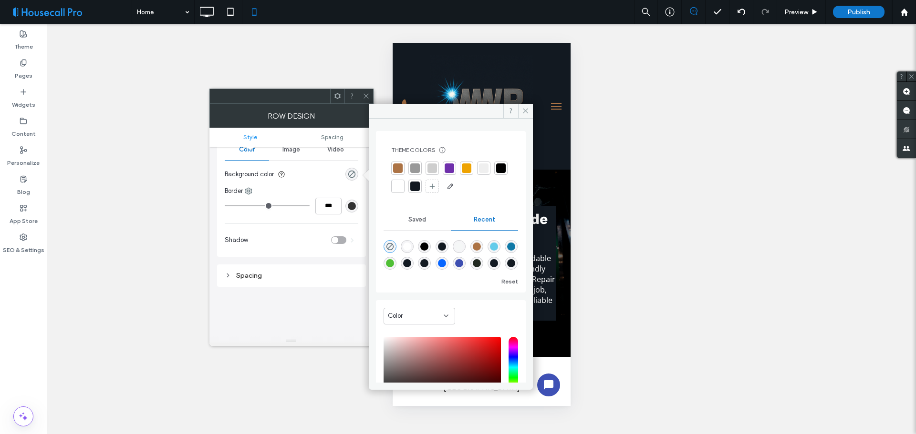
scroll to position [76, 0]
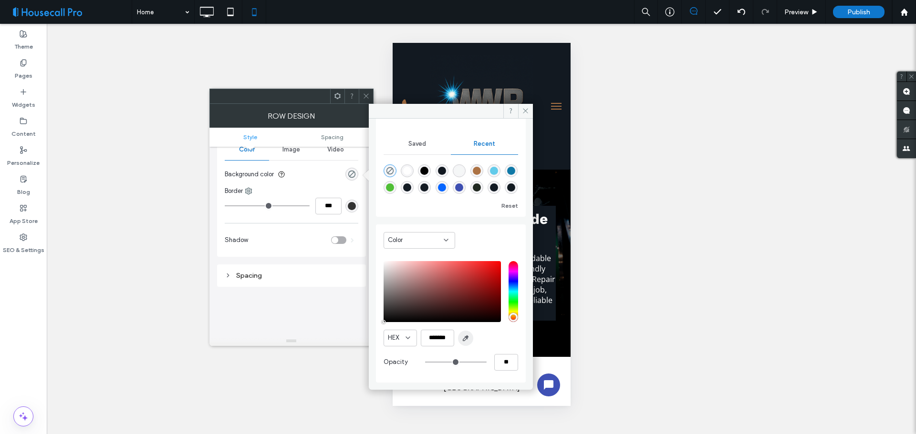
click at [469, 333] on span "button" at bounding box center [465, 338] width 15 height 15
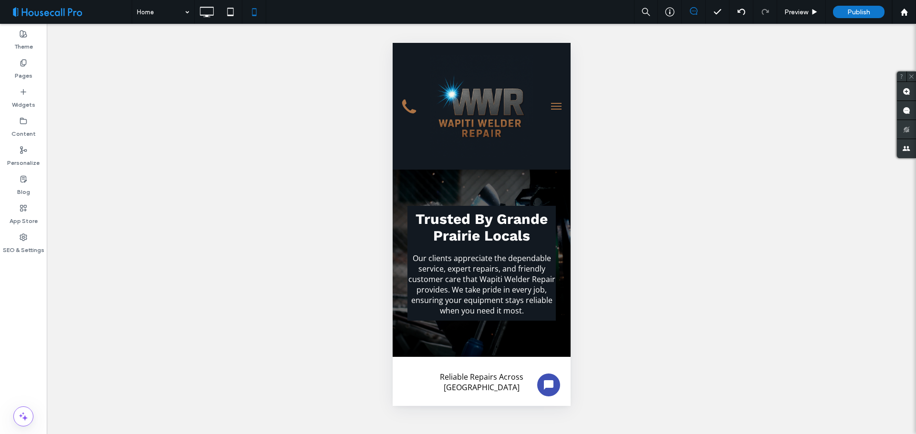
type input "*******"
type input "***"
type input "****"
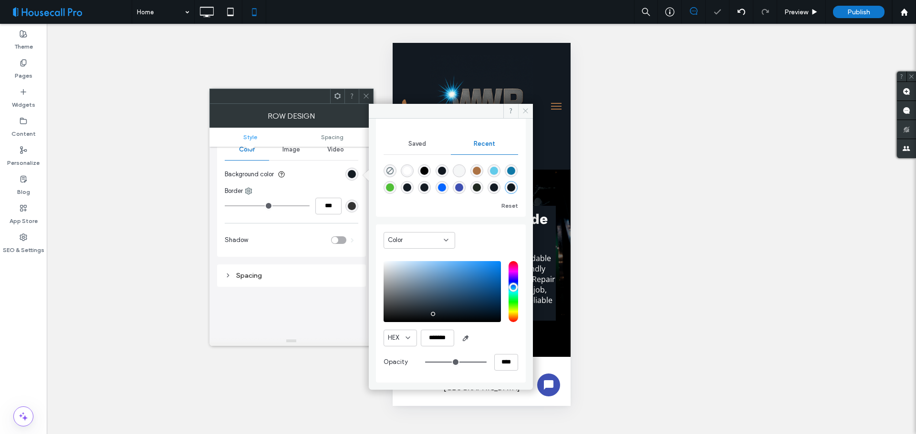
click at [523, 113] on icon at bounding box center [525, 110] width 7 height 7
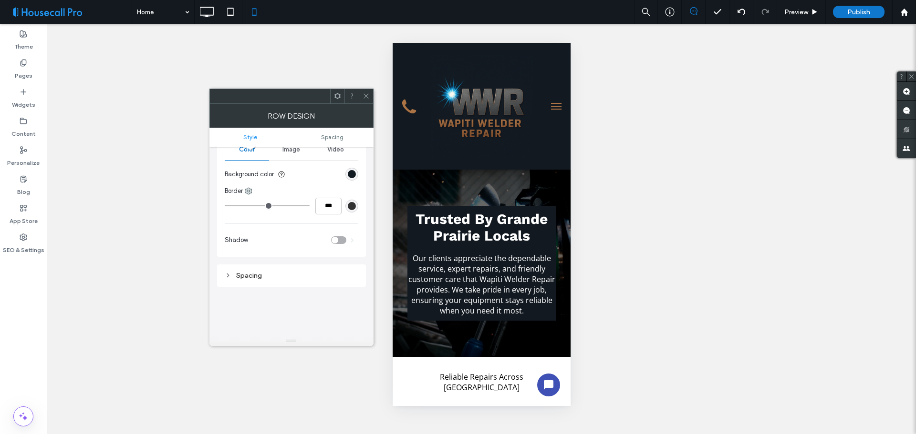
click at [365, 94] on icon at bounding box center [365, 96] width 7 height 7
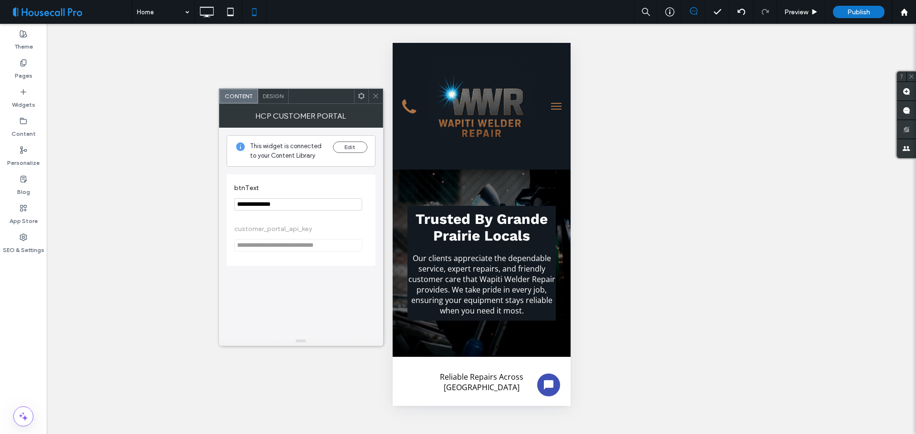
click at [271, 96] on span "Design" at bounding box center [273, 96] width 21 height 7
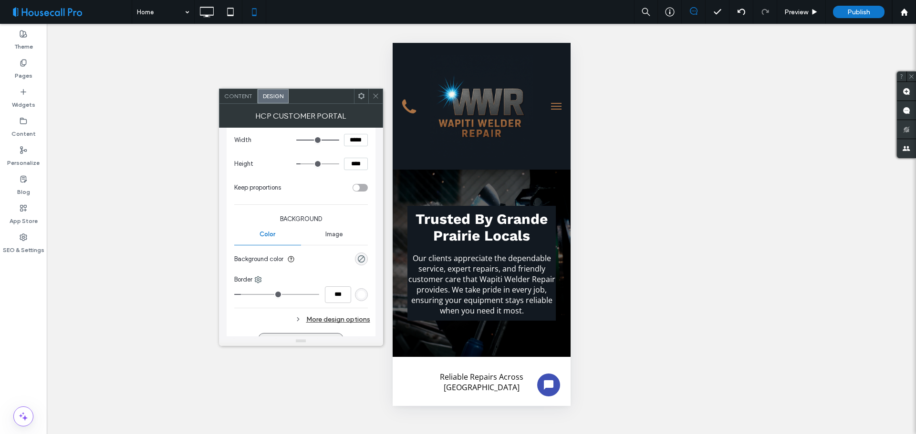
scroll to position [23, 0]
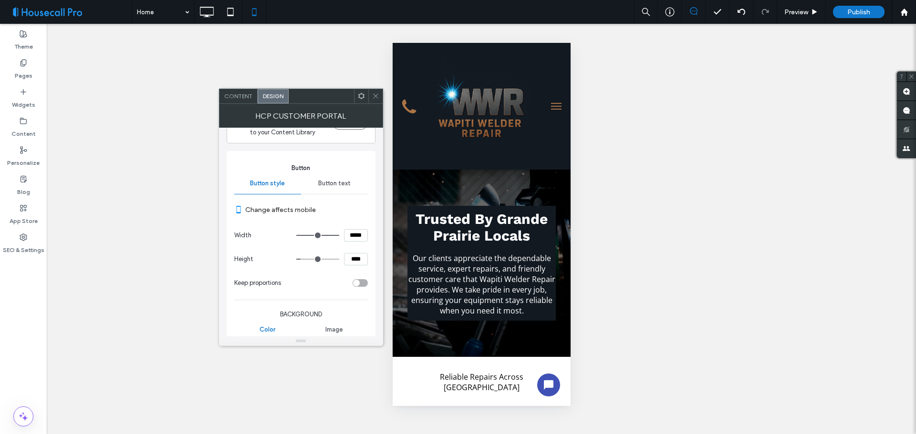
click at [325, 183] on span "Button text" at bounding box center [334, 184] width 32 height 8
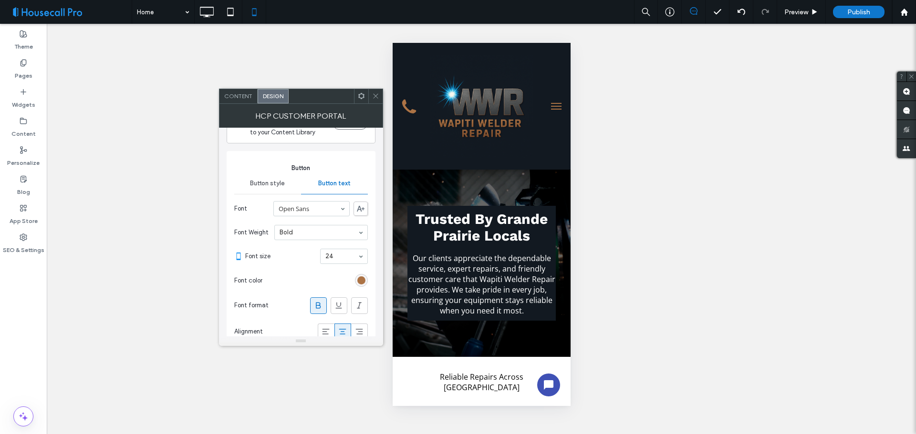
drag, startPoint x: 361, startPoint y: 276, endPoint x: 356, endPoint y: 279, distance: 5.6
click at [361, 275] on div "rgb(172, 115, 69)" at bounding box center [361, 280] width 13 height 13
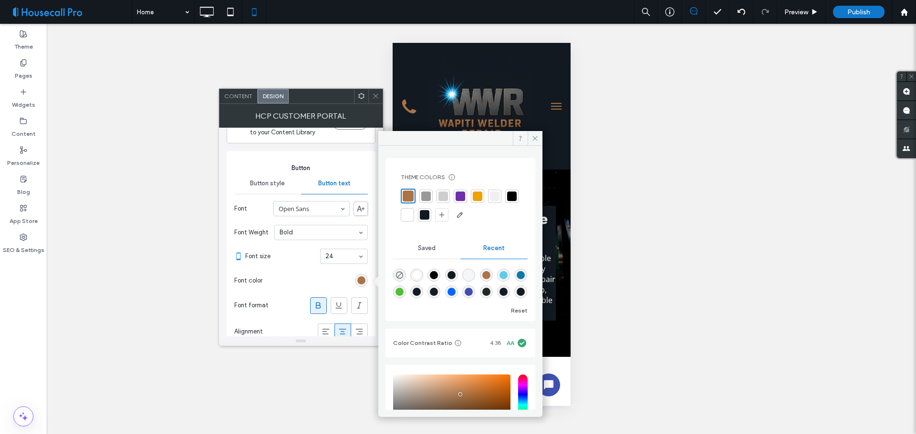
click at [417, 274] on div "rgba(255, 255, 255, 1)" at bounding box center [417, 275] width 8 height 8
type input "*******"
click at [532, 137] on icon at bounding box center [534, 138] width 7 height 7
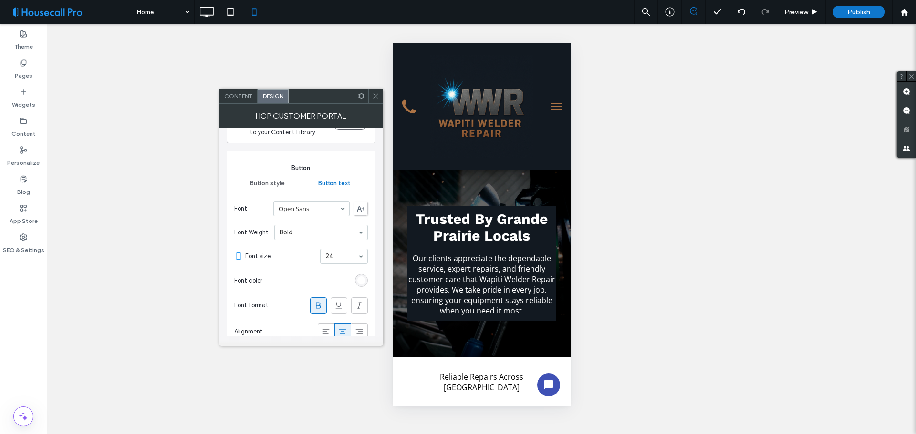
click at [375, 97] on icon at bounding box center [375, 96] width 7 height 7
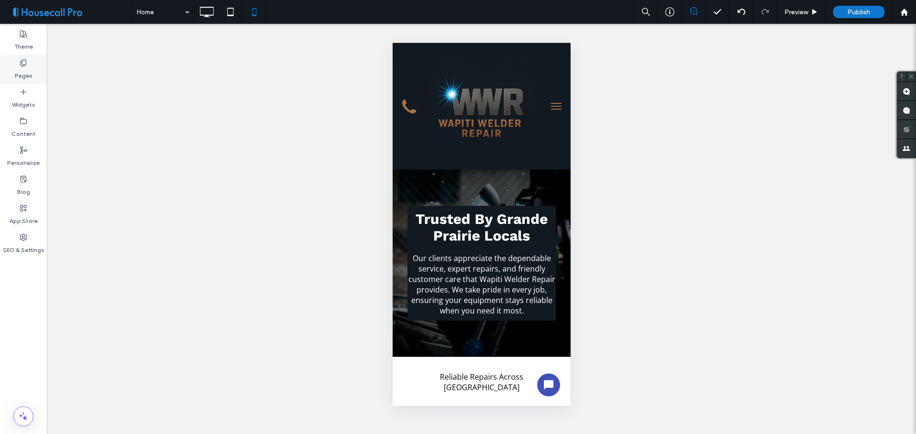
click at [19, 72] on label "Pages" at bounding box center [24, 73] width 18 height 13
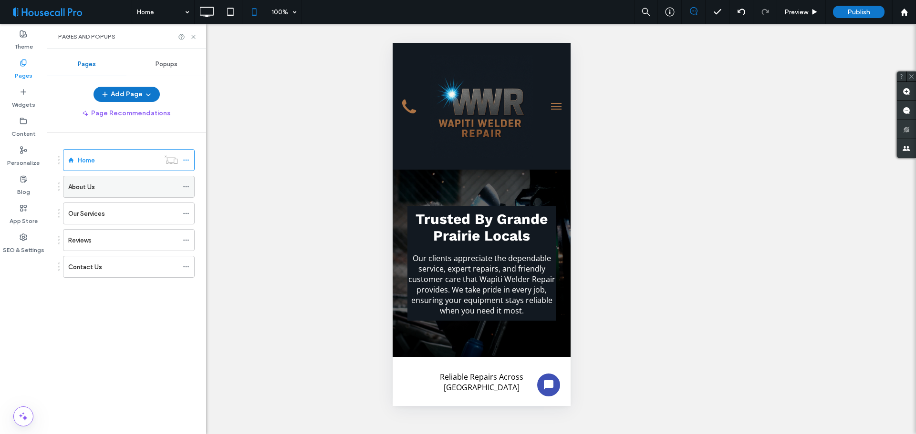
click at [106, 188] on div "About Us" at bounding box center [123, 187] width 110 height 10
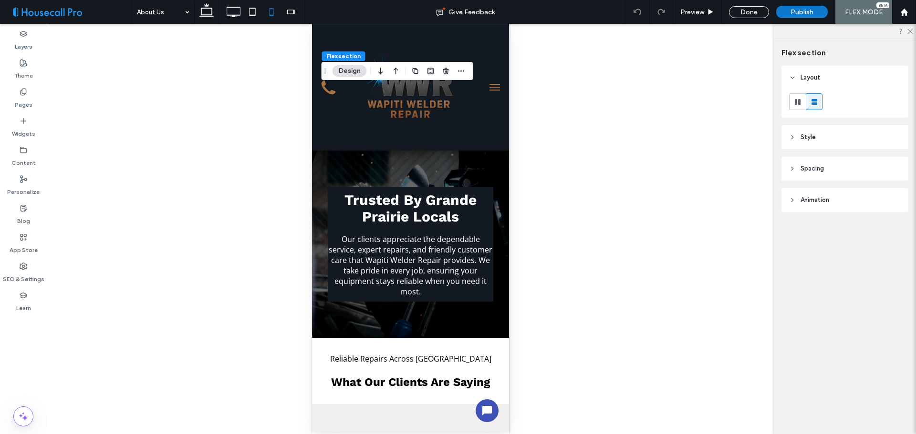
click at [823, 137] on header "Style" at bounding box center [844, 137] width 127 height 24
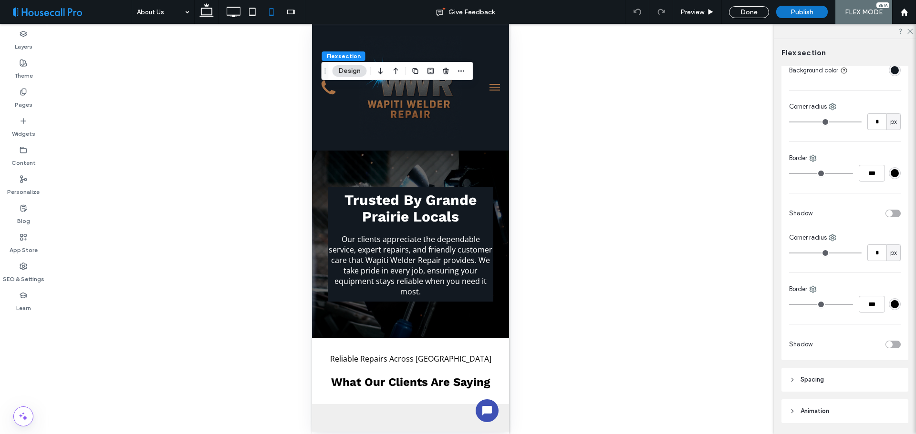
scroll to position [174, 0]
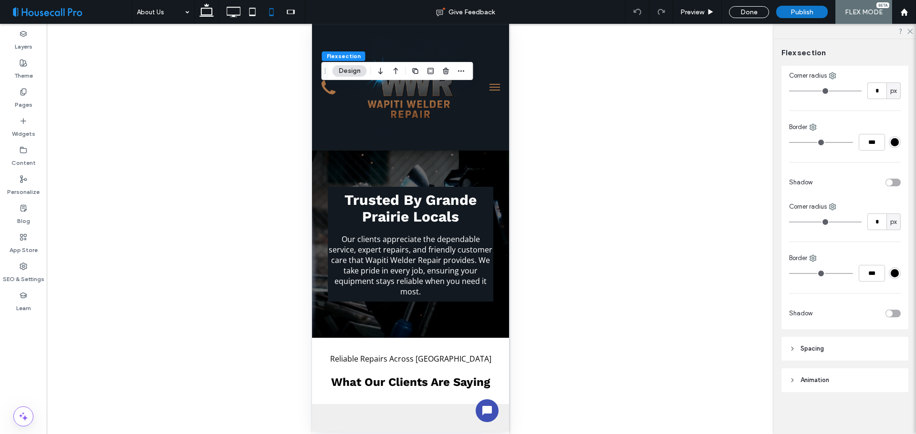
click at [830, 350] on header "Spacing" at bounding box center [844, 349] width 127 height 24
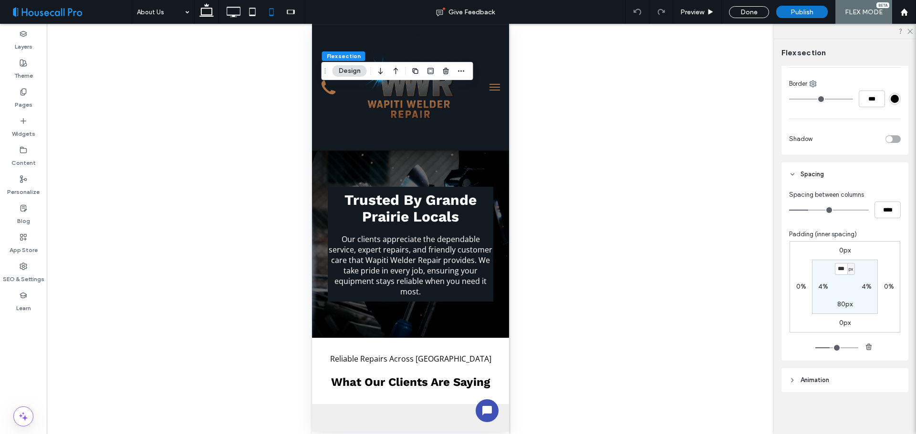
click at [832, 382] on header "Animation" at bounding box center [844, 381] width 127 height 24
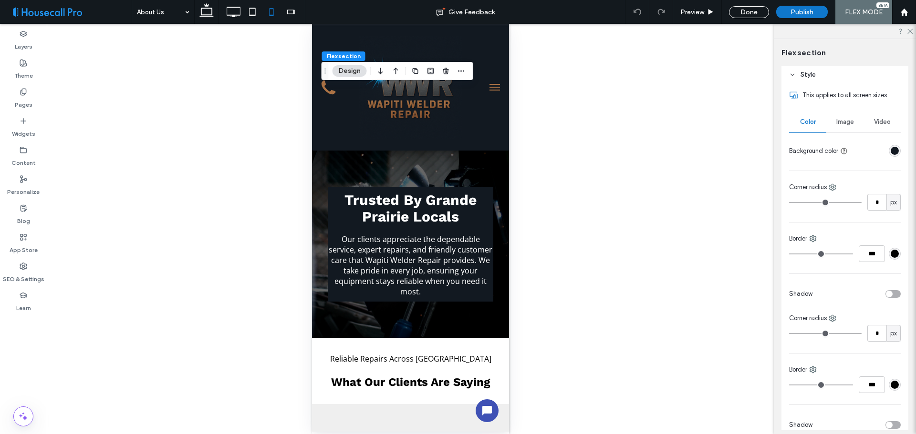
scroll to position [0, 0]
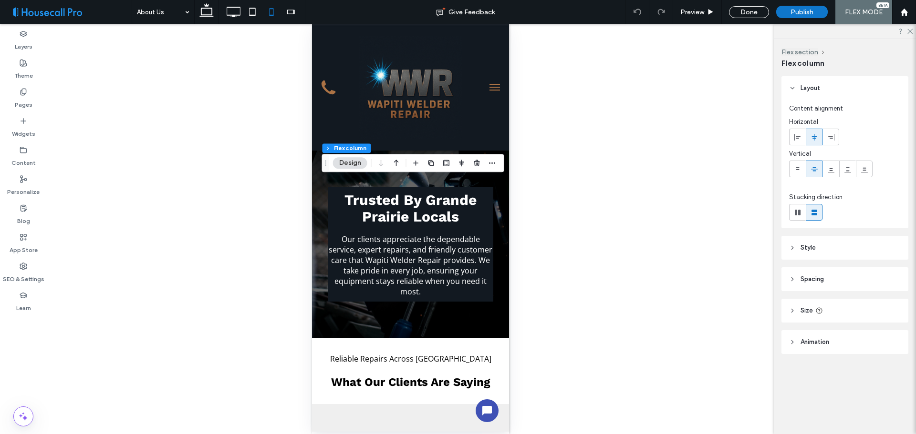
click at [816, 138] on use at bounding box center [813, 137] width 5 height 7
click at [802, 143] on div at bounding box center [797, 137] width 16 height 16
click at [812, 142] on span at bounding box center [814, 137] width 8 height 16
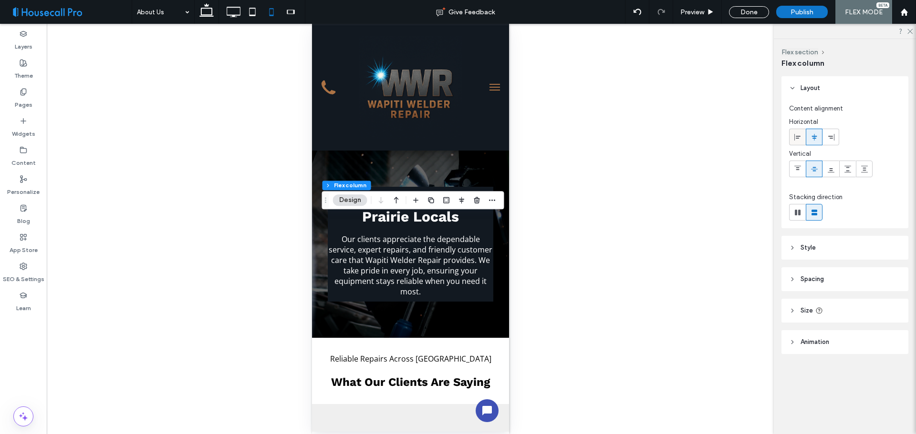
click at [798, 141] on icon at bounding box center [798, 138] width 8 height 8
click at [812, 141] on span at bounding box center [814, 137] width 8 height 16
click at [793, 142] on div at bounding box center [797, 137] width 16 height 16
click at [814, 139] on use at bounding box center [813, 137] width 5 height 7
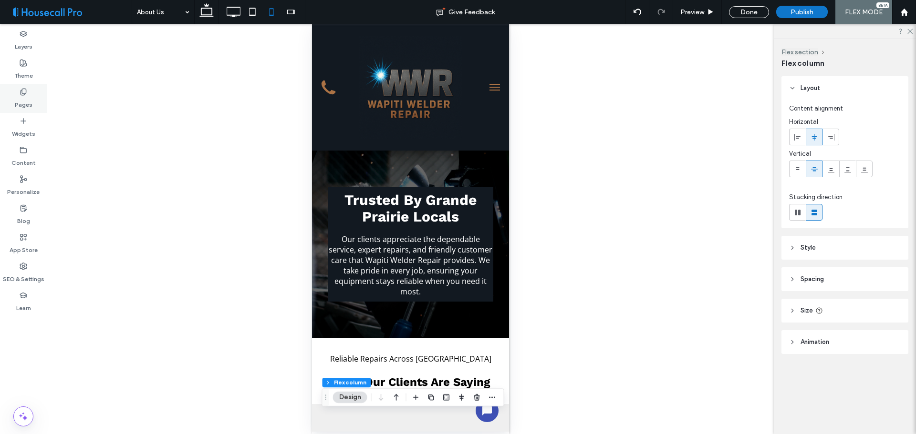
click at [23, 93] on icon at bounding box center [24, 92] width 8 height 8
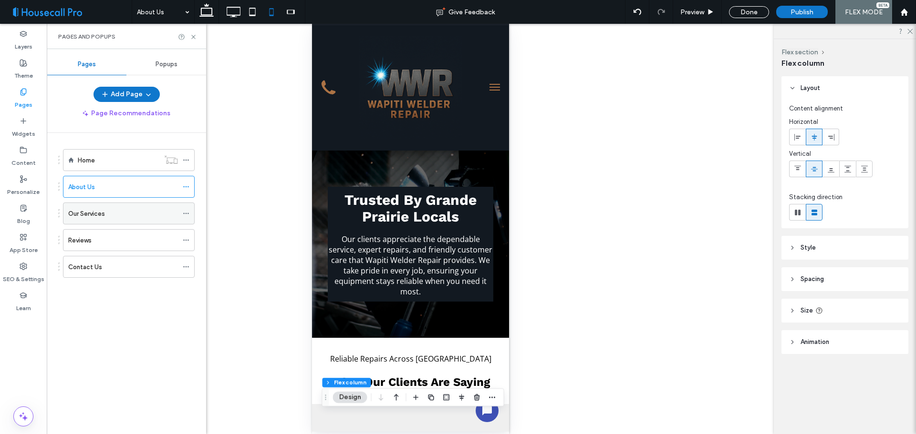
click at [123, 212] on div "Our Services" at bounding box center [123, 214] width 110 height 10
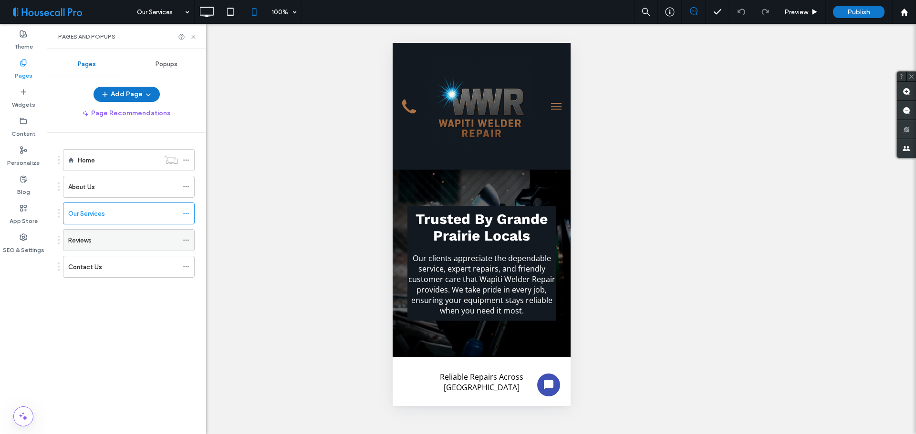
click at [119, 243] on div "Reviews" at bounding box center [123, 241] width 110 height 10
click at [90, 270] on label "Contact Us" at bounding box center [85, 267] width 34 height 17
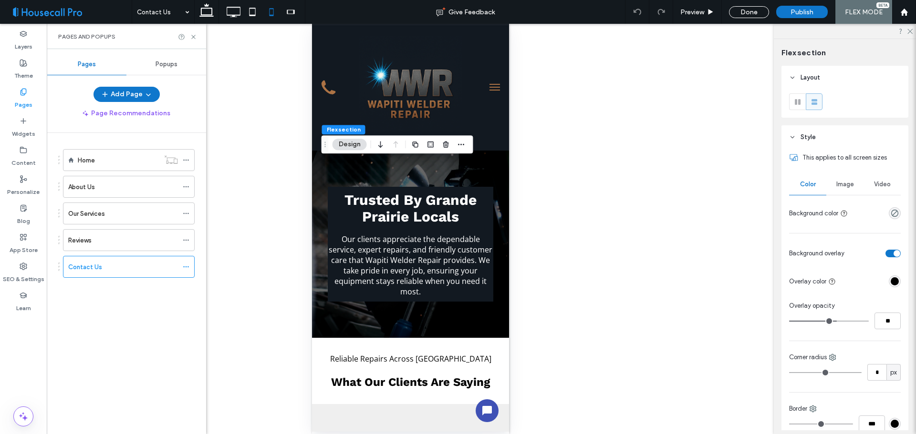
click at [282, 197] on div "Unhide? Yes" at bounding box center [410, 229] width 727 height 411
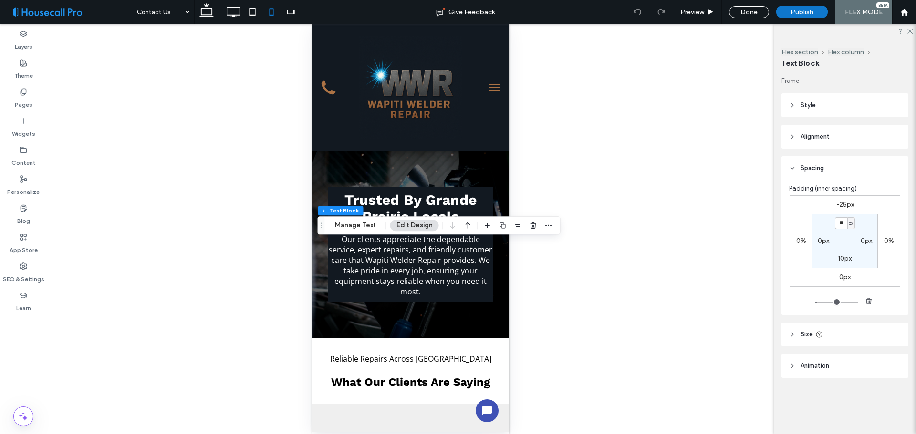
click at [837, 334] on header "Size" at bounding box center [844, 335] width 127 height 24
click at [868, 359] on input "****" at bounding box center [876, 359] width 19 height 17
type input "***"
click at [850, 336] on header "Size" at bounding box center [844, 335] width 127 height 24
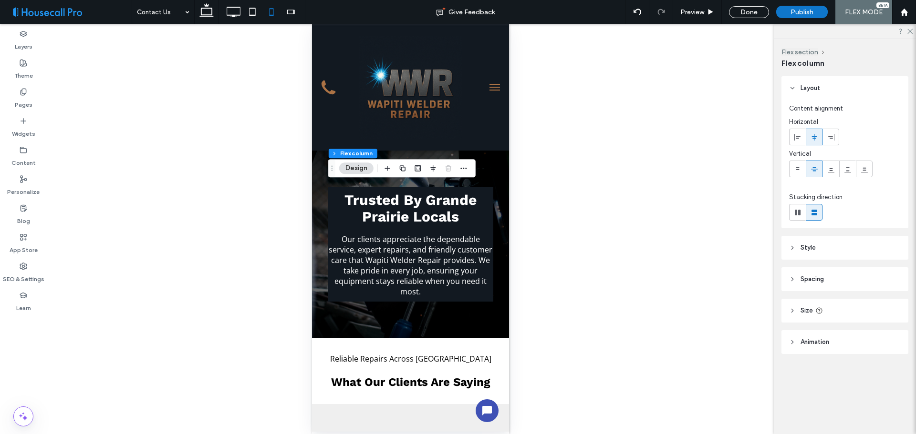
click at [553, 158] on div "Unhide? Yes" at bounding box center [410, 229] width 727 height 411
click at [634, 305] on div "Unhide? Yes" at bounding box center [410, 229] width 727 height 411
click at [562, 235] on div "Unhide? Yes" at bounding box center [410, 229] width 727 height 411
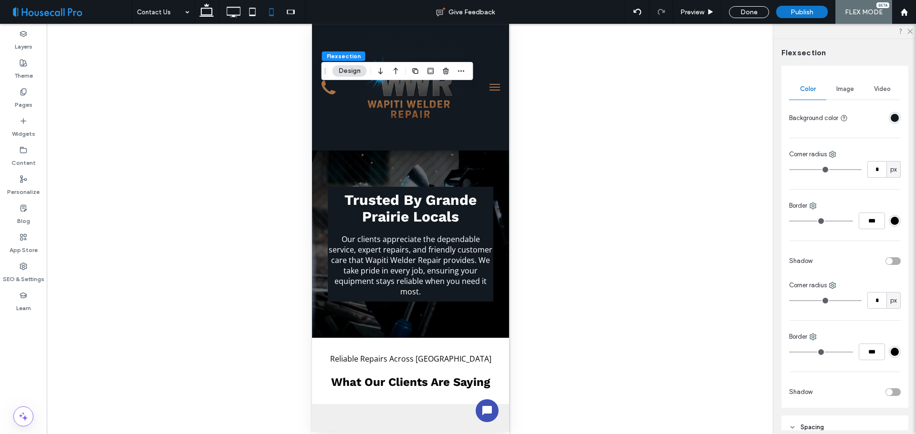
scroll to position [317, 0]
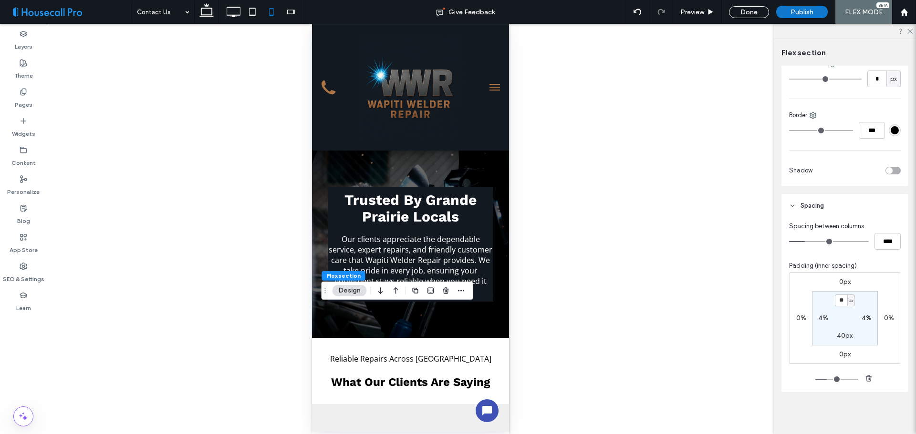
click at [616, 221] on div "Unhide? Yes" at bounding box center [410, 229] width 727 height 411
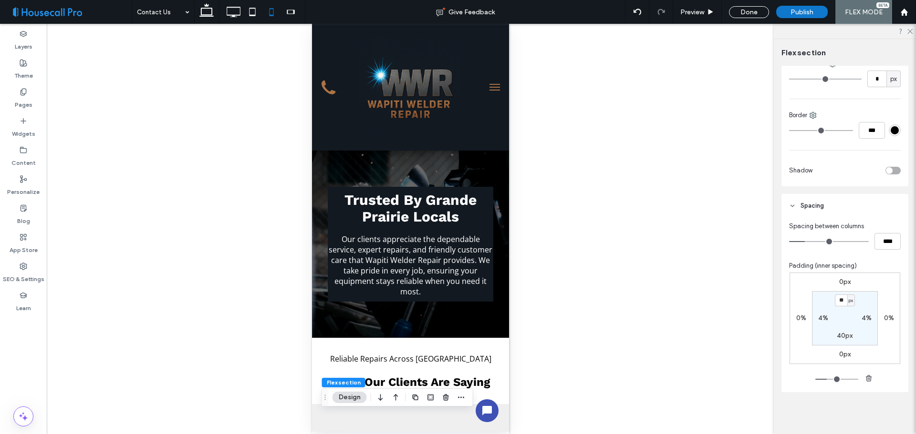
click at [300, 191] on div "Unhide? Yes" at bounding box center [410, 229] width 727 height 411
click at [611, 286] on div "Unhide? Yes" at bounding box center [410, 229] width 727 height 411
drag, startPoint x: 171, startPoint y: 203, endPoint x: 179, endPoint y: 195, distance: 11.5
click at [171, 203] on div "Unhide? Yes" at bounding box center [410, 229] width 727 height 411
click at [650, 114] on div "Unhide? Yes" at bounding box center [410, 229] width 727 height 411
